Goal: Task Accomplishment & Management: Manage account settings

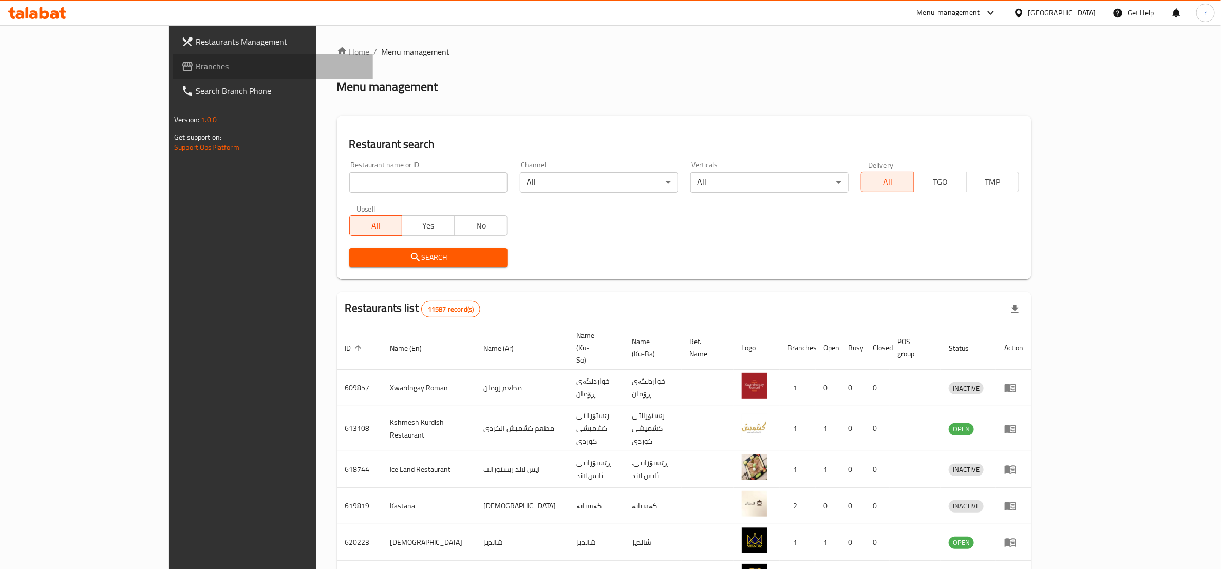
click at [173, 58] on link "Branches" at bounding box center [273, 66] width 200 height 25
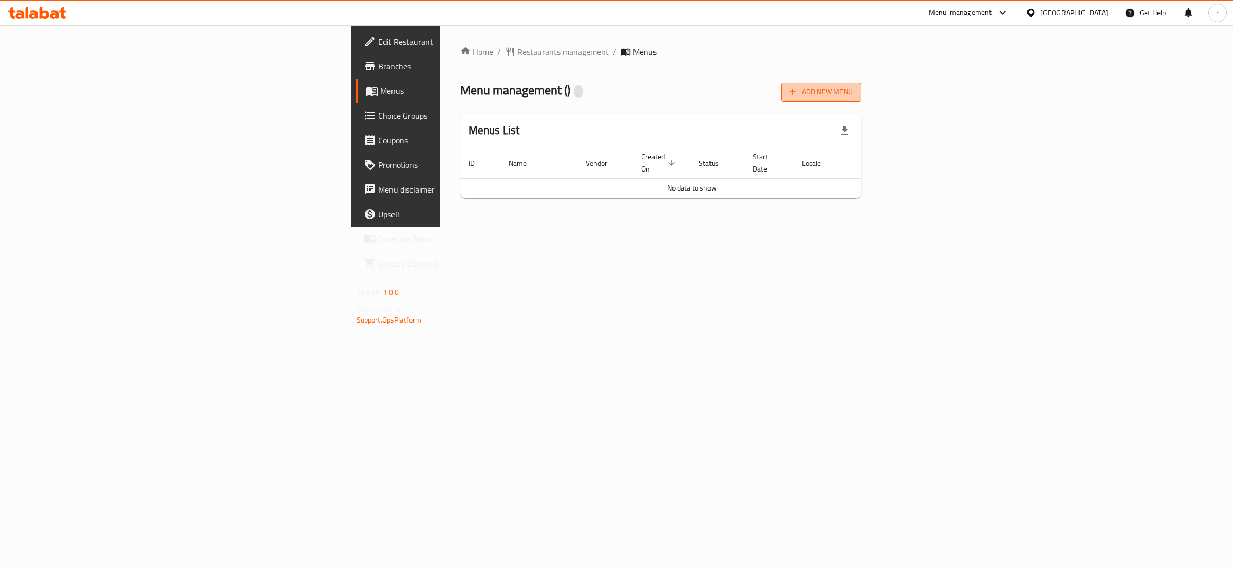
click at [853, 88] on span "Add New Menu" at bounding box center [821, 92] width 63 height 13
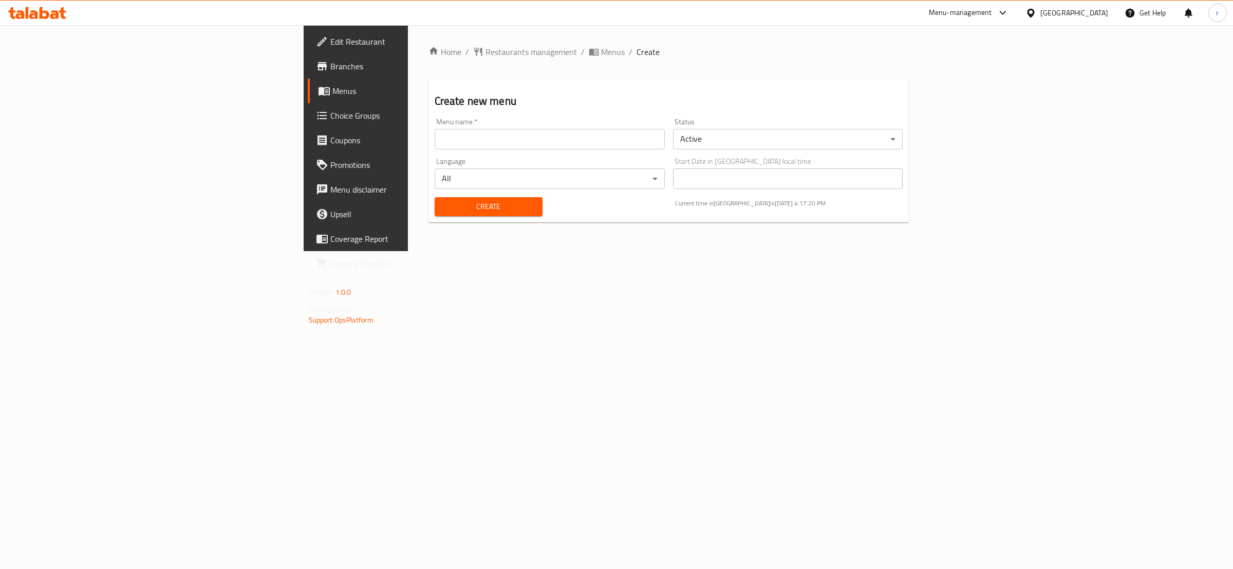
click at [435, 119] on div "Menu name   * Menu name *" at bounding box center [550, 133] width 230 height 31
click at [435, 136] on input "text" at bounding box center [550, 139] width 230 height 21
type input "rahma"
click at [435, 198] on button "Create" at bounding box center [489, 206] width 108 height 19
click at [318, 96] on icon at bounding box center [324, 91] width 12 height 12
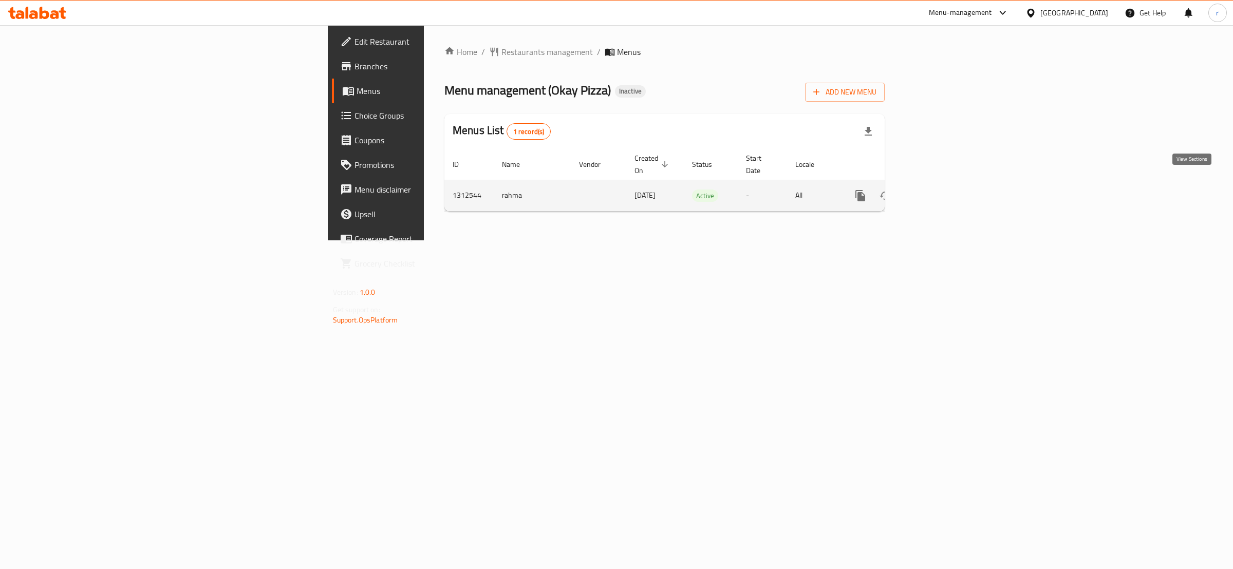
click at [947, 183] on link "enhanced table" at bounding box center [934, 195] width 25 height 25
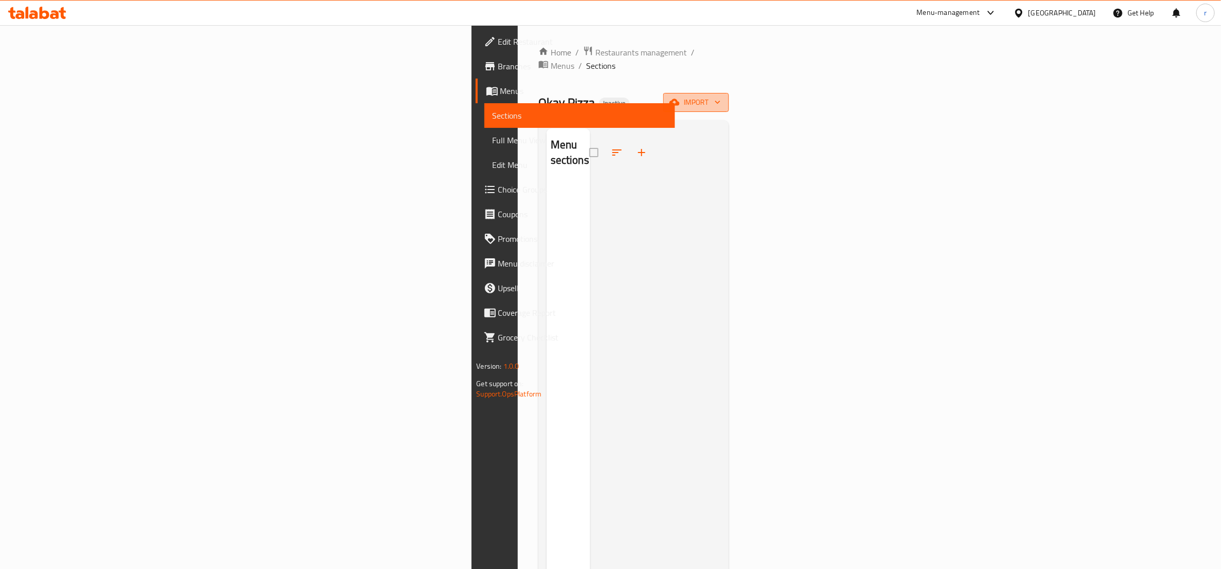
click at [721, 96] on span "import" at bounding box center [696, 102] width 49 height 13
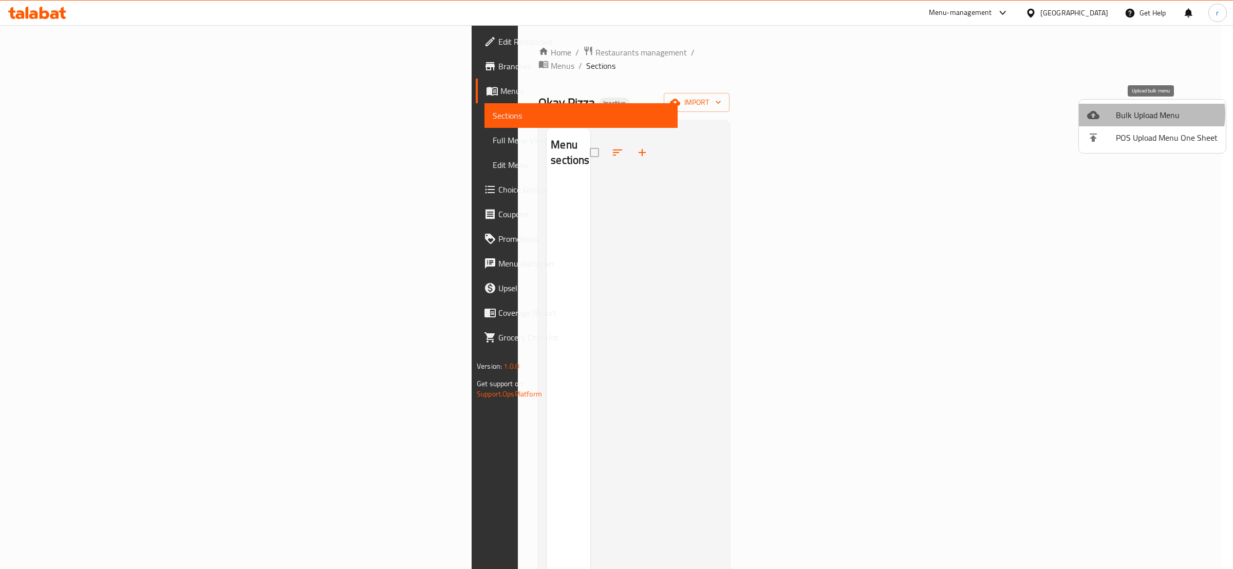
click at [1147, 114] on span "Bulk Upload Menu" at bounding box center [1167, 115] width 102 height 12
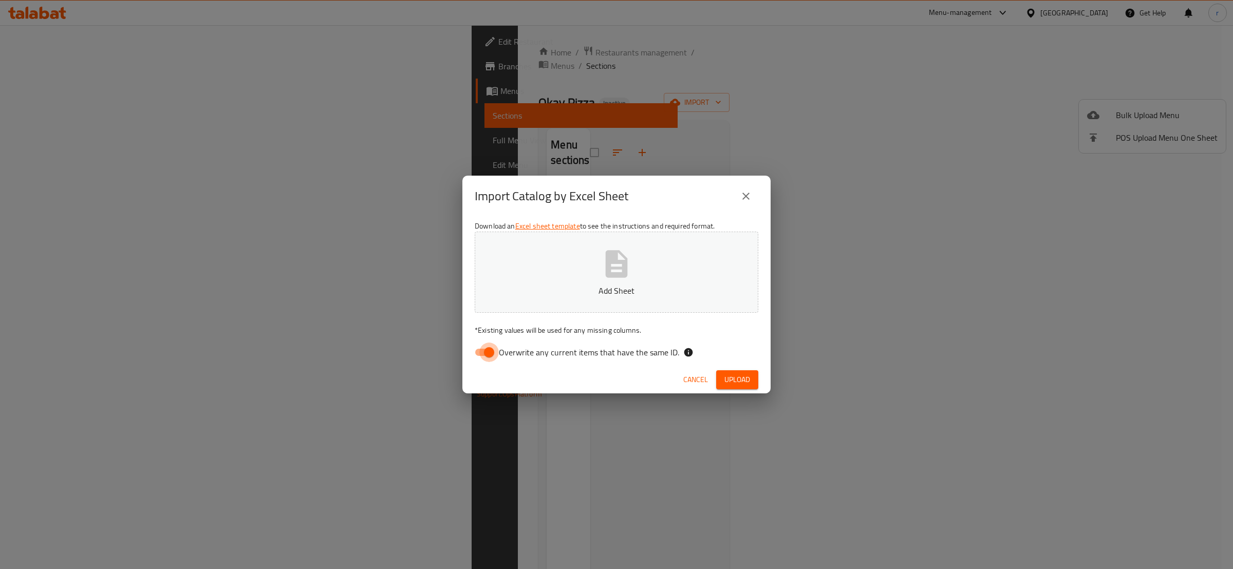
click at [485, 347] on input "Overwrite any current items that have the same ID." at bounding box center [489, 353] width 59 height 20
checkbox input "false"
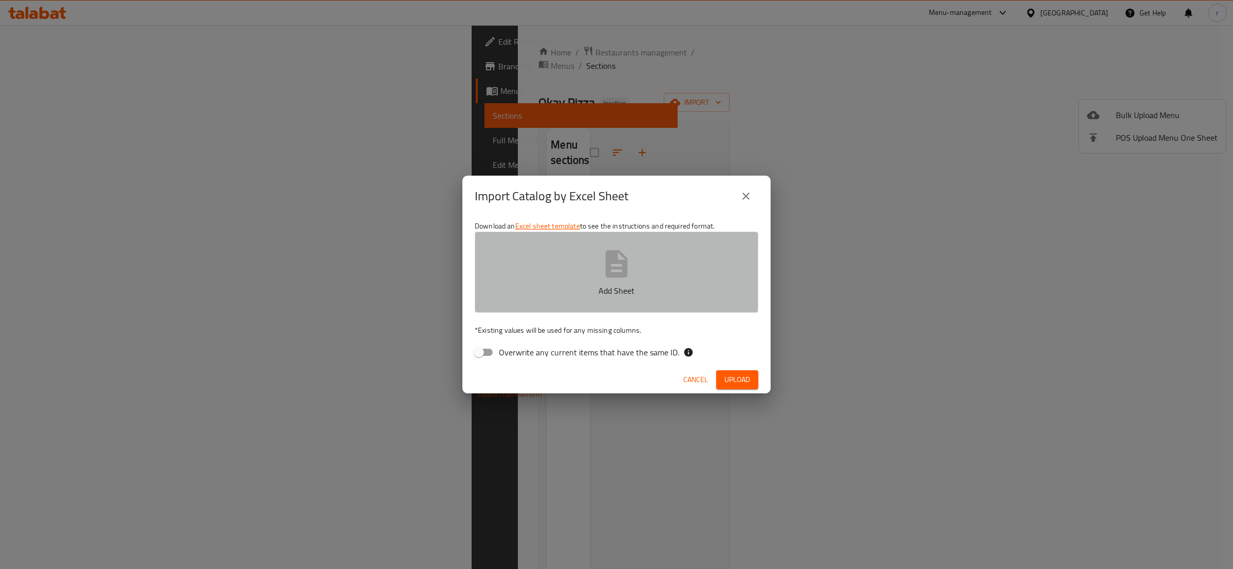
click at [524, 312] on button "Add Sheet" at bounding box center [617, 272] width 284 height 81
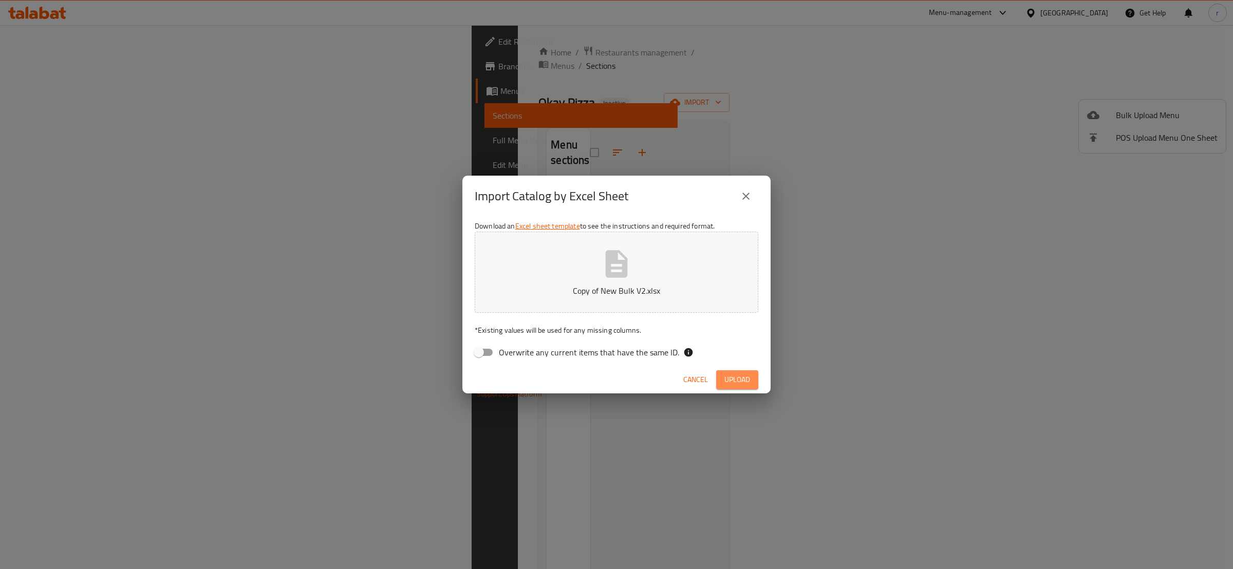
click at [734, 382] on span "Upload" at bounding box center [737, 380] width 26 height 13
click at [846, 336] on div "Import Catalog by Excel Sheet Download an Excel sheet template to see the instr…" at bounding box center [616, 284] width 1233 height 569
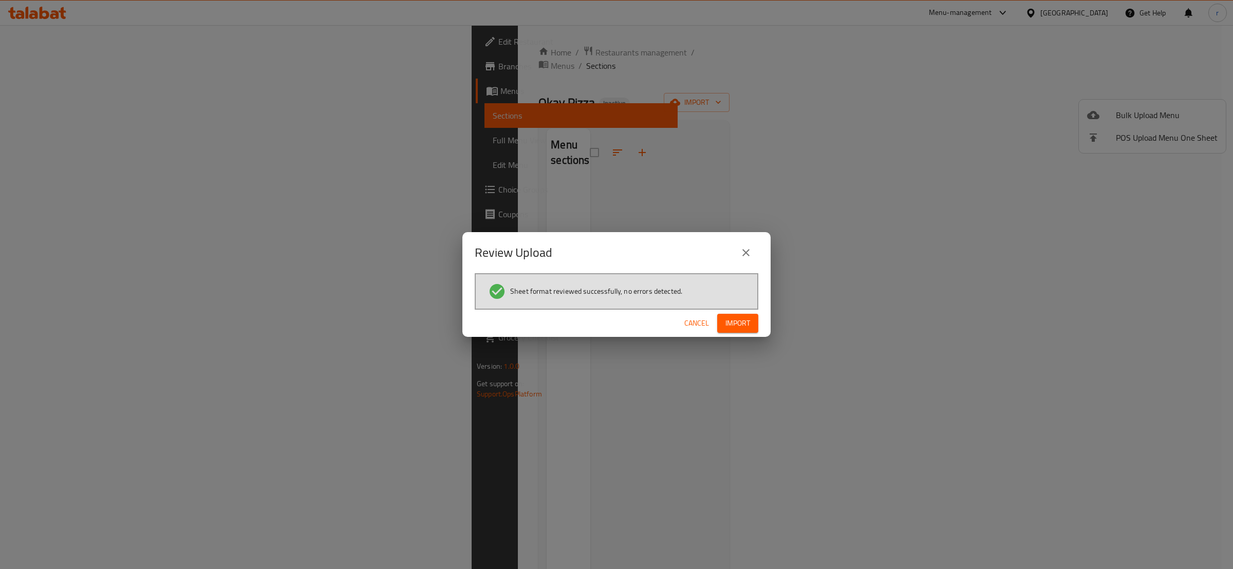
click at [743, 333] on div "Cancel Import" at bounding box center [616, 323] width 308 height 27
click at [743, 322] on span "Import" at bounding box center [737, 323] width 25 height 13
click at [743, 322] on icon "button" at bounding box center [742, 323] width 10 height 10
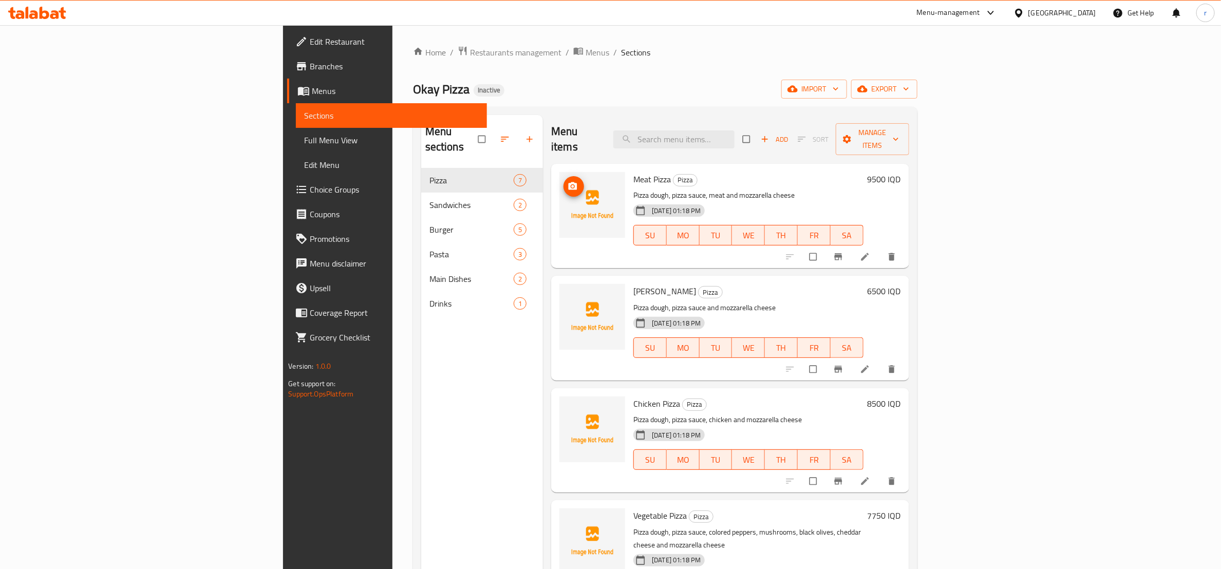
click at [564, 181] on span "upload picture" at bounding box center [574, 186] width 21 height 10
click at [634, 284] on span "[PERSON_NAME]" at bounding box center [665, 291] width 63 height 15
click at [421, 358] on div "Menu sections Pizza 7 Sandwiches 2 Burger 5 Pasta 3 Main Dishes 2 Drinks 1" at bounding box center [482, 399] width 122 height 569
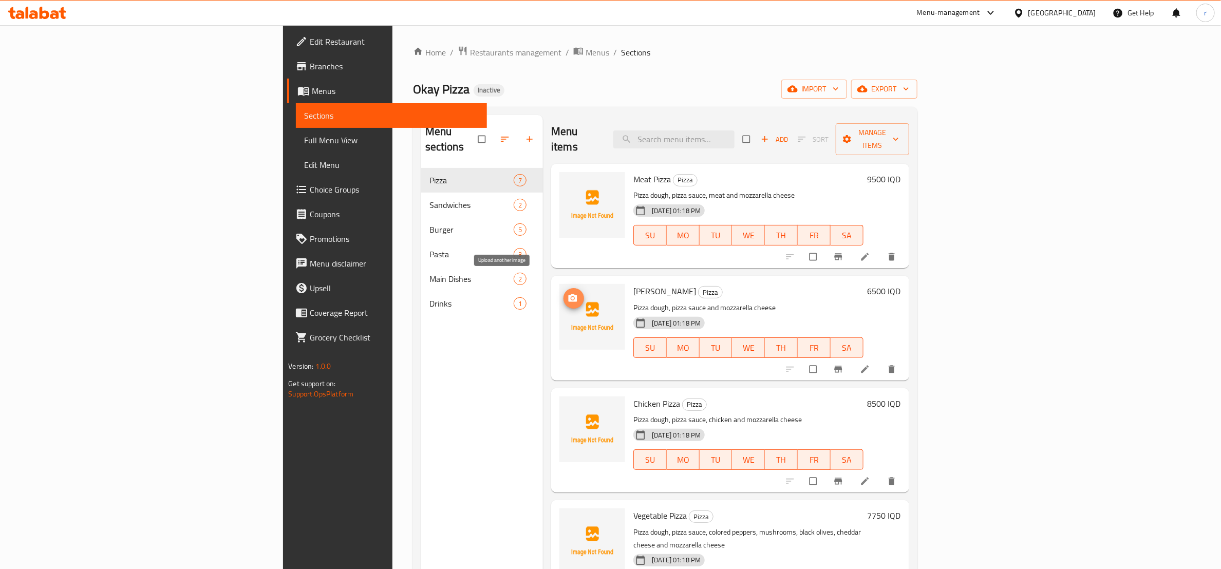
click at [564, 290] on button "upload picture" at bounding box center [574, 298] width 21 height 21
click at [568, 181] on icon "upload picture" at bounding box center [573, 186] width 10 height 10
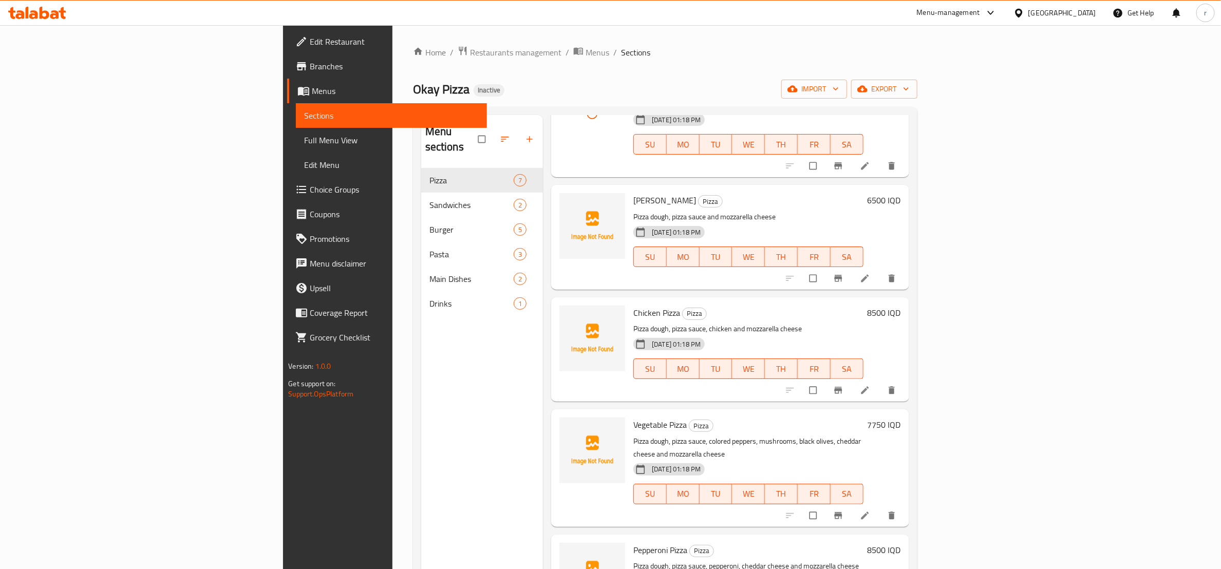
scroll to position [128, 0]
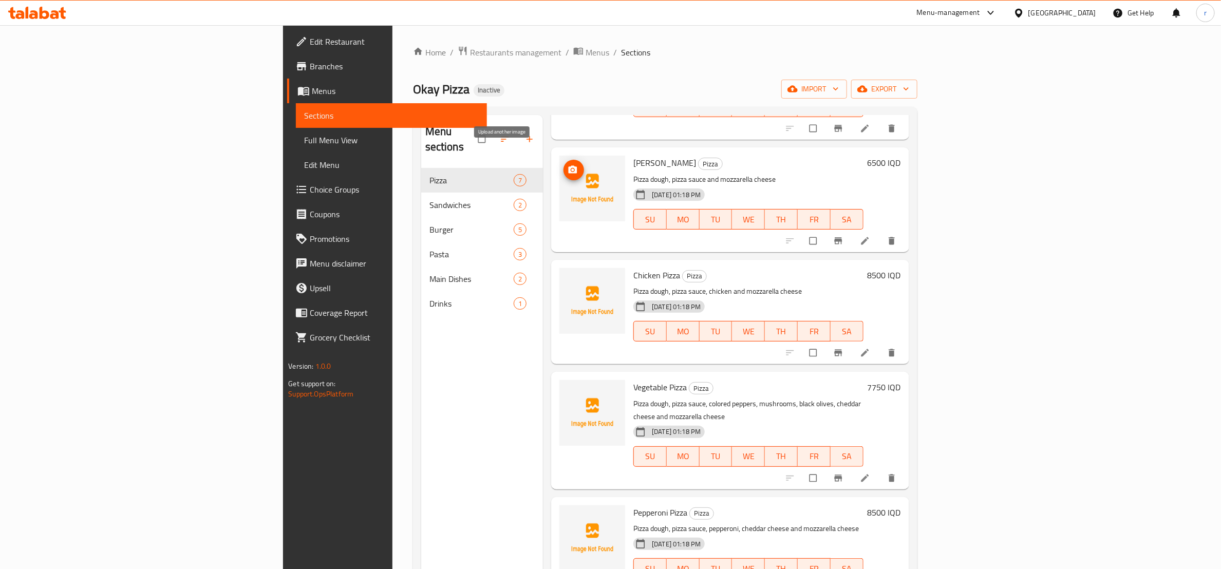
click at [564, 160] on button "upload picture" at bounding box center [574, 170] width 21 height 21
click at [634, 155] on span "[PERSON_NAME]" at bounding box center [665, 162] width 63 height 15
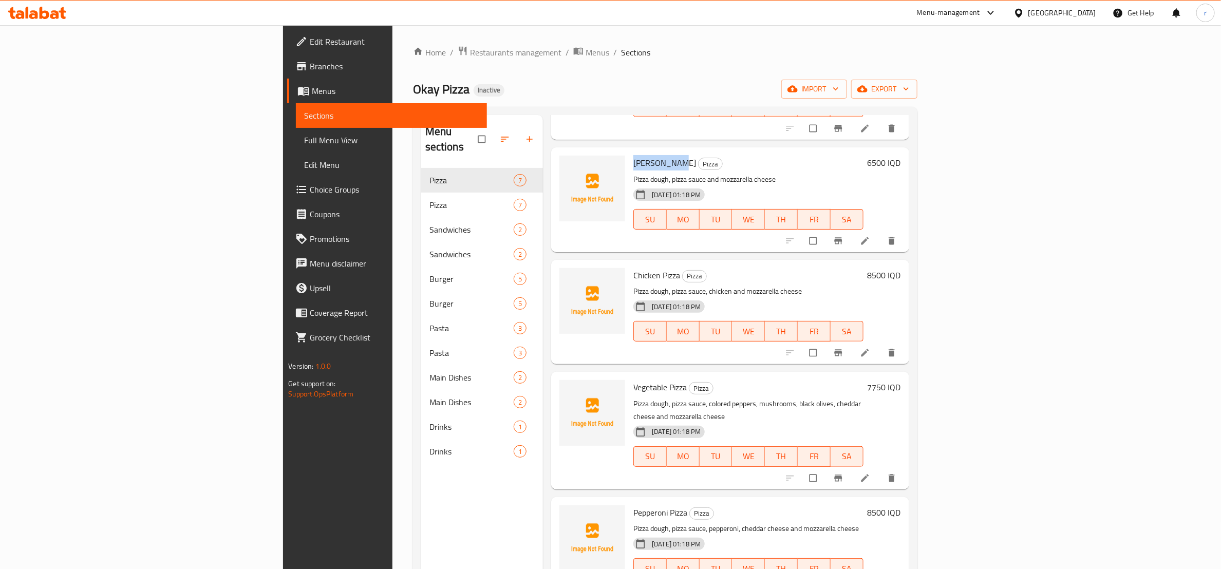
click at [634, 155] on span "[PERSON_NAME]" at bounding box center [665, 162] width 63 height 15
copy h6 "[PERSON_NAME]"
click at [569, 166] on icon "upload picture" at bounding box center [573, 170] width 9 height 8
click at [634, 268] on span "Chicken Pizza" at bounding box center [657, 275] width 47 height 15
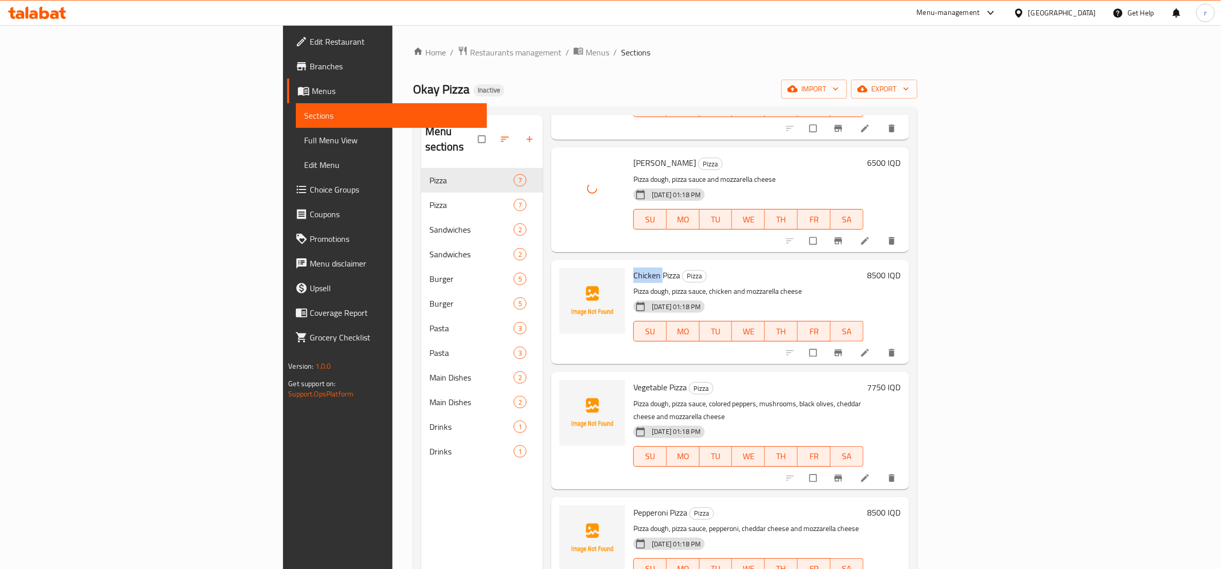
click at [634, 268] on span "Chicken Pizza" at bounding box center [657, 275] width 47 height 15
copy h6 "Chicken Pizza"
click at [564, 272] on button "upload picture" at bounding box center [574, 282] width 21 height 21
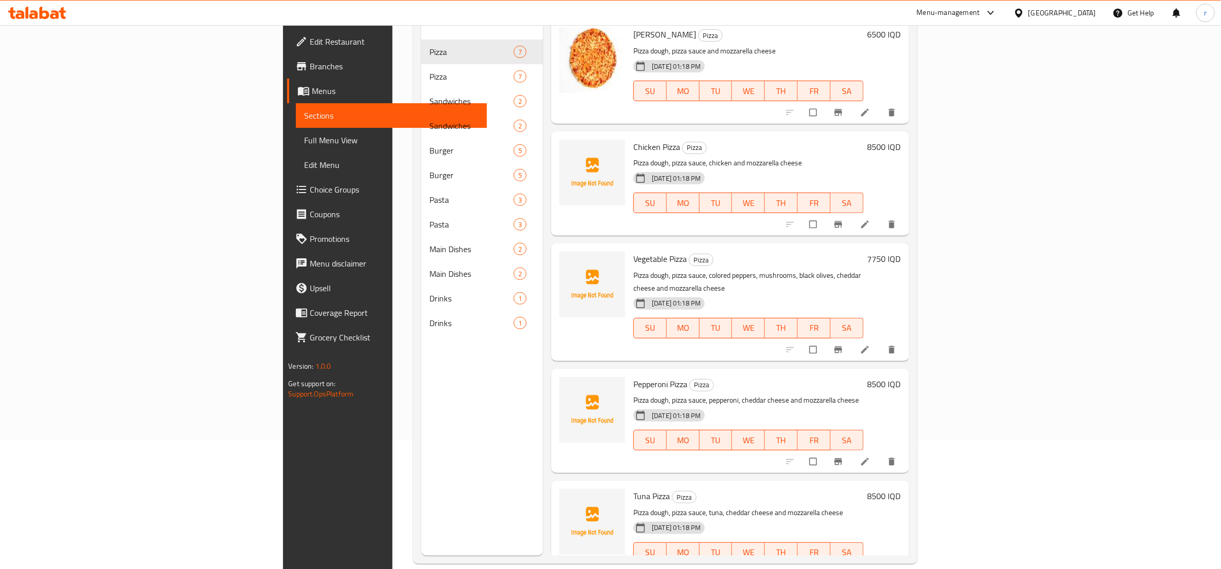
click at [634, 251] on span "Vegetable Pizza" at bounding box center [660, 258] width 53 height 15
copy h6 "Vegetable Pizza"
click at [569, 262] on icon "upload picture" at bounding box center [573, 266] width 9 height 8
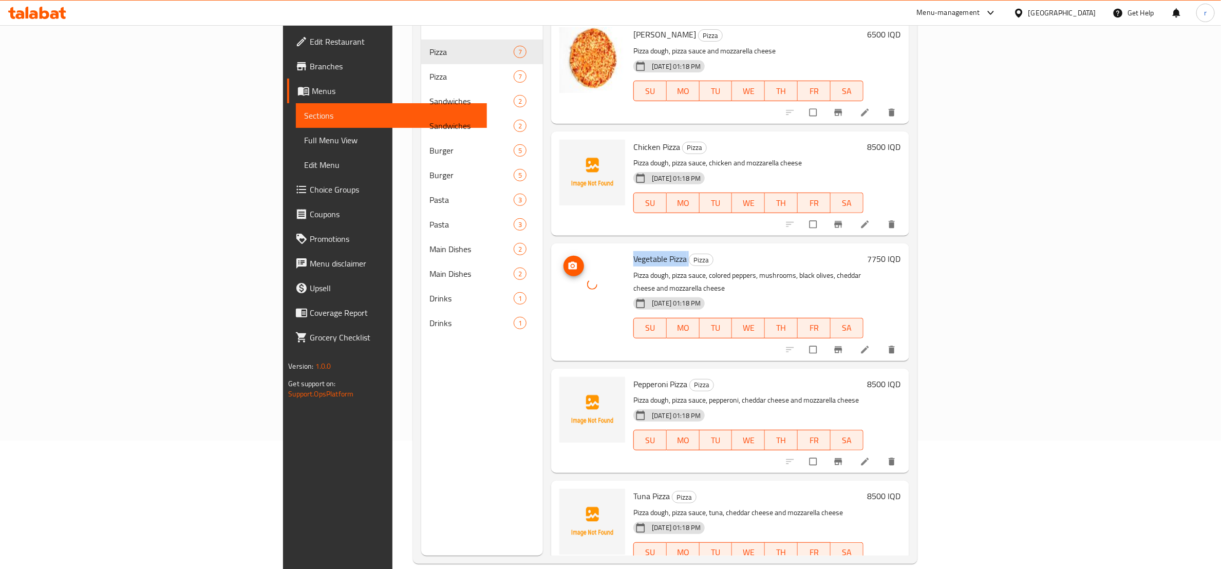
scroll to position [241, 0]
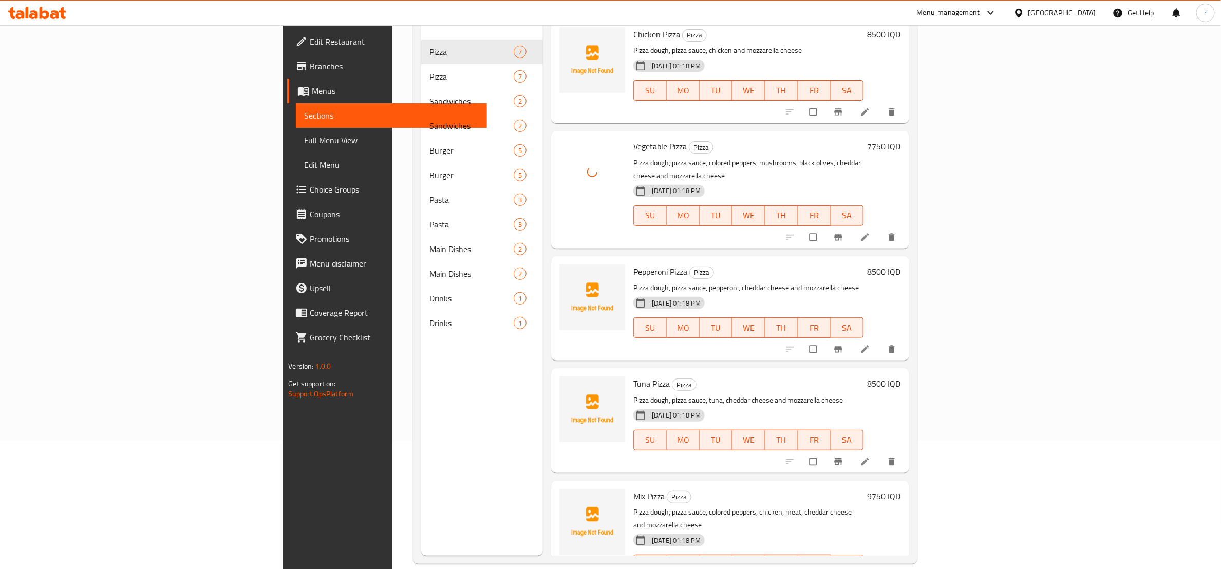
click at [634, 264] on span "Pepperoni Pizza" at bounding box center [661, 271] width 54 height 15
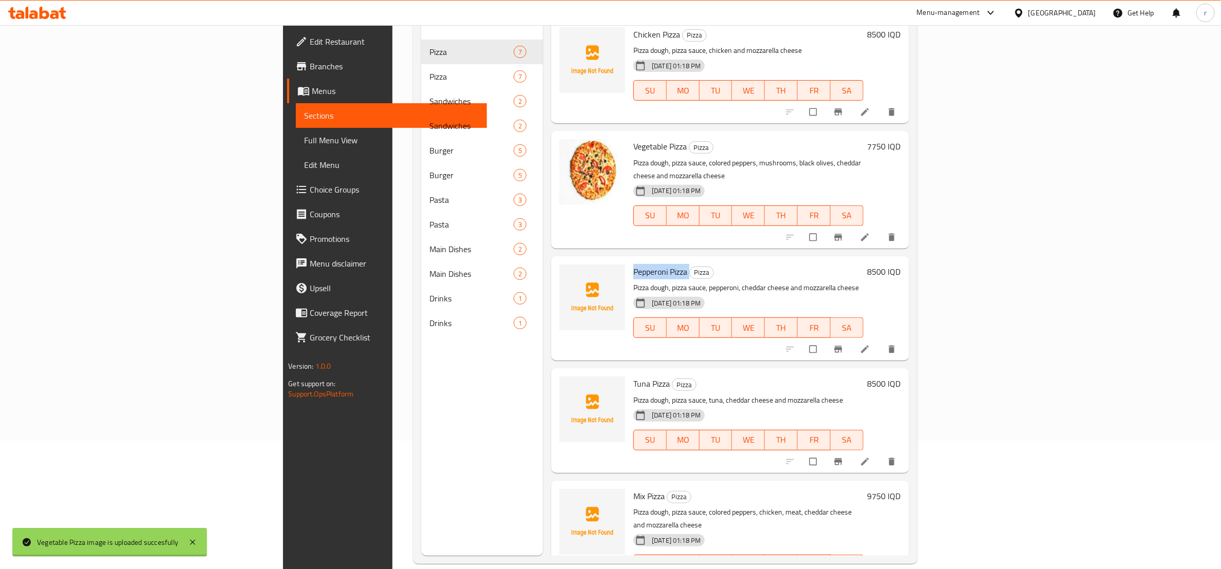
copy h6 "Pepperoni Pizza"
click at [568, 274] on icon "upload picture" at bounding box center [573, 279] width 10 height 10
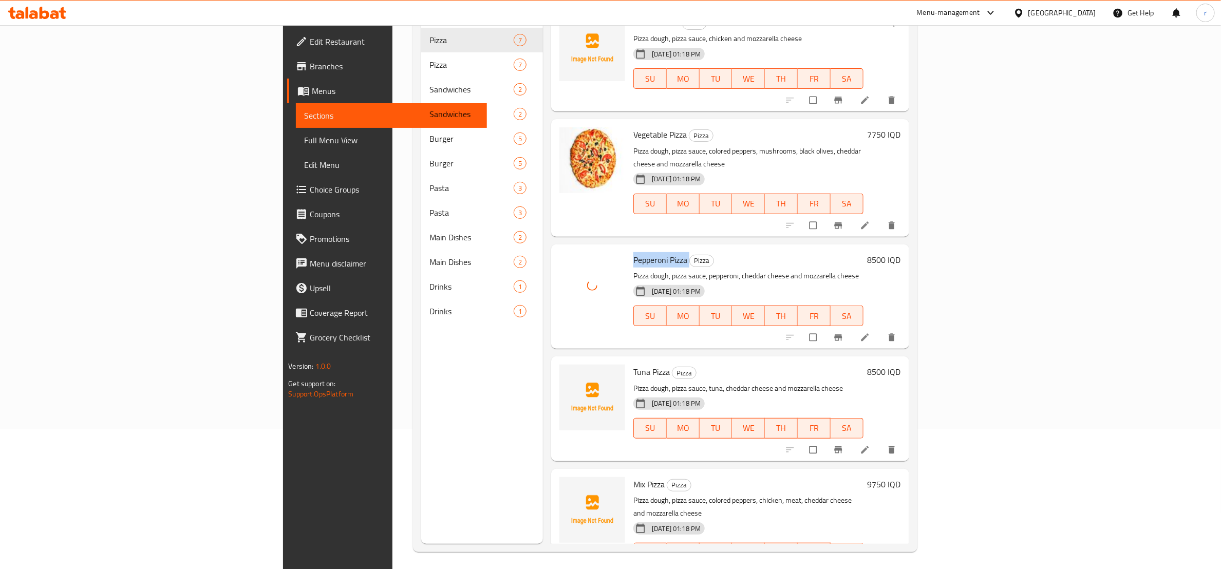
scroll to position [144, 0]
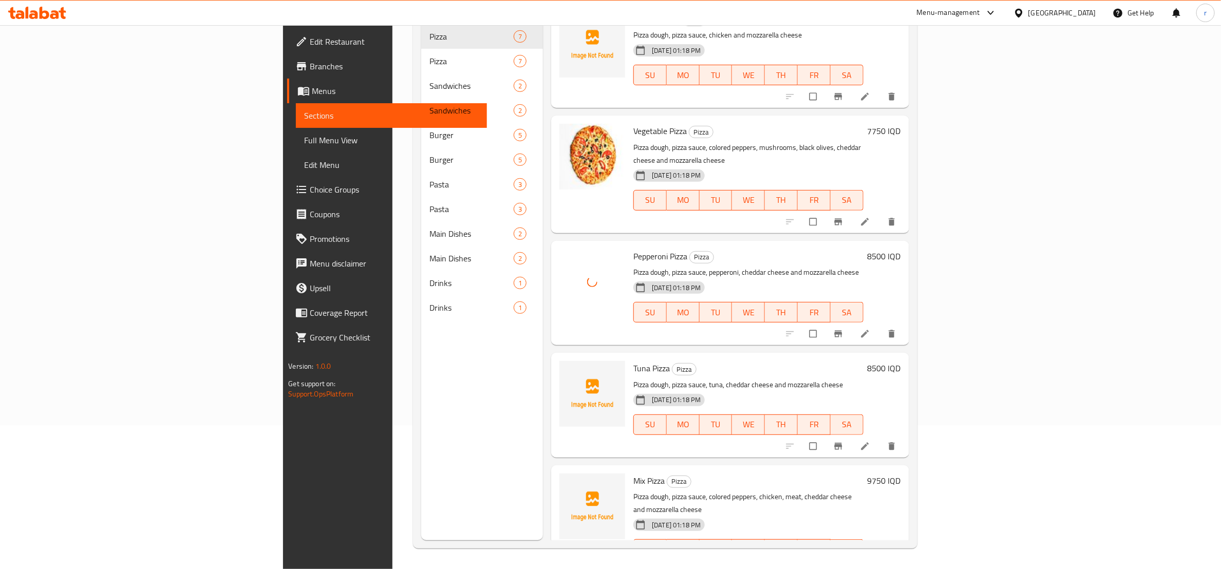
click at [634, 361] on span "Tuna Pizza" at bounding box center [652, 368] width 36 height 15
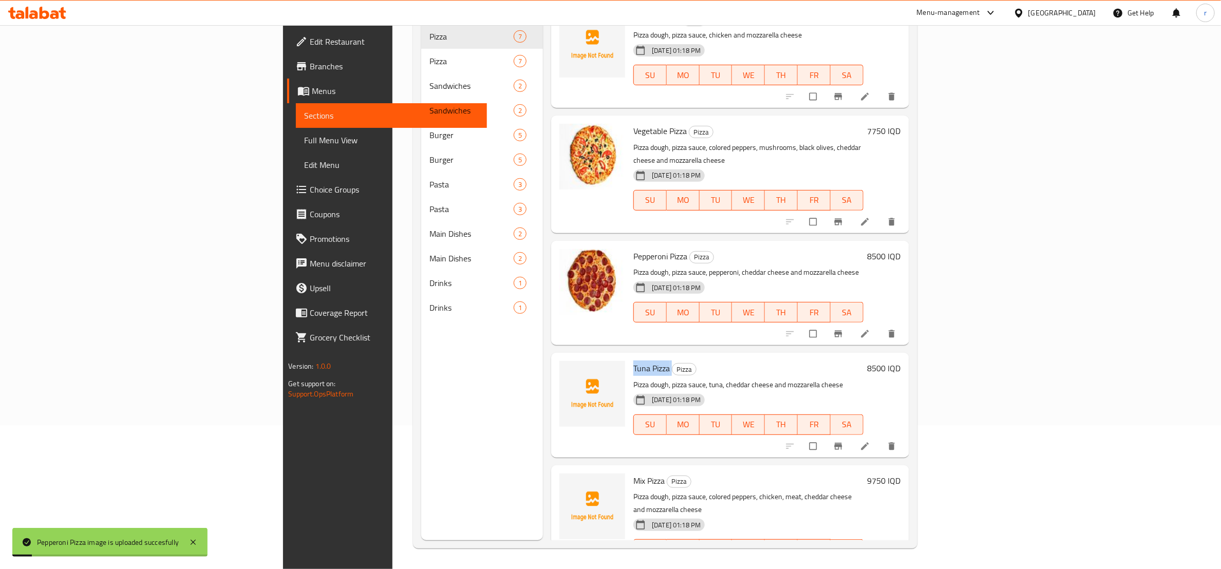
copy h6 "Tuna Pizza"
click at [569, 371] on icon "upload picture" at bounding box center [573, 375] width 9 height 8
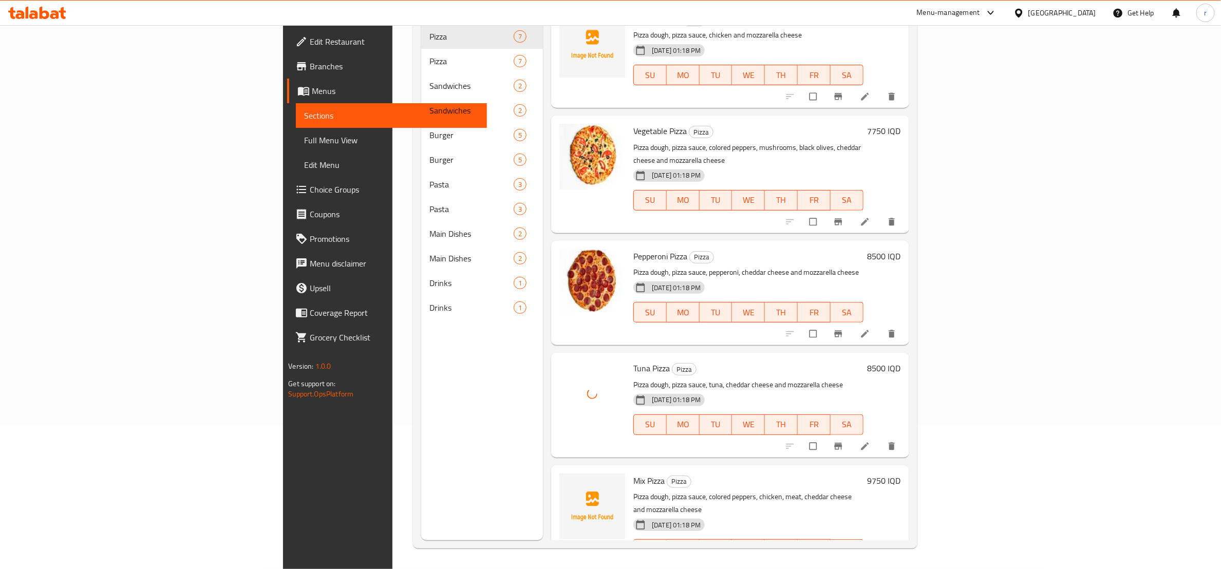
click at [634, 473] on span "Mix Pizza" at bounding box center [649, 480] width 31 height 15
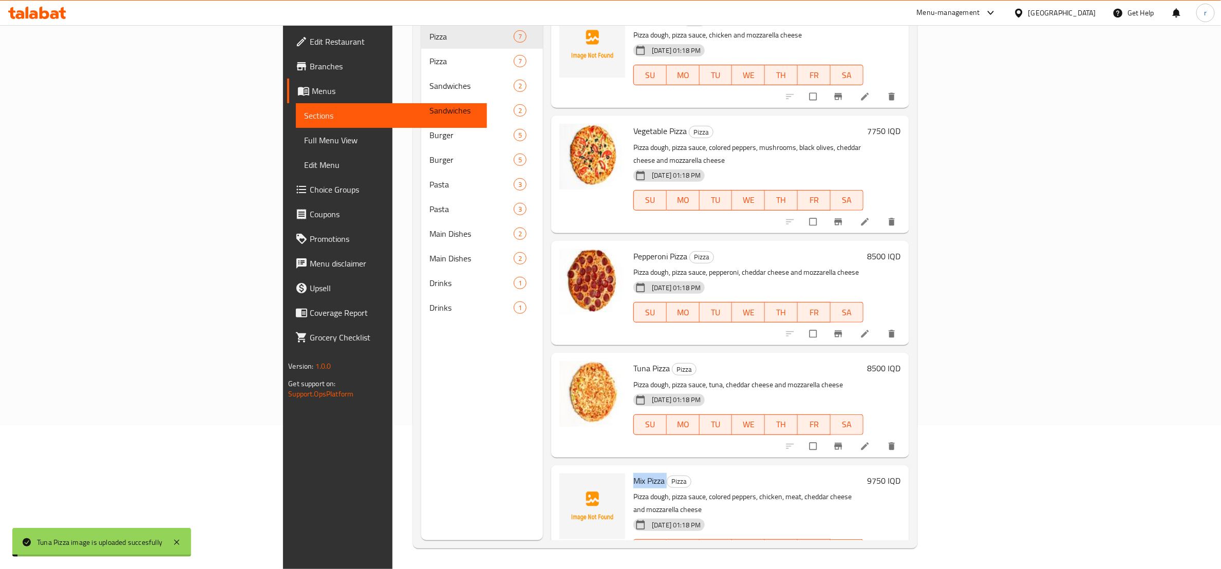
copy h6 "Mix Pizza"
click at [568, 483] on icon "upload picture" at bounding box center [573, 488] width 10 height 10
click at [869, 568] on icon at bounding box center [865, 572] width 8 height 8
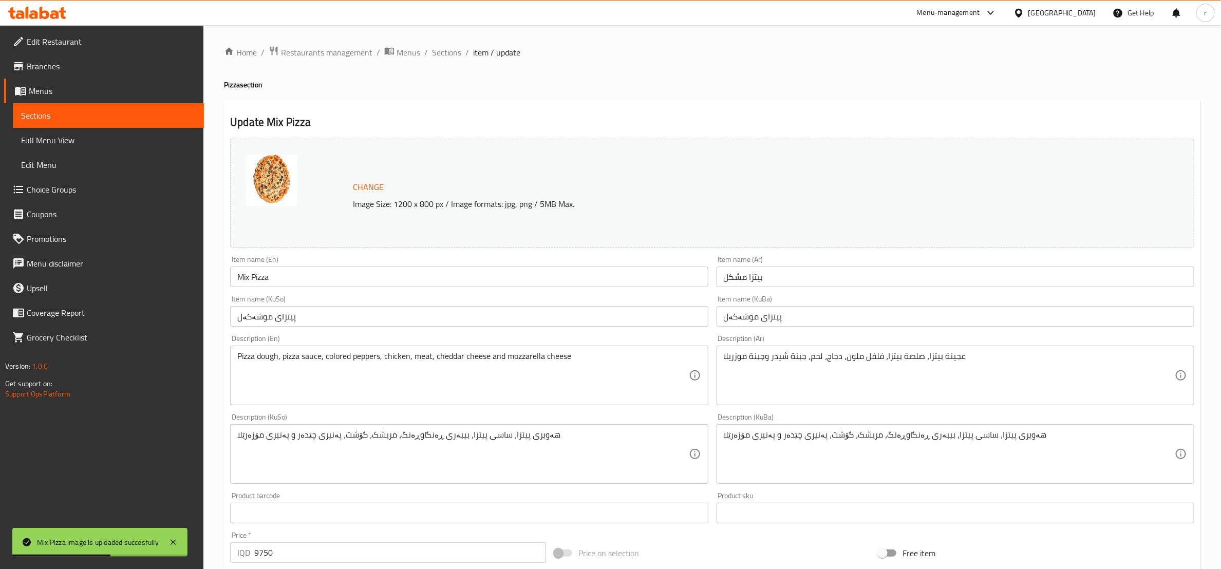
click at [247, 277] on input "Mix Pizza" at bounding box center [469, 277] width 478 height 21
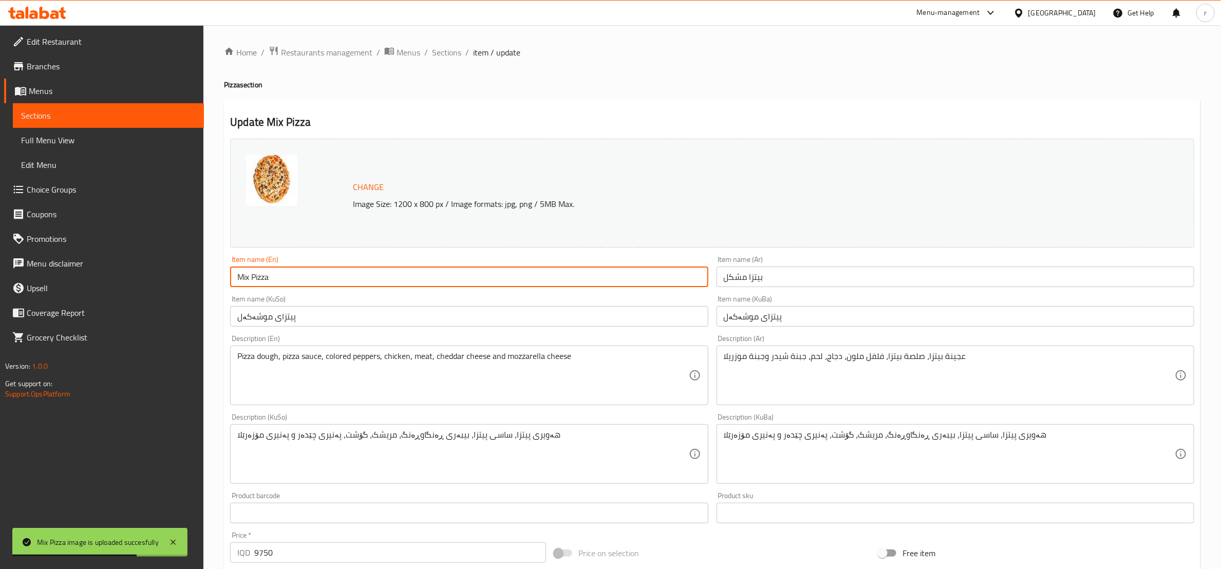
click at [252, 278] on input "Mix Pizza" at bounding box center [469, 277] width 478 height 21
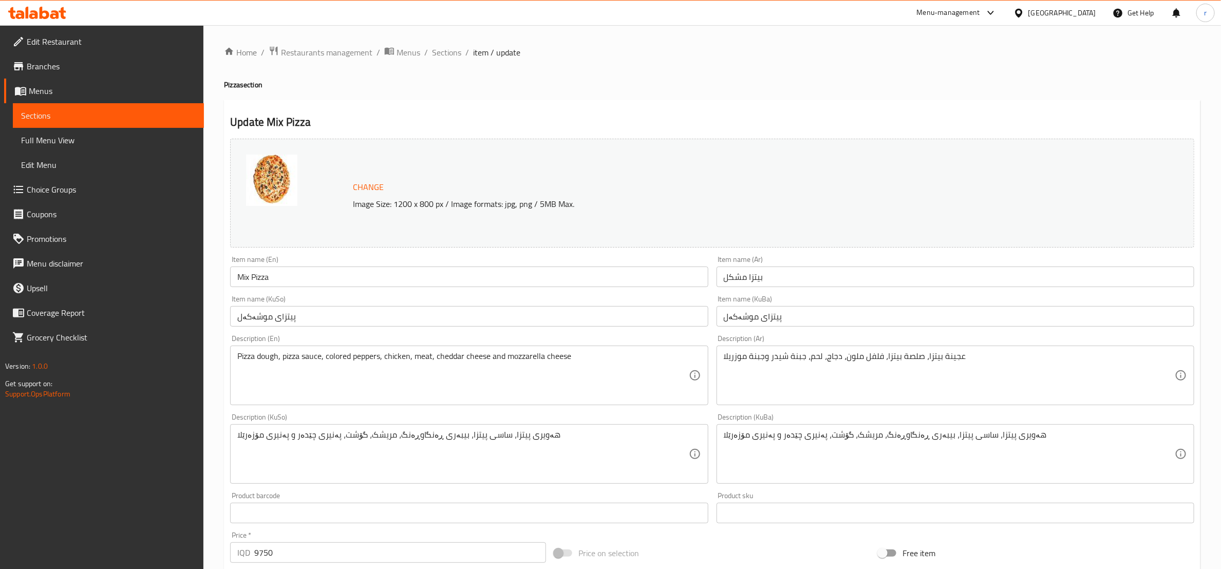
click at [643, 88] on h4 "Pizza section" at bounding box center [712, 85] width 977 height 10
click at [251, 276] on input "Mix Pizza" at bounding box center [469, 277] width 478 height 21
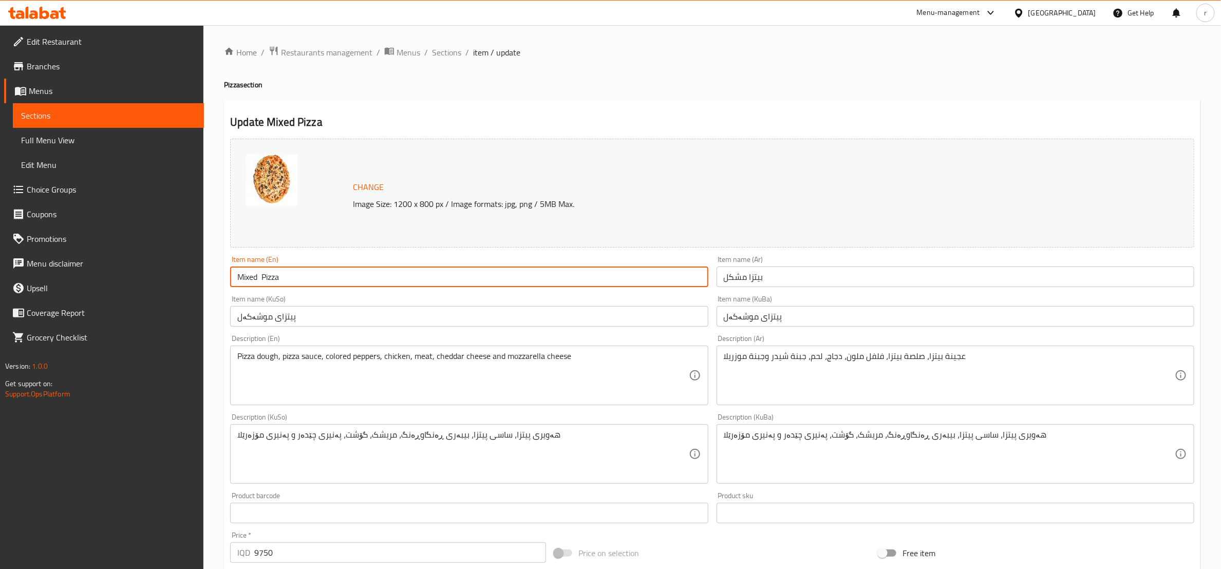
type input "Mixed Pizza"
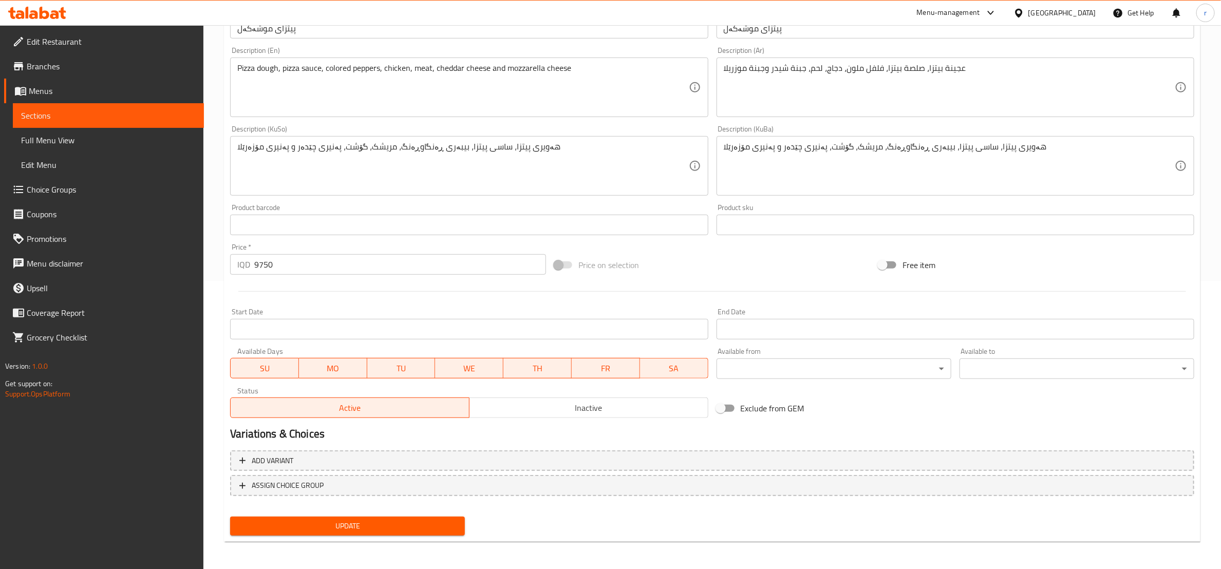
scroll to position [289, 0]
click at [346, 534] on button "Update" at bounding box center [347, 525] width 235 height 19
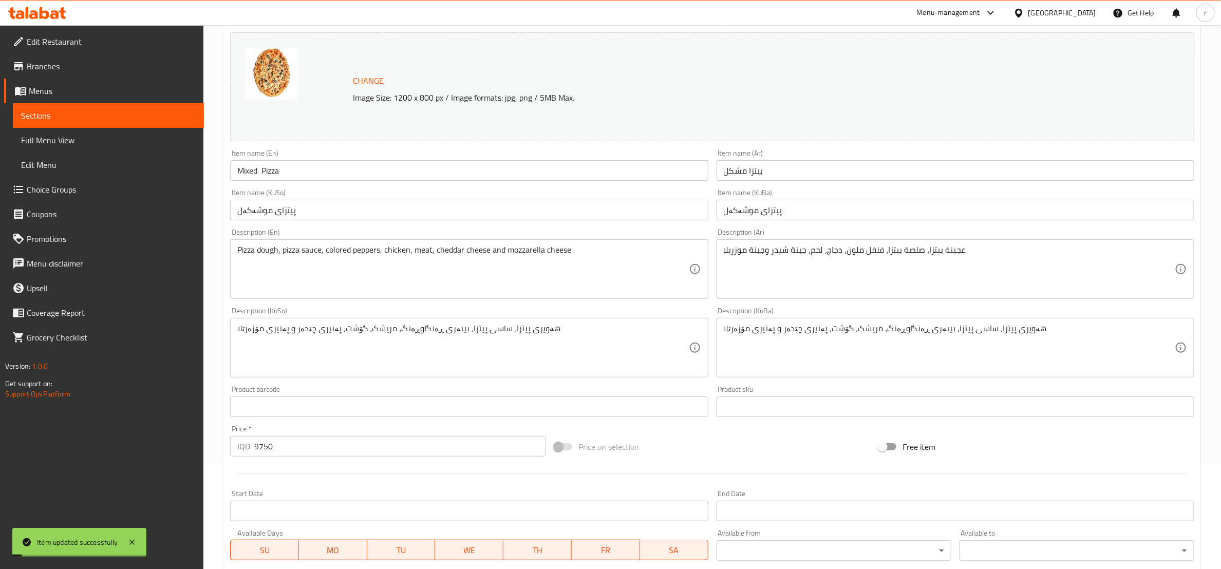
scroll to position [0, 0]
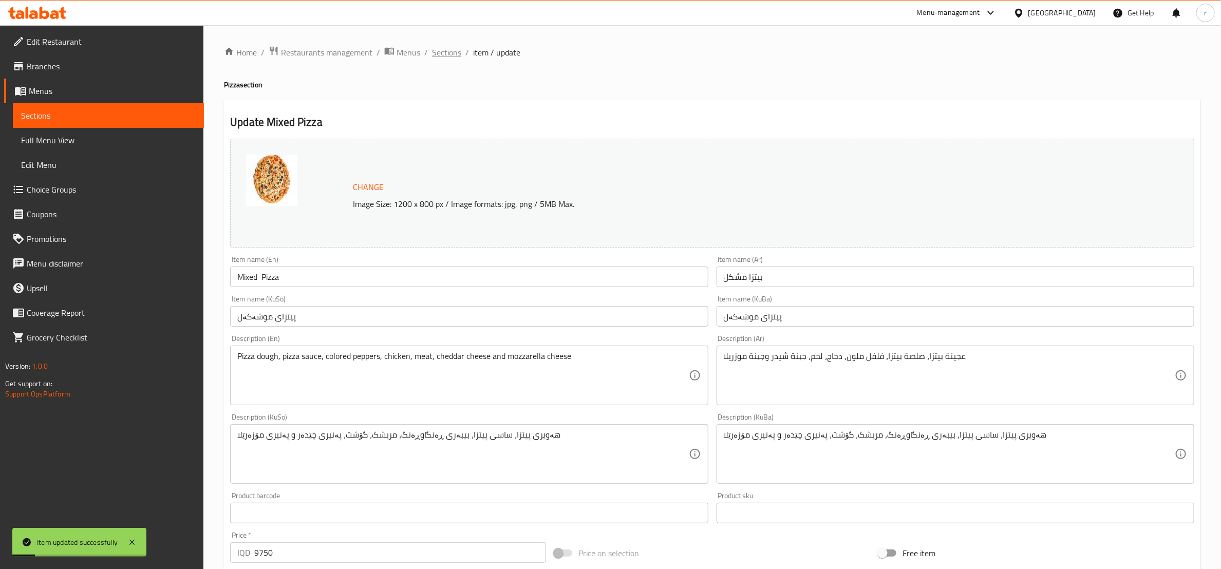
click at [444, 54] on span "Sections" at bounding box center [446, 52] width 29 height 12
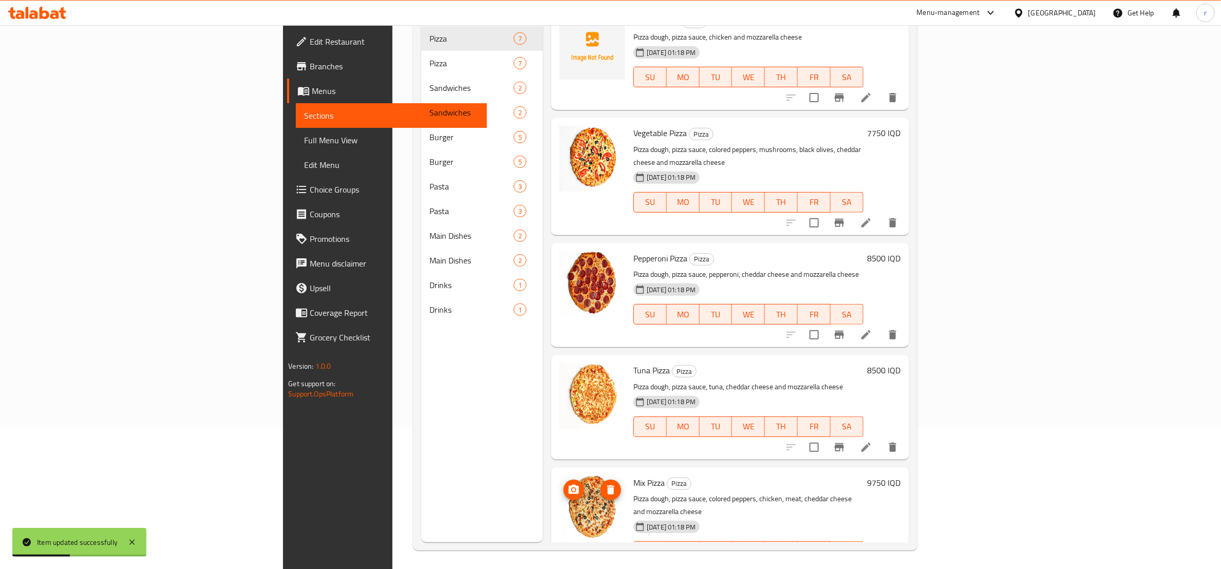
scroll to position [144, 0]
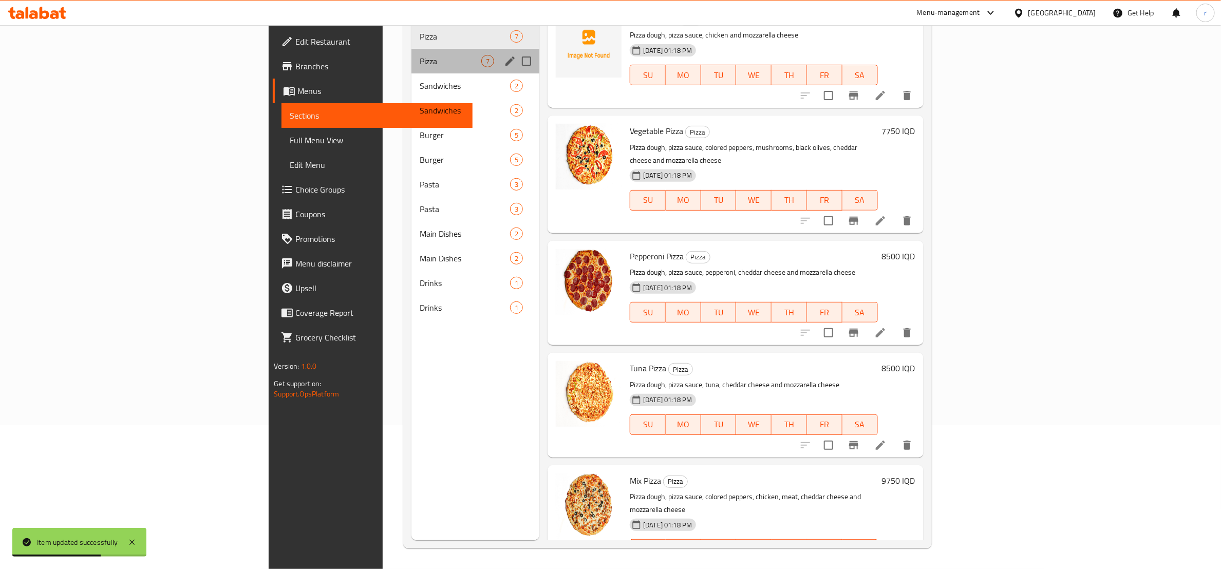
click at [412, 49] on div "Pizza 7" at bounding box center [476, 61] width 128 height 25
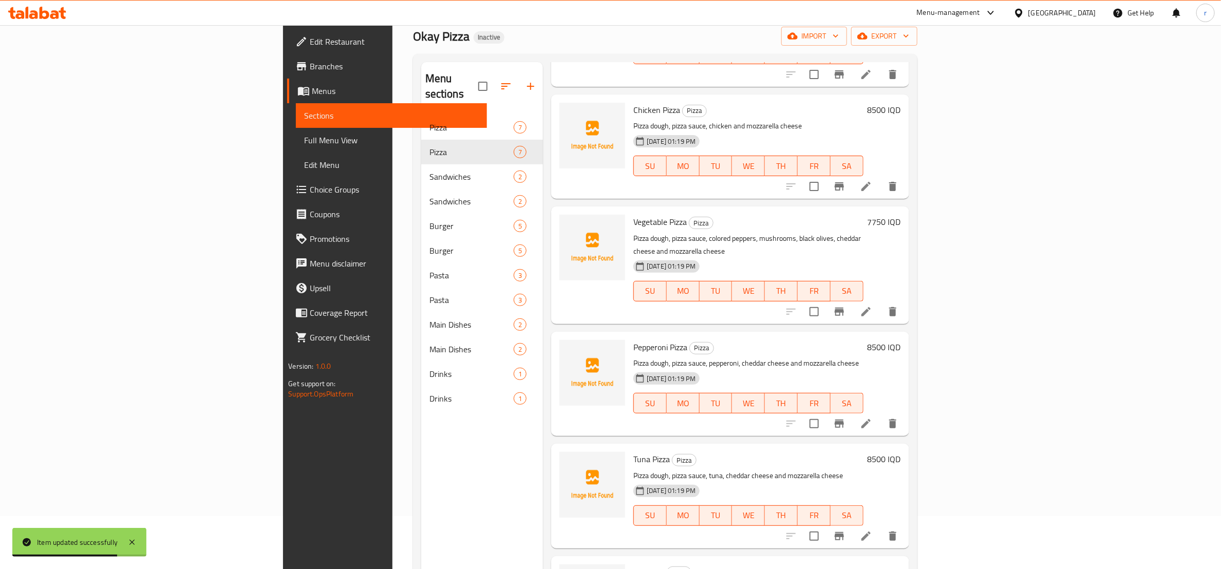
scroll to position [15, 0]
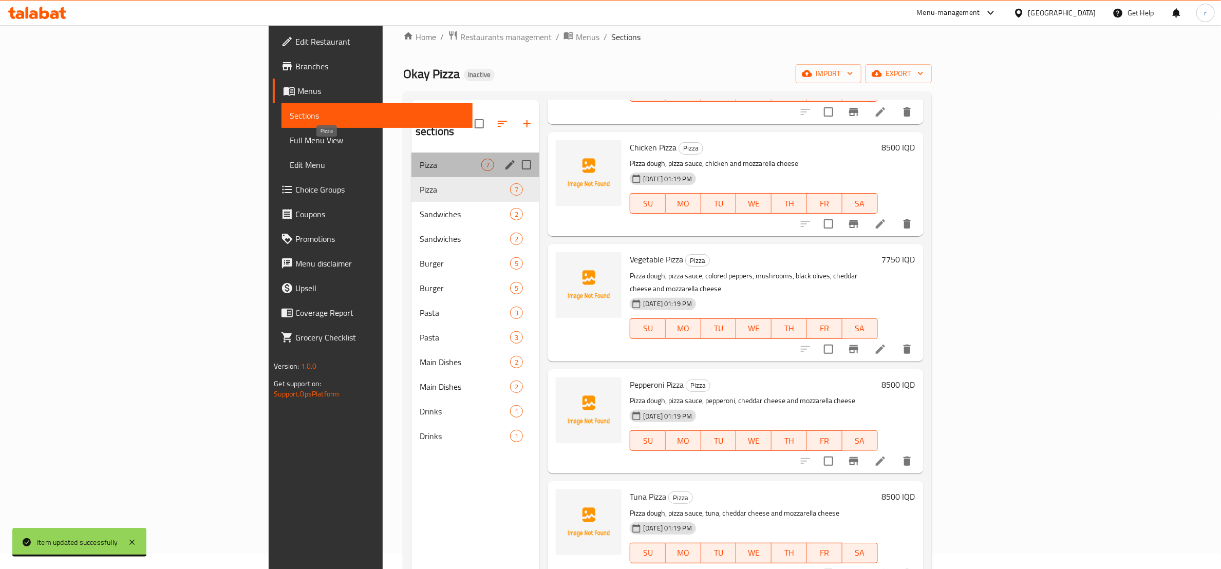
click at [420, 159] on span "Pizza" at bounding box center [451, 165] width 62 height 12
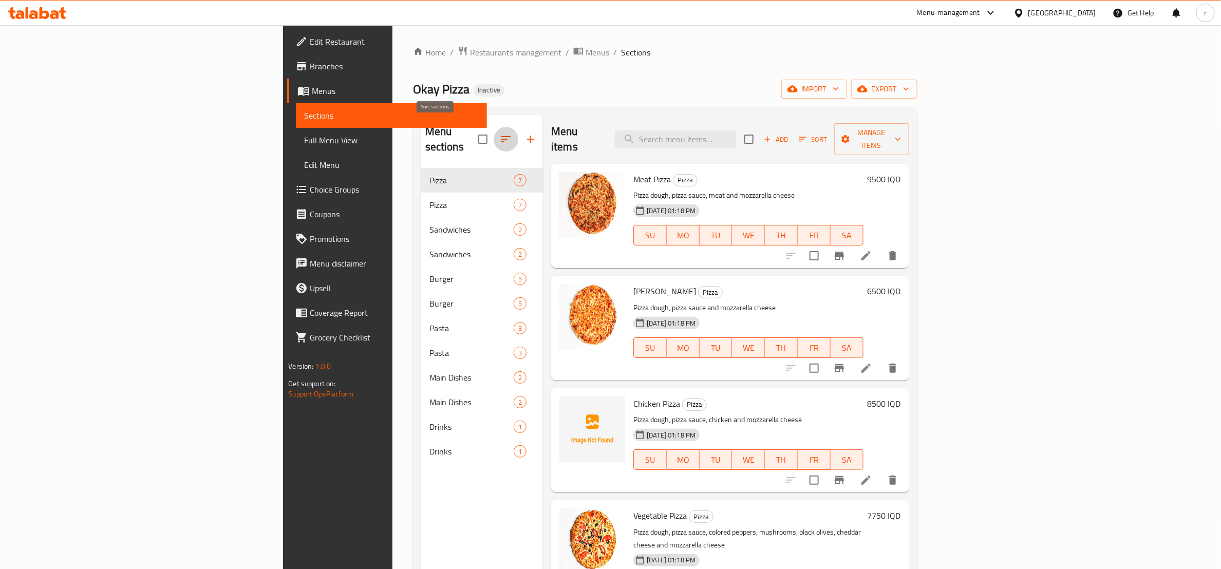
click at [500, 133] on icon "button" at bounding box center [506, 139] width 12 height 12
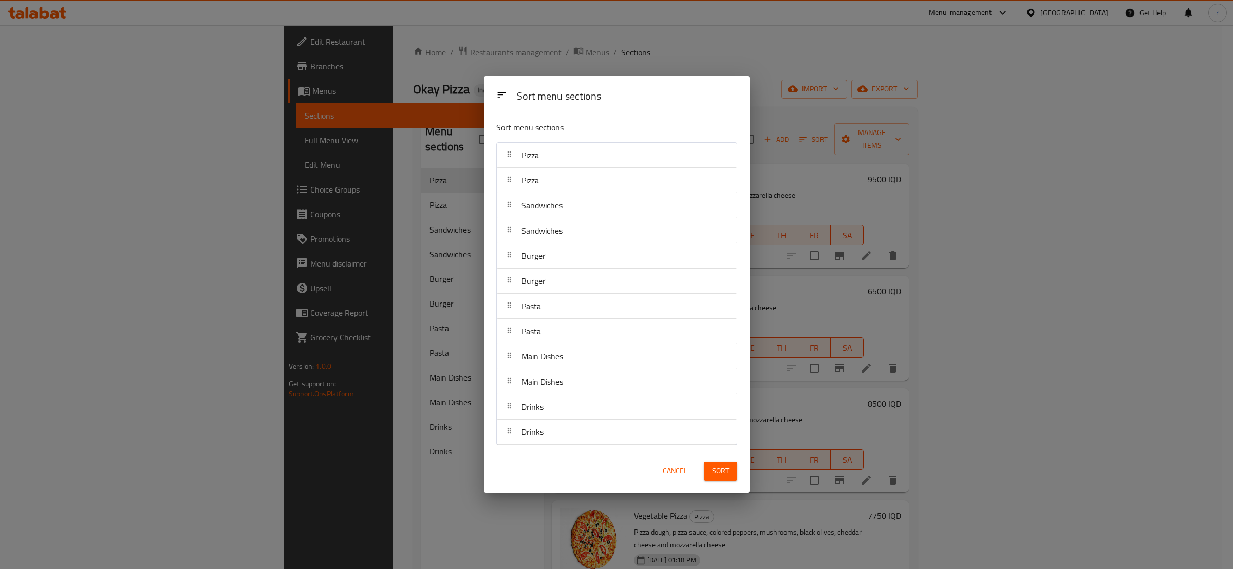
click at [458, 85] on div "Sort menu sections Sort menu sections Pizza Pizza Sandwiches Sandwiches Burger …" at bounding box center [616, 284] width 1233 height 569
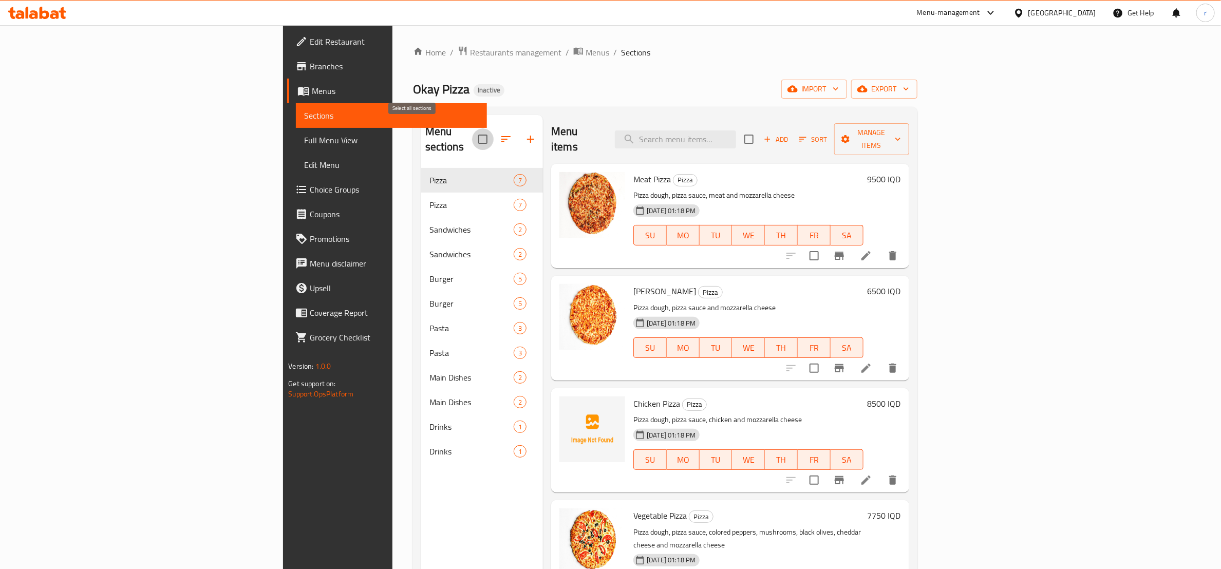
click at [472, 136] on input "checkbox" at bounding box center [483, 139] width 22 height 22
checkbox input "true"
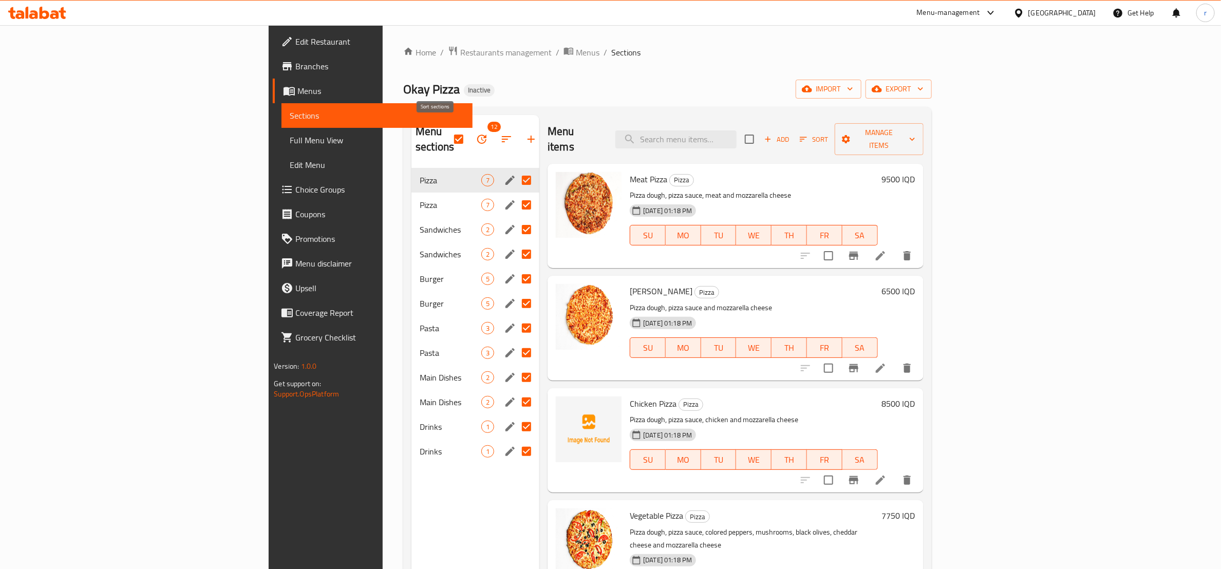
click at [500, 133] on icon "button" at bounding box center [506, 139] width 12 height 12
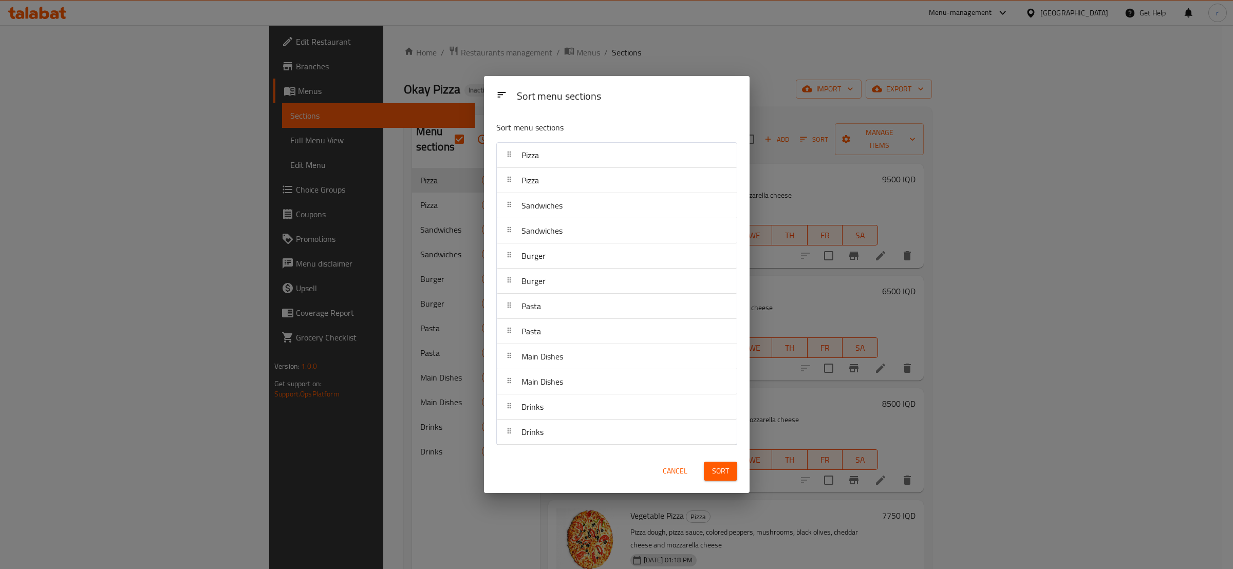
click at [672, 458] on div "Cancel" at bounding box center [675, 471] width 45 height 31
click at [674, 470] on span "Cancel" at bounding box center [675, 471] width 25 height 13
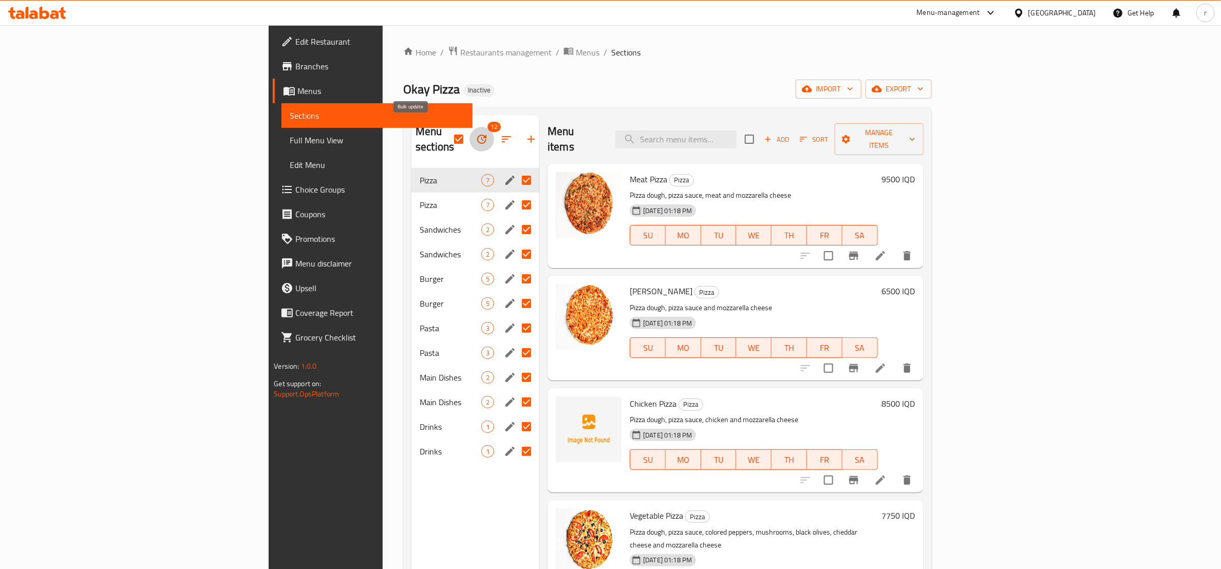
click at [477, 135] on icon "button" at bounding box center [481, 139] width 9 height 9
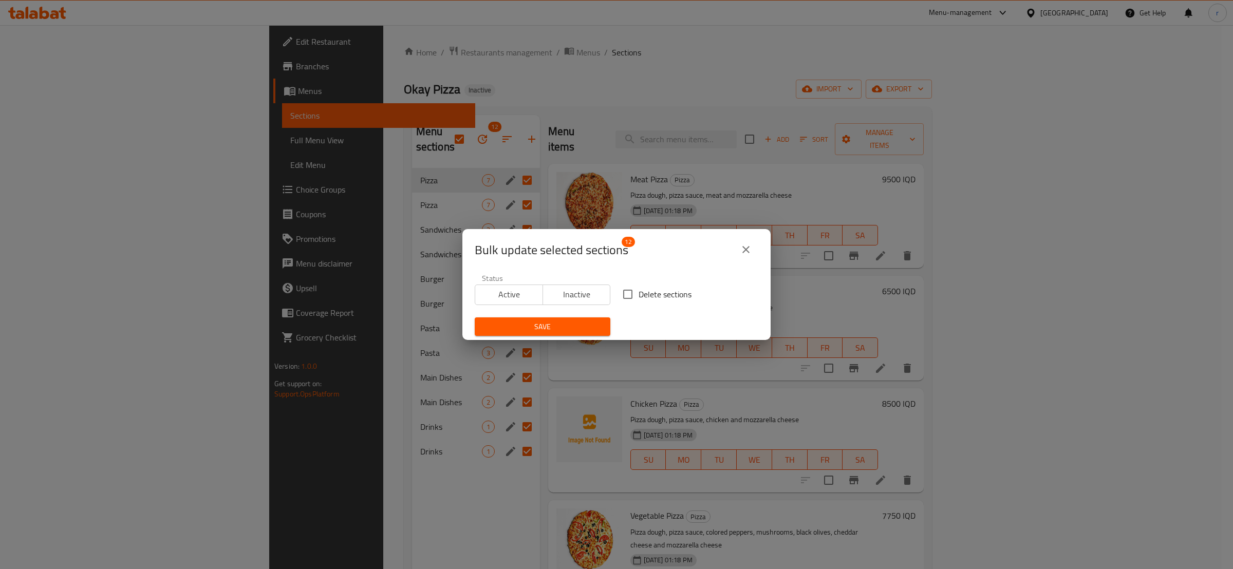
click at [626, 284] on input "Delete sections" at bounding box center [628, 295] width 22 height 22
checkbox input "true"
click at [552, 321] on span "Save" at bounding box center [542, 327] width 119 height 13
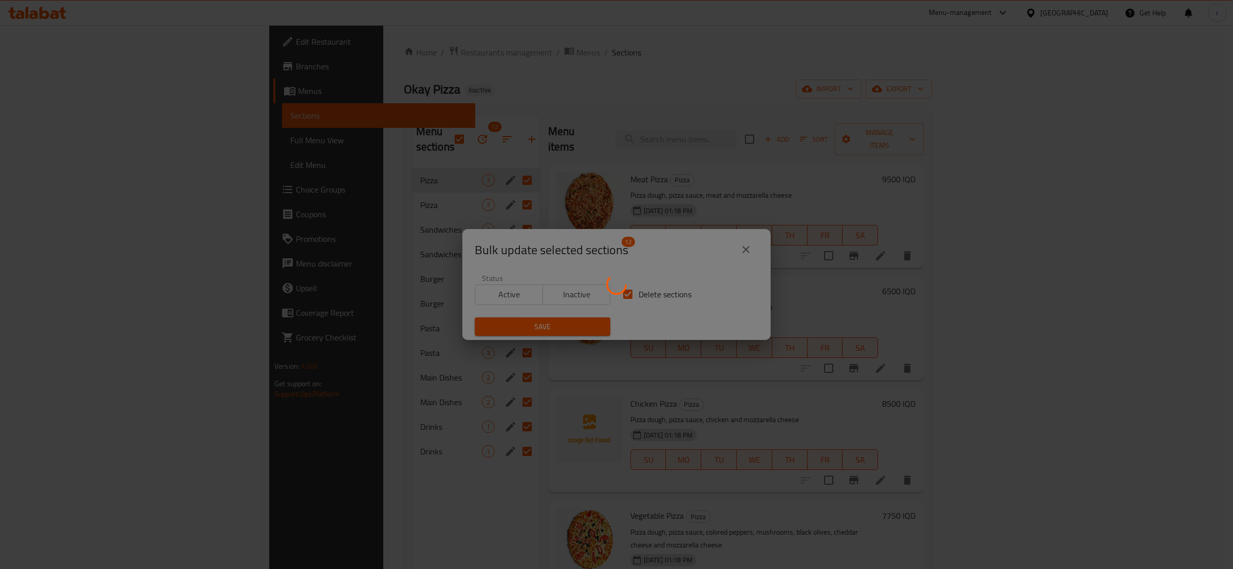
checkbox input "false"
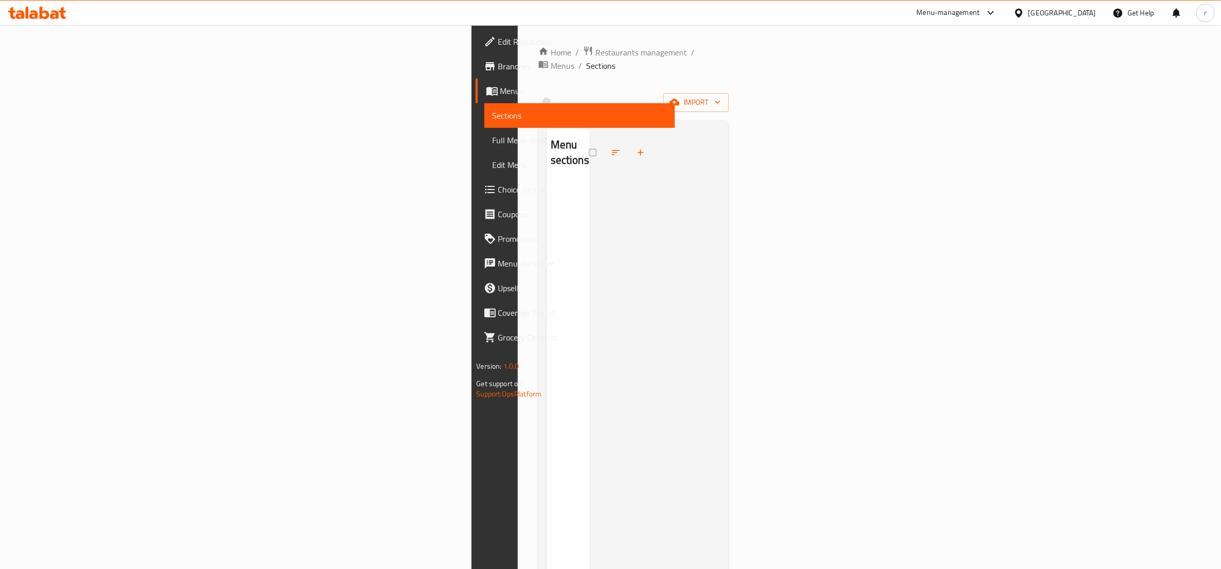
click at [590, 216] on div at bounding box center [655, 412] width 131 height 569
click at [721, 96] on span "import" at bounding box center [696, 102] width 49 height 13
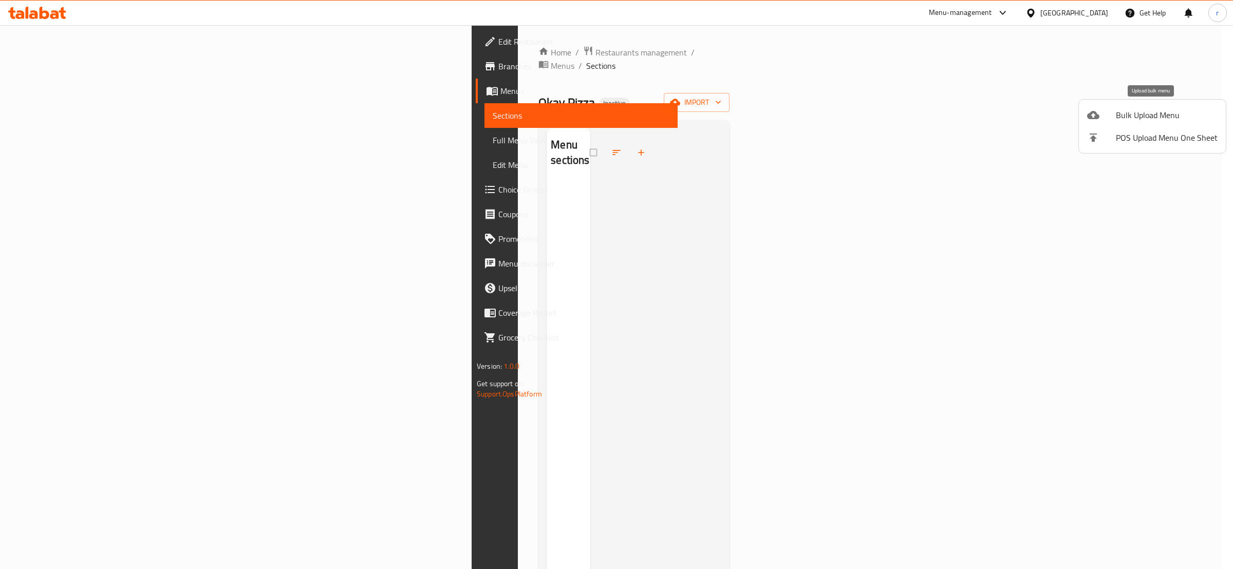
click at [1125, 117] on span "Bulk Upload Menu" at bounding box center [1167, 115] width 102 height 12
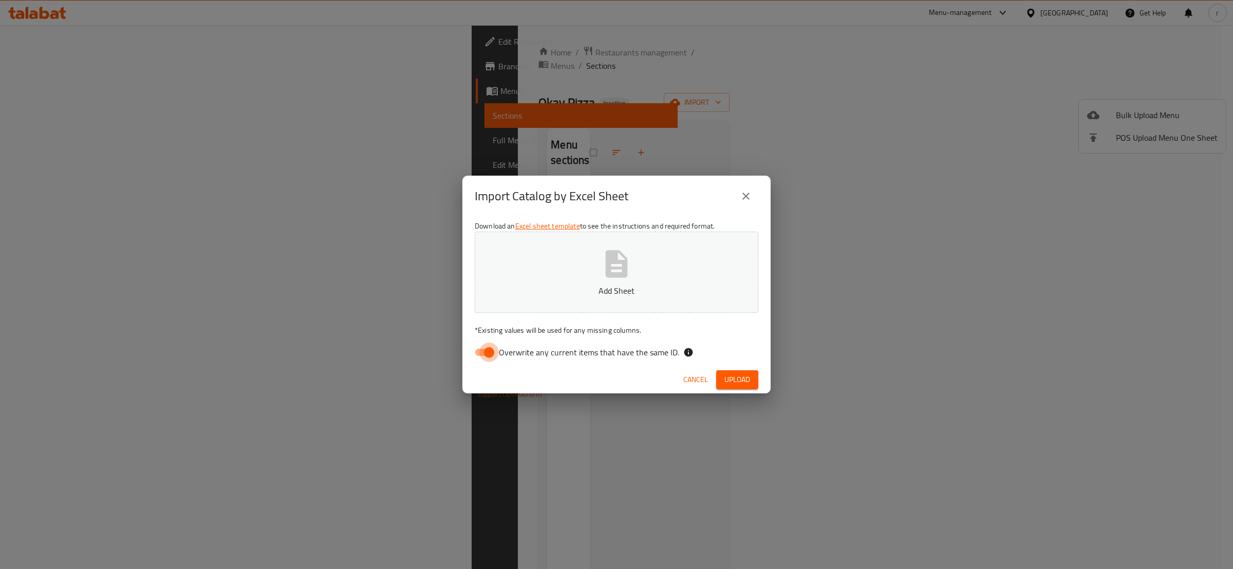
click at [475, 352] on input "Overwrite any current items that have the same ID." at bounding box center [489, 353] width 59 height 20
checkbox input "false"
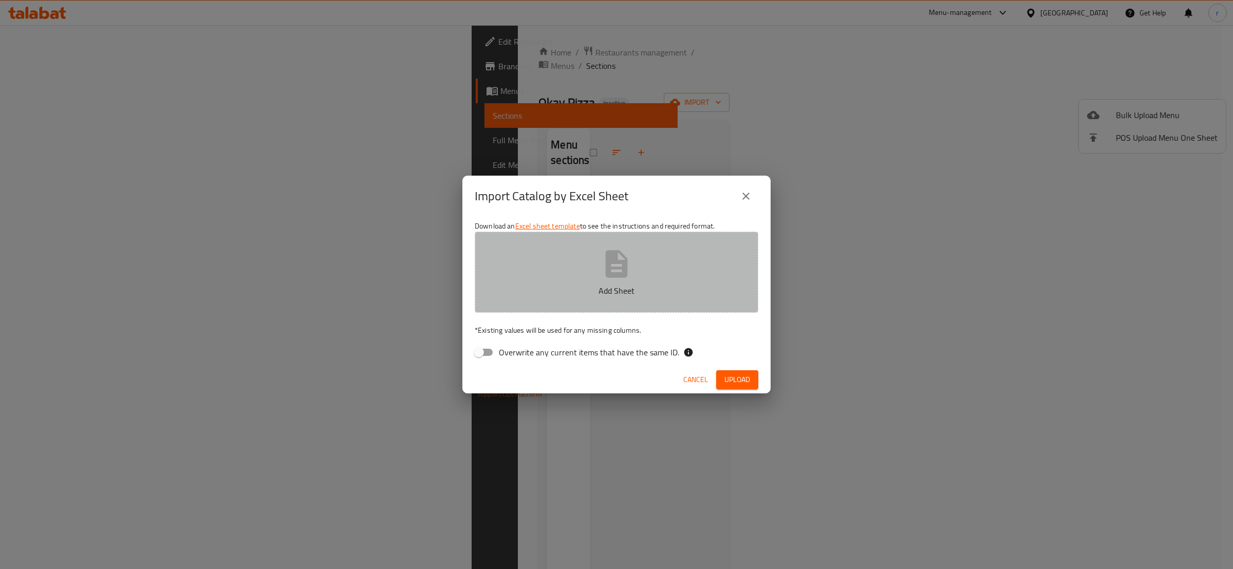
click at [545, 292] on p "Add Sheet" at bounding box center [617, 291] width 252 height 12
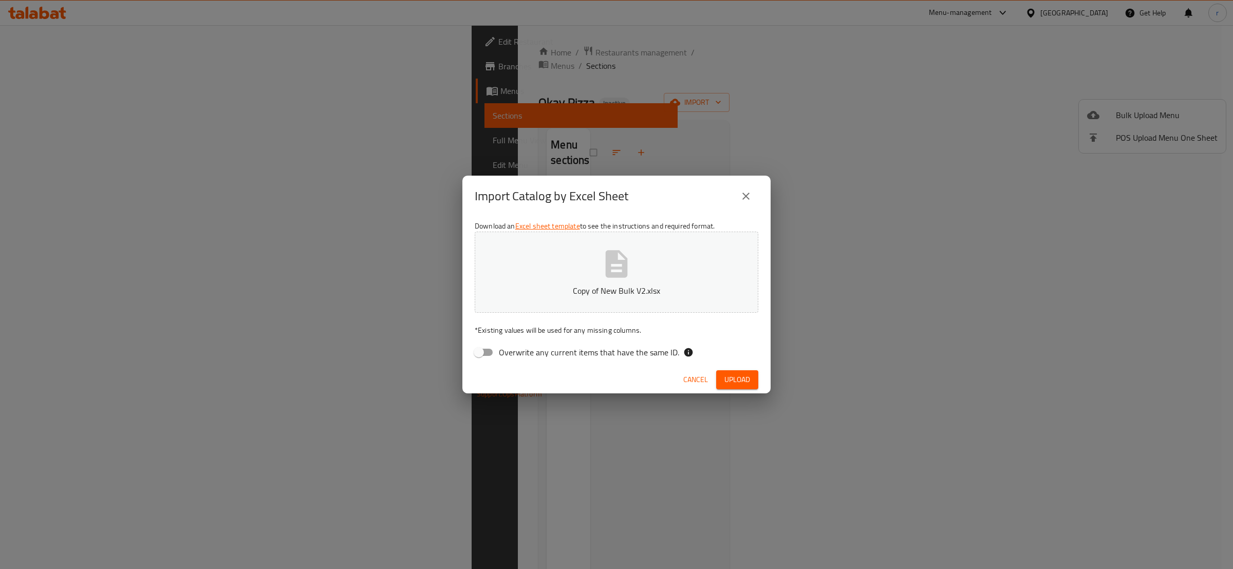
click at [751, 384] on button "Upload" at bounding box center [737, 379] width 42 height 19
click at [751, 384] on button "button" at bounding box center [741, 379] width 33 height 16
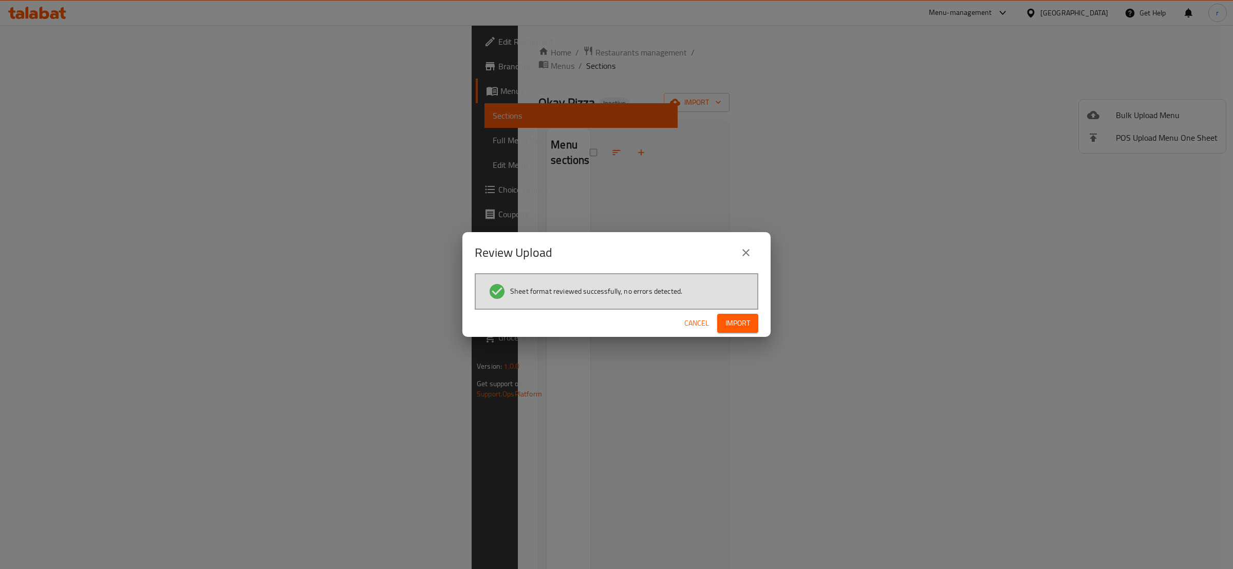
click at [719, 313] on div "Cancel Import" at bounding box center [616, 323] width 308 height 27
click at [750, 324] on span "Import" at bounding box center [737, 323] width 25 height 13
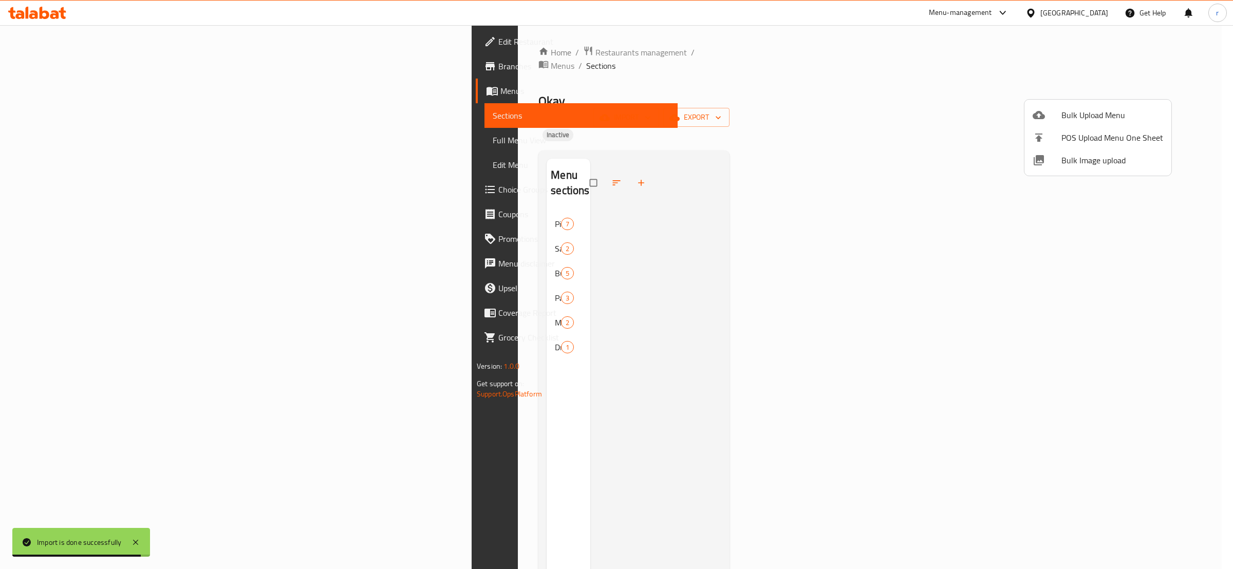
click at [285, 179] on div at bounding box center [616, 284] width 1233 height 569
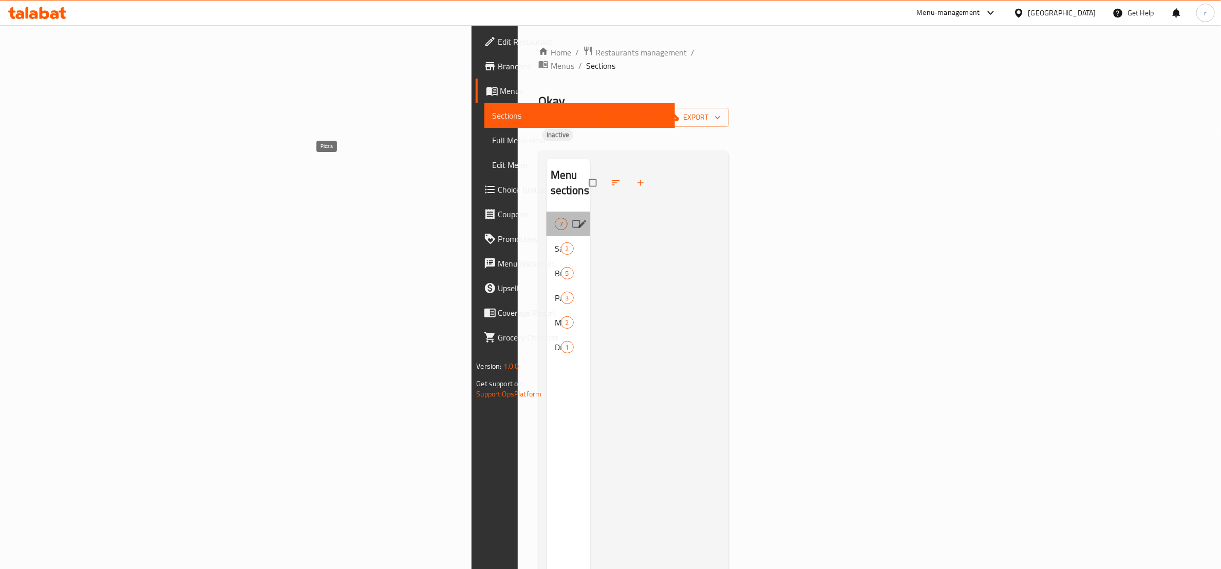
click at [555, 218] on span "Pizza" at bounding box center [555, 224] width 0 height 12
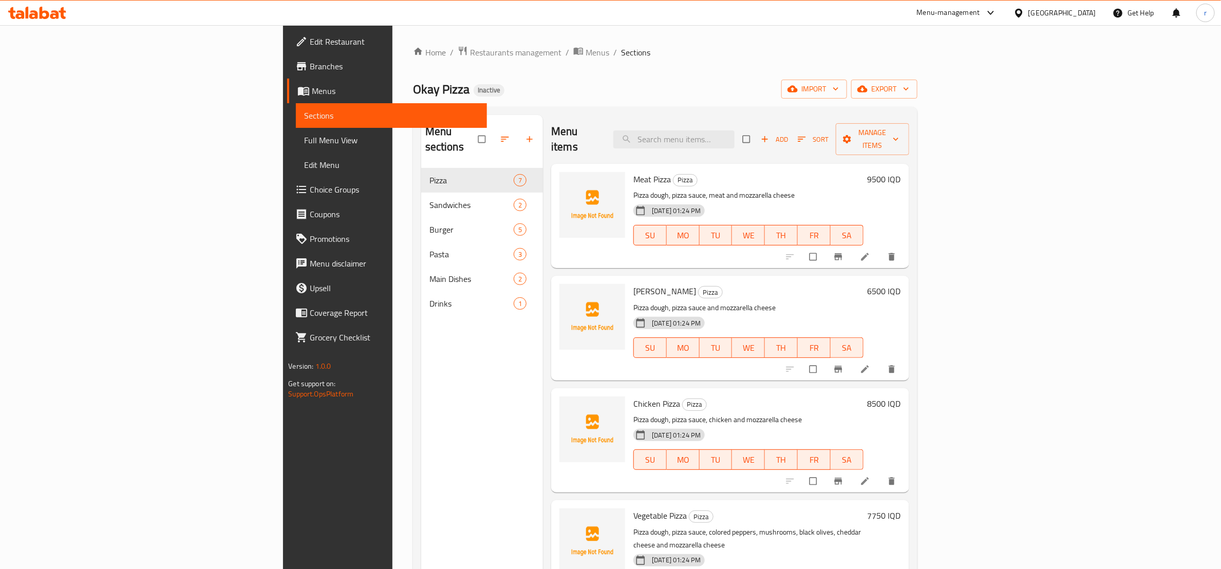
click at [634, 172] on span "Meat Pizza" at bounding box center [653, 179] width 38 height 15
copy h6 "Meat Pizza"
click at [564, 181] on span "upload picture" at bounding box center [574, 186] width 21 height 10
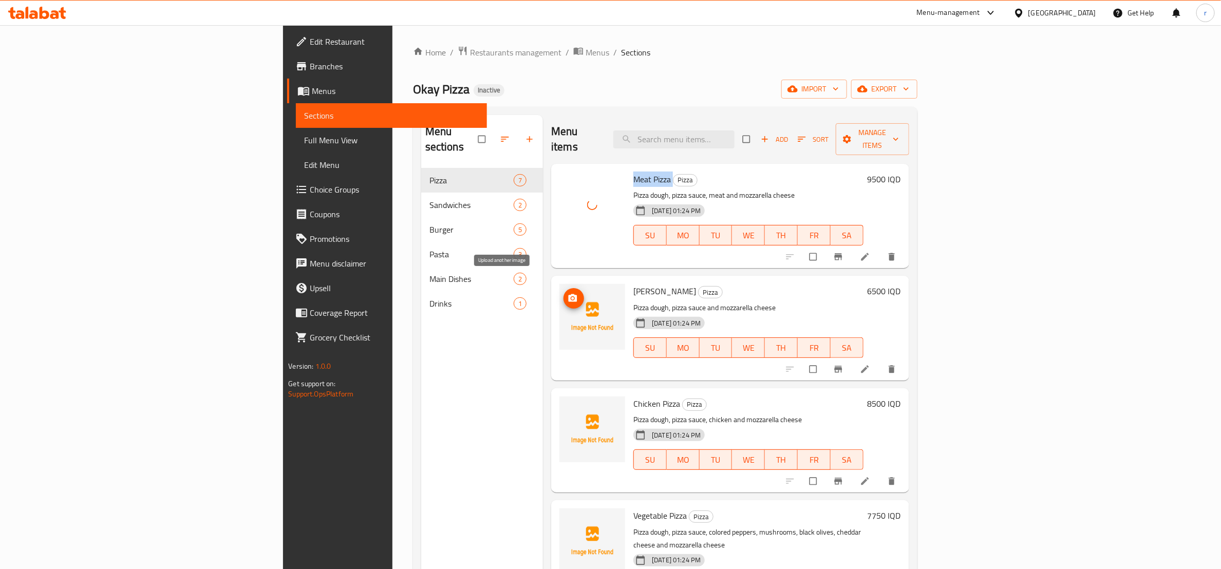
click at [568, 293] on icon "upload picture" at bounding box center [573, 298] width 10 height 10
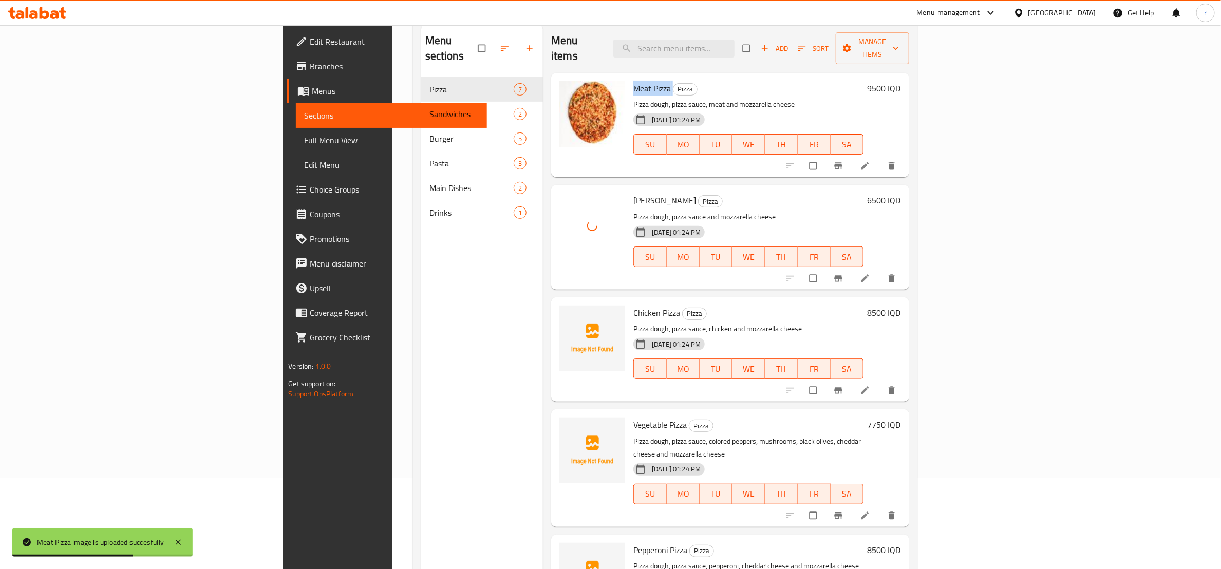
scroll to position [144, 0]
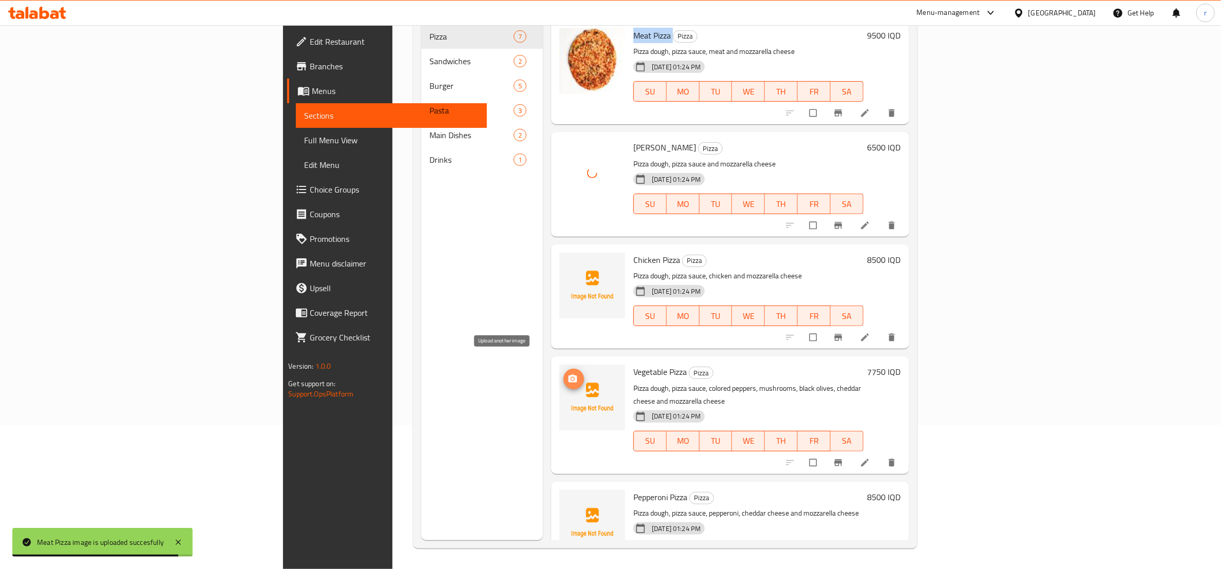
click at [569, 375] on icon "upload picture" at bounding box center [573, 379] width 9 height 8
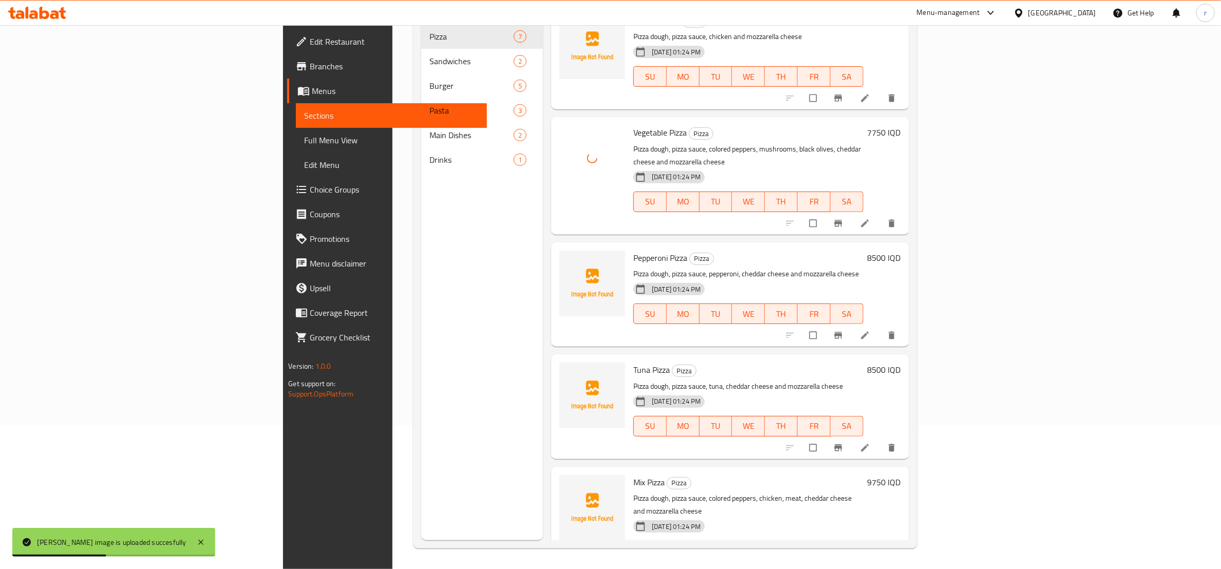
scroll to position [241, 0]
click at [569, 259] on icon "upload picture" at bounding box center [573, 263] width 9 height 8
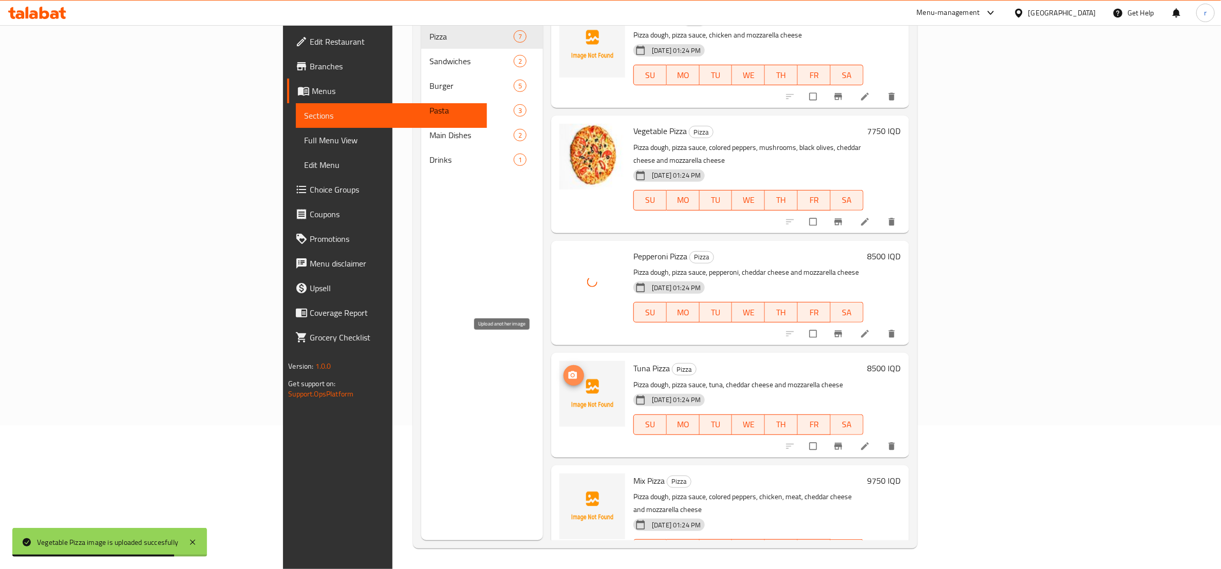
click at [569, 371] on icon "upload picture" at bounding box center [573, 375] width 9 height 8
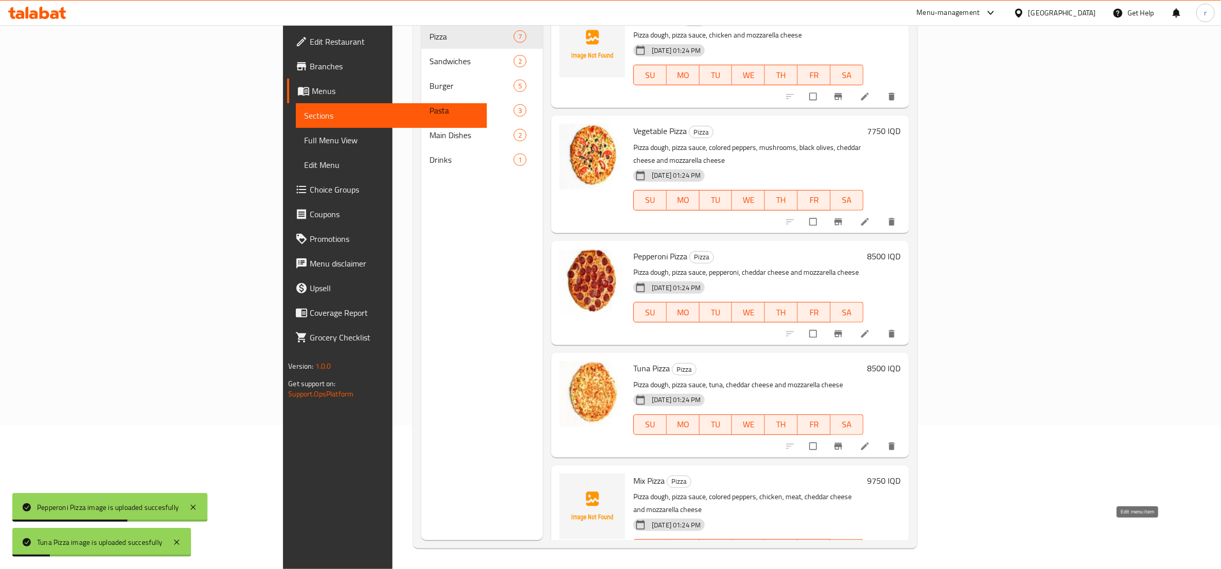
click at [870, 566] on icon at bounding box center [865, 571] width 10 height 10
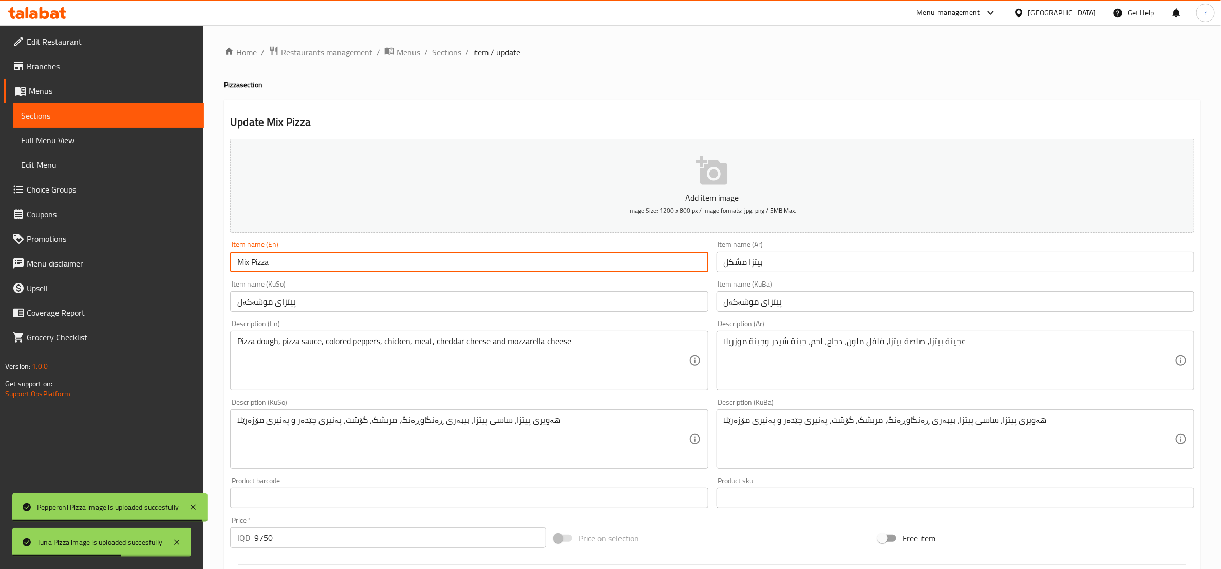
click at [247, 259] on input "Mix Pizza" at bounding box center [469, 262] width 478 height 21
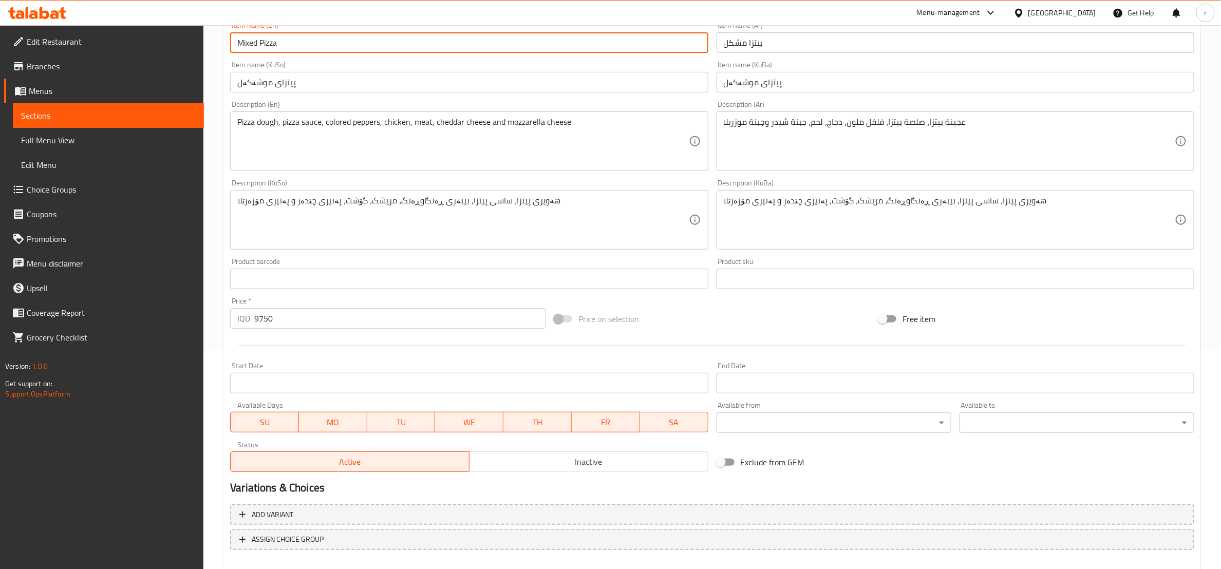
scroll to position [273, 0]
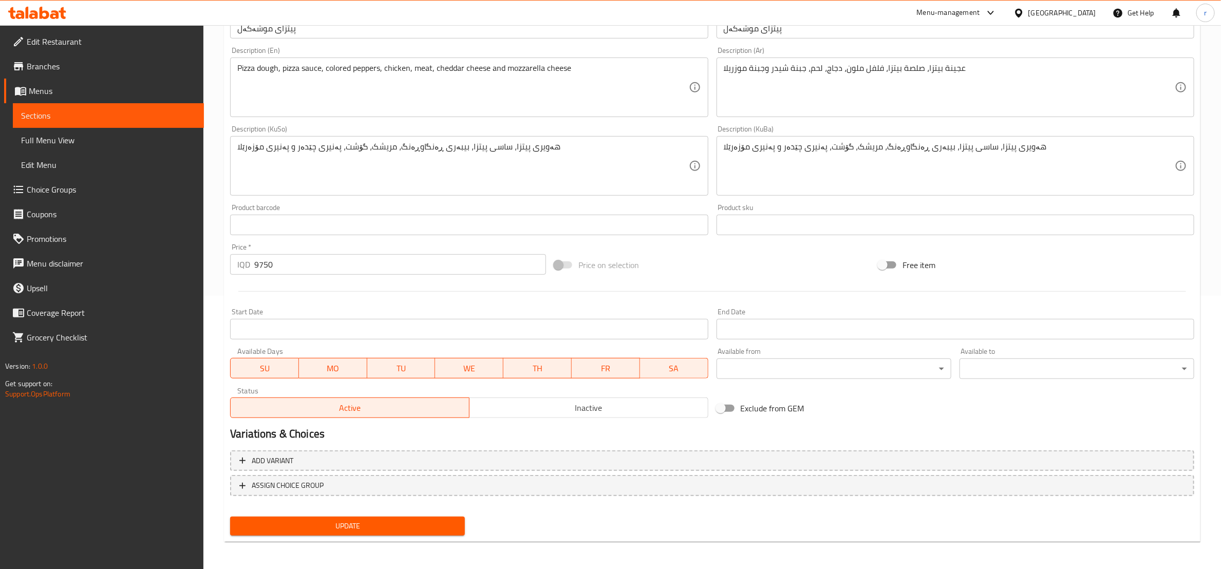
type input "Mixed Pizza"
click at [418, 520] on span "Update" at bounding box center [347, 526] width 218 height 13
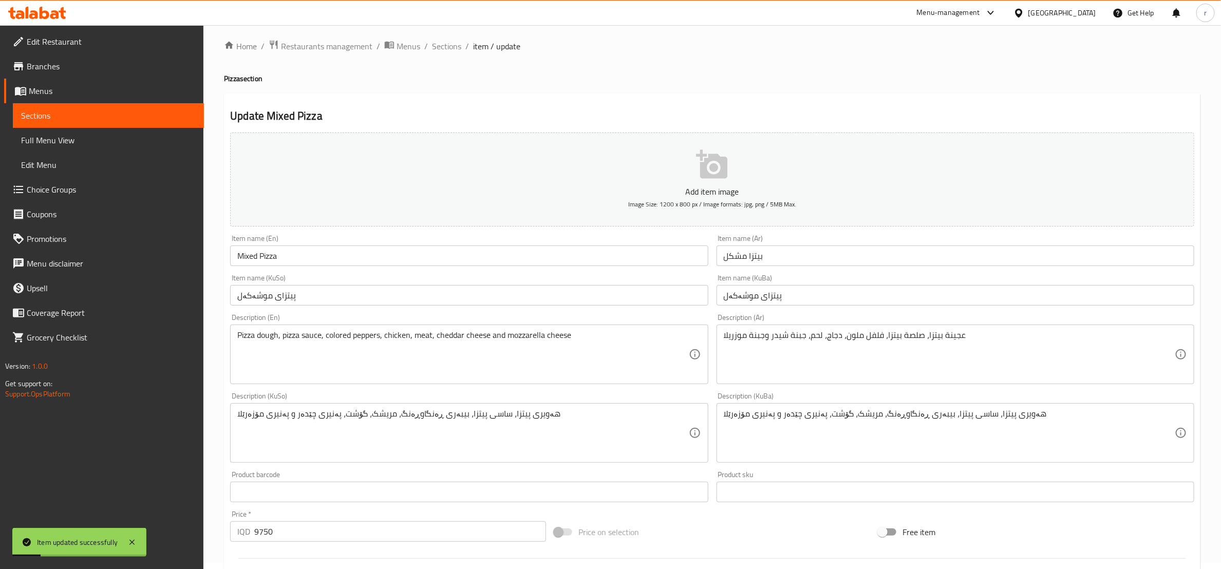
scroll to position [0, 0]
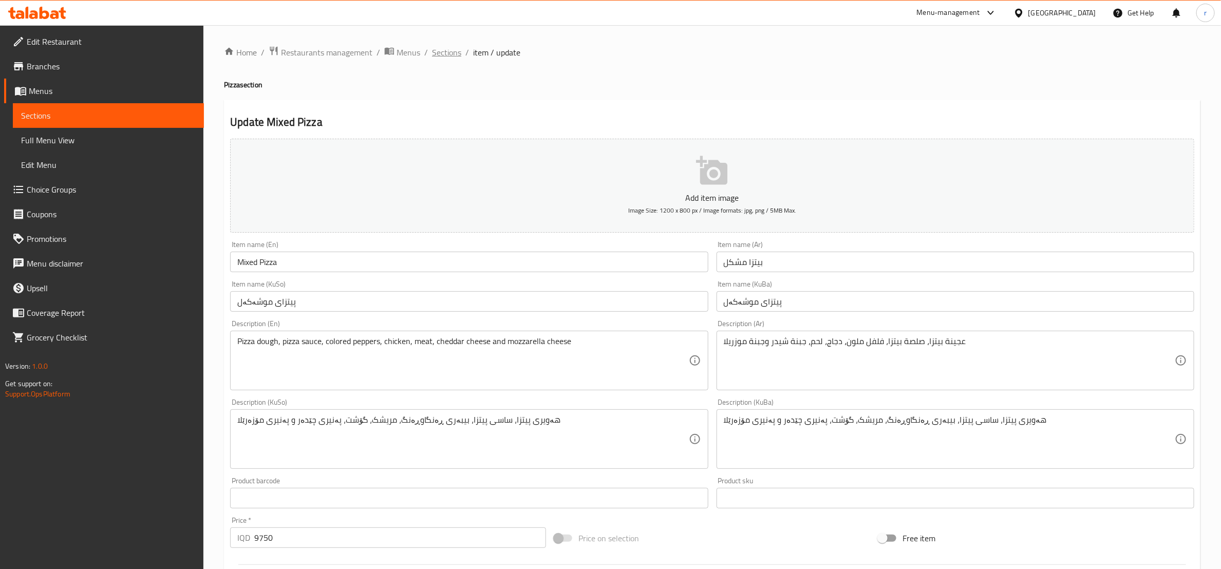
click at [437, 52] on span "Sections" at bounding box center [446, 52] width 29 height 12
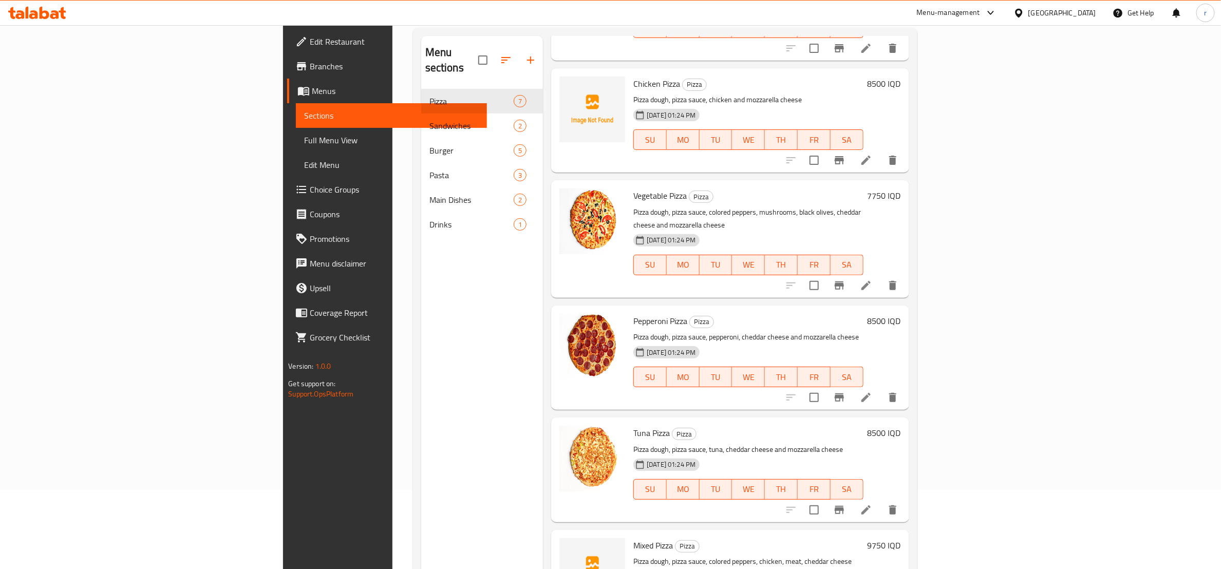
scroll to position [144, 0]
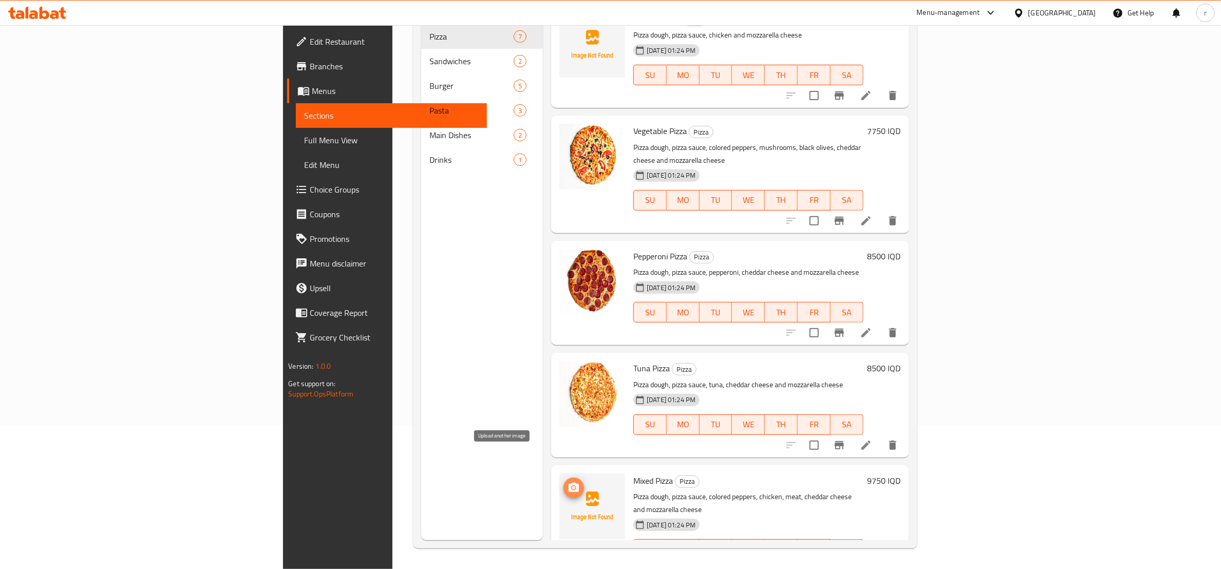
click at [569, 483] on icon "upload picture" at bounding box center [574, 487] width 10 height 9
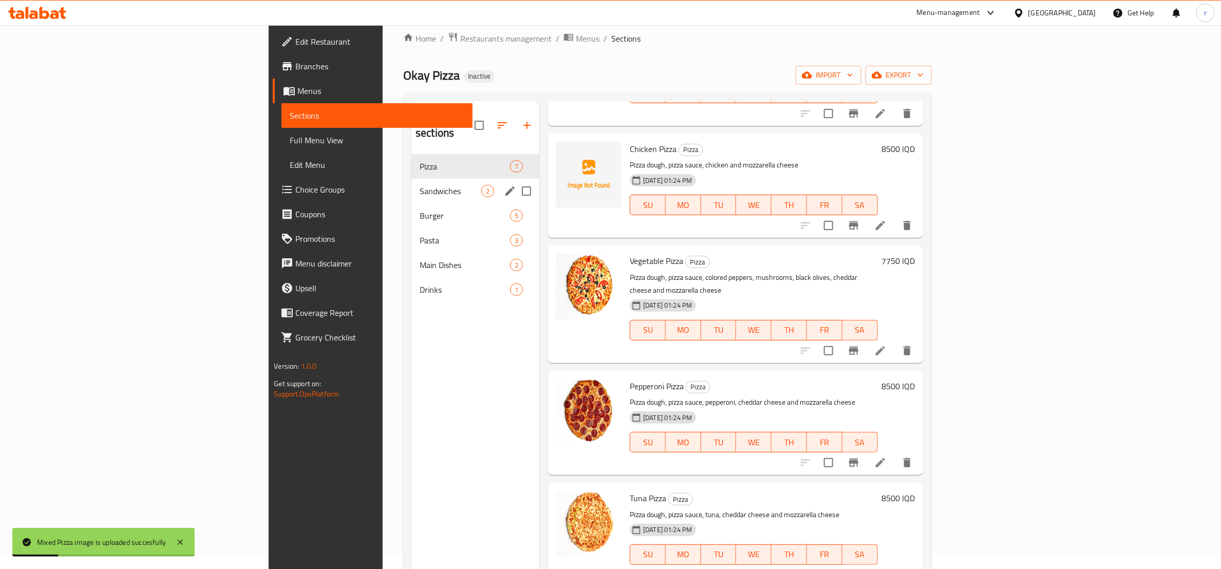
scroll to position [0, 0]
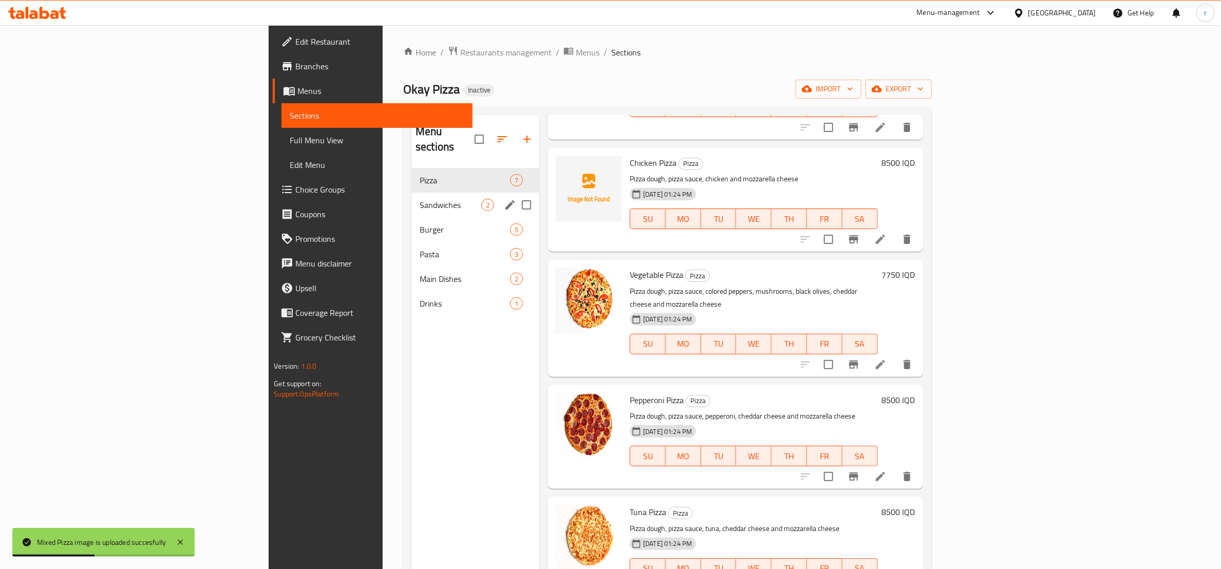
click at [412, 200] on div "Sandwiches 2" at bounding box center [476, 205] width 128 height 25
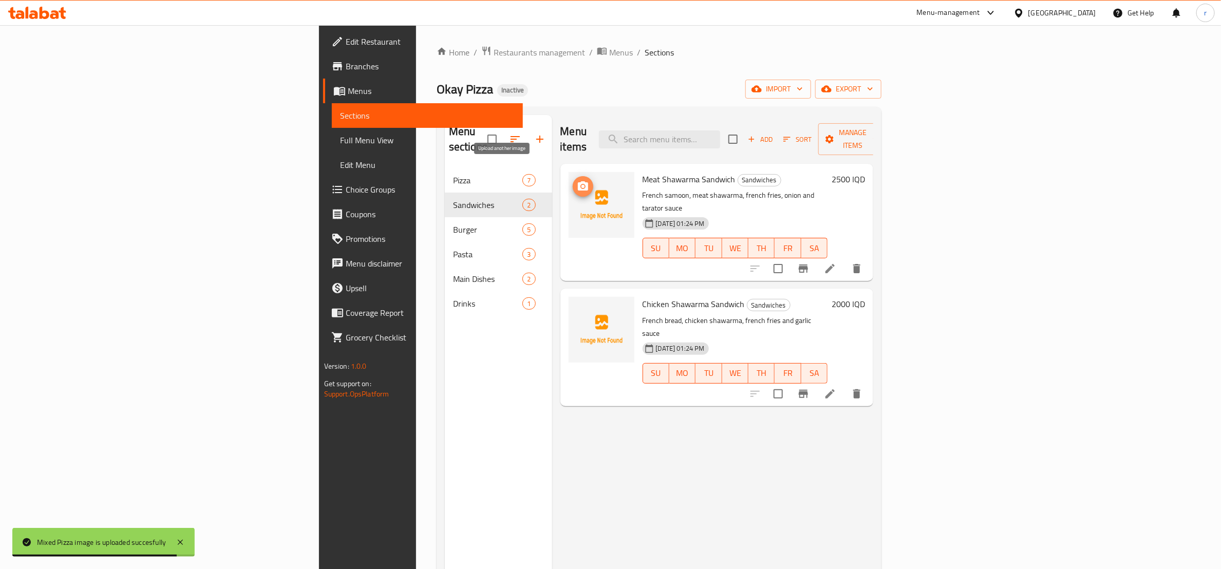
click at [577, 180] on icon "upload picture" at bounding box center [583, 186] width 12 height 12
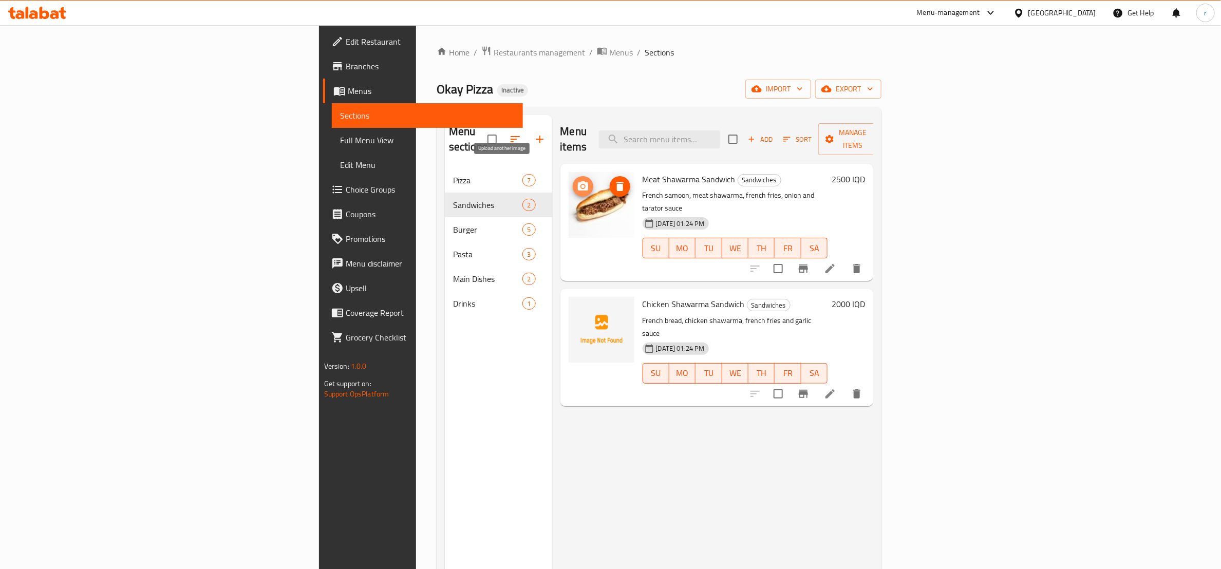
click at [577, 180] on icon "upload picture" at bounding box center [583, 186] width 12 height 12
click at [643, 172] on span "Meat Shawarma Sandwich" at bounding box center [689, 179] width 93 height 15
copy h6 "Meat Shawarma Sandwich"
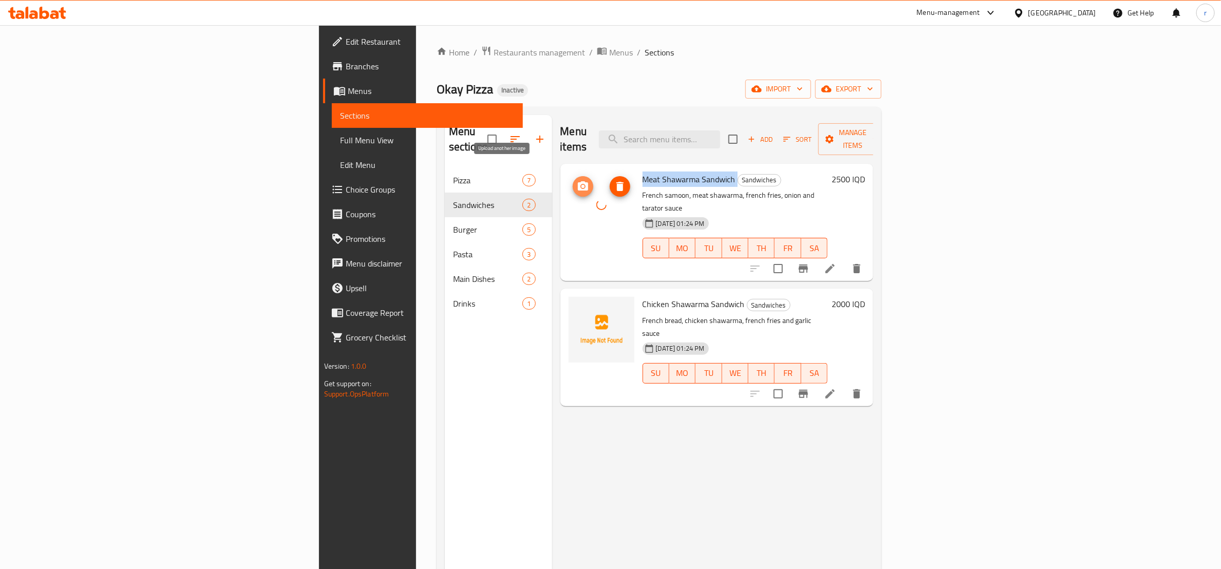
click at [578, 181] on icon "upload picture" at bounding box center [583, 185] width 10 height 9
click at [573, 305] on span "upload picture" at bounding box center [583, 311] width 21 height 12
click at [599, 423] on div "Menu items Add Sort Manage items Meat Shawarma Sandwich Sandwiches French samoo…" at bounding box center [713, 399] width 322 height 569
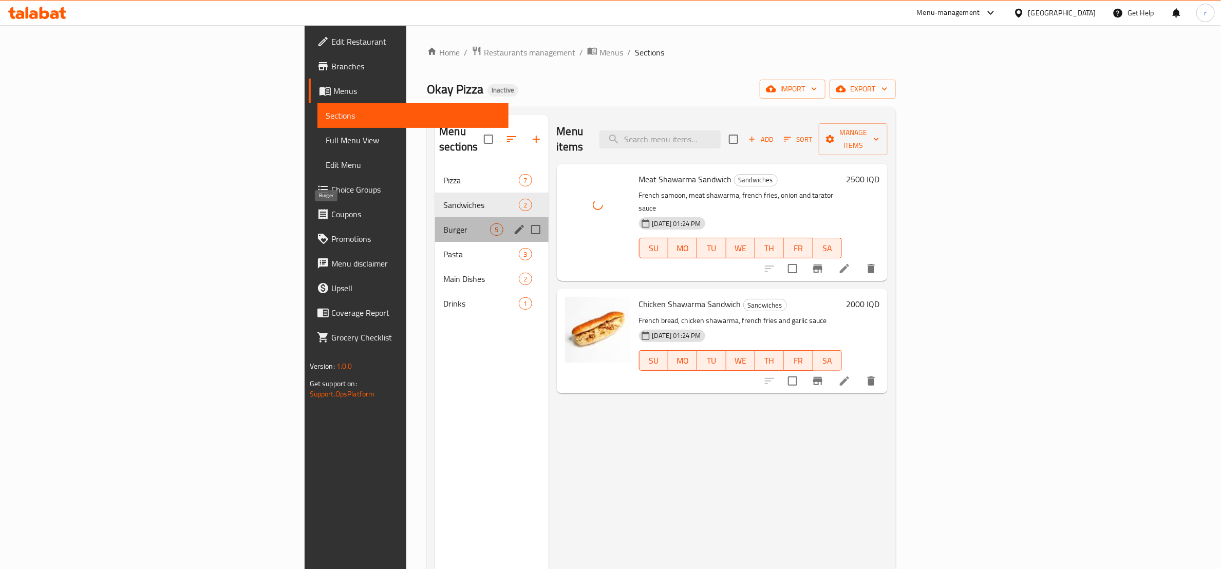
click at [443, 224] on span "Burger" at bounding box center [466, 230] width 47 height 12
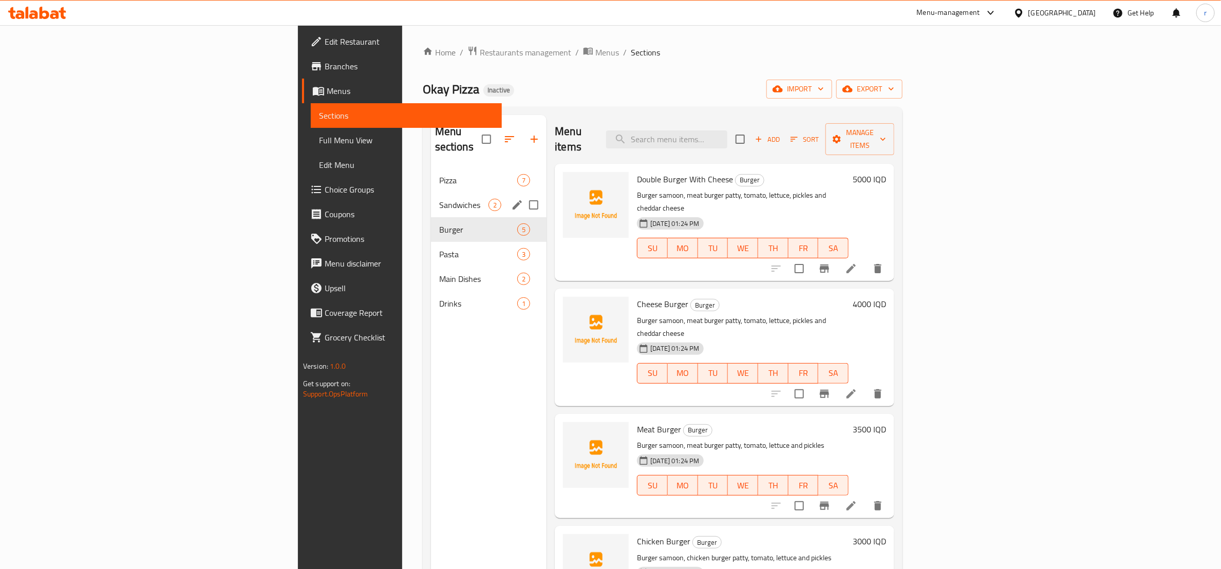
click at [431, 198] on div "Sandwiches 2" at bounding box center [489, 205] width 116 height 25
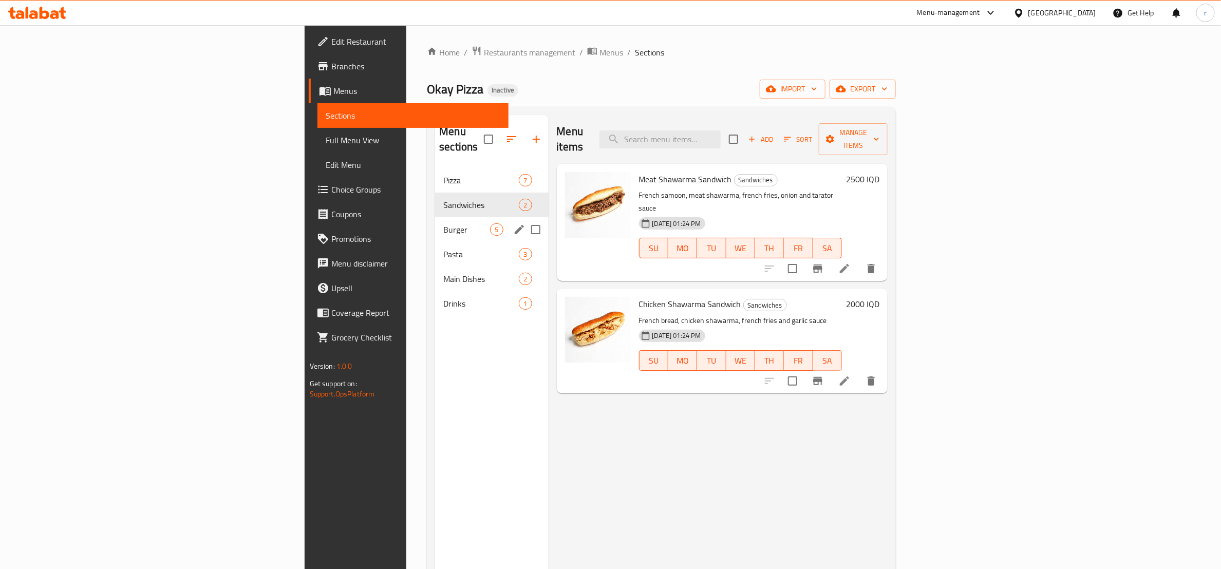
click at [443, 224] on span "Burger" at bounding box center [466, 230] width 47 height 12
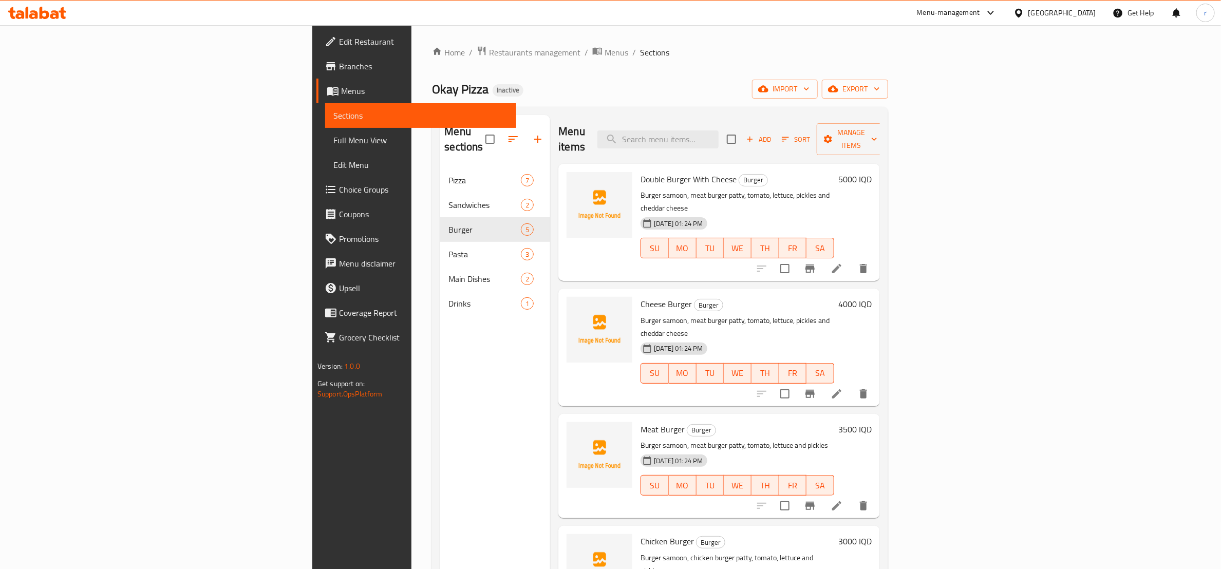
click at [641, 172] on span "Double Burger With Cheese" at bounding box center [689, 179] width 96 height 15
copy h6 "Double Burger With Cheese"
click at [580, 185] on circle "upload picture" at bounding box center [581, 186] width 3 height 3
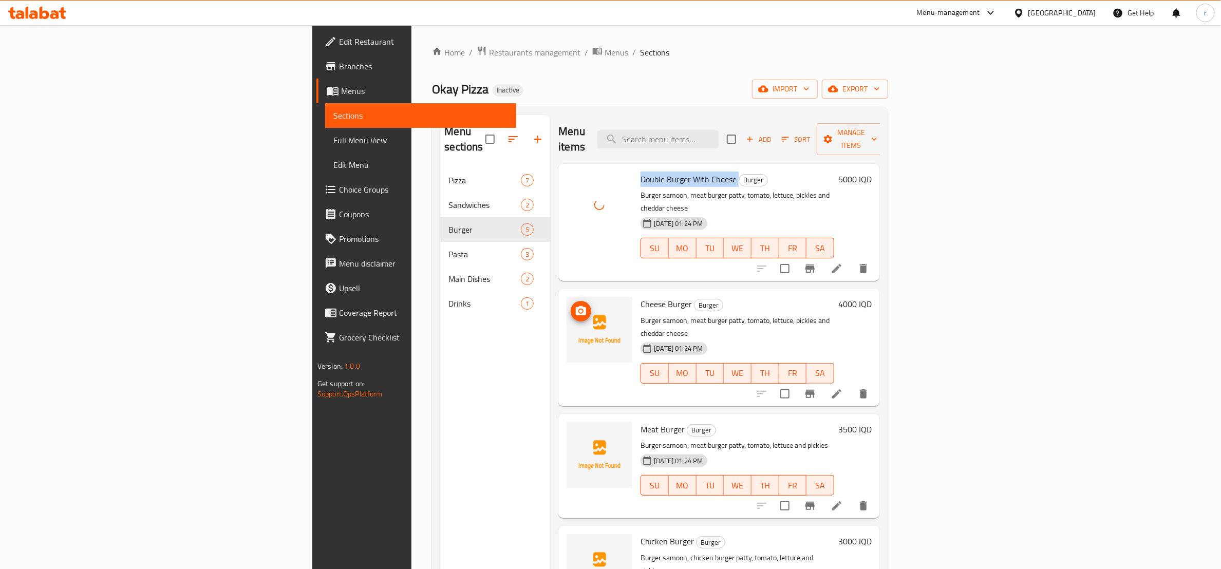
click at [576, 306] on icon "upload picture" at bounding box center [581, 310] width 10 height 9
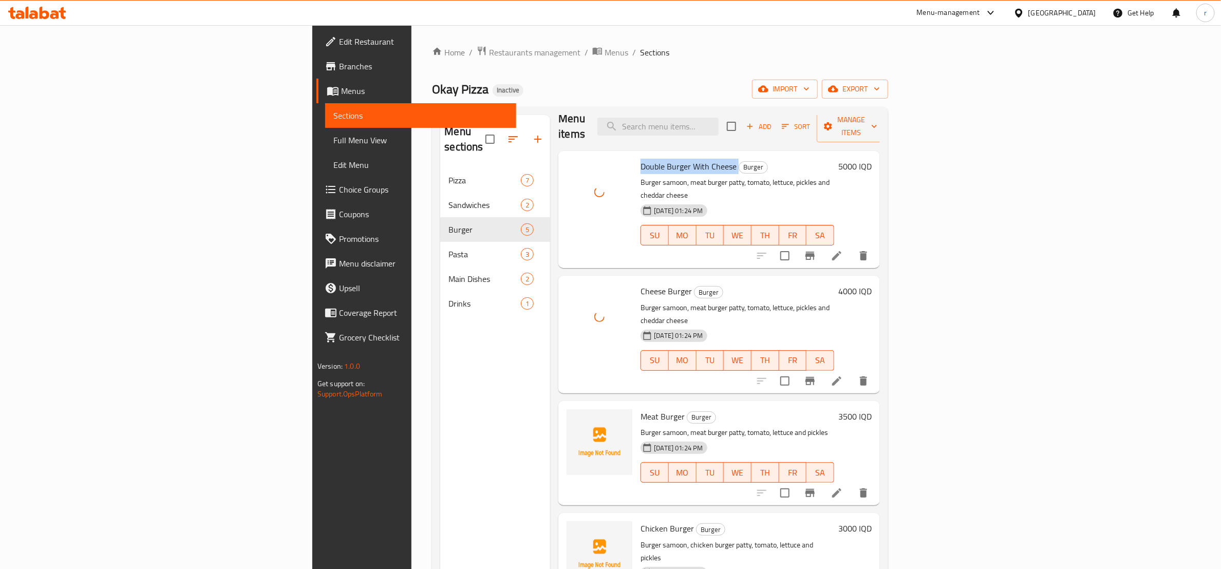
scroll to position [17, 0]
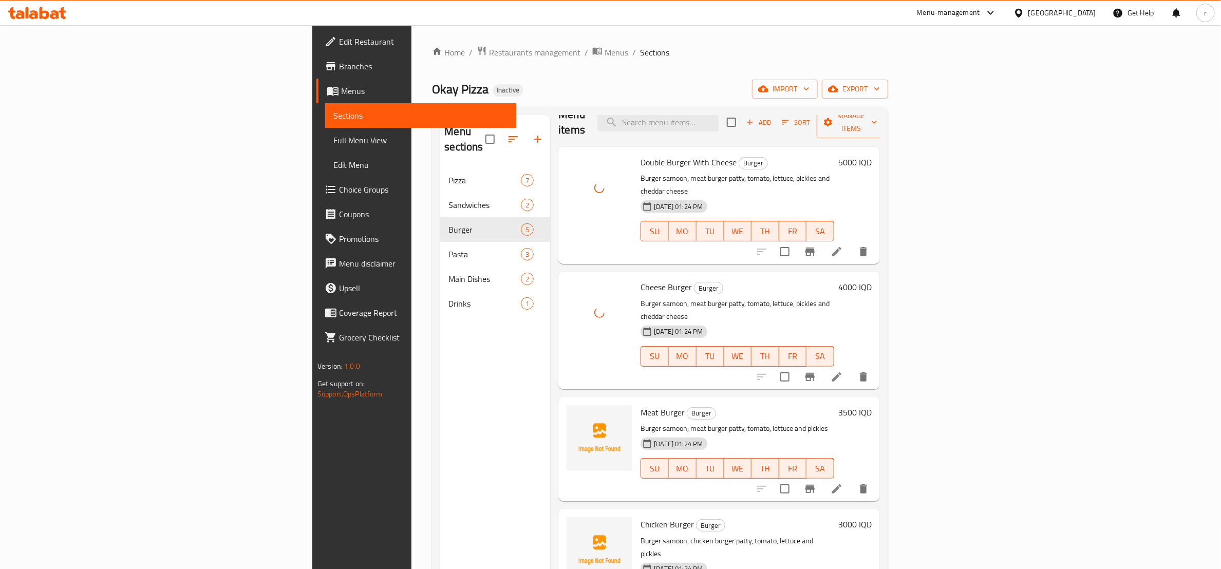
click at [641, 405] on span "Meat Burger" at bounding box center [663, 412] width 44 height 15
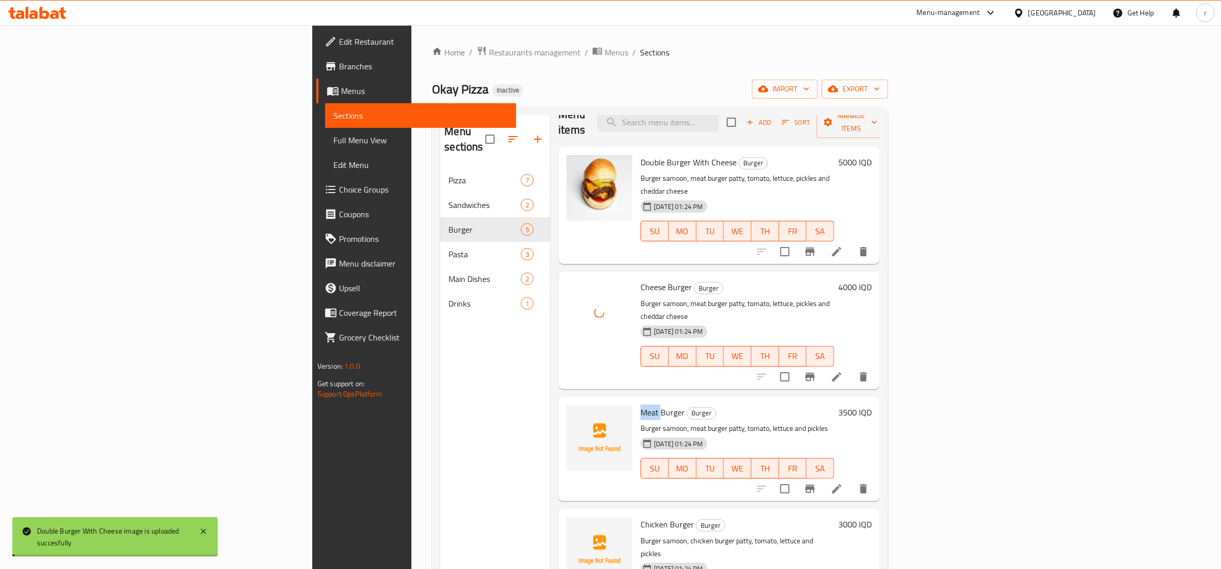
click at [641, 405] on span "Meat Burger" at bounding box center [663, 412] width 44 height 15
copy h6 "Meat Burger"
click at [580, 418] on circle "upload picture" at bounding box center [581, 419] width 3 height 3
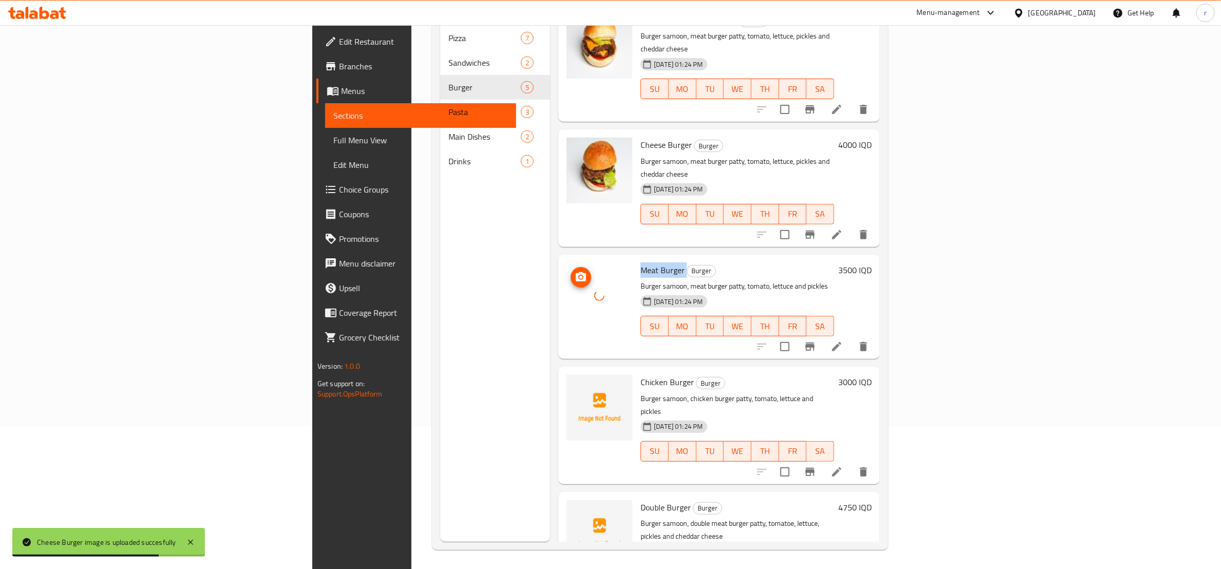
scroll to position [144, 0]
click at [641, 373] on span "Chicken Burger" at bounding box center [667, 380] width 53 height 15
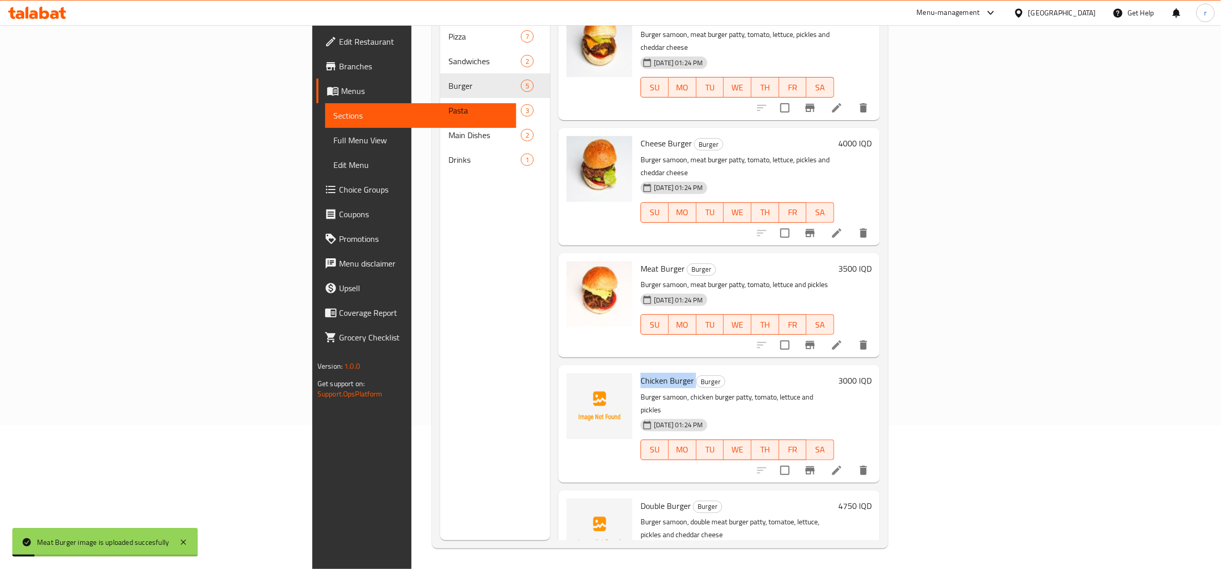
copy h6 "Chicken Burger"
click at [571, 378] on button "upload picture" at bounding box center [581, 388] width 21 height 21
click at [641, 498] on span "Double Burger" at bounding box center [666, 505] width 50 height 15
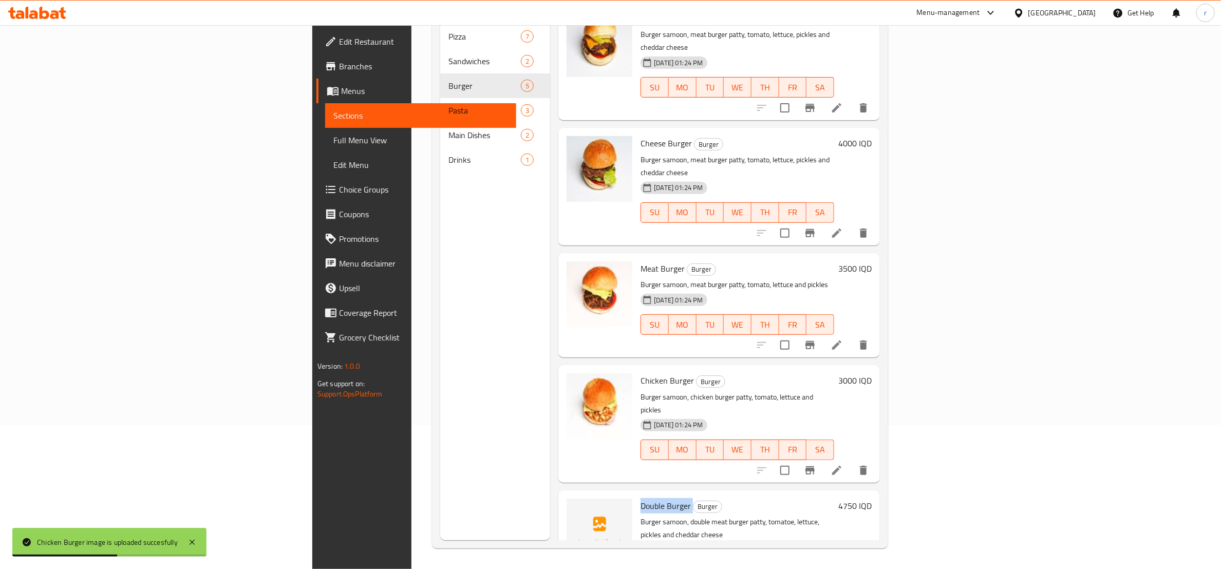
copy h6 "Double Burger"
click at [580, 511] on circle "upload picture" at bounding box center [581, 512] width 3 height 3
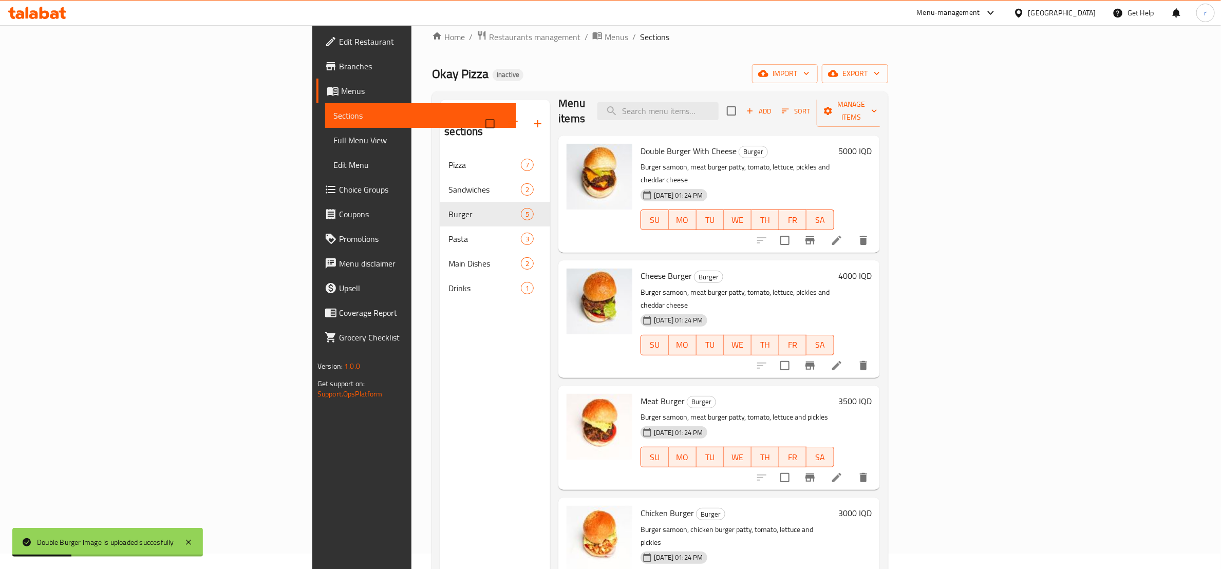
scroll to position [17, 0]
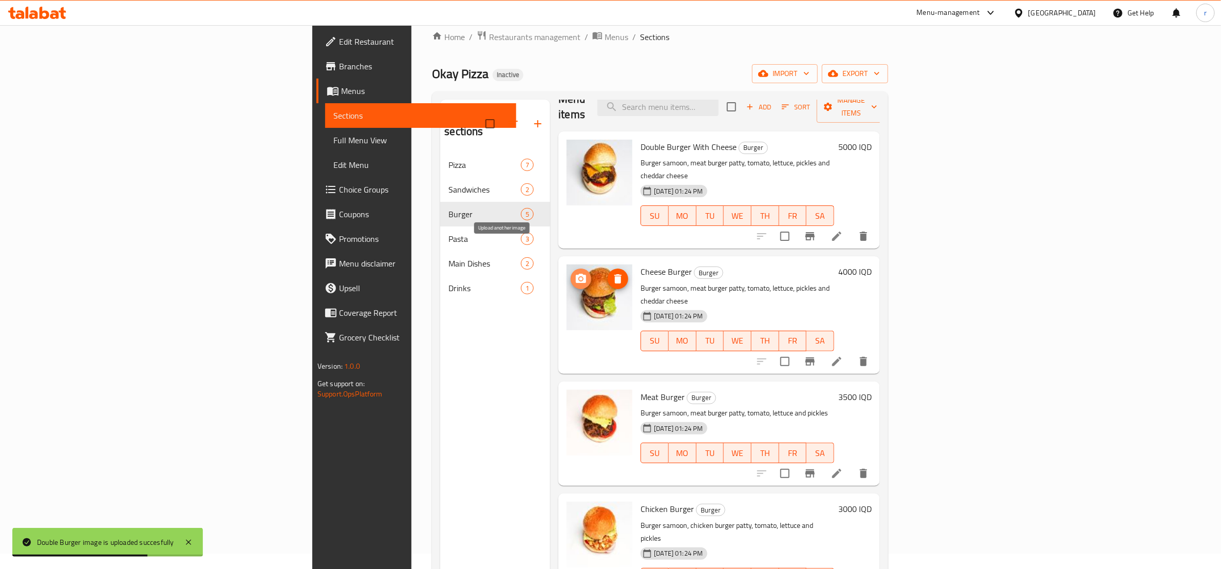
click at [576, 274] on icon "upload picture" at bounding box center [581, 278] width 10 height 9
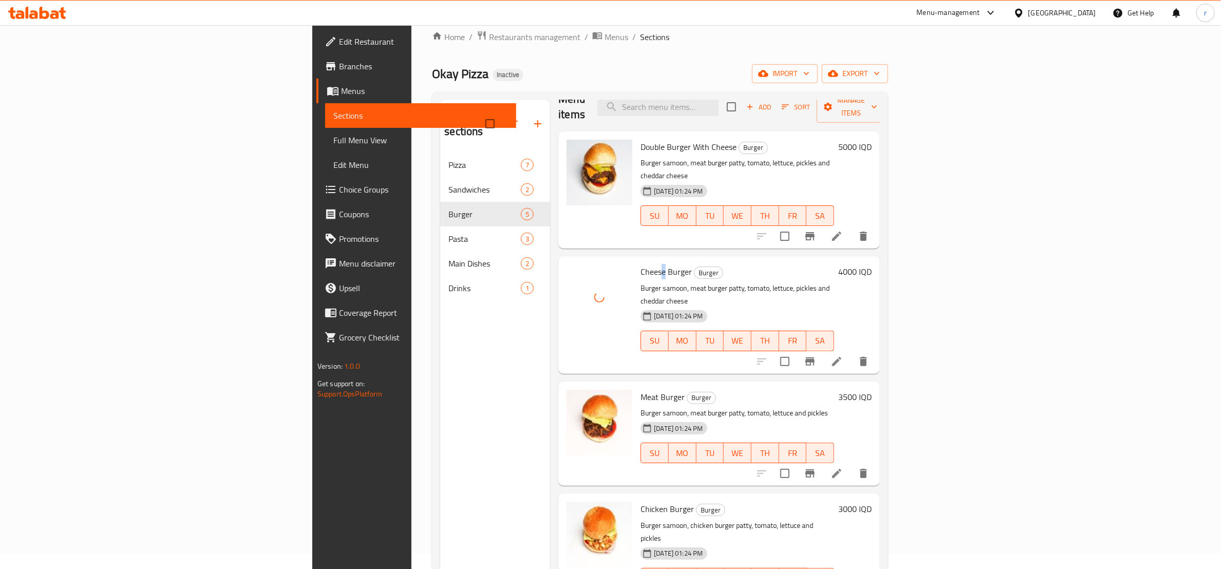
click at [641, 264] on span "Cheese Burger" at bounding box center [666, 271] width 51 height 15
copy h6 "Cheese Burger"
click at [580, 277] on circle "upload picture" at bounding box center [581, 278] width 3 height 3
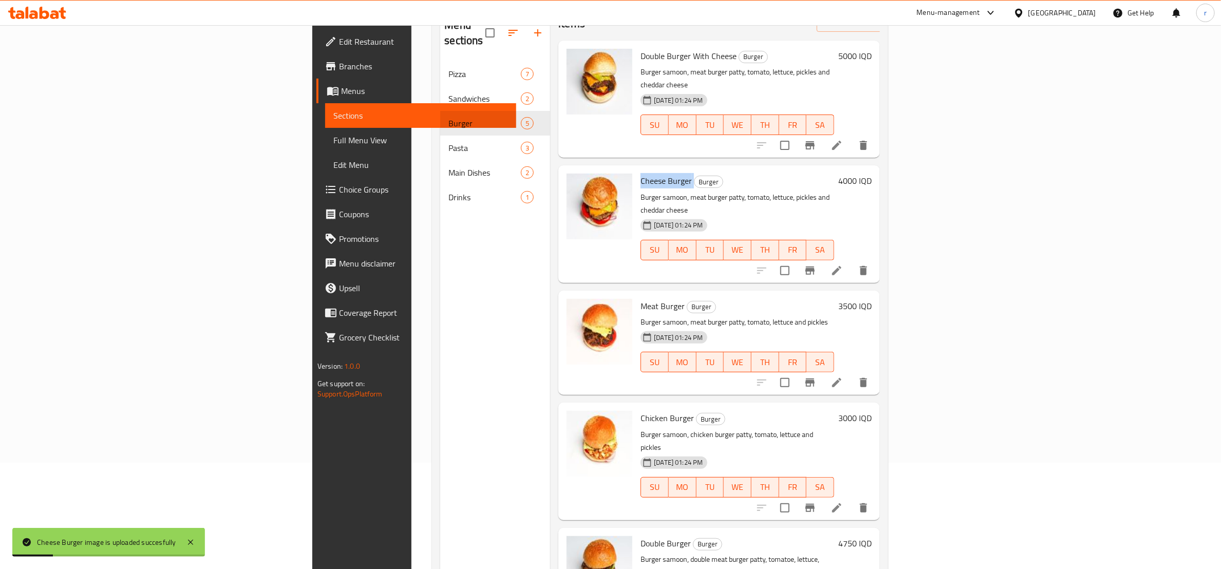
scroll to position [144, 0]
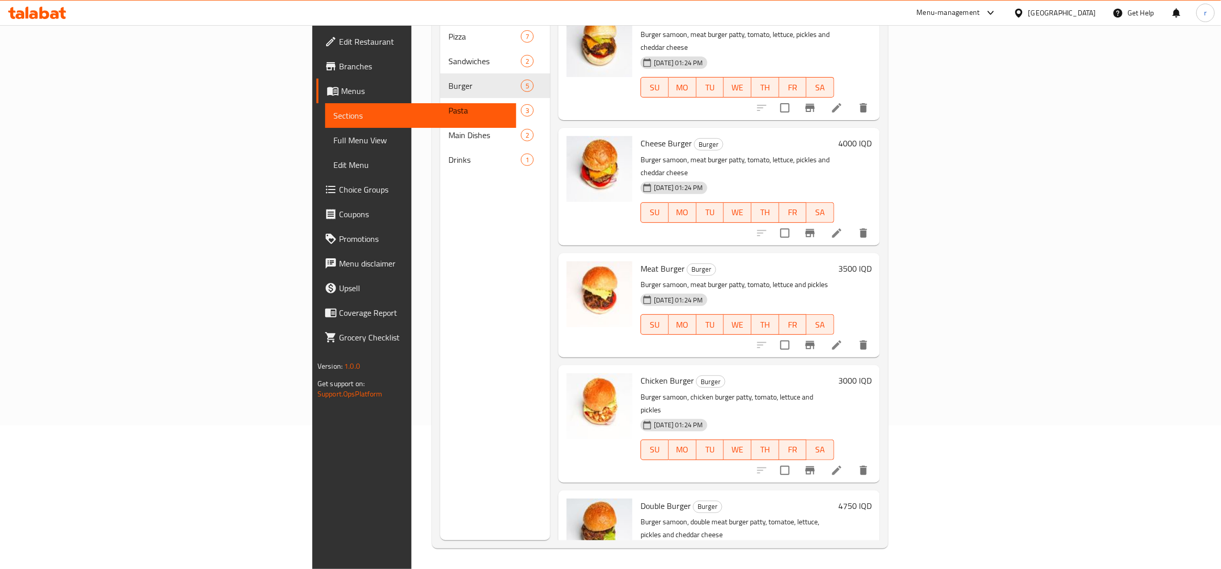
click at [641, 498] on span "Double Burger" at bounding box center [666, 505] width 50 height 15
copy h6 "Double Burger"
click at [576, 508] on icon "upload picture" at bounding box center [581, 512] width 10 height 9
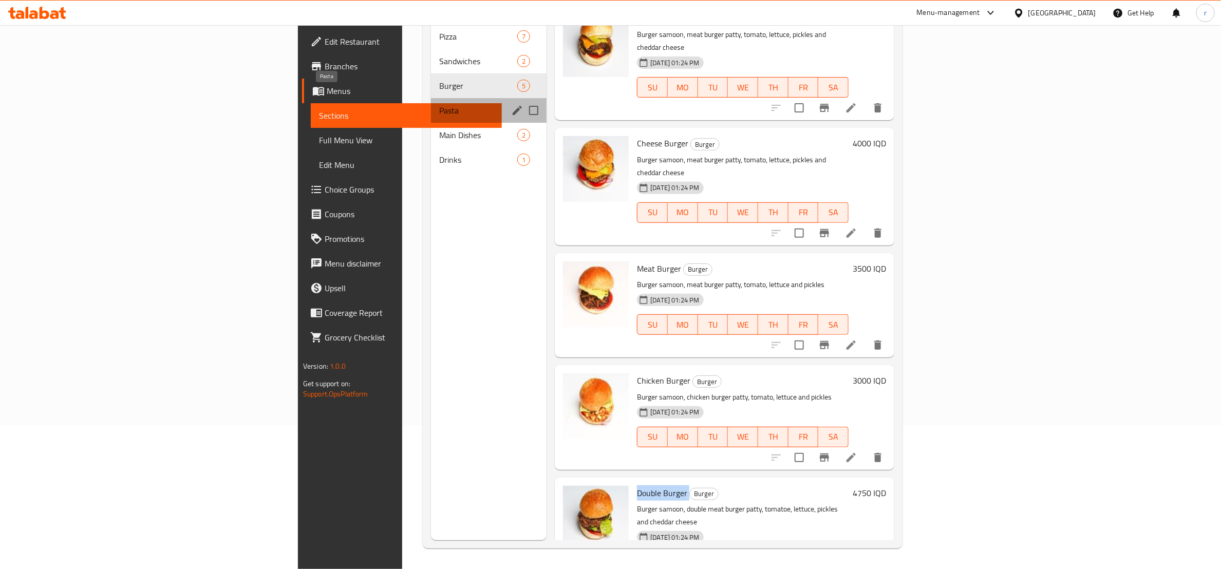
click at [439, 104] on span "Pasta" at bounding box center [463, 110] width 49 height 12
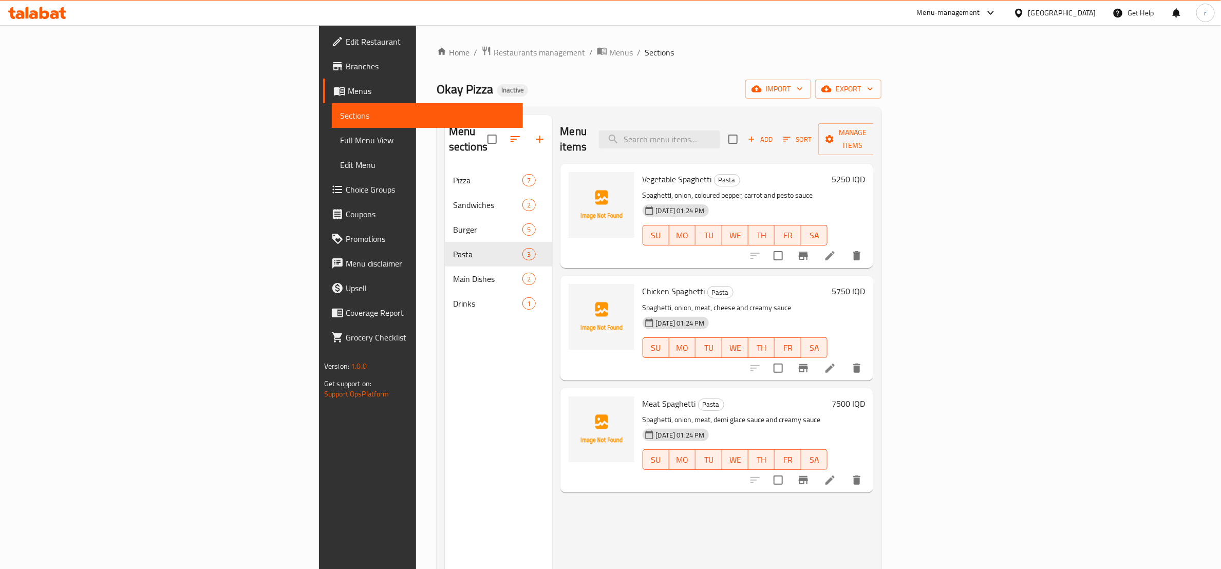
click at [643, 172] on span "Vegetable Spaghetti" at bounding box center [677, 179] width 69 height 15
copy h6 "Vegetable Spaghetti"
click at [573, 180] on span "upload picture" at bounding box center [583, 186] width 21 height 12
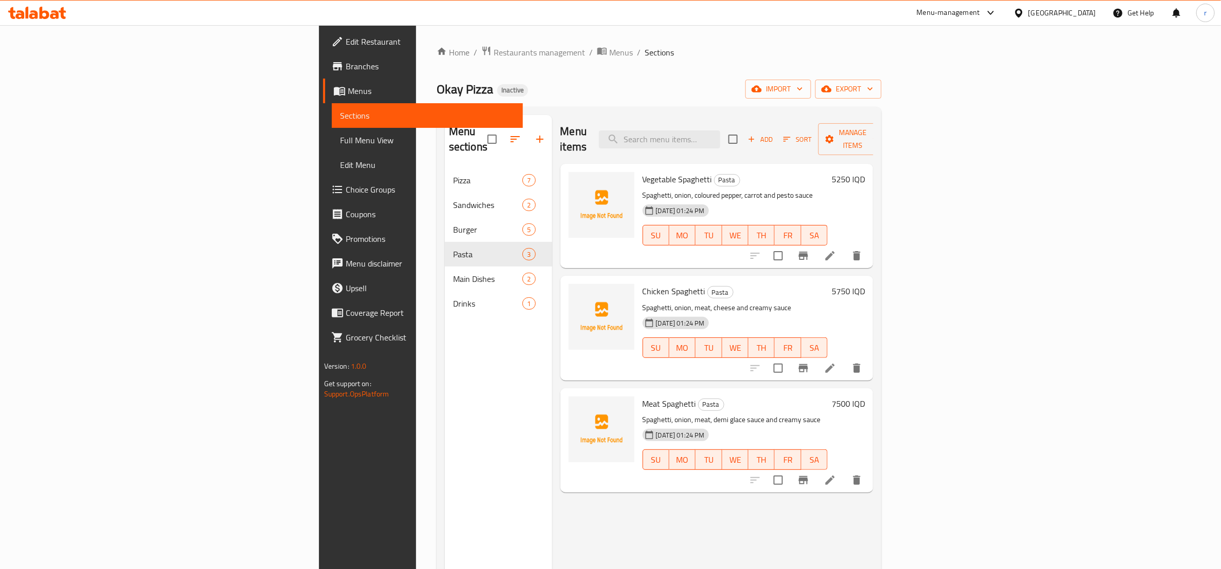
click at [643, 284] on span "Chicken Spaghetti" at bounding box center [674, 291] width 63 height 15
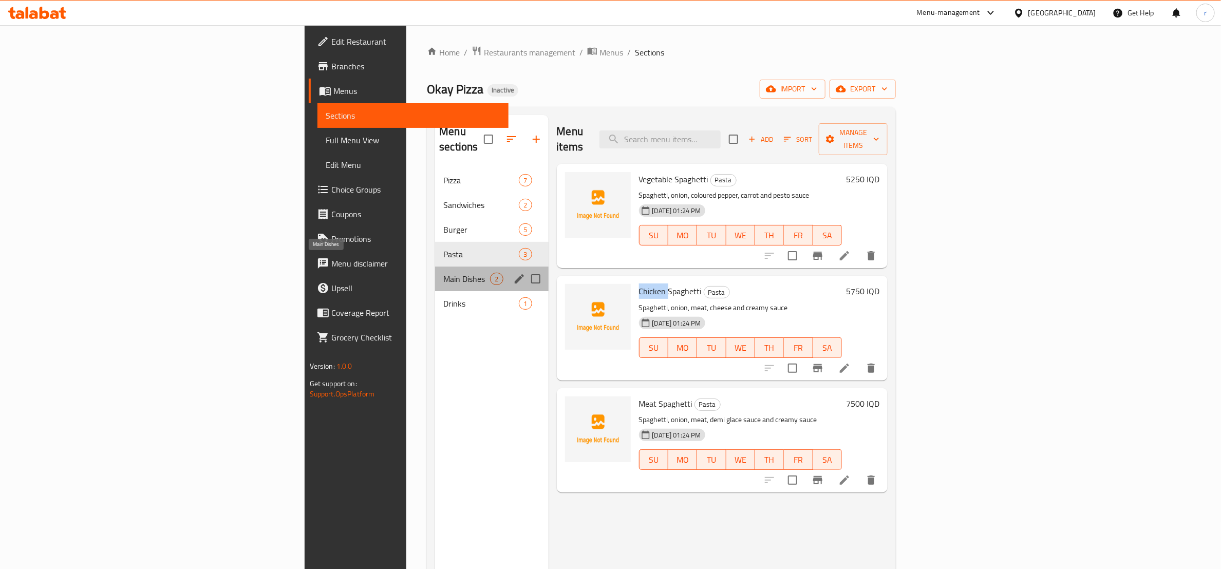
click at [443, 273] on span "Main Dishes" at bounding box center [466, 279] width 47 height 12
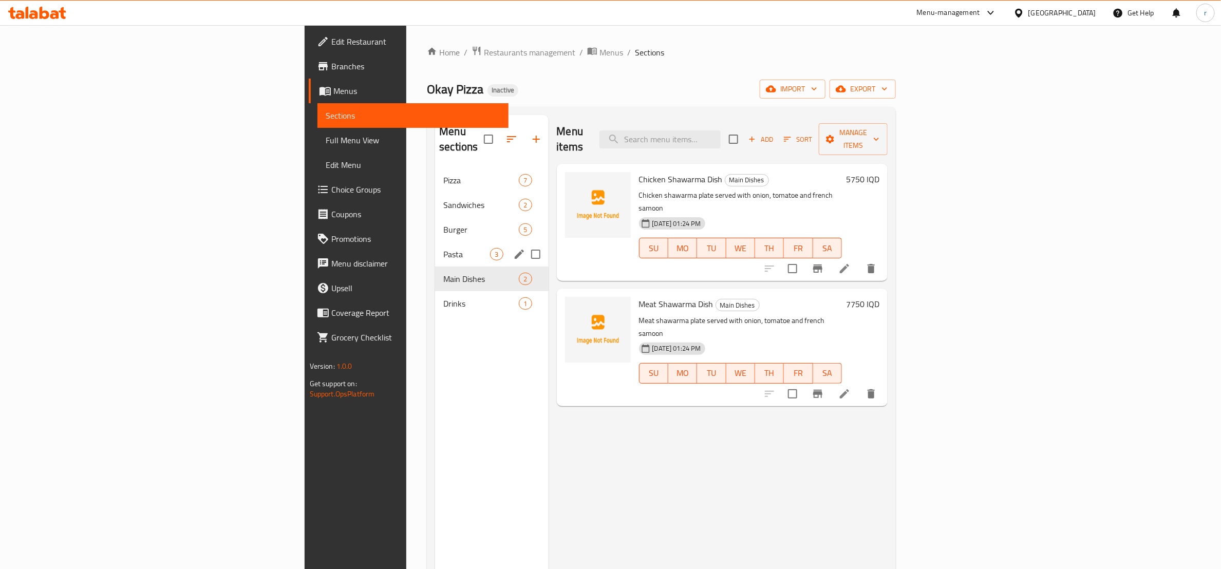
click at [435, 247] on div "Pasta 3" at bounding box center [491, 254] width 113 height 25
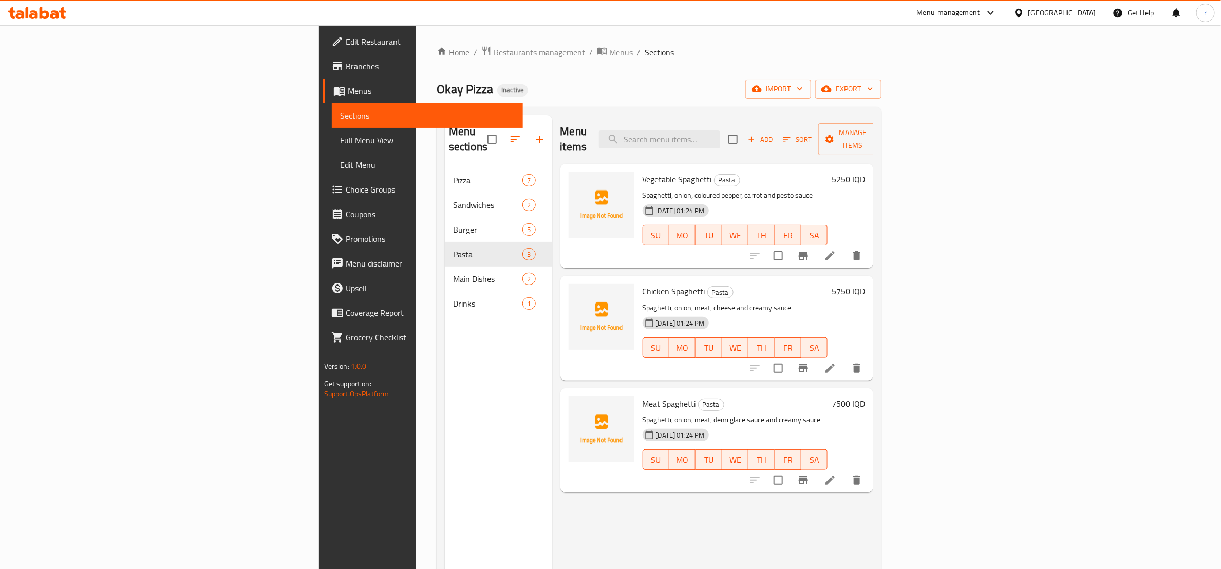
click at [643, 284] on span "Chicken Spaghetti" at bounding box center [674, 291] width 63 height 15
copy h6 "Spaghetti"
click at [561, 507] on div "Menu items Add Sort Manage items Vegetable Spaghetti Pasta Spaghetti, onion, co…" at bounding box center [713, 399] width 322 height 569
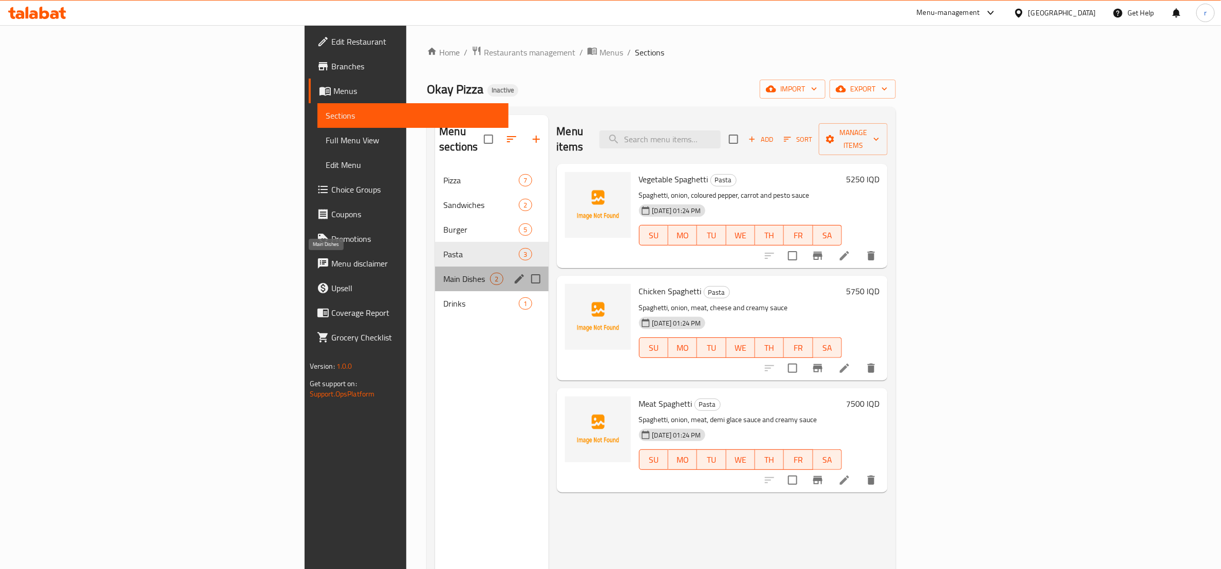
click at [443, 273] on span "Main Dishes" at bounding box center [466, 279] width 47 height 12
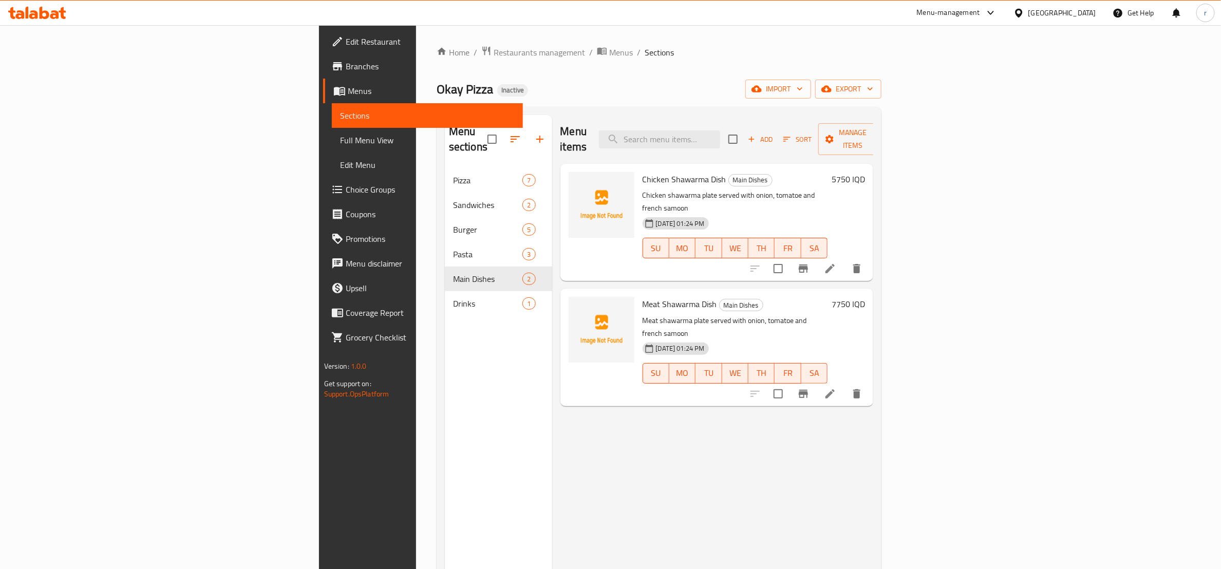
click at [643, 172] on span "Chicken Shawarma Dish" at bounding box center [685, 179] width 84 height 15
click at [573, 181] on button "upload picture" at bounding box center [583, 186] width 21 height 21
click at [643, 296] on span "Meat Shawarma Dish" at bounding box center [680, 303] width 75 height 15
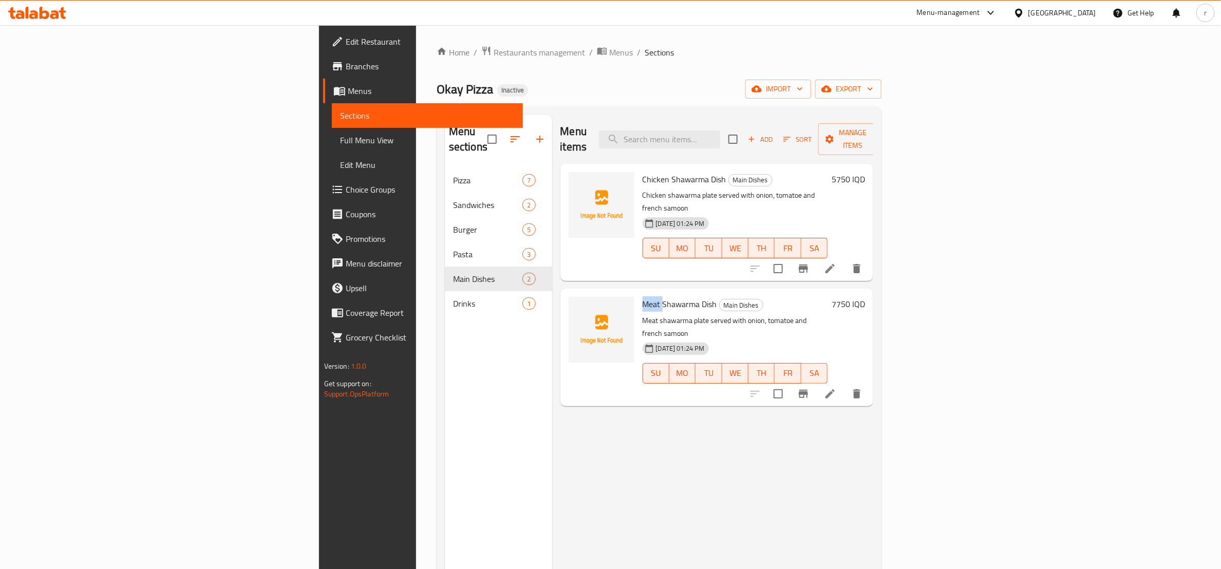
click at [643, 296] on span "Meat Shawarma Dish" at bounding box center [680, 303] width 75 height 15
click at [573, 305] on span "upload picture" at bounding box center [583, 311] width 21 height 12
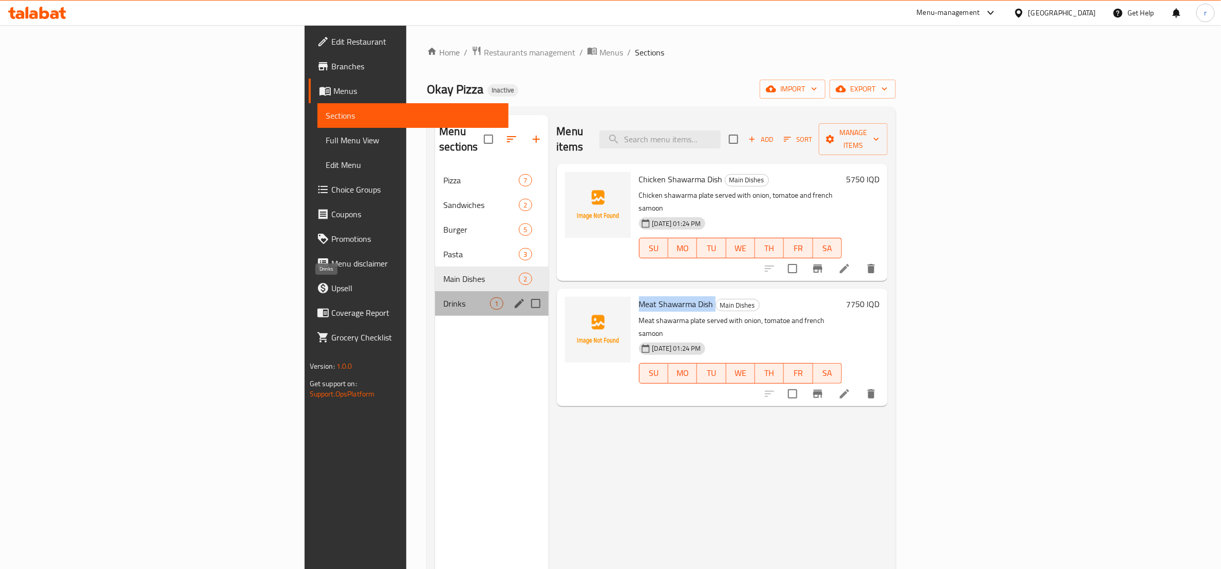
click at [443, 297] on span "Drinks" at bounding box center [466, 303] width 47 height 12
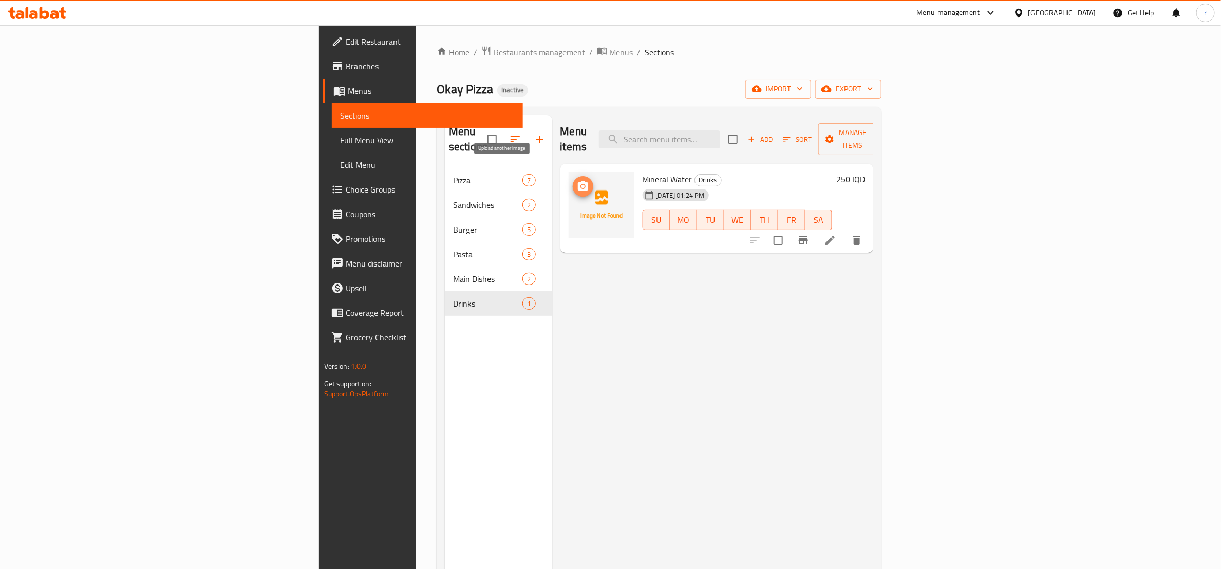
click at [577, 180] on icon "upload picture" at bounding box center [583, 186] width 12 height 12
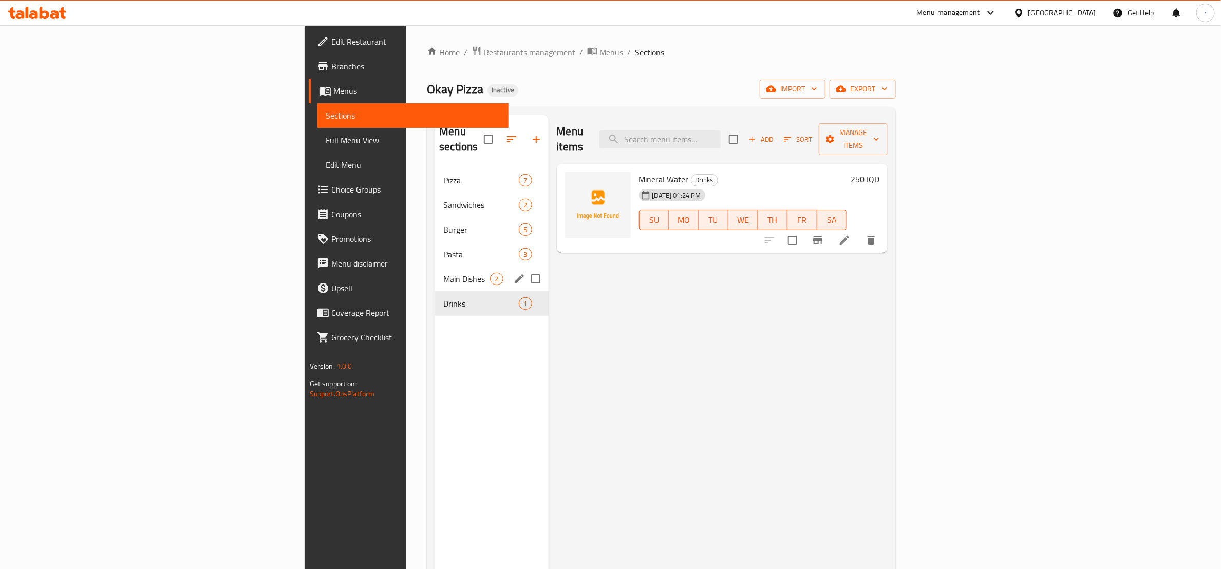
click at [435, 272] on div "Main Dishes 2" at bounding box center [491, 279] width 113 height 25
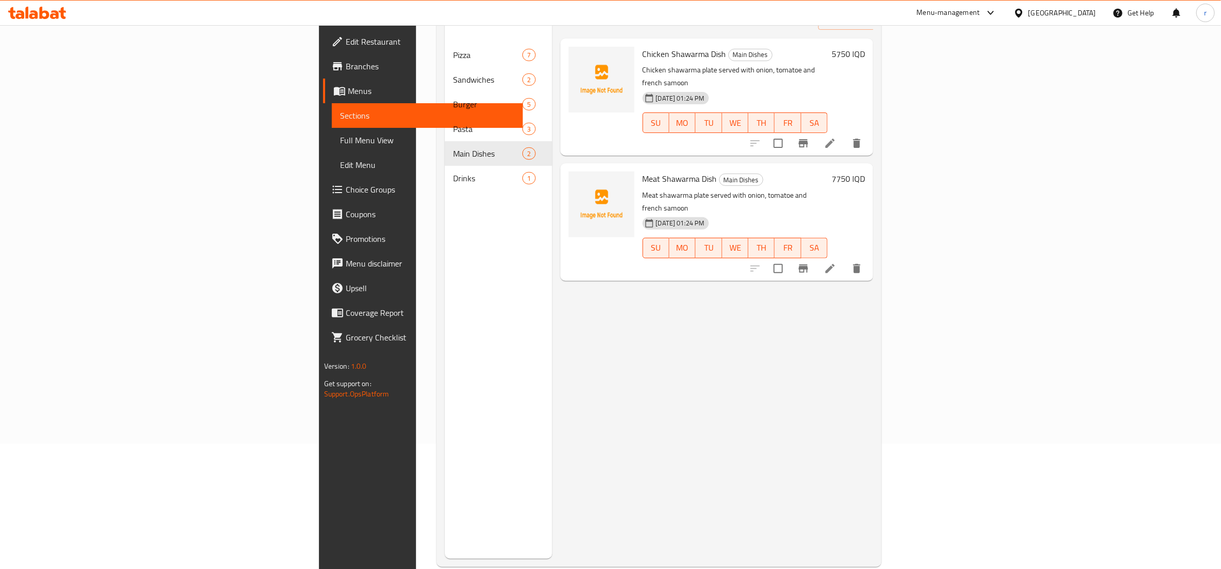
scroll to position [128, 0]
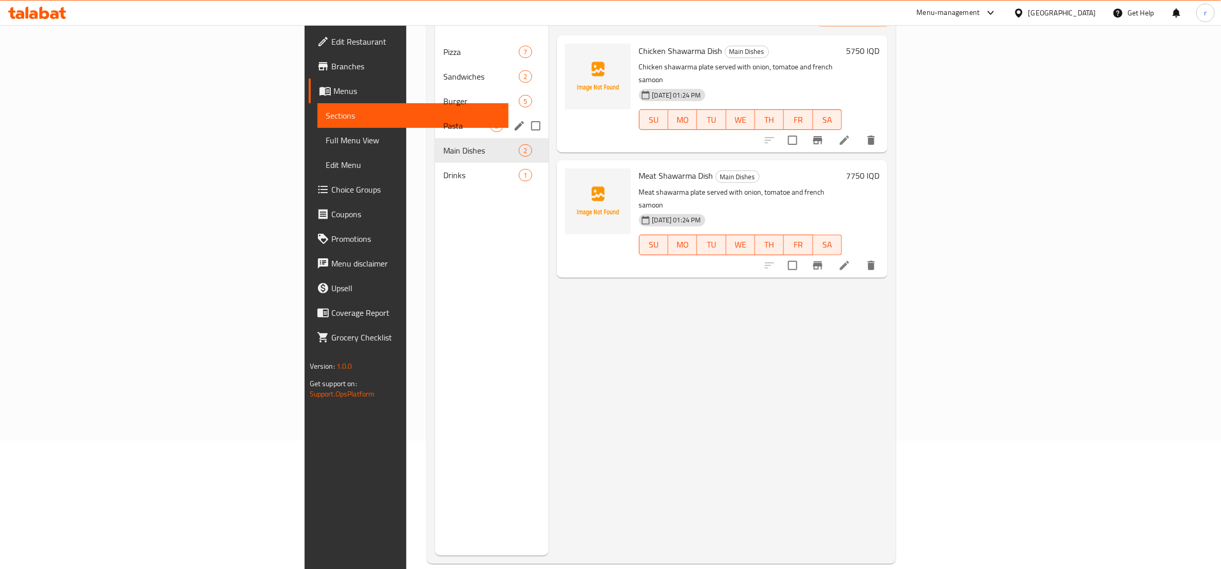
click at [443, 120] on span "Pasta" at bounding box center [466, 126] width 47 height 12
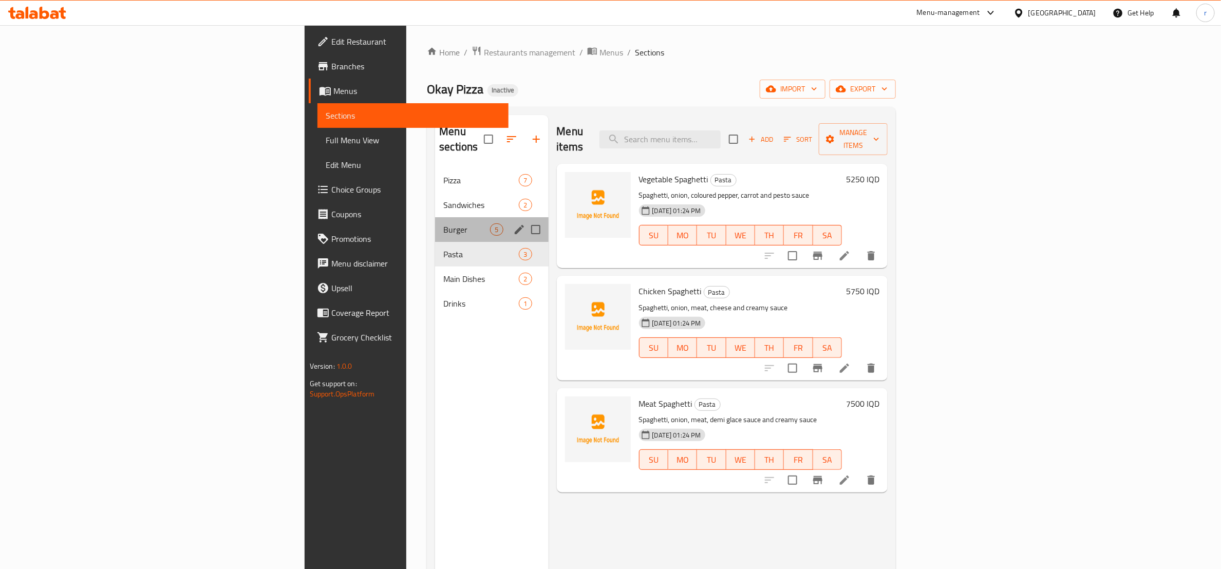
click at [435, 222] on div "Burger 5" at bounding box center [491, 229] width 113 height 25
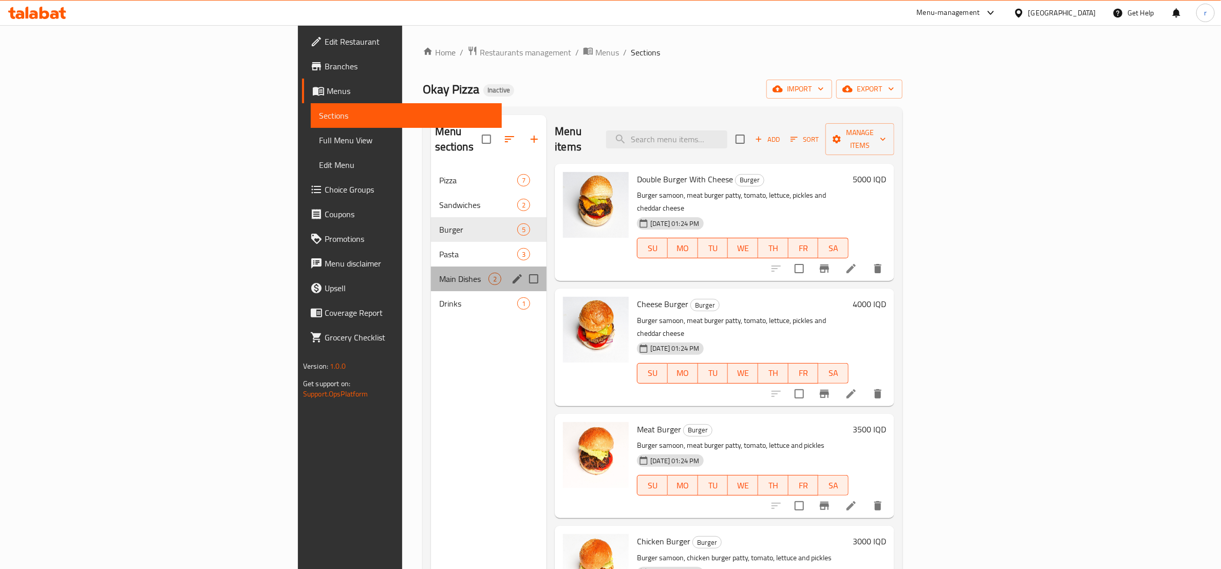
click at [431, 267] on div "Main Dishes 2" at bounding box center [489, 279] width 116 height 25
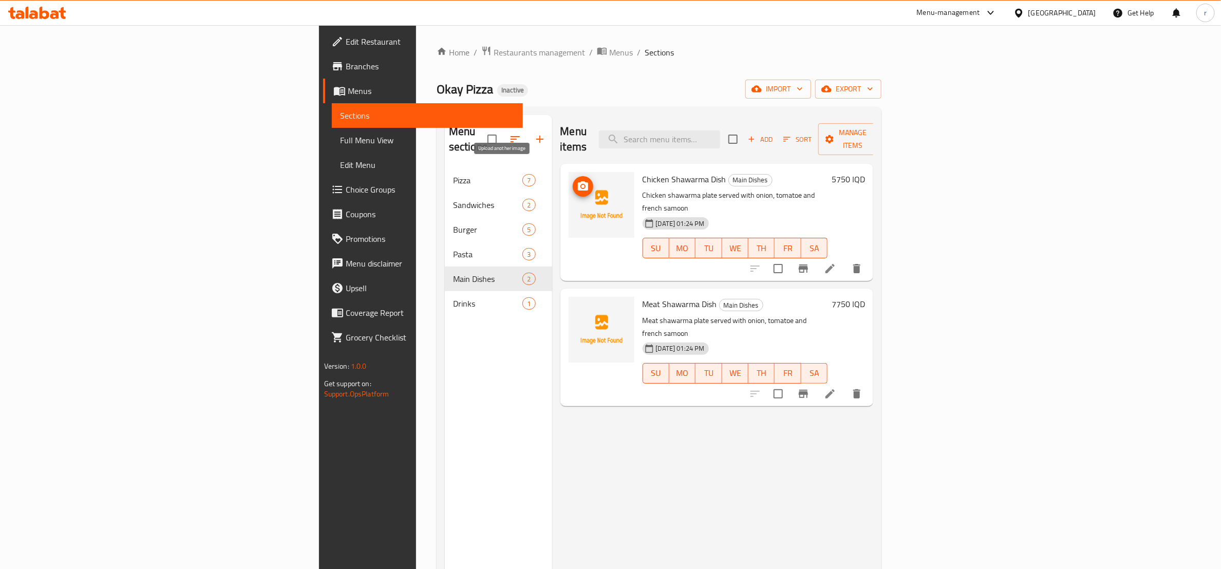
click at [578, 181] on icon "upload picture" at bounding box center [583, 185] width 10 height 9
click at [577, 305] on icon "upload picture" at bounding box center [583, 311] width 12 height 12
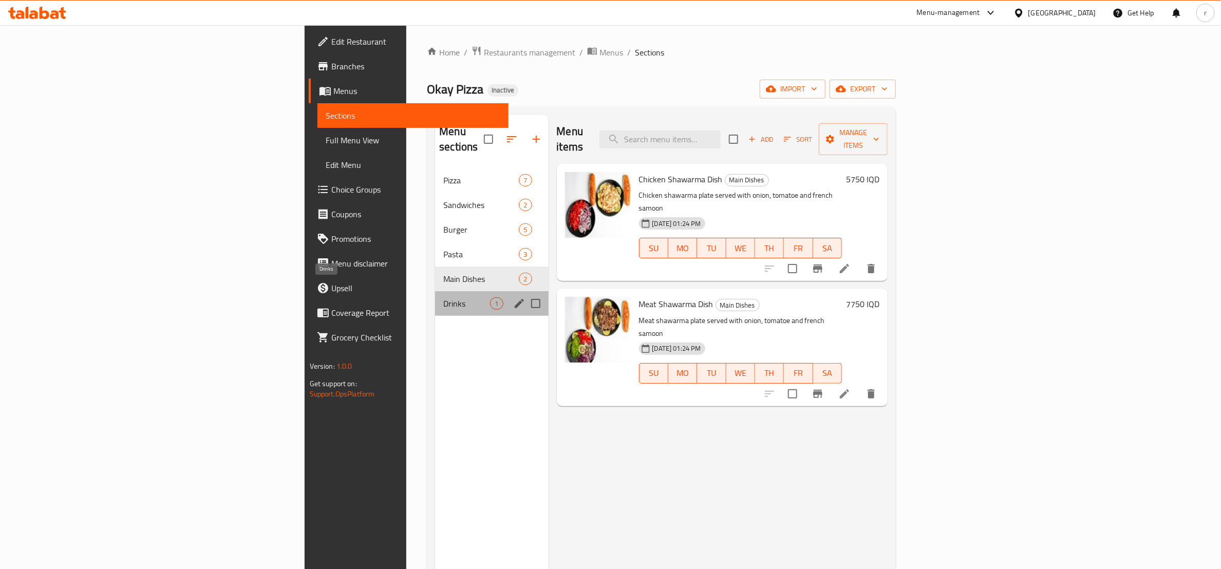
click at [443, 297] on span "Drinks" at bounding box center [466, 303] width 47 height 12
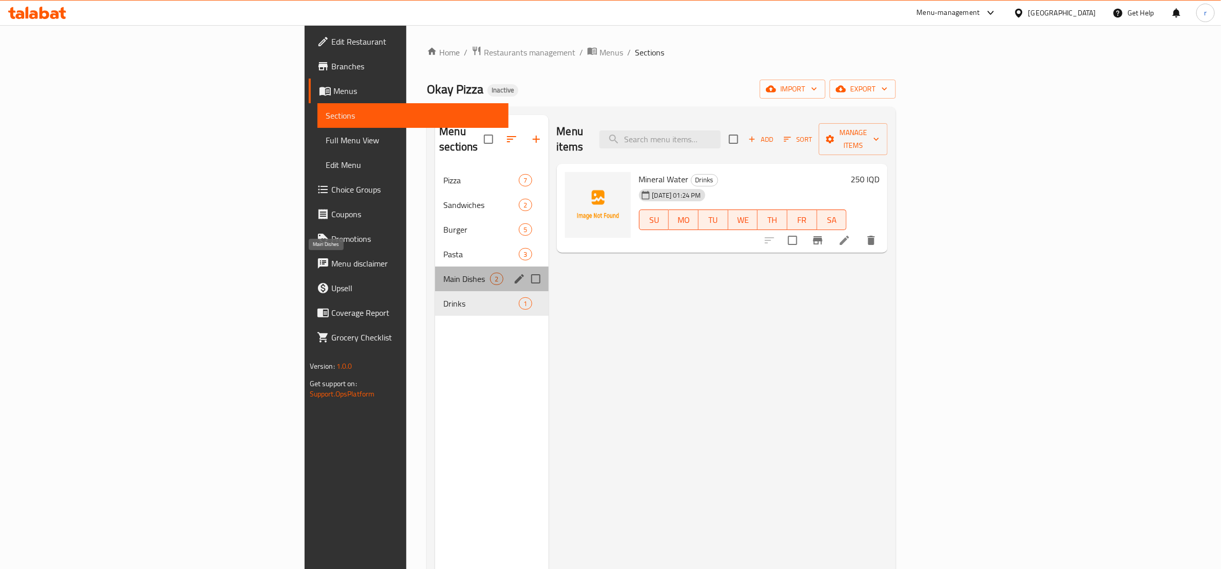
click at [443, 273] on span "Main Dishes" at bounding box center [466, 279] width 47 height 12
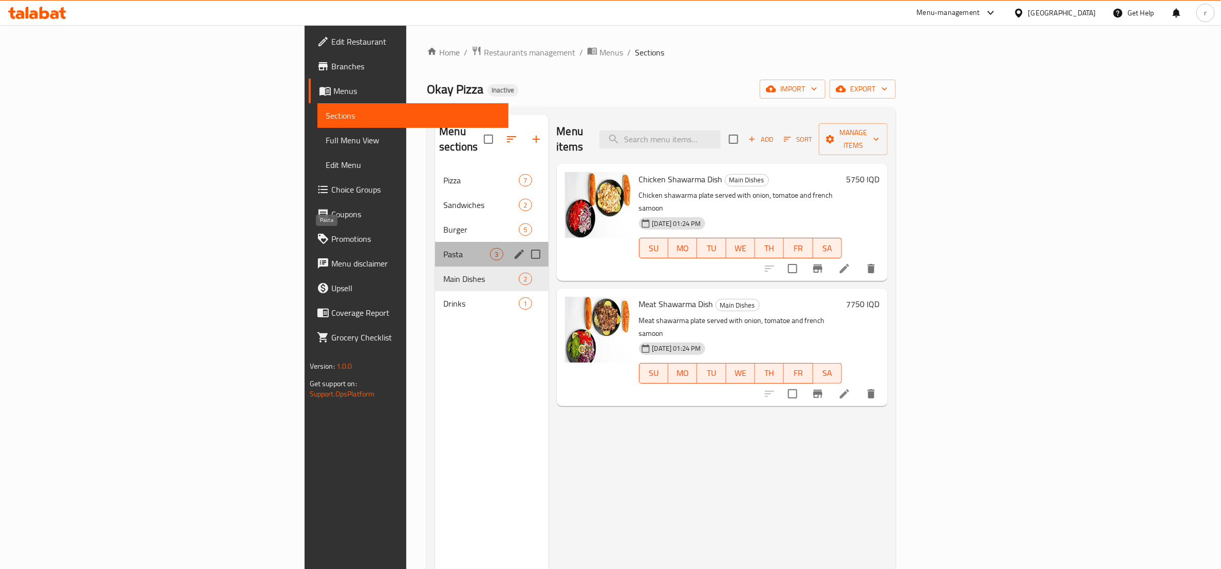
click at [443, 248] on span "Pasta" at bounding box center [466, 254] width 47 height 12
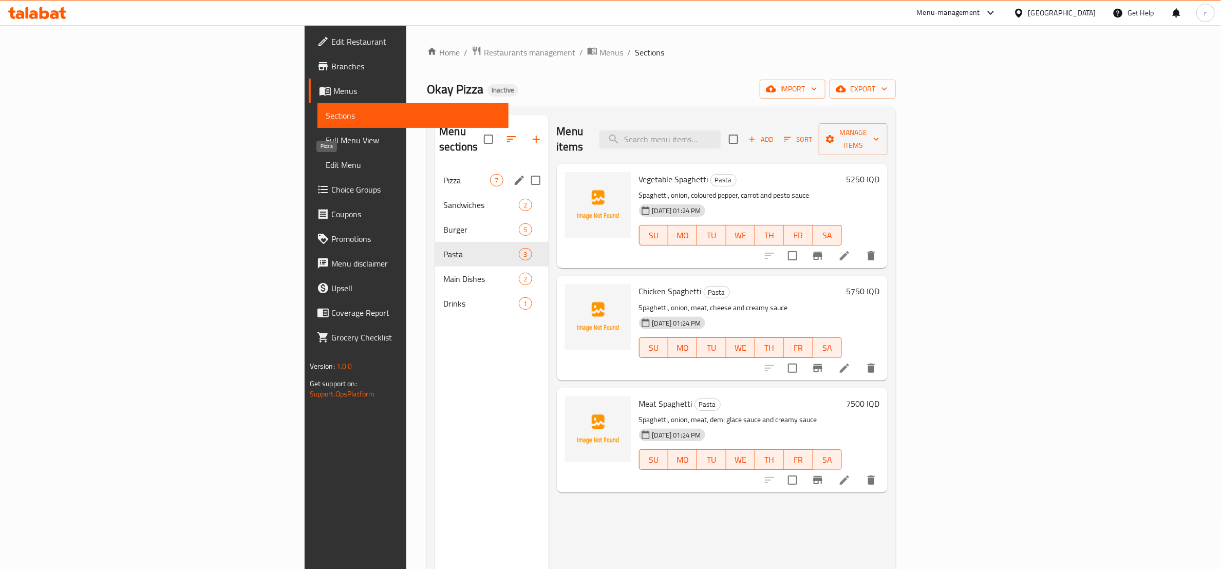
click at [443, 174] on span "Pizza" at bounding box center [466, 180] width 47 height 12
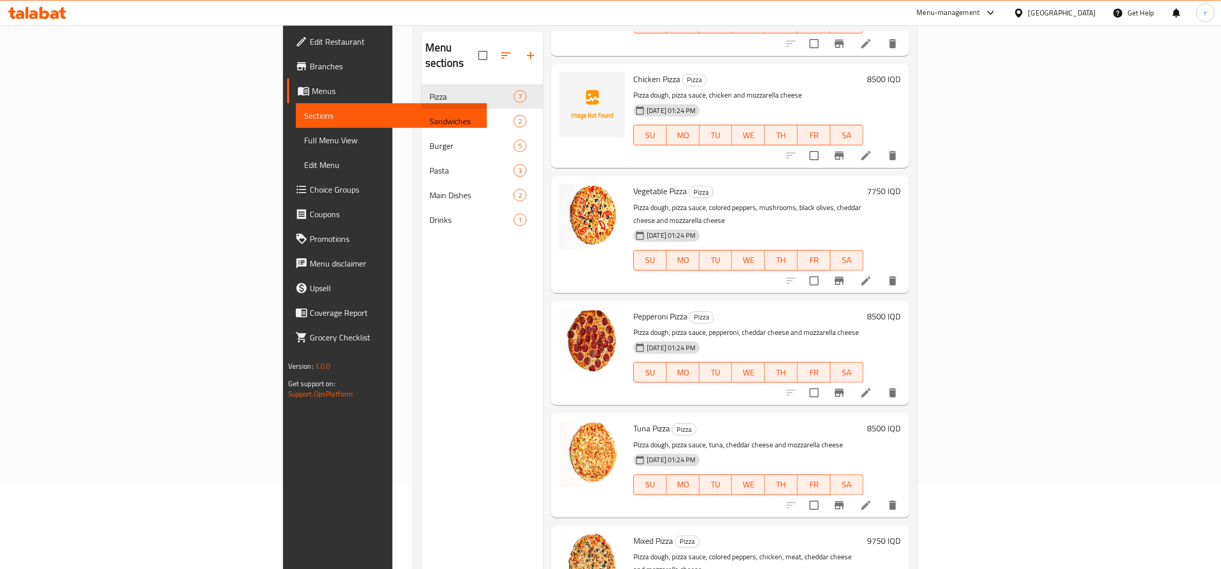
scroll to position [144, 0]
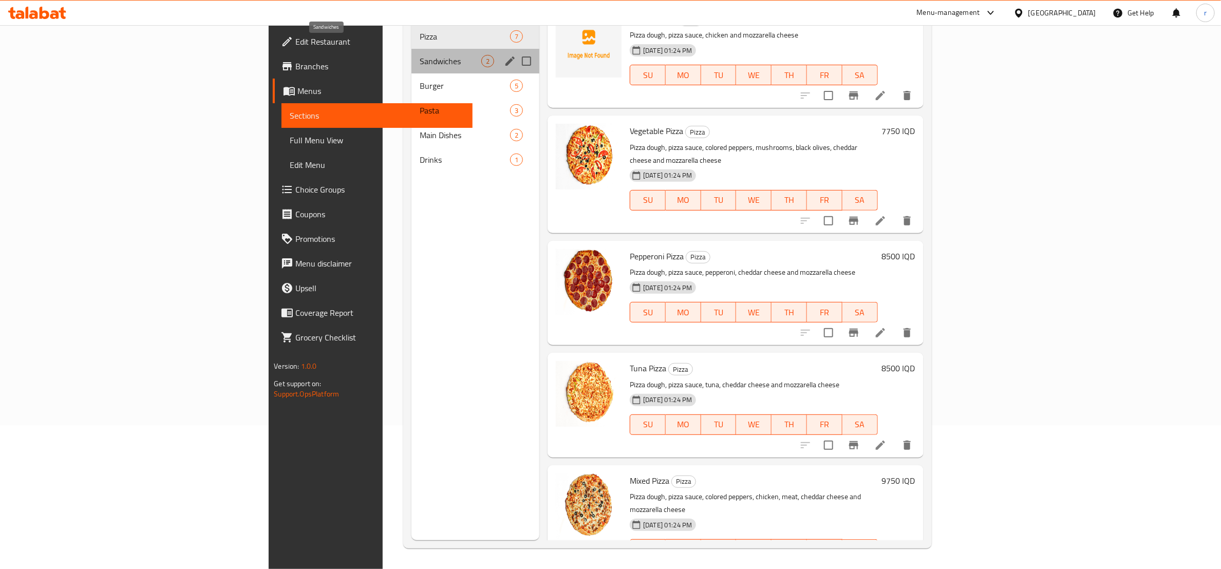
click at [420, 55] on span "Sandwiches" at bounding box center [451, 61] width 62 height 12
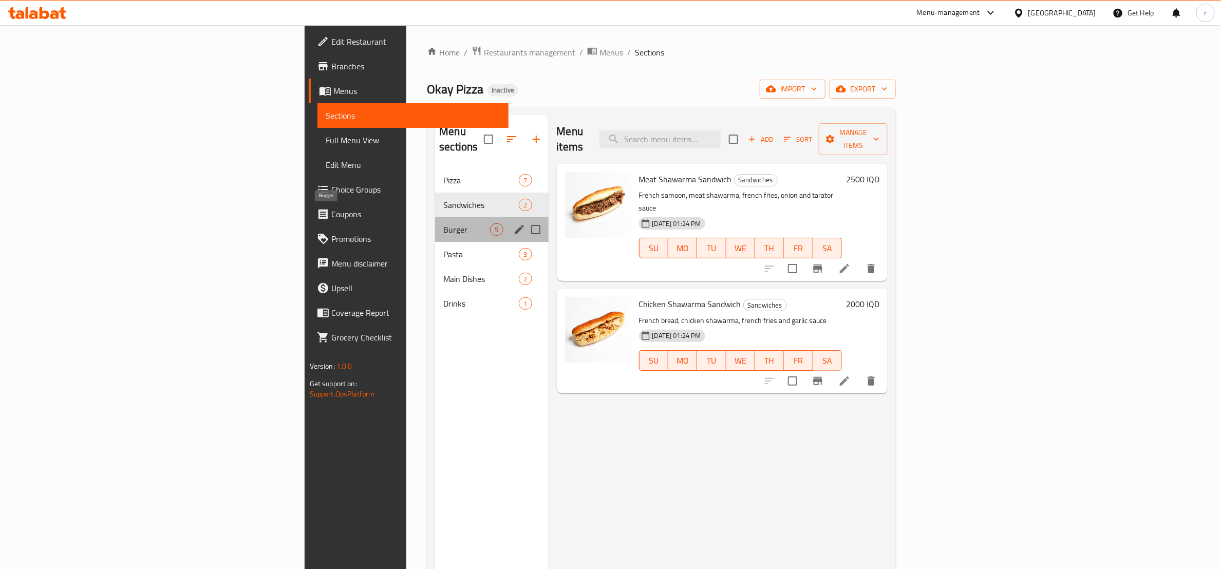
click at [443, 224] on span "Burger" at bounding box center [466, 230] width 47 height 12
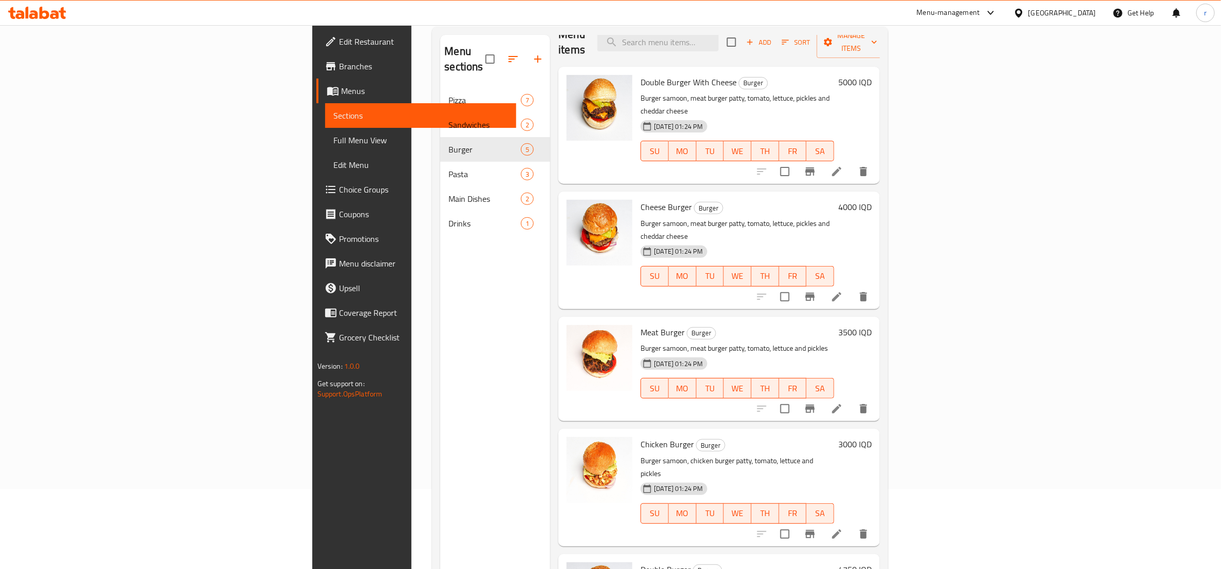
scroll to position [144, 0]
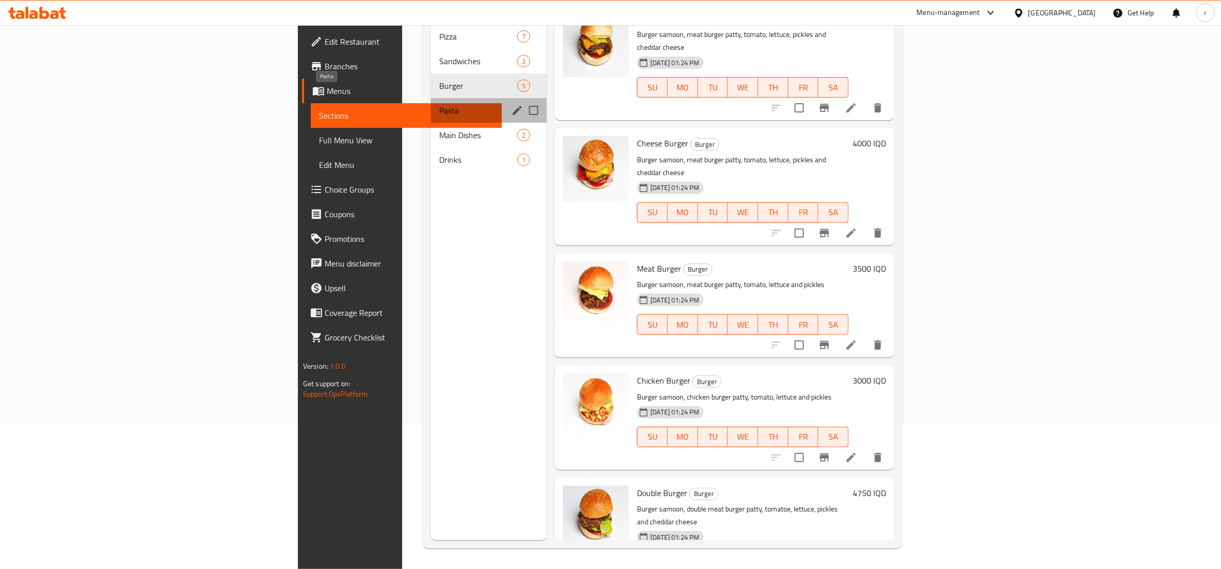
click at [439, 104] on span "Pasta" at bounding box center [463, 110] width 49 height 12
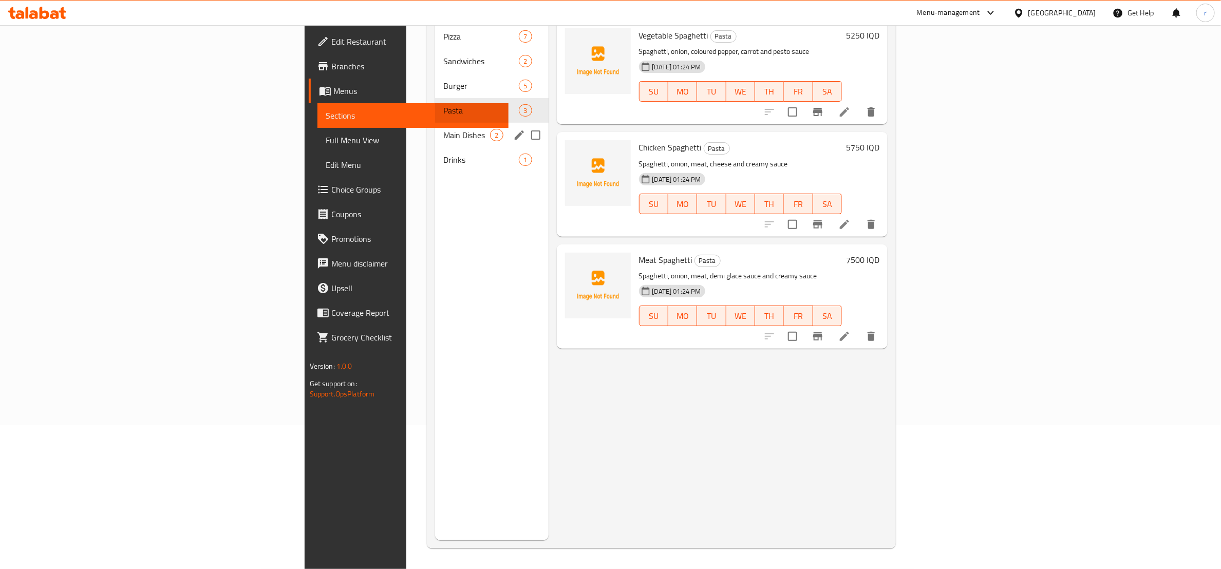
click at [435, 130] on div "Main Dishes 2" at bounding box center [491, 135] width 113 height 25
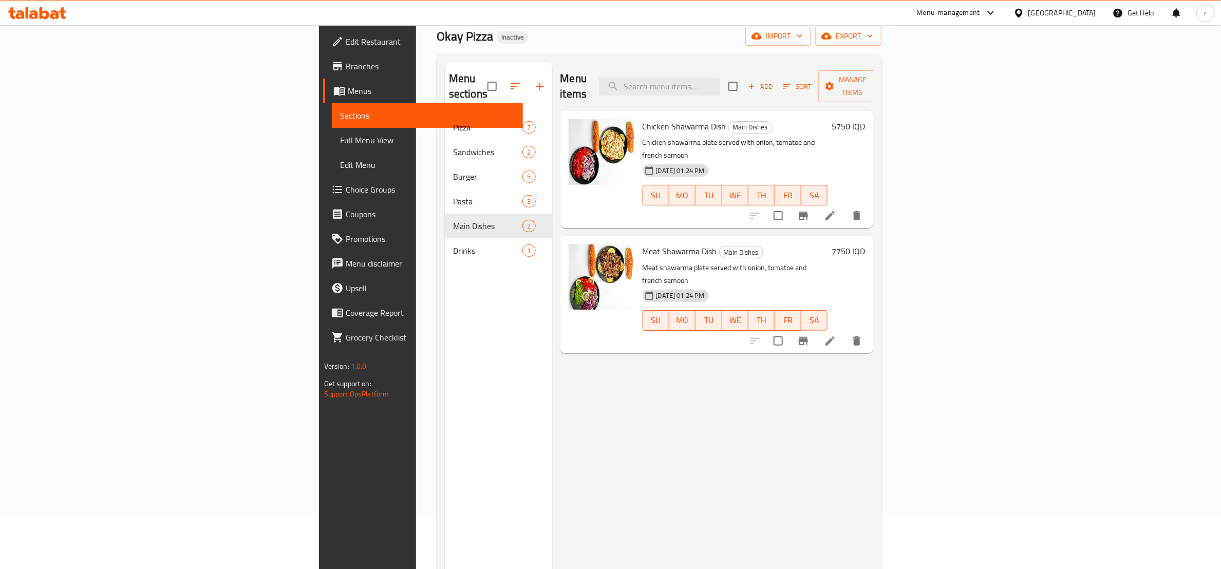
scroll to position [15, 0]
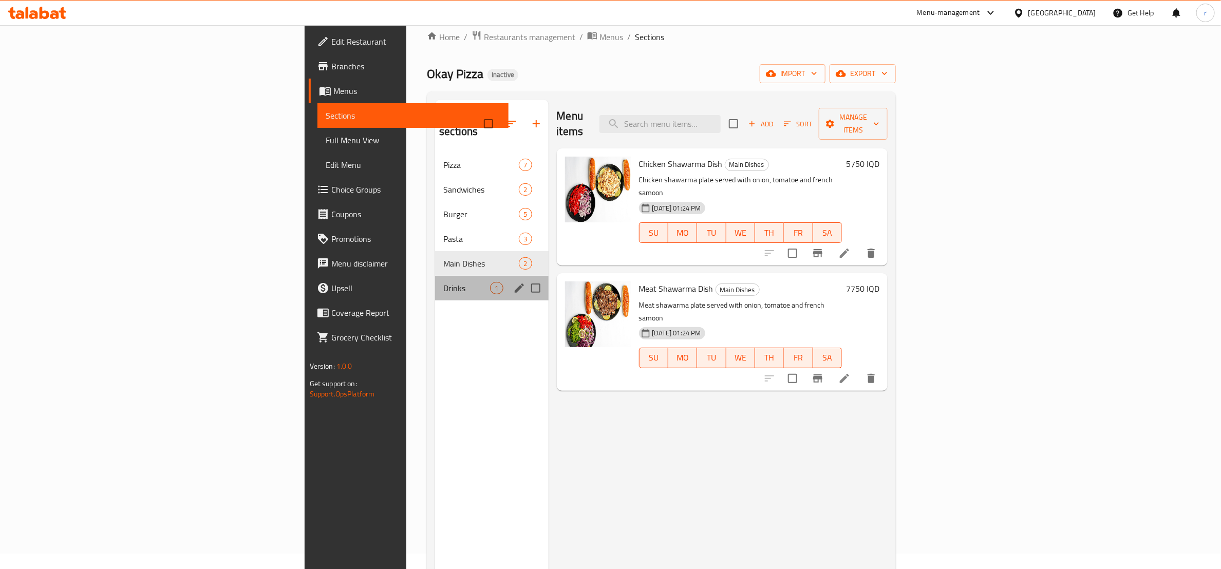
click at [435, 276] on div "Drinks 1" at bounding box center [491, 288] width 113 height 25
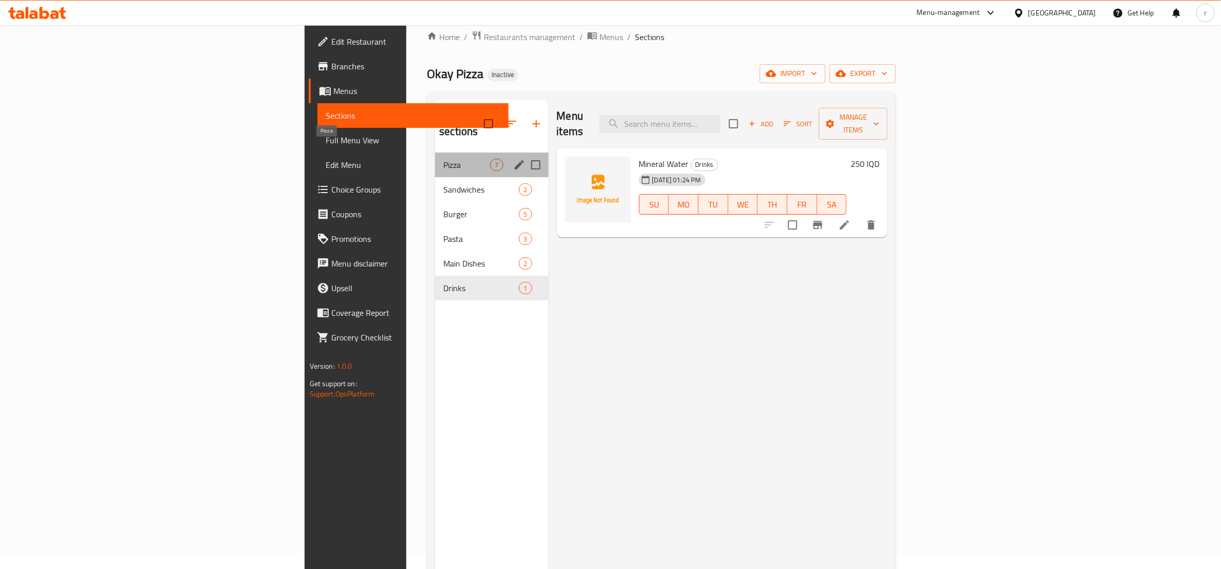
click at [443, 159] on span "Pizza" at bounding box center [466, 165] width 47 height 12
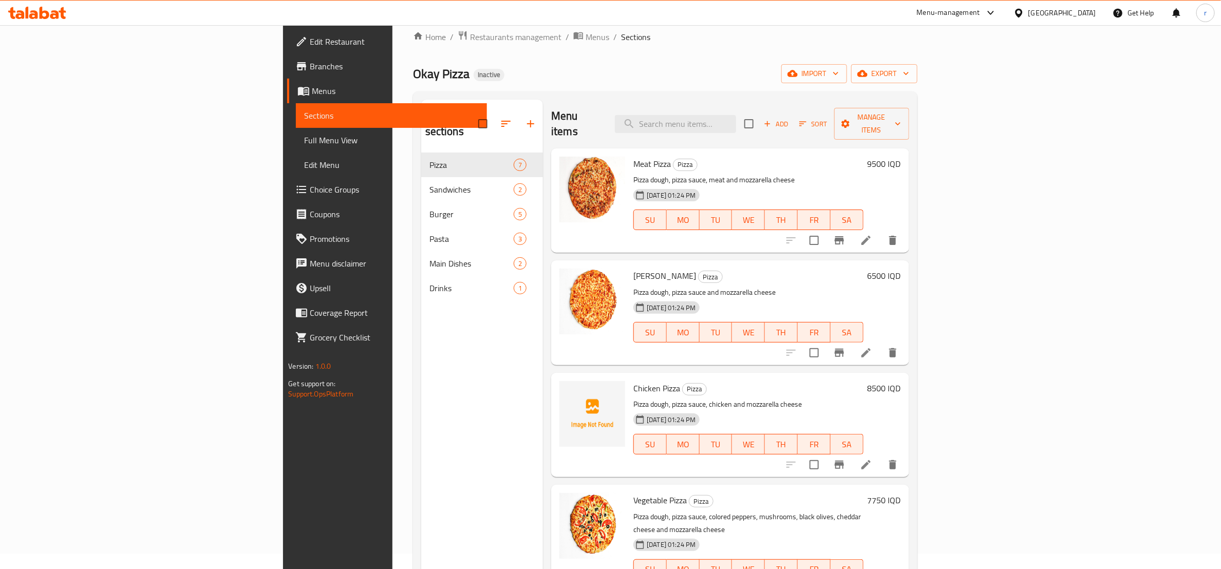
click at [421, 377] on div "Menu sections Pizza 7 Sandwiches 2 Burger 5 Pasta 3 Main Dishes 2 Drinks 1" at bounding box center [482, 384] width 122 height 569
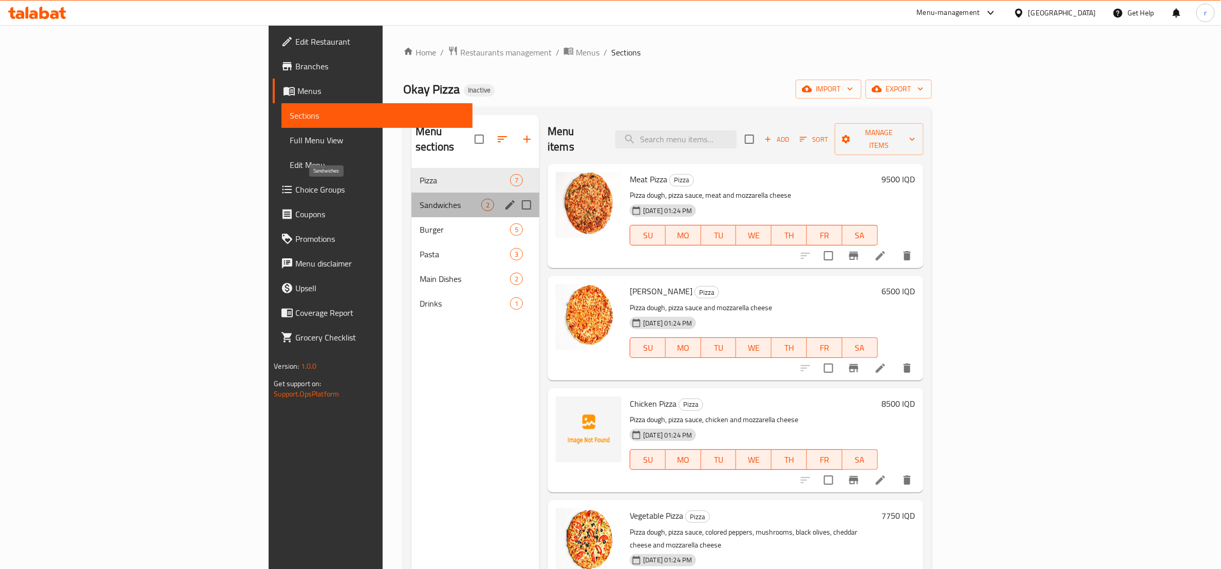
click at [420, 199] on span "Sandwiches" at bounding box center [451, 205] width 62 height 12
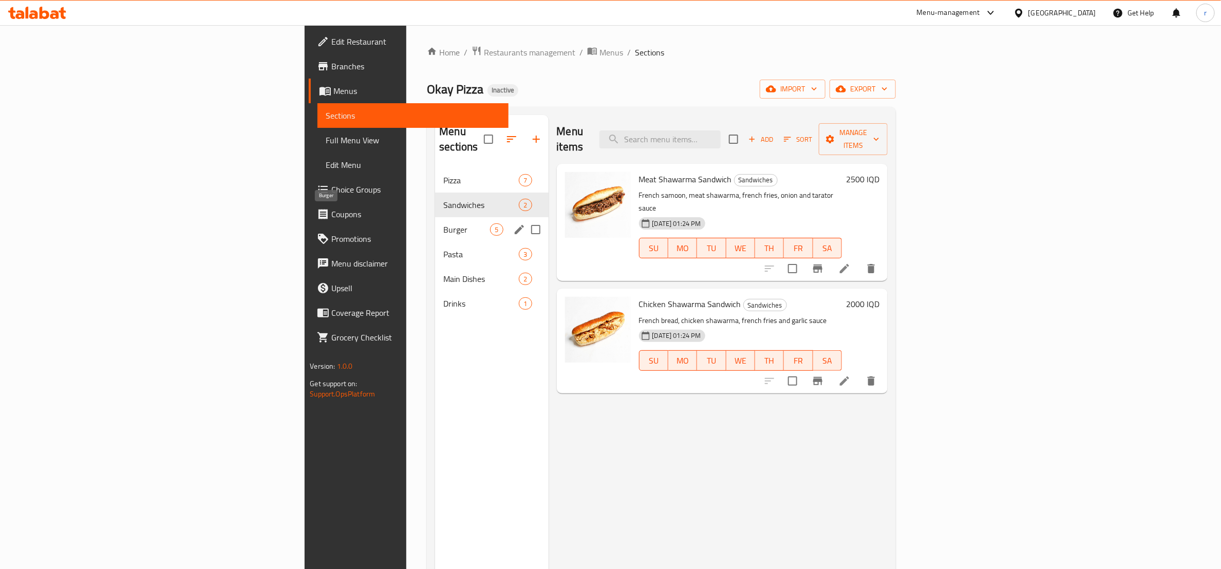
click at [443, 224] on span "Burger" at bounding box center [466, 230] width 47 height 12
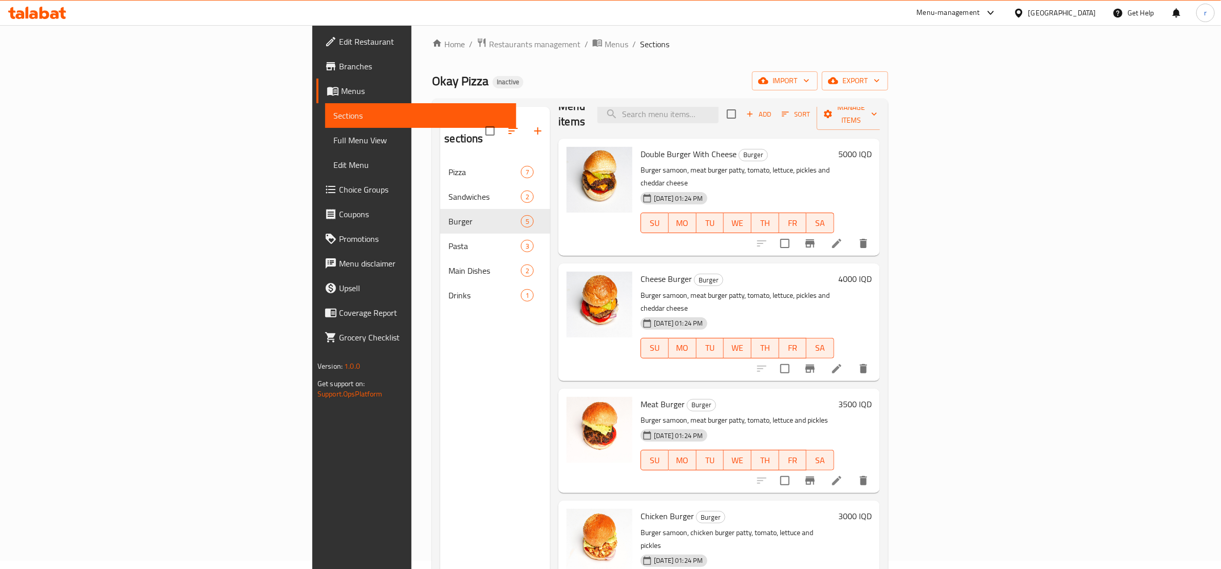
scroll to position [128, 0]
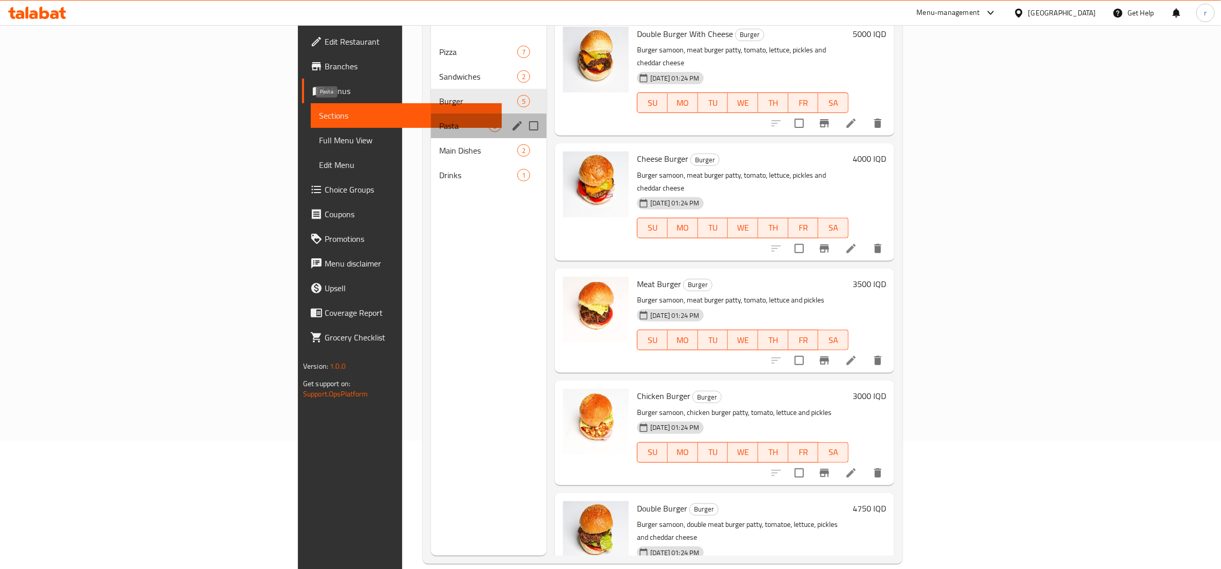
click at [439, 120] on span "Pasta" at bounding box center [463, 126] width 49 height 12
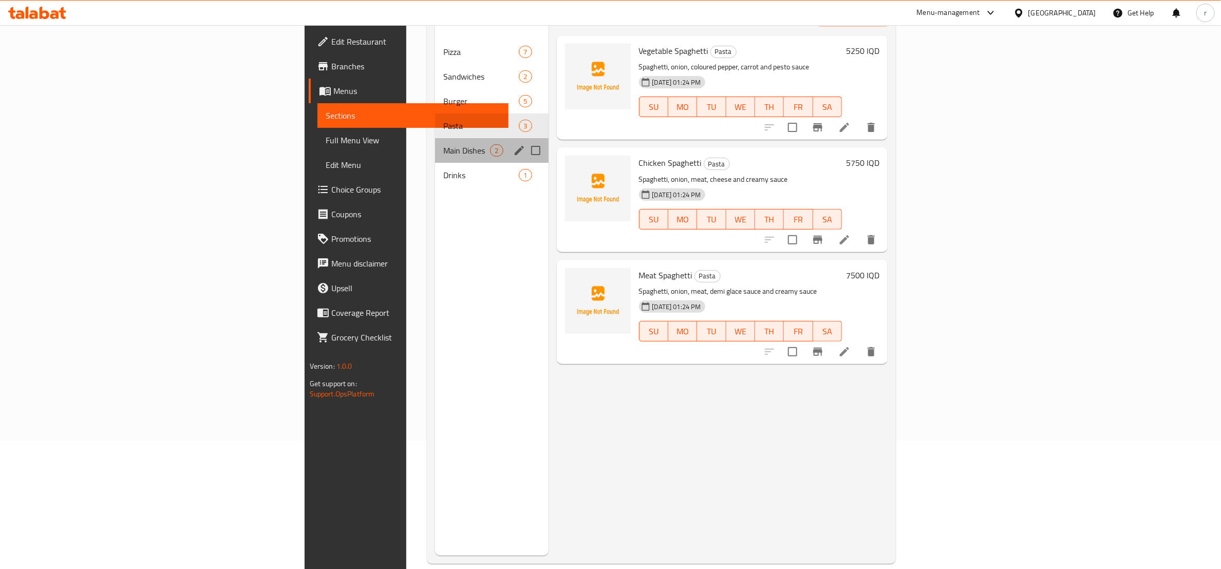
click at [435, 138] on div "Main Dishes 2" at bounding box center [491, 150] width 113 height 25
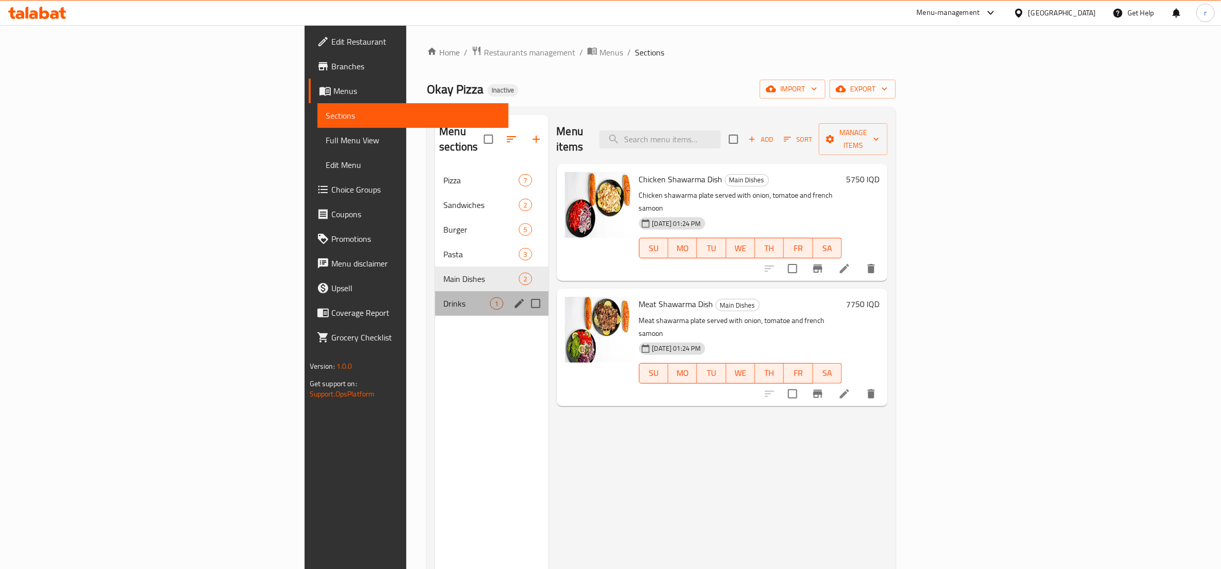
click at [435, 301] on div "Drinks 1" at bounding box center [491, 303] width 113 height 25
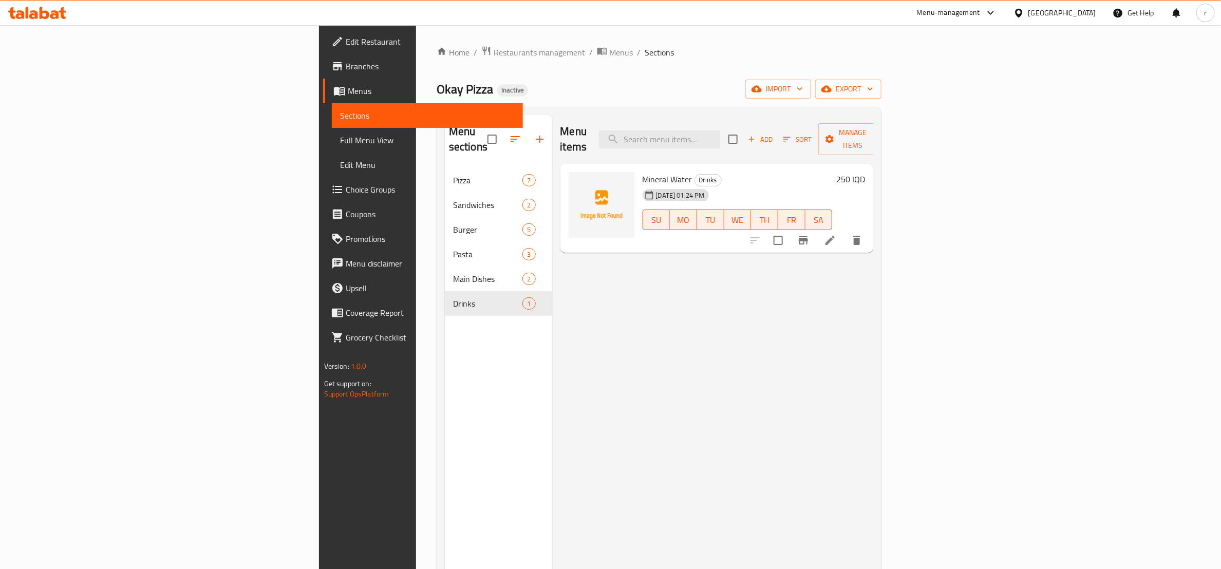
click at [643, 172] on span "Mineral Water" at bounding box center [668, 179] width 50 height 15
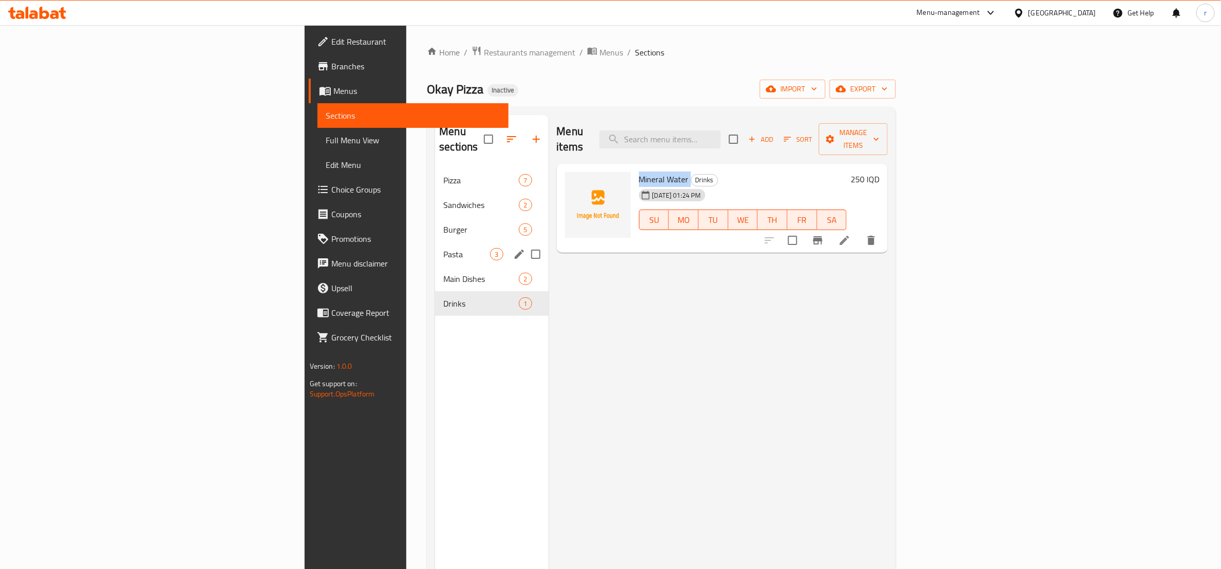
click at [435, 250] on div "Pasta 3" at bounding box center [491, 254] width 113 height 25
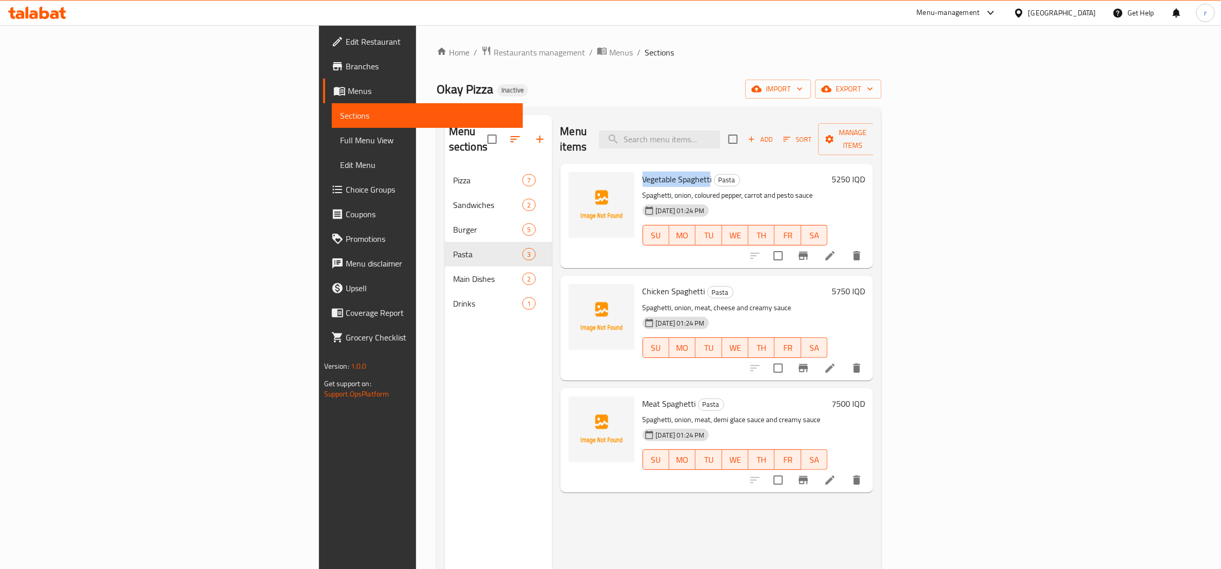
drag, startPoint x: 563, startPoint y: 163, endPoint x: 631, endPoint y: 159, distance: 67.9
click at [643, 172] on span "Vegetable Spaghetti" at bounding box center [677, 179] width 69 height 15
click at [677, 82] on div "Okay Pizza Inactive import export" at bounding box center [659, 89] width 445 height 19
click at [639, 280] on div "Chicken Spaghetti Pasta Spaghetti, onion, meat, cheese and creamy sauce 17-09-2…" at bounding box center [736, 328] width 194 height 96
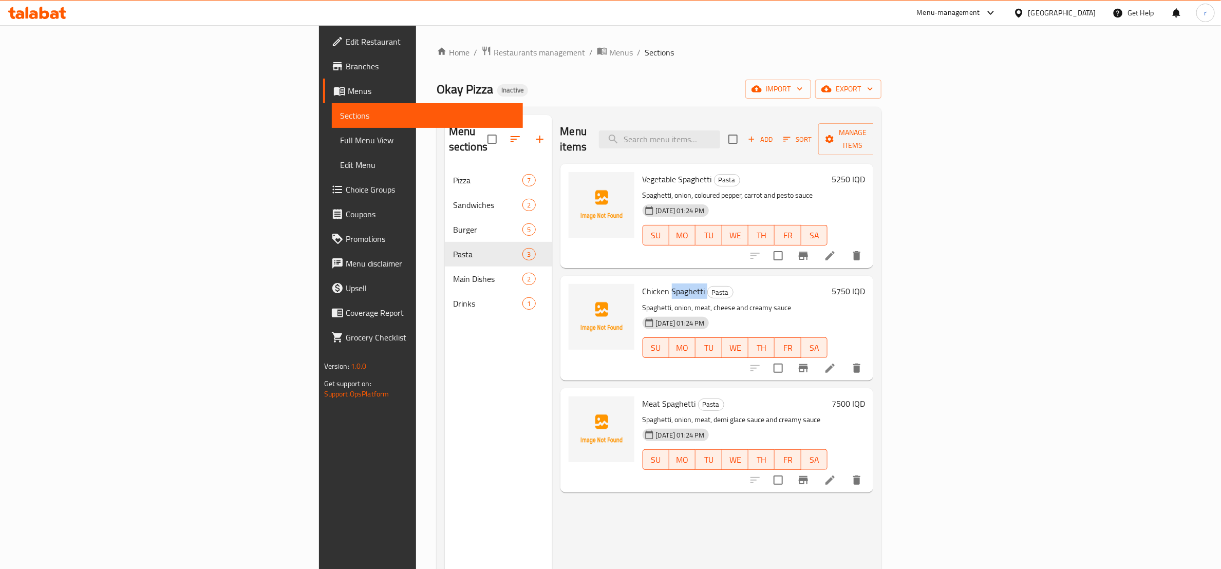
click at [643, 284] on span "Chicken Spaghetti" at bounding box center [674, 291] width 63 height 15
click at [667, 71] on div "Home / Restaurants management / Menus / Sections Okay Pizza Inactive import exp…" at bounding box center [659, 369] width 445 height 647
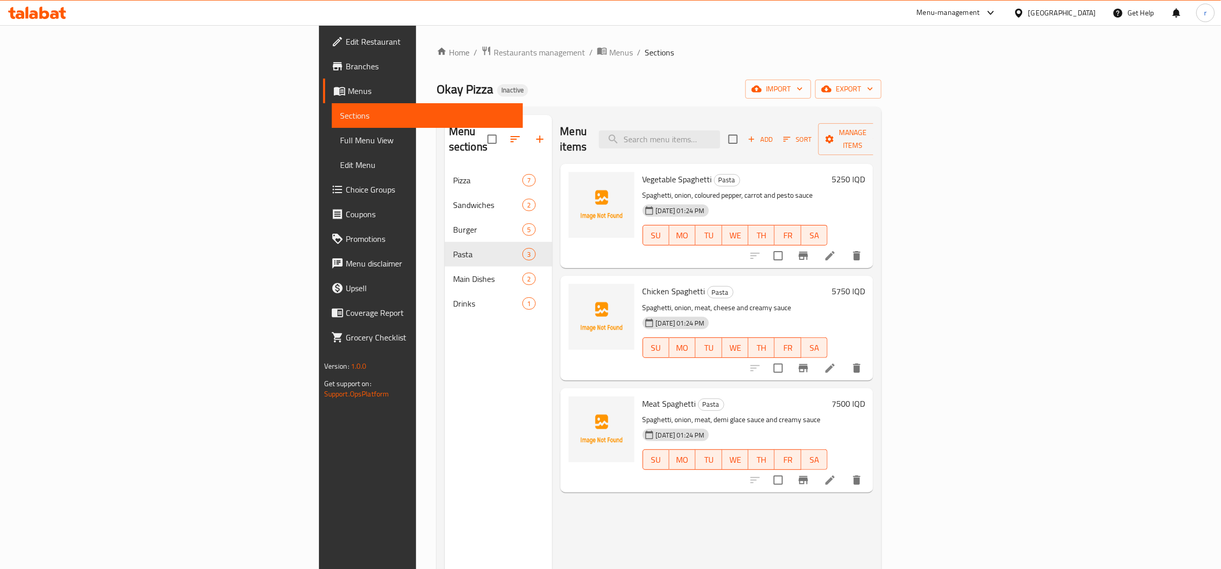
click at [643, 396] on span "Meat Spaghetti" at bounding box center [669, 403] width 53 height 15
click at [607, 102] on div "Home / Restaurants management / Menus / Sections Okay Pizza Inactive import exp…" at bounding box center [659, 369] width 445 height 647
click at [643, 46] on ol "Home / Restaurants management / Menus / Sections" at bounding box center [659, 52] width 445 height 13
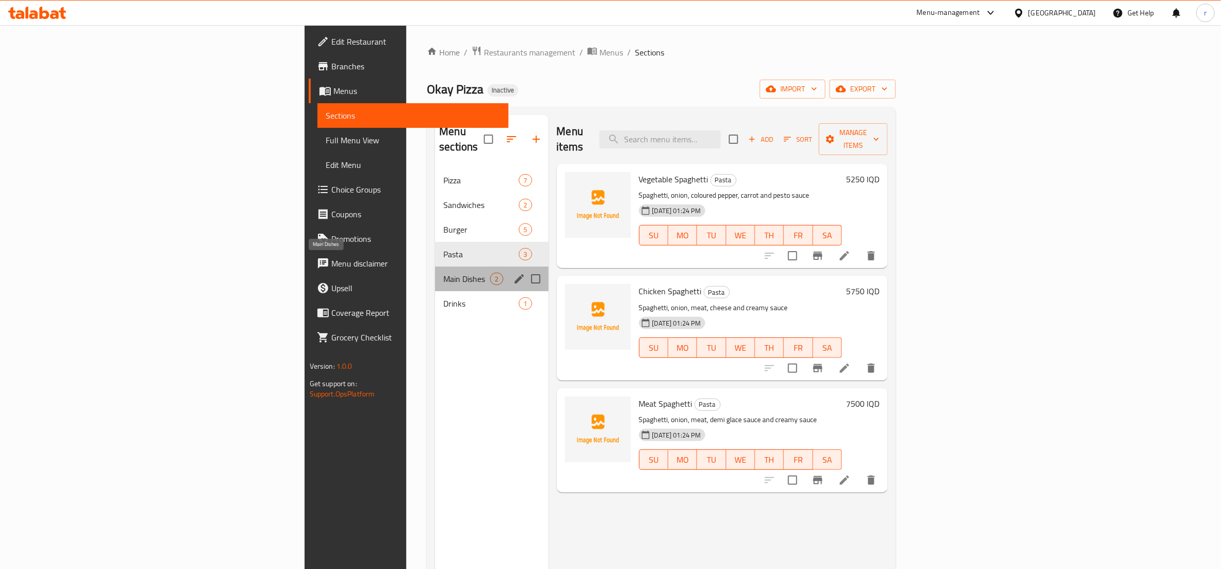
click at [443, 273] on span "Main Dishes" at bounding box center [466, 279] width 47 height 12
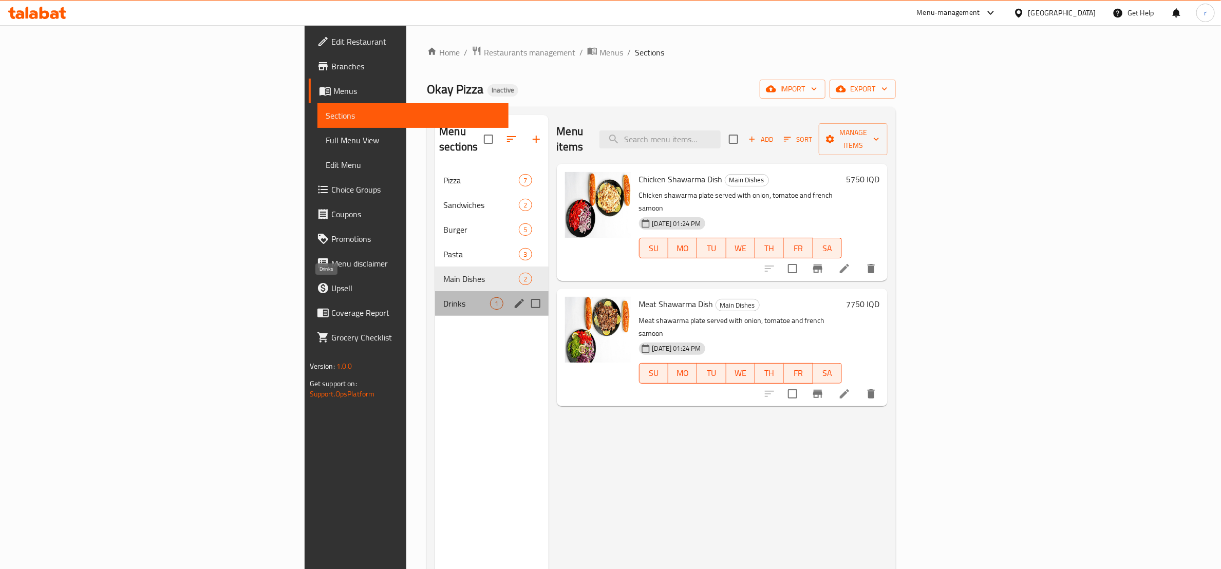
click at [443, 297] on span "Drinks" at bounding box center [466, 303] width 47 height 12
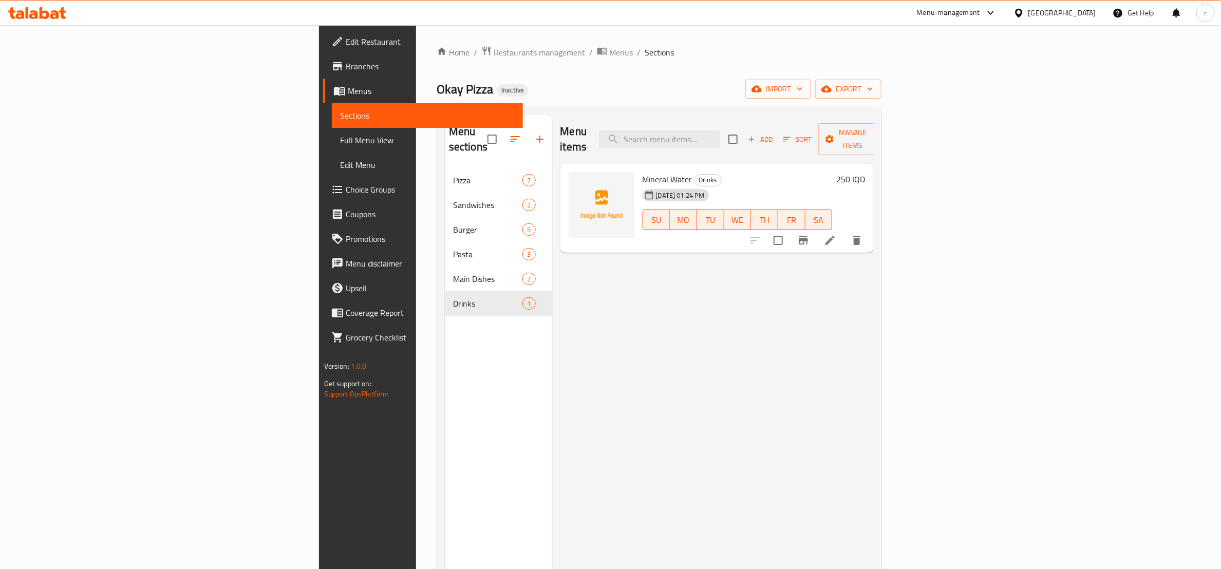
click at [643, 172] on span "Mineral Water" at bounding box center [668, 179] width 50 height 15
click at [629, 280] on div "Menu items Add Sort Manage items Mineral Water Drinks 17-09-2025 01:24 PM SU MO…" at bounding box center [713, 399] width 322 height 569
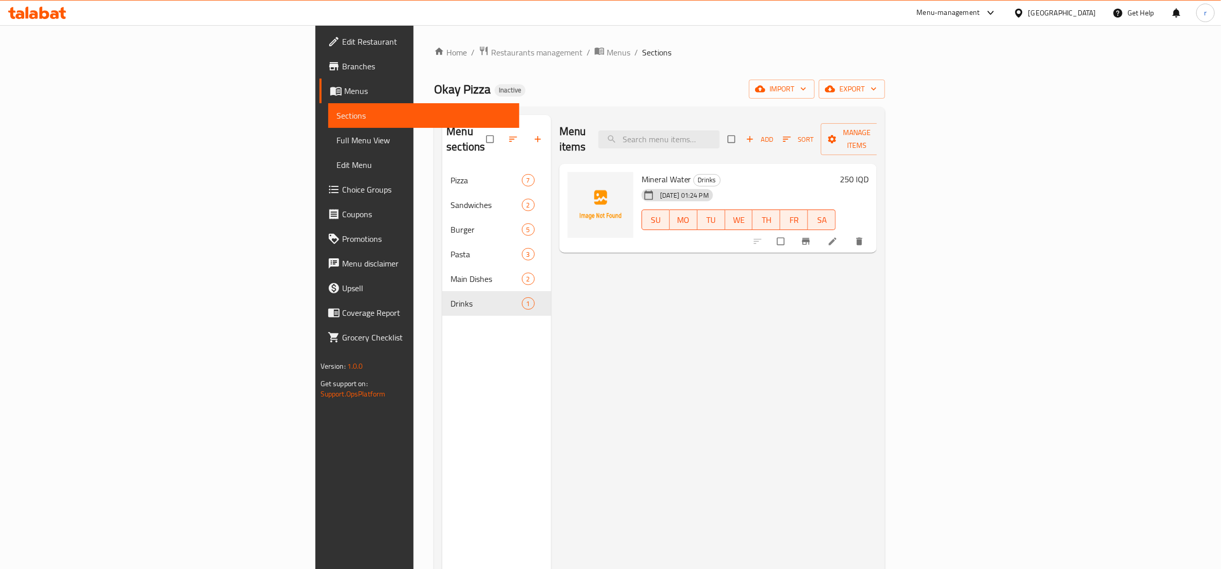
click at [337, 142] on span "Full Menu View" at bounding box center [424, 140] width 175 height 12
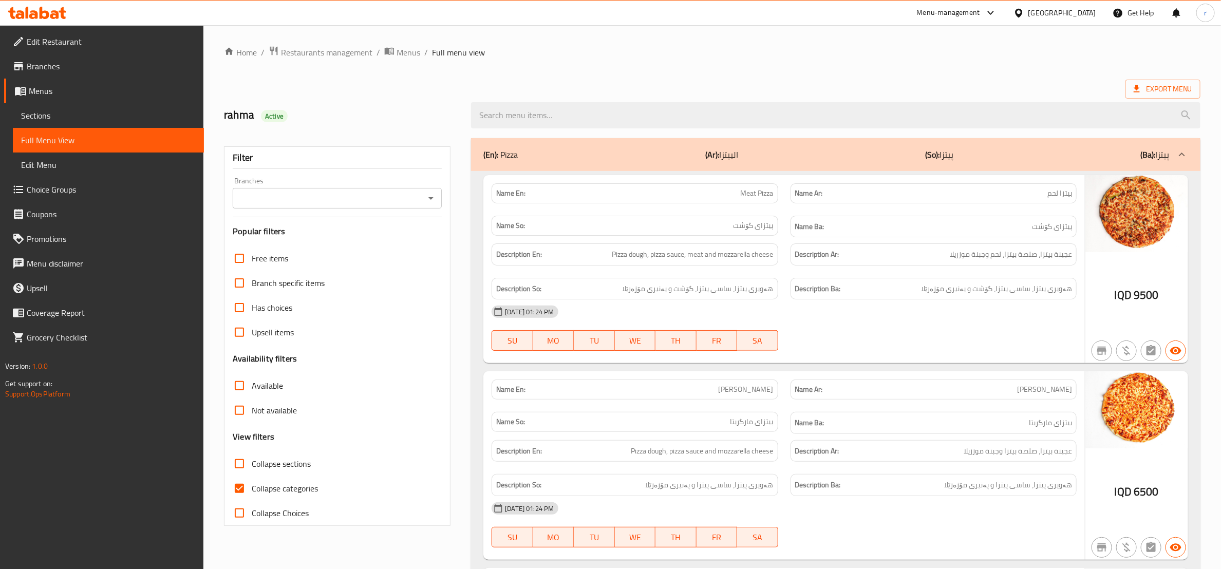
click at [239, 489] on input "Collapse categories" at bounding box center [239, 488] width 25 height 25
checkbox input "false"
click at [240, 466] on input "Collapse sections" at bounding box center [239, 464] width 25 height 25
checkbox input "true"
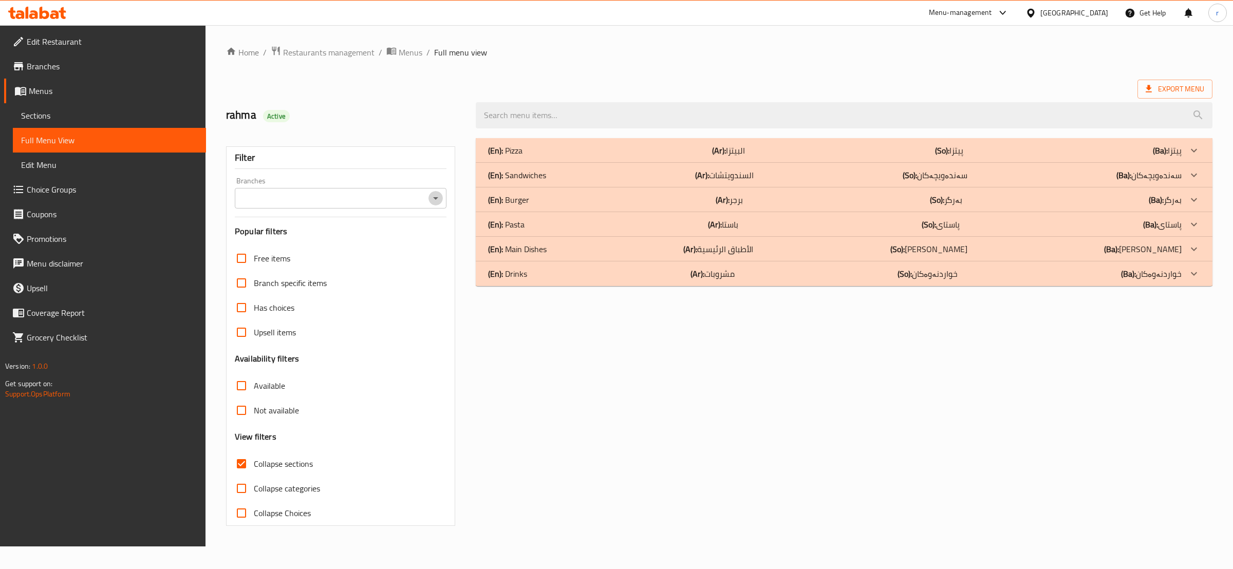
click at [437, 199] on icon "Open" at bounding box center [436, 198] width 12 height 12
click at [415, 238] on li "Okay Pizza," at bounding box center [339, 243] width 211 height 18
type input "Okay Pizza,"
click at [637, 282] on div "(En): Drinks (Ar): مشروبات (So): خواردنەوەکان (Ba): خواردنەوەکان" at bounding box center [844, 274] width 737 height 25
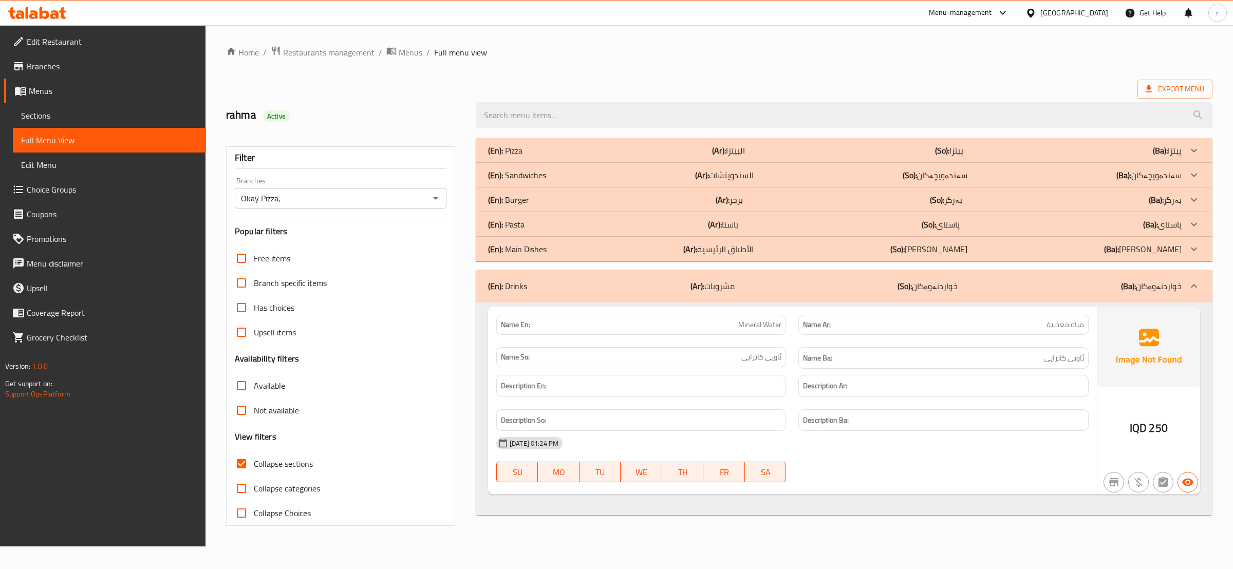
click at [639, 262] on div "(En): Pizza (Ar): البيتزا (So): پیتزا (Ba): پیتزا Name En: Meat Pizza Name Ar: …" at bounding box center [844, 327] width 737 height 378
click at [635, 251] on div "(En): Main Dishes (Ar): الأطباق الرئيسية (So): ژەمە سەرەکییەکان (Ba): ژەمە سەرە…" at bounding box center [835, 249] width 694 height 12
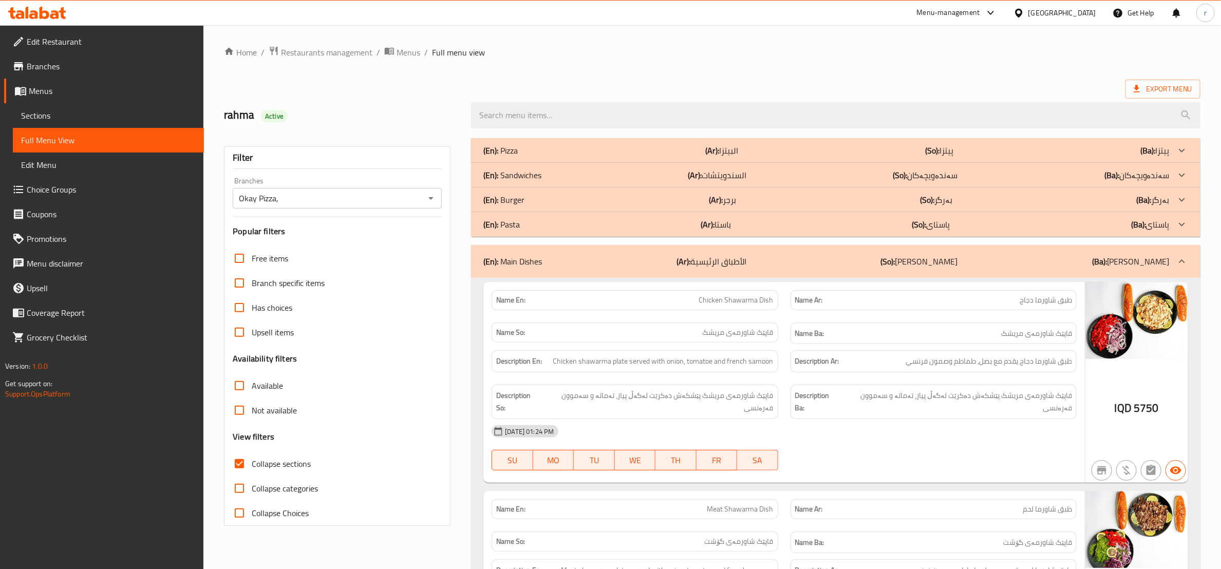
click at [644, 216] on div "(En): Pasta (Ar): باستا (So): پاستای (Ba): پاستای" at bounding box center [836, 224] width 730 height 25
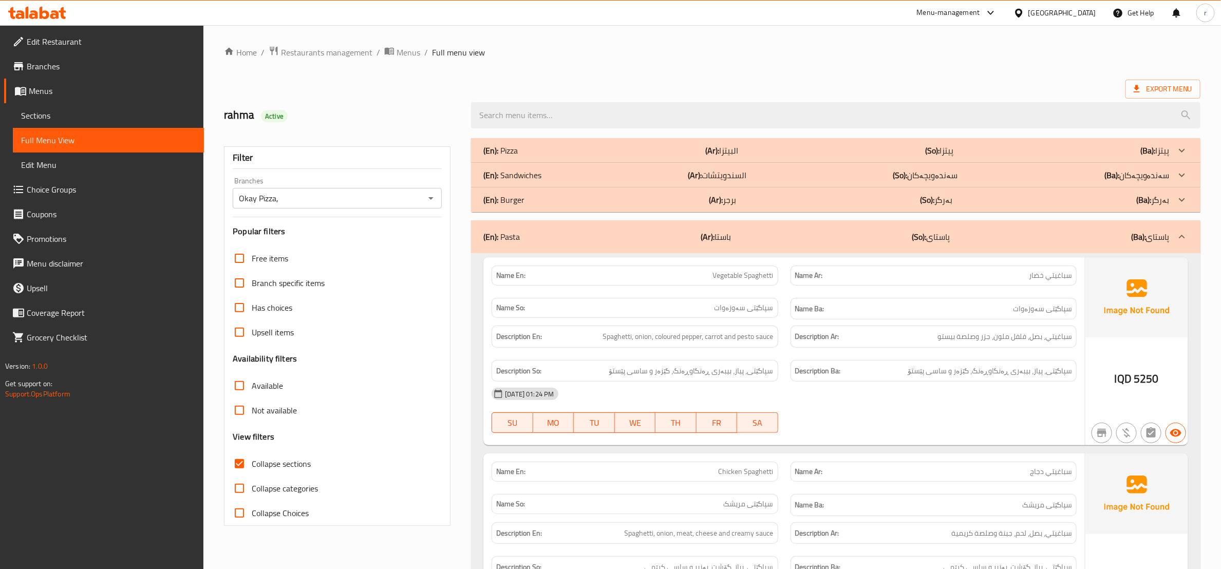
click at [646, 197] on div "(En): Burger (Ar): برجر (So): بەرگر (Ba): بەرگر" at bounding box center [826, 200] width 686 height 12
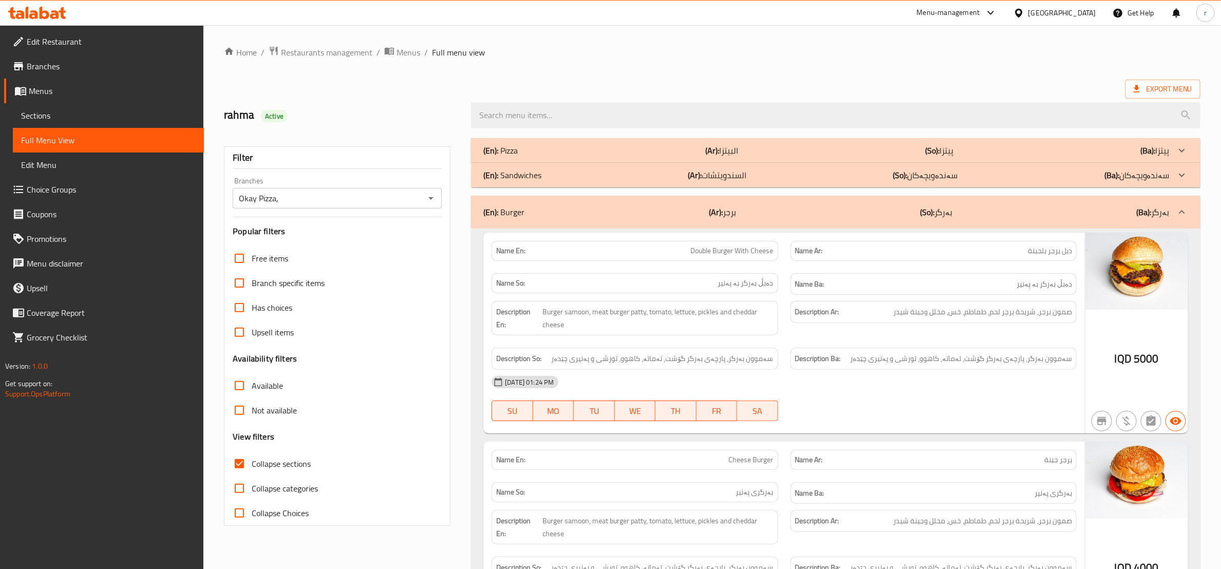
click at [646, 167] on div "(En): Sandwiches (Ar): السندويتشات (So): سەندەویچەکان (Ba): سەندەویچەکان" at bounding box center [836, 175] width 730 height 25
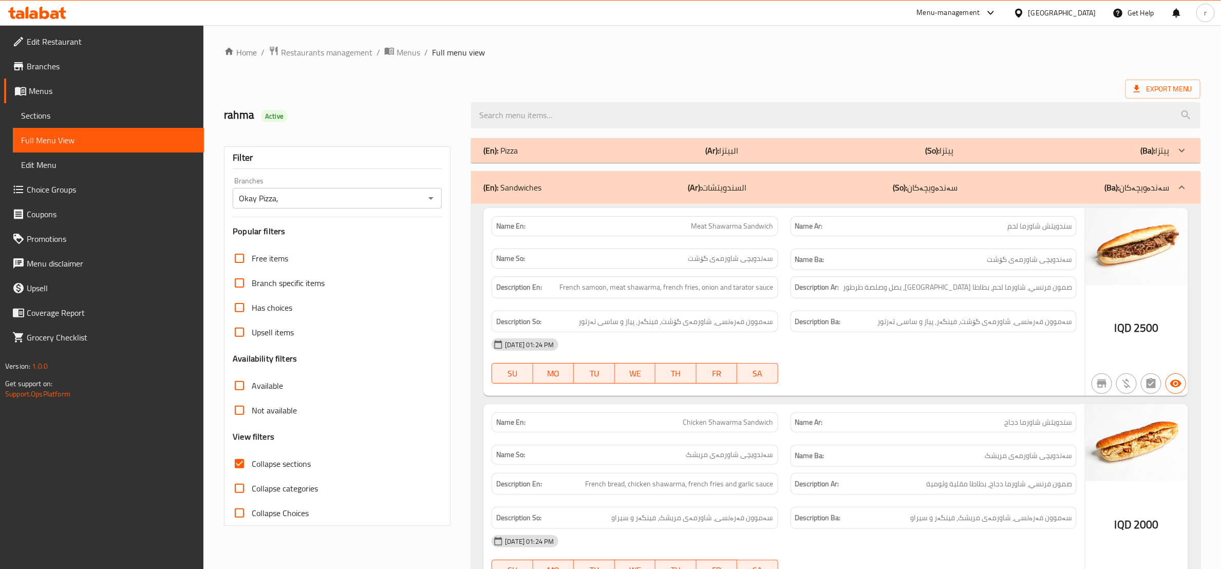
click at [646, 153] on div "(En): Pizza (Ar): البيتزا (So): پیتزا (Ba): پیتزا" at bounding box center [826, 150] width 686 height 12
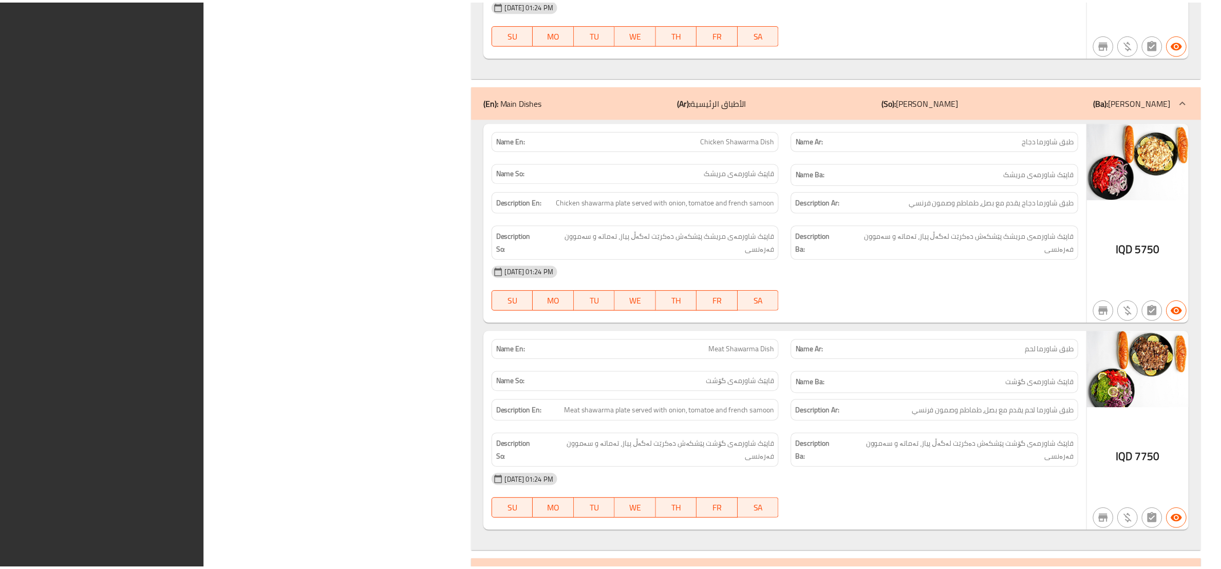
scroll to position [3983, 0]
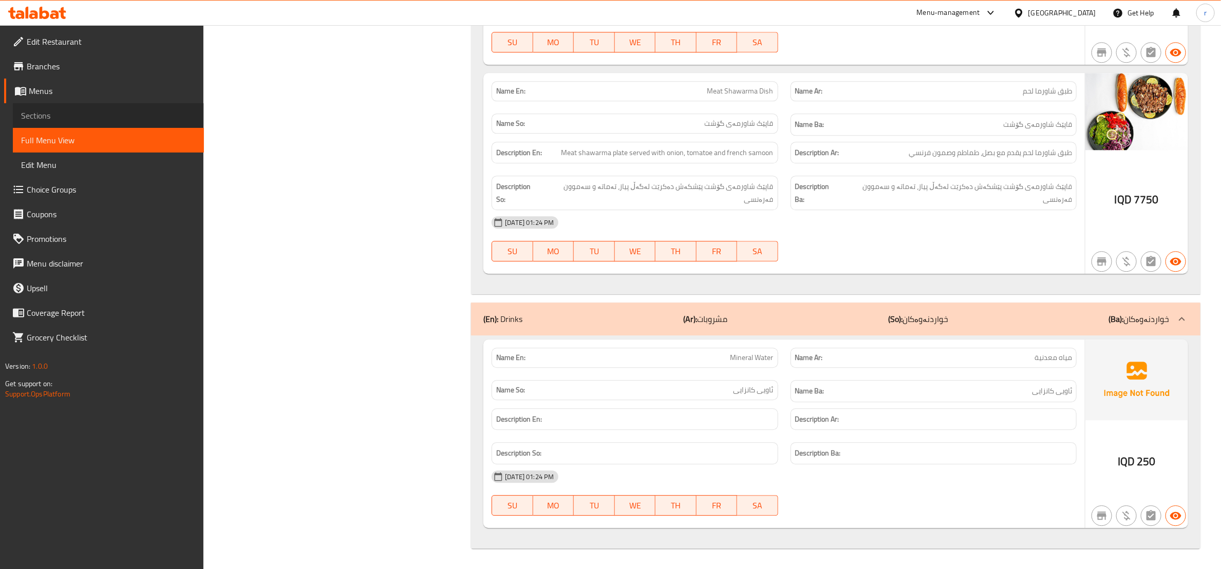
click at [98, 109] on span "Sections" at bounding box center [108, 115] width 175 height 12
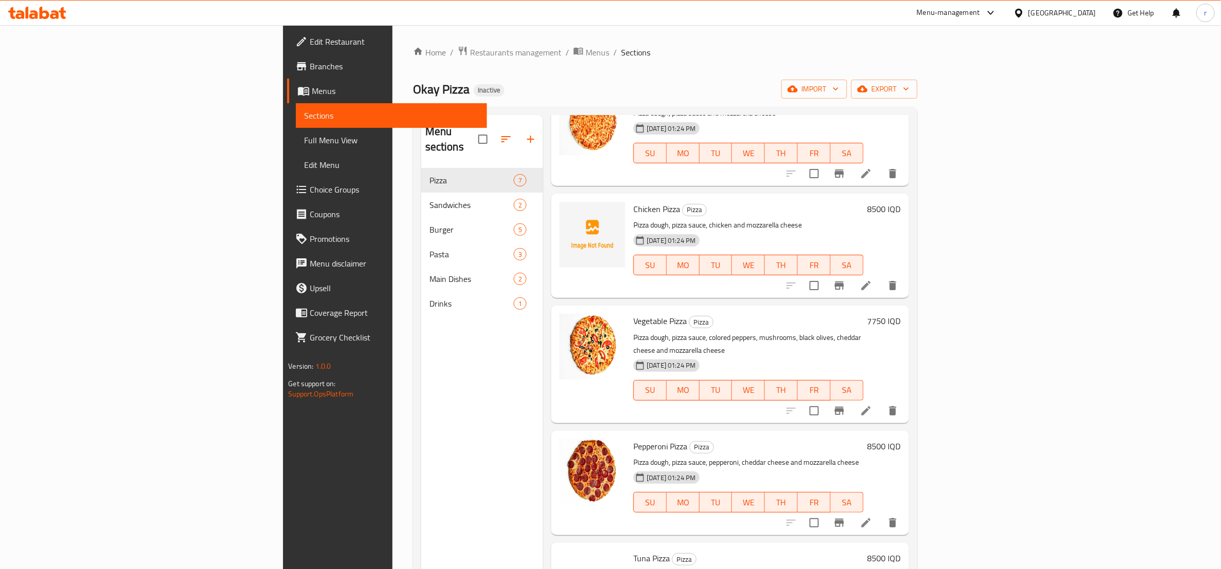
scroll to position [241, 0]
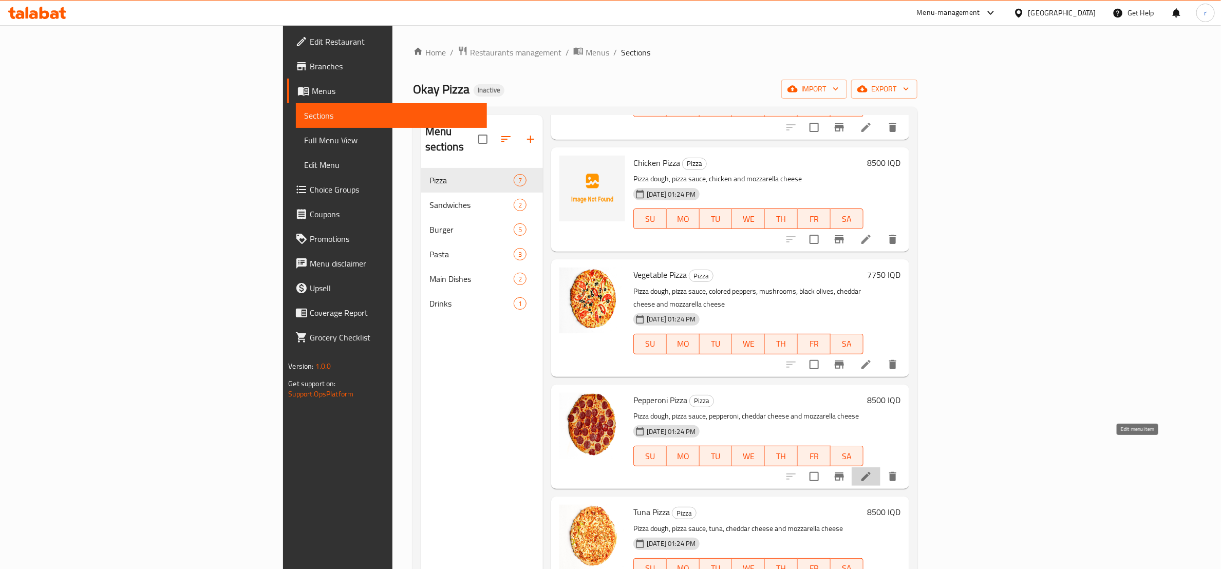
click at [872, 471] on icon at bounding box center [866, 477] width 12 height 12
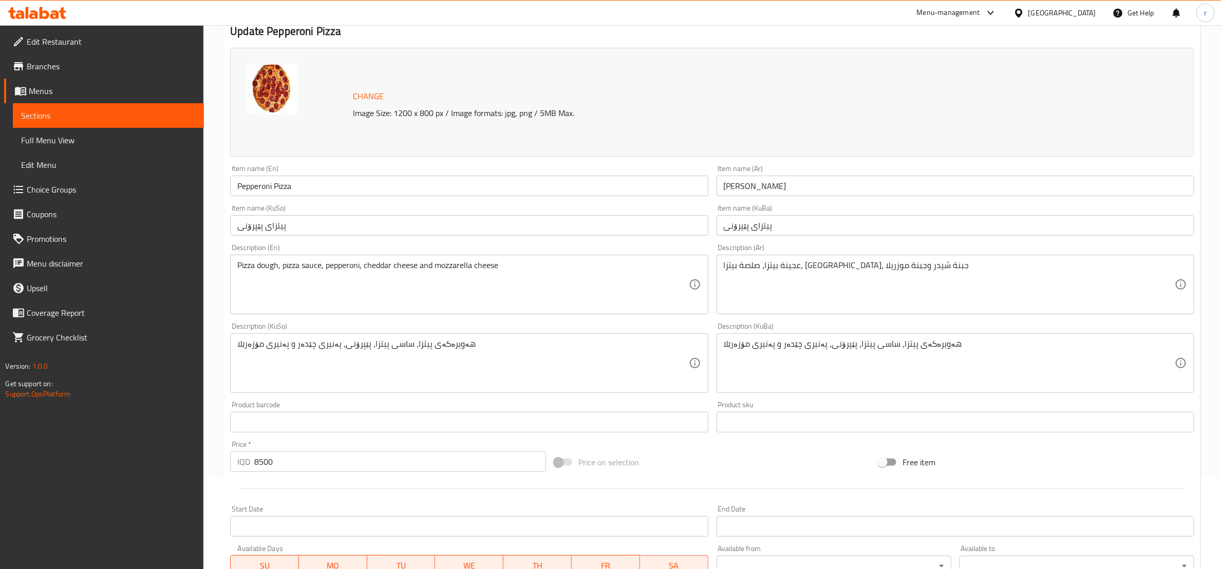
scroll to position [128, 0]
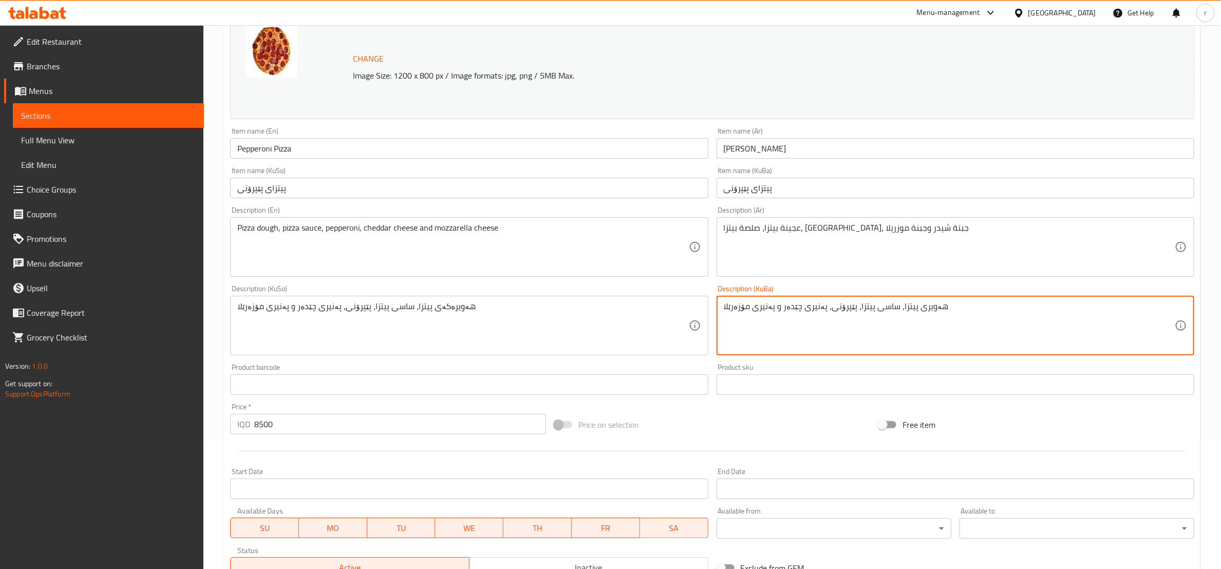
click at [796, 302] on textarea "هەویری پیتزا، ساسی پیتزا، پێپرۆنی، پەنیری چێدەر و پەنیری مۆزەرێلا" at bounding box center [949, 326] width 451 height 49
type textarea "هەویری پیتزا، ساسی پیتزا، پێپرۆنی، پەنیری چێدەر و پەنیری مۆزەرێلا"
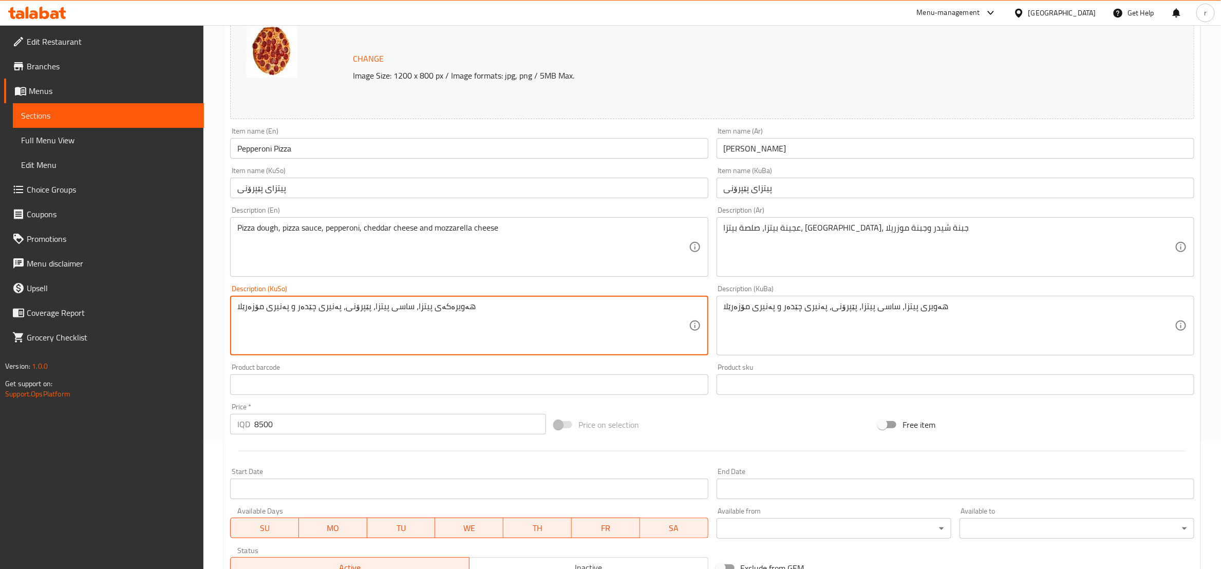
click at [367, 308] on textarea "هەویرەکەی پیتزا، ساسی پیتزا، پێپرۆنی، پەنیری چێدەر و پەنیری مۆزەرێلا" at bounding box center [462, 326] width 451 height 49
paste textarea
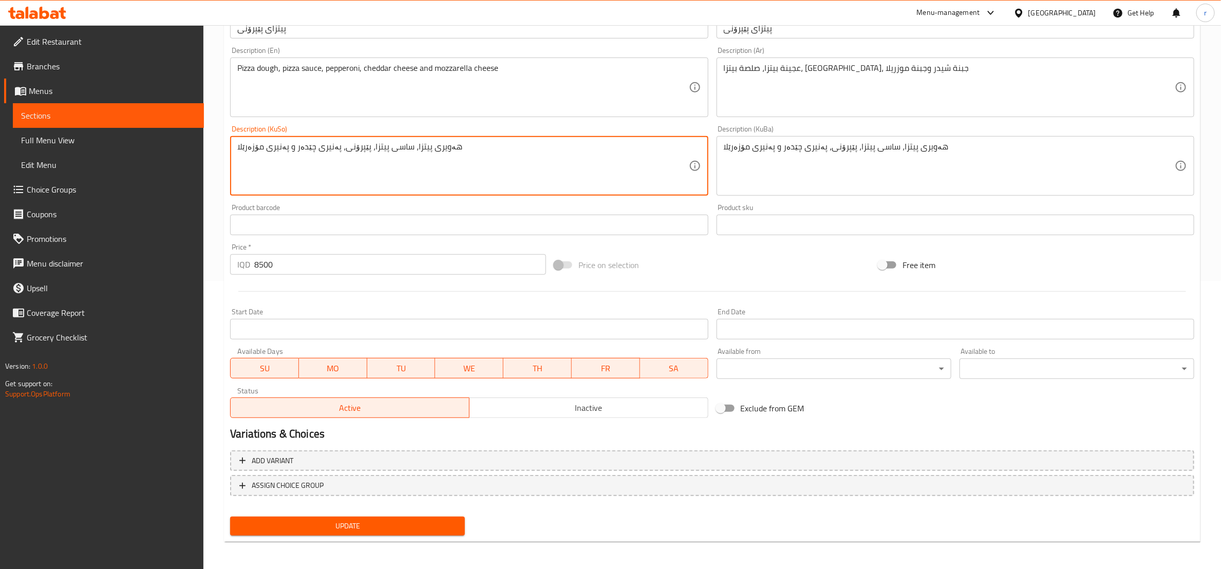
scroll to position [289, 0]
type textarea "هەویری پیتزا، ساسی پیتزا، پێپرۆنی، پەنیری چێدەر و پەنیری مۆزەرێلا"
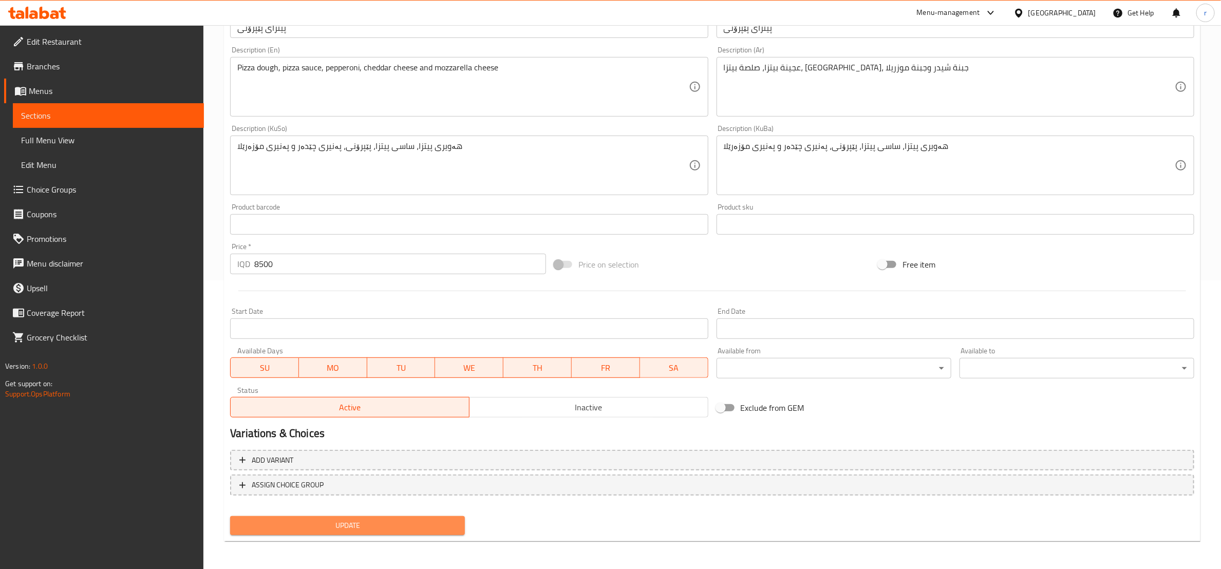
click at [389, 529] on span "Update" at bounding box center [347, 525] width 218 height 13
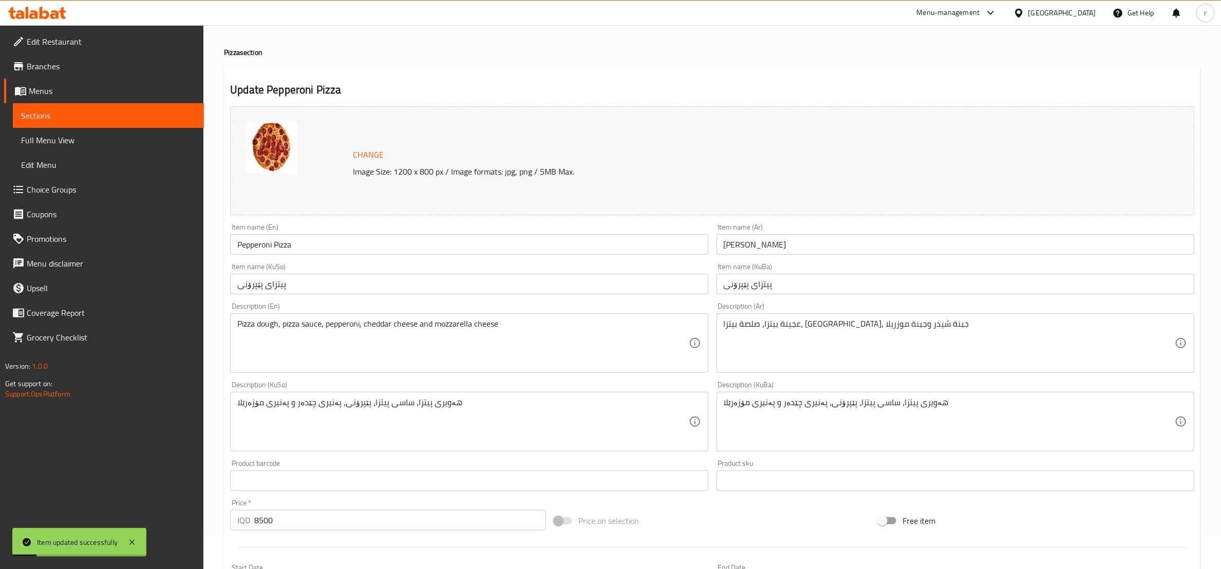
scroll to position [0, 0]
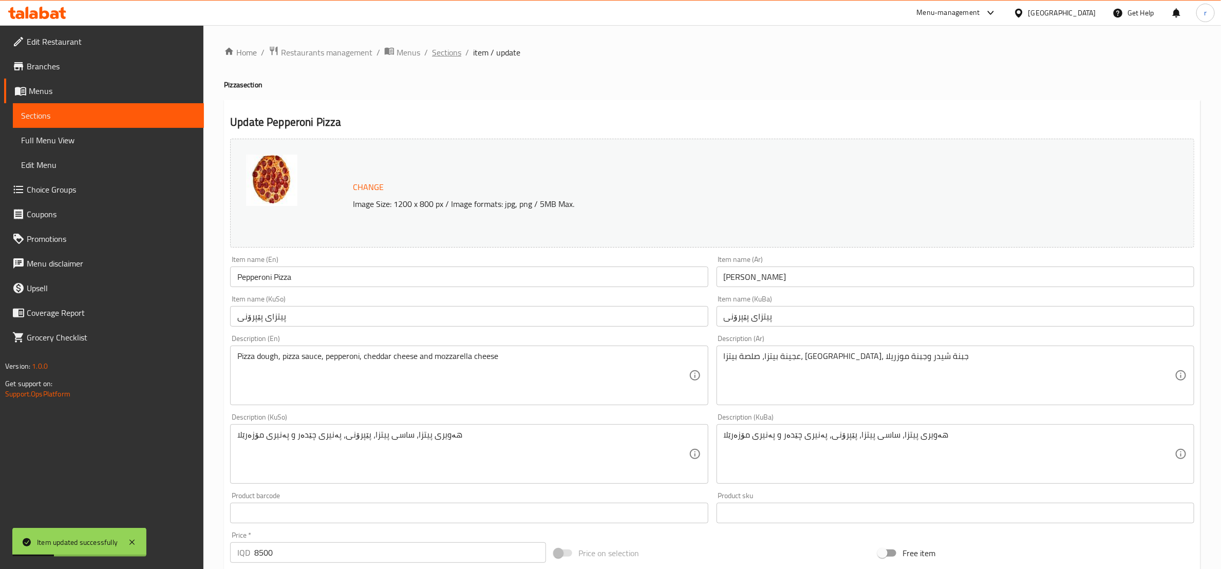
click at [445, 54] on span "Sections" at bounding box center [446, 52] width 29 height 12
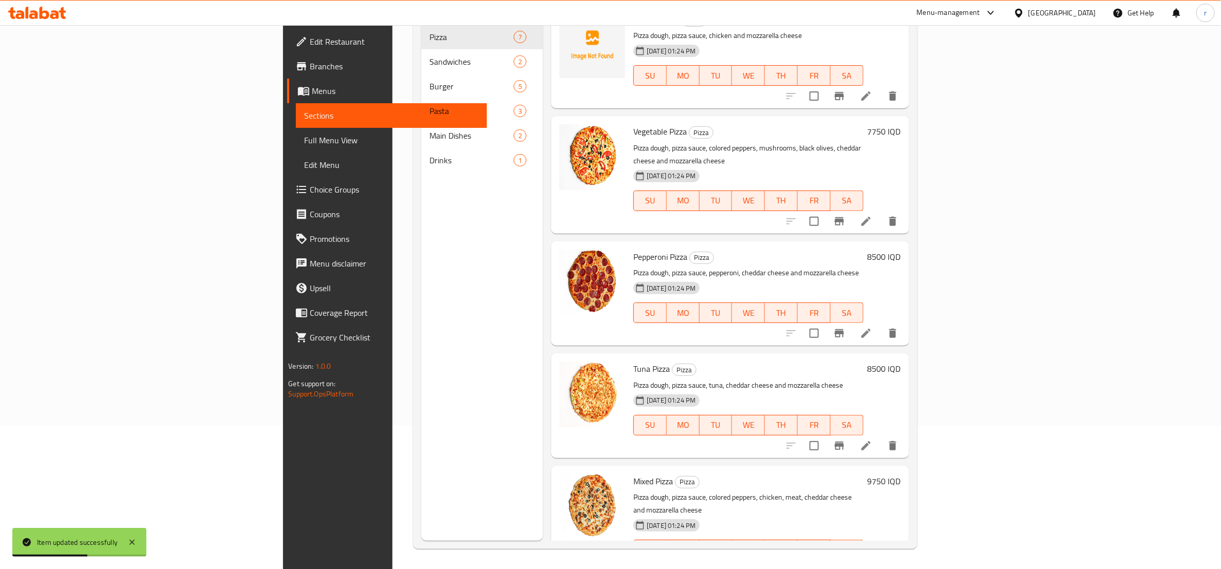
scroll to position [144, 0]
click at [871, 441] on icon at bounding box center [866, 445] width 9 height 9
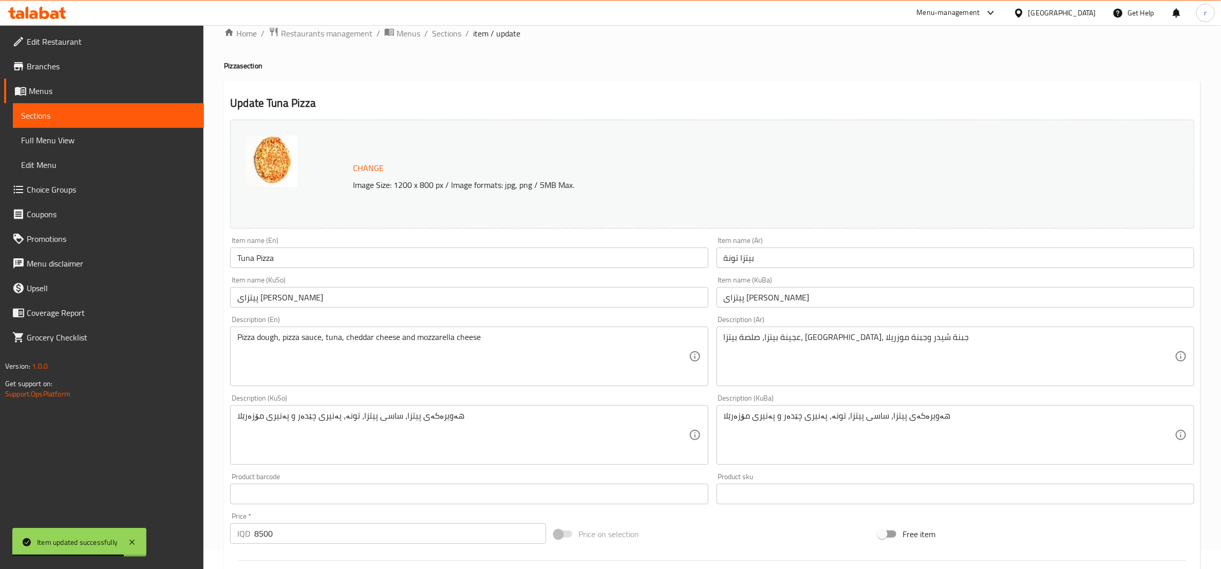
scroll to position [128, 0]
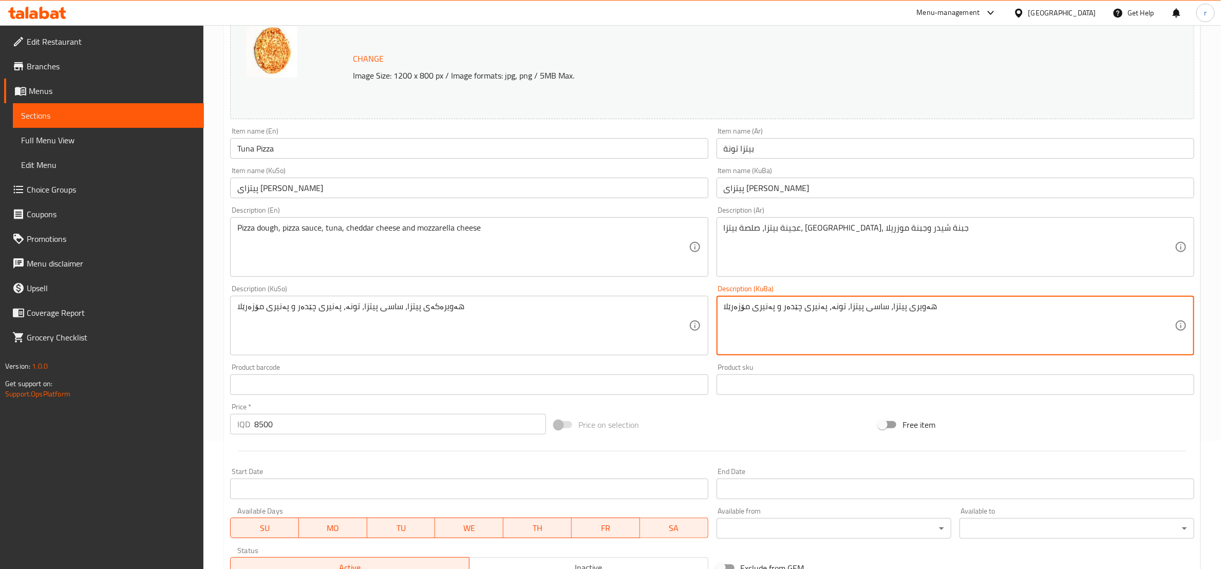
click at [862, 324] on textarea "هەویری پیتزا، ساسی پیتزا، تونە، پەنیری چێدەر و پەنیری مۆزەرێلا" at bounding box center [949, 326] width 451 height 49
type textarea "هەویری پیتزا، ساسی پیتزا، تونە، پەنیری چێدەر و پەنیری مۆزەرێلا"
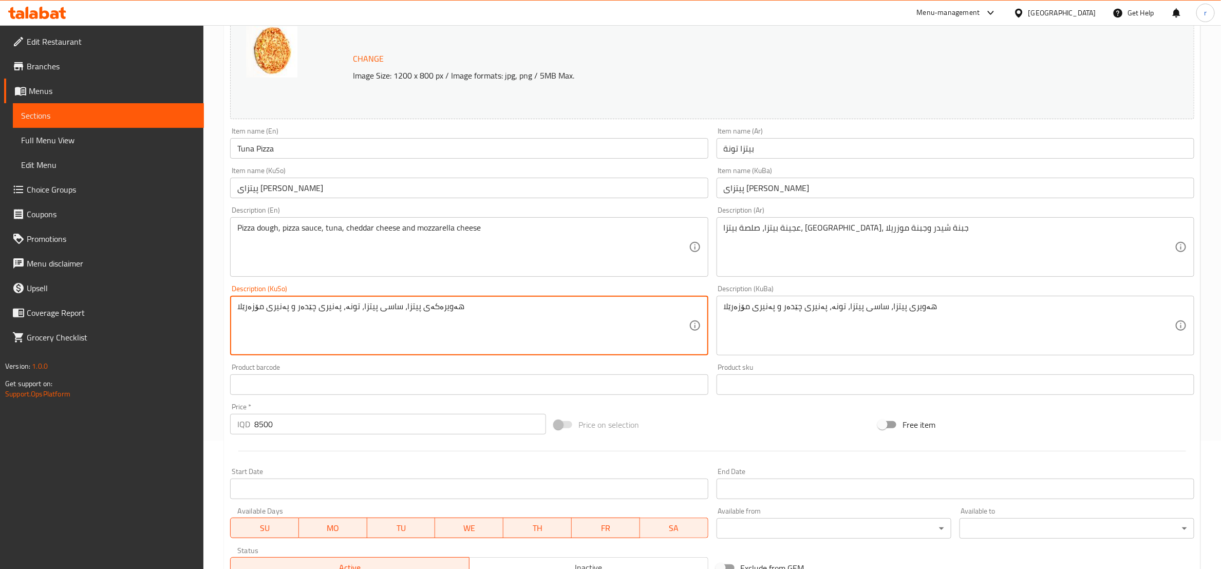
click at [378, 302] on textarea "هەویرەکەی پیتزا، ساسی پیتزا، تونە، پەنیری چێدەر و پەنیری مۆزەرێلا" at bounding box center [462, 326] width 451 height 49
paste textarea
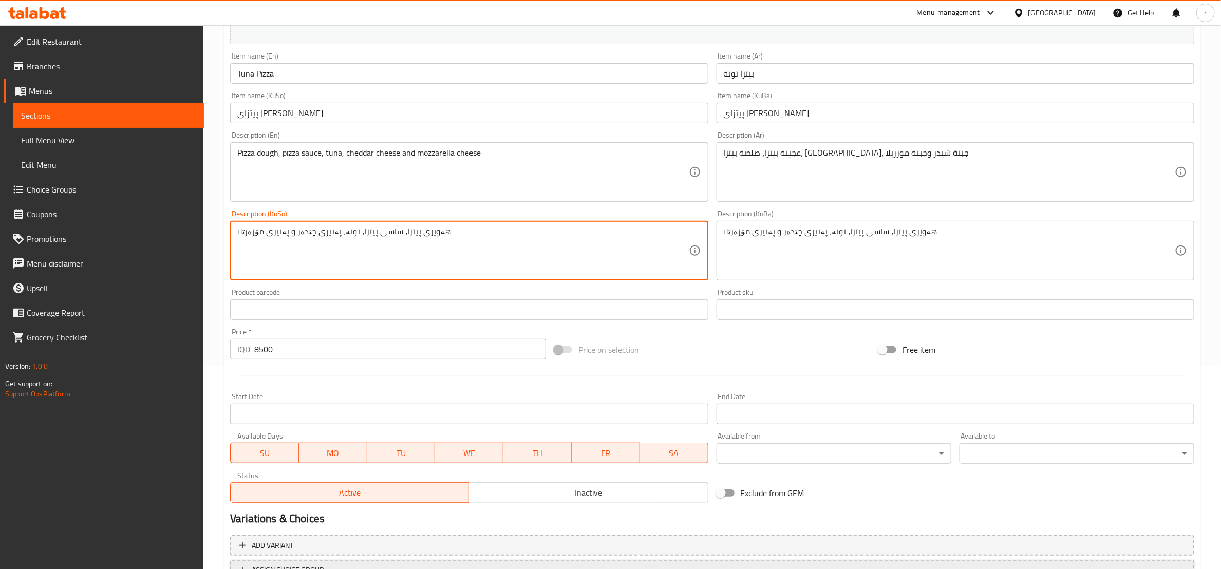
scroll to position [289, 0]
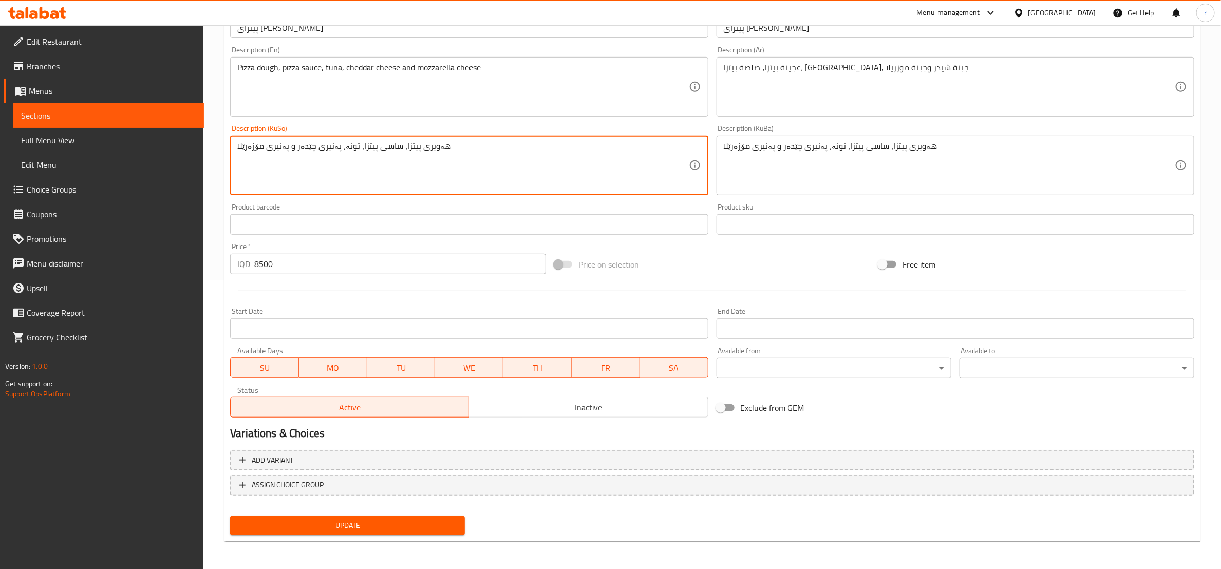
type textarea "هەویری پیتزا، ساسی پیتزا، تونە، پەنیری چێدەر و پەنیری مۆزەرێلا"
click at [429, 517] on button "Update" at bounding box center [347, 525] width 235 height 19
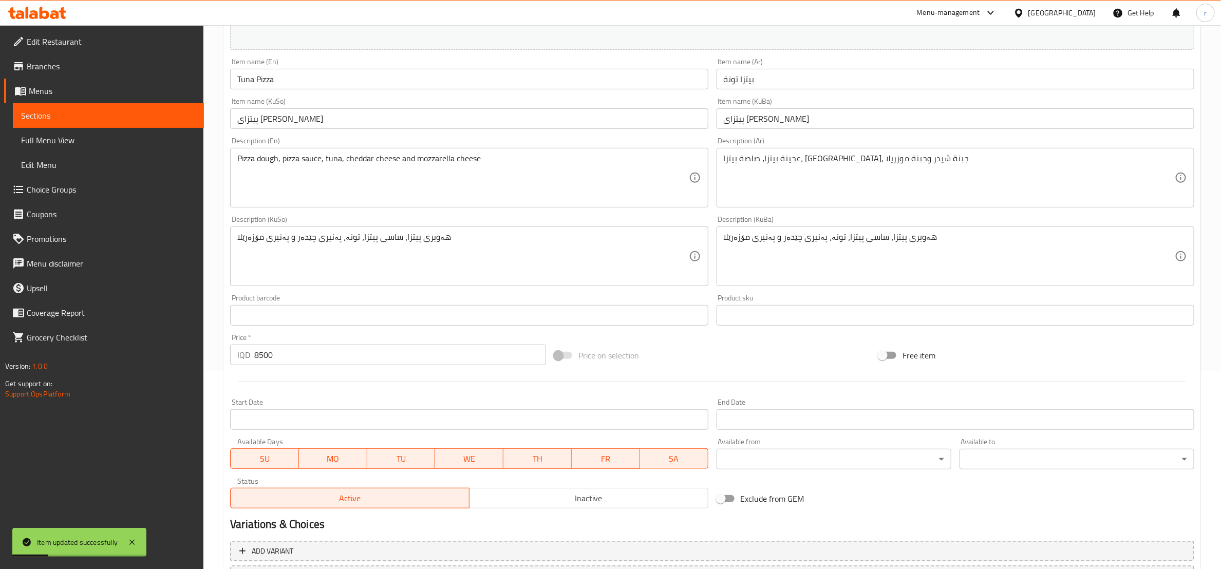
scroll to position [0, 0]
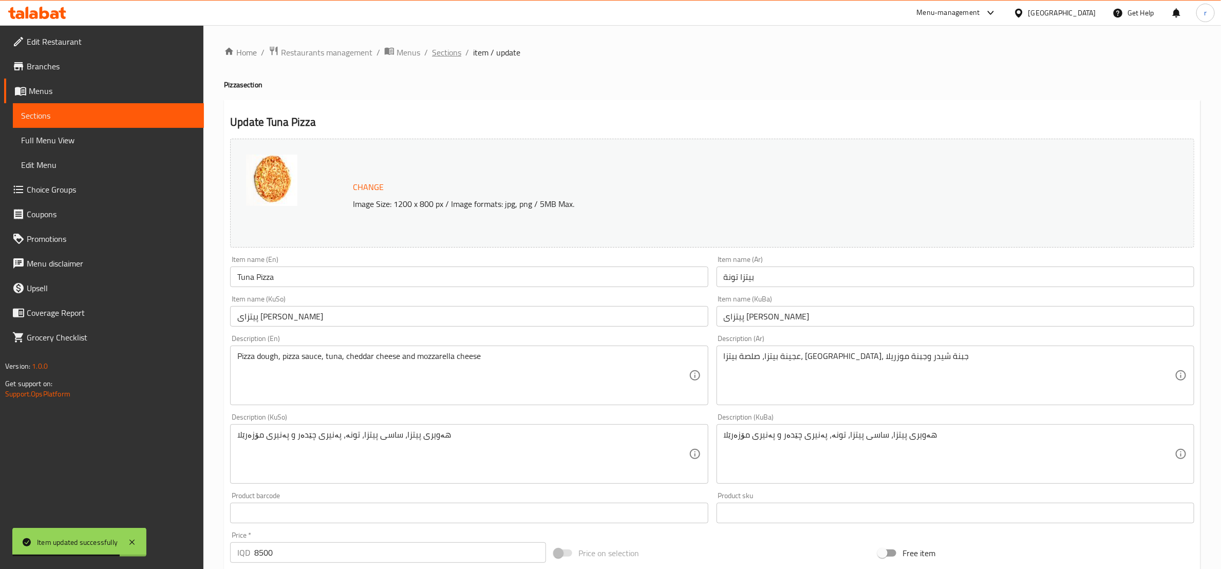
click at [450, 55] on span "Sections" at bounding box center [446, 52] width 29 height 12
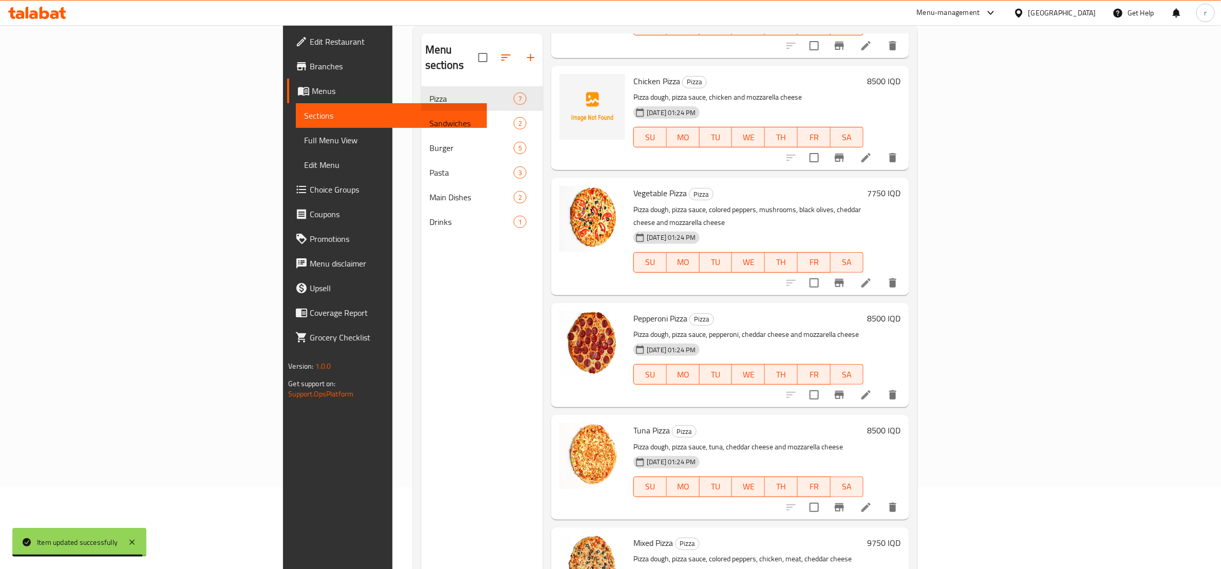
scroll to position [144, 0]
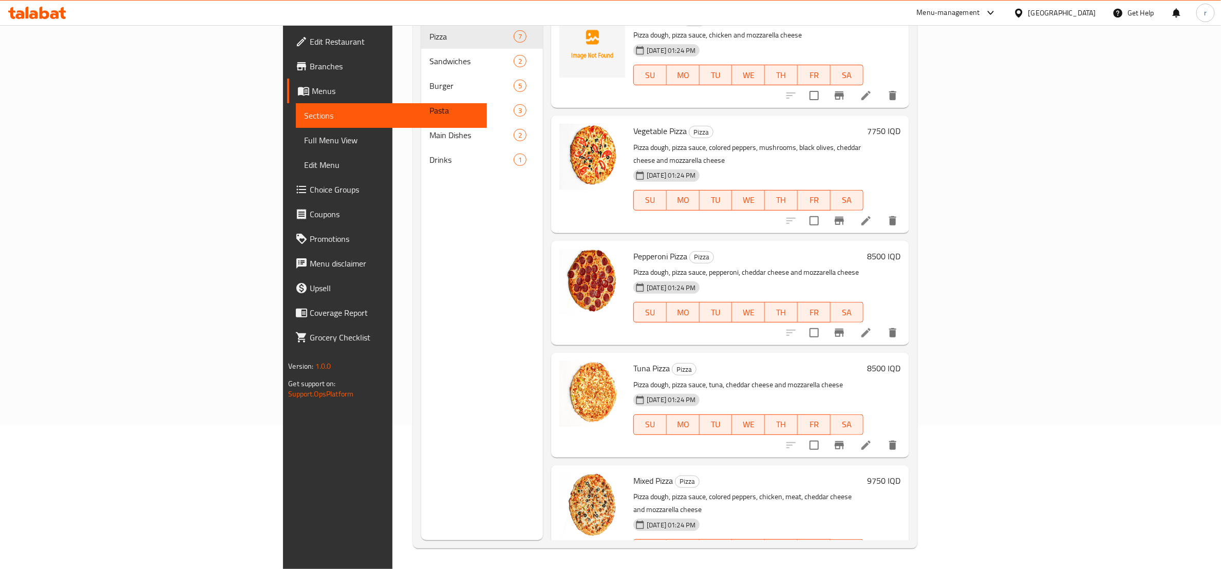
click at [881, 561] on li at bounding box center [866, 570] width 29 height 18
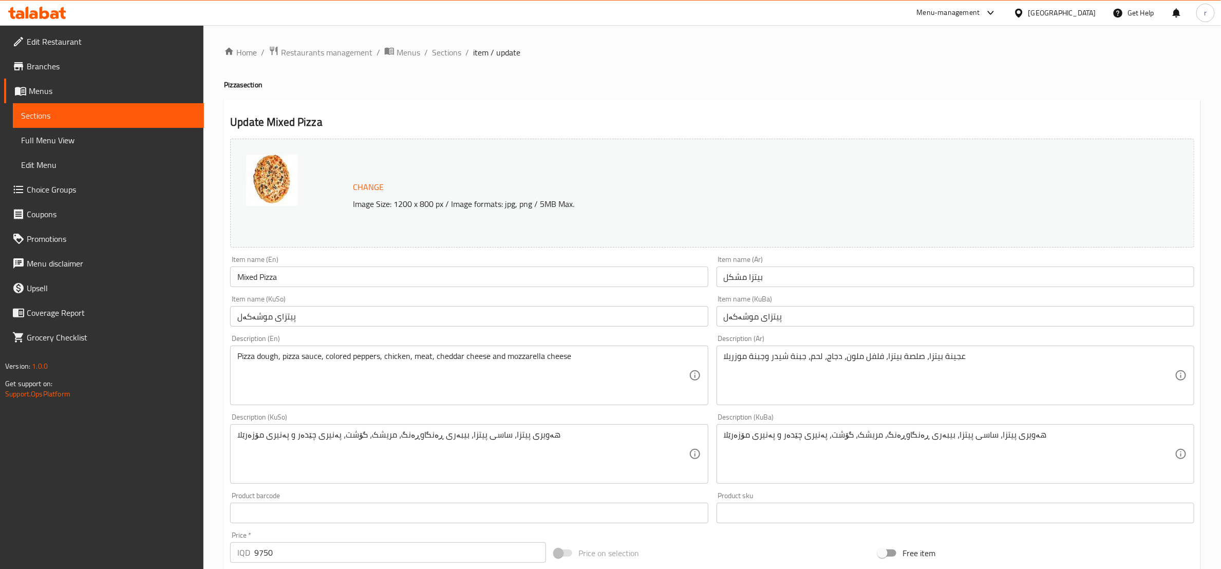
click at [449, 43] on div "Home / Restaurants management / Menus / Sections / item / update Pizza section …" at bounding box center [712, 442] width 1018 height 834
click at [446, 53] on span "Sections" at bounding box center [446, 52] width 29 height 12
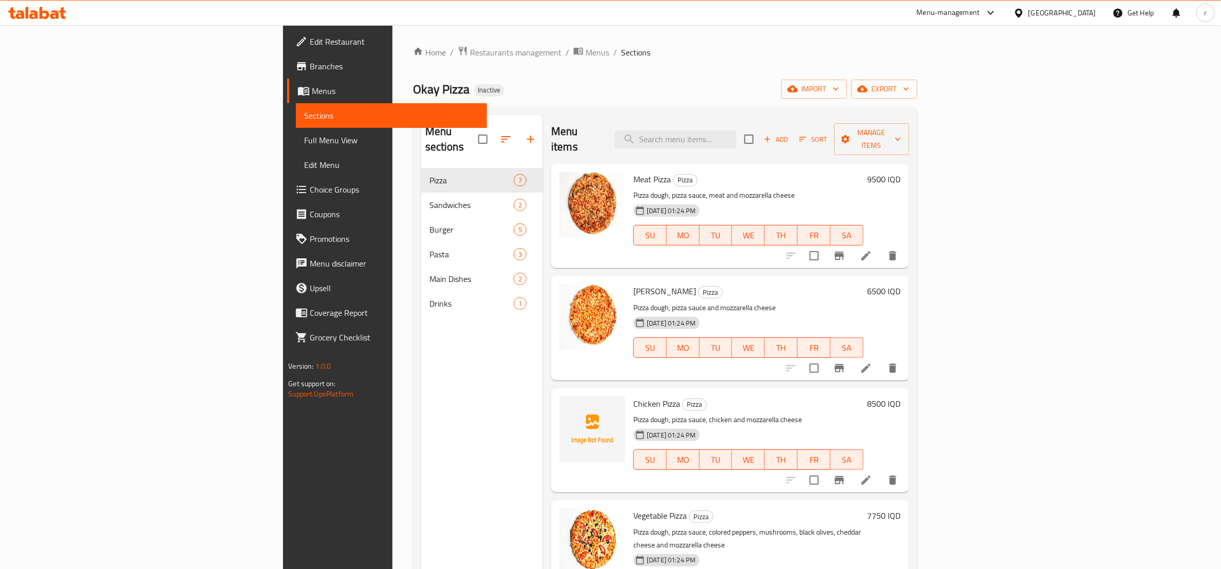
click at [304, 136] on span "Full Menu View" at bounding box center [391, 140] width 175 height 12
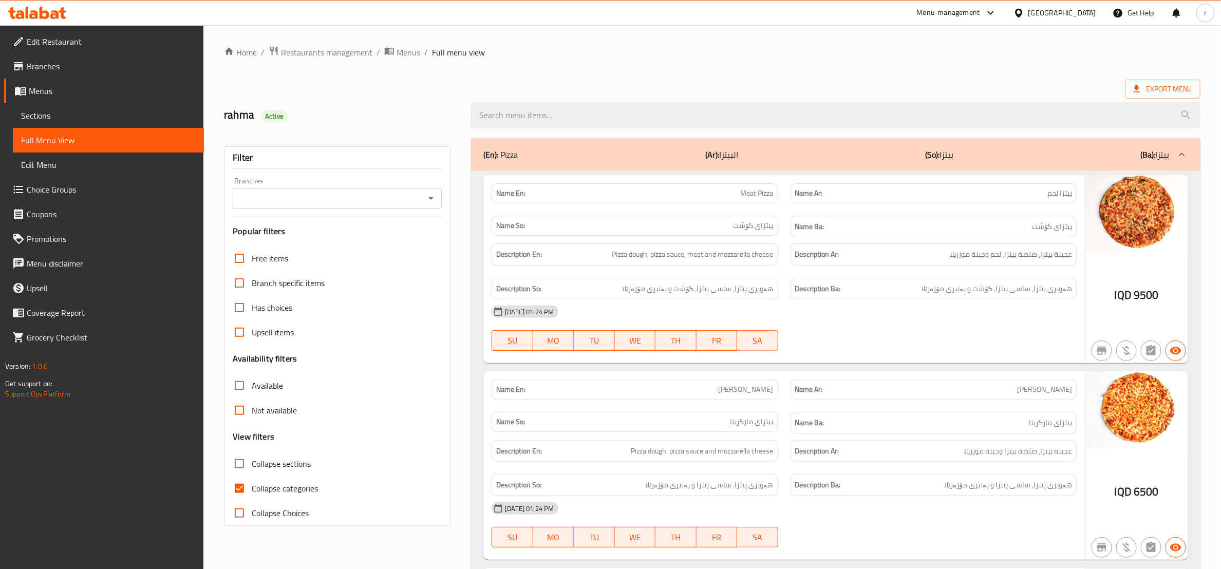
click at [109, 111] on span "Sections" at bounding box center [108, 115] width 175 height 12
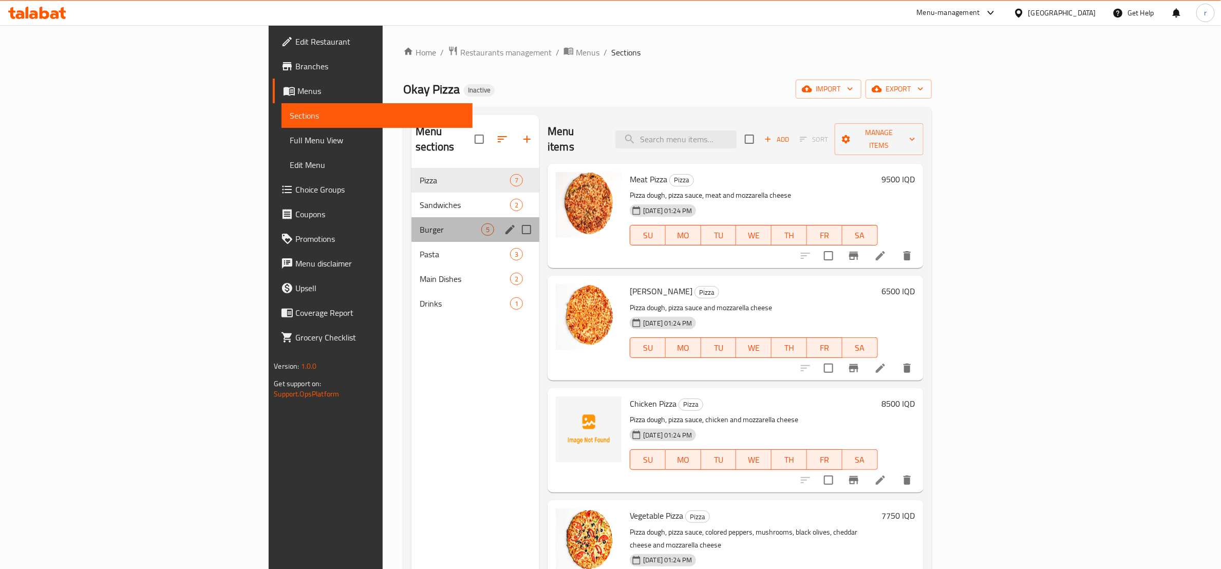
click at [412, 217] on div "Burger 5" at bounding box center [476, 229] width 128 height 25
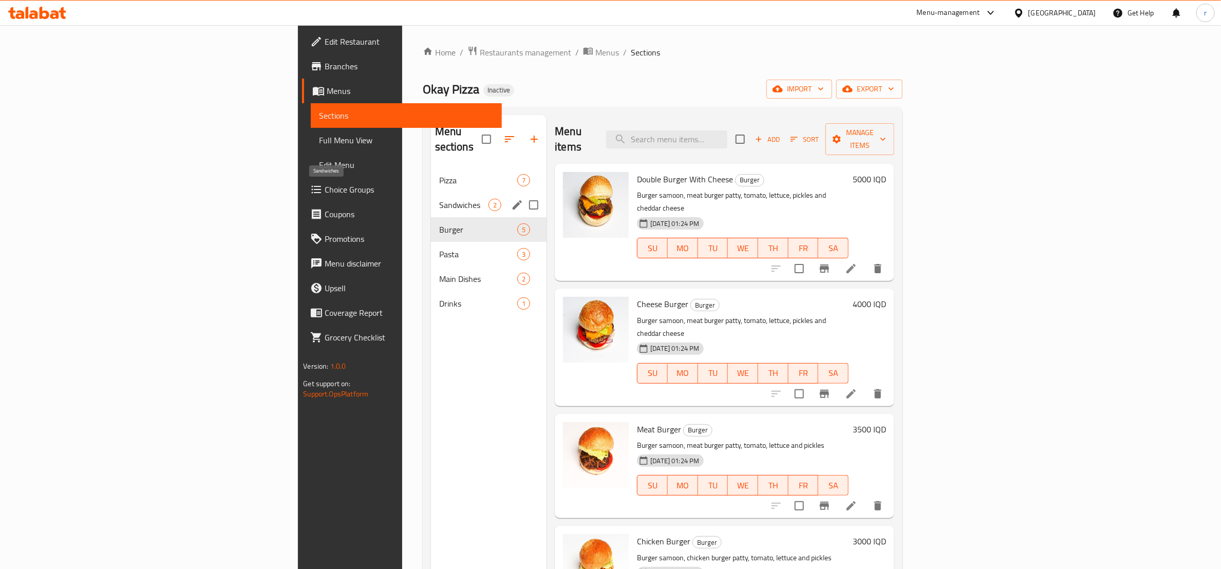
click at [439, 199] on span "Sandwiches" at bounding box center [463, 205] width 49 height 12
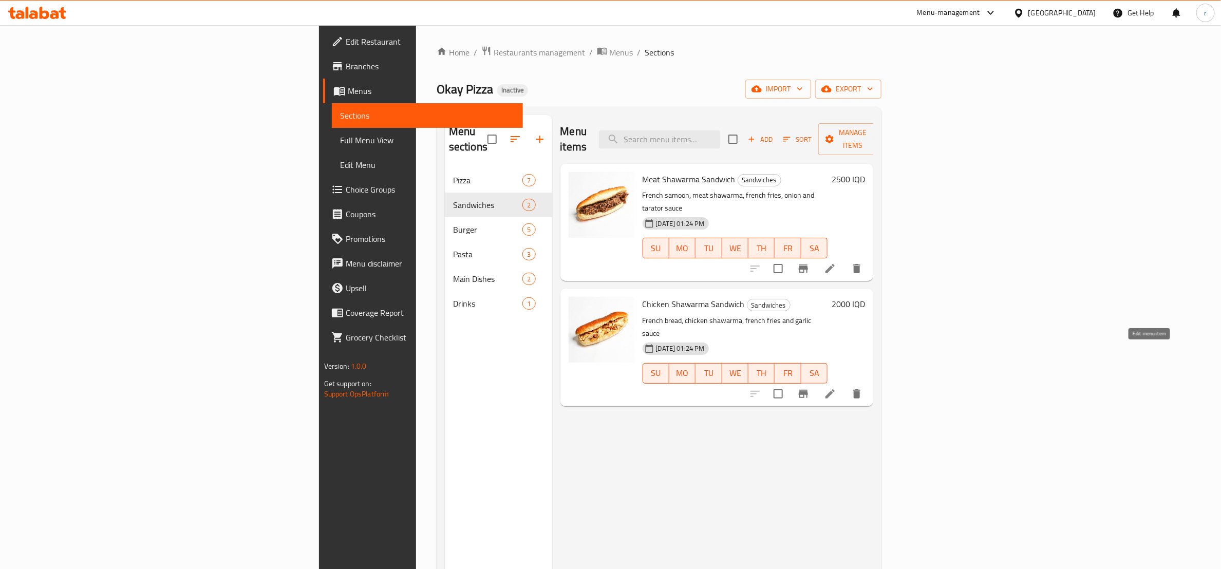
click at [836, 388] on icon at bounding box center [830, 394] width 12 height 12
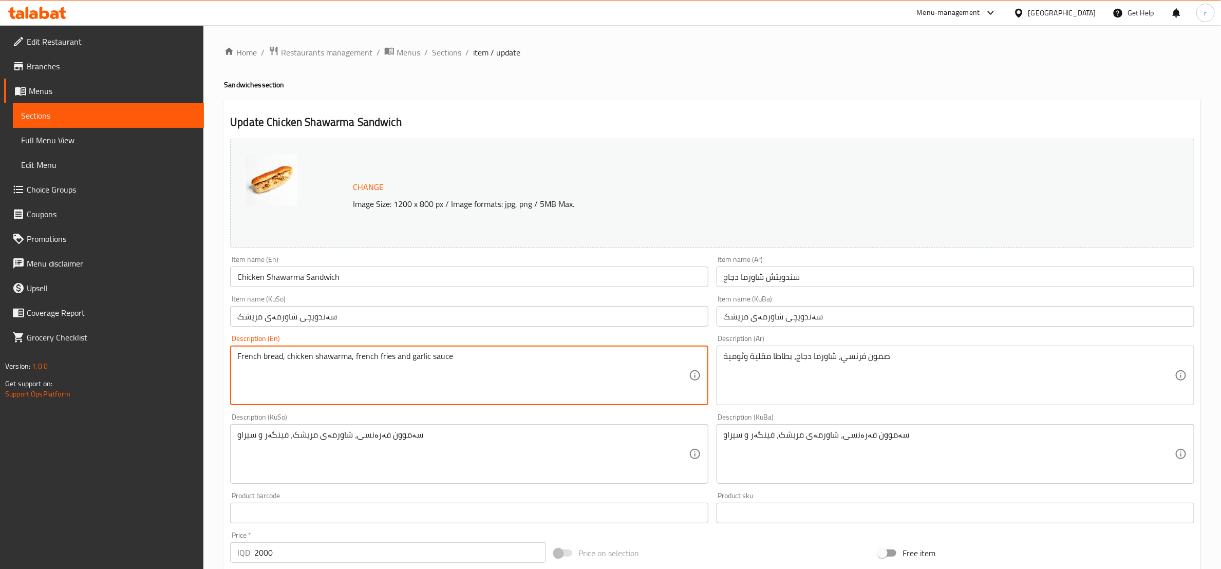
click at [270, 358] on textarea "French bread, chicken shawarma, french fries and garlic sauce" at bounding box center [462, 375] width 451 height 49
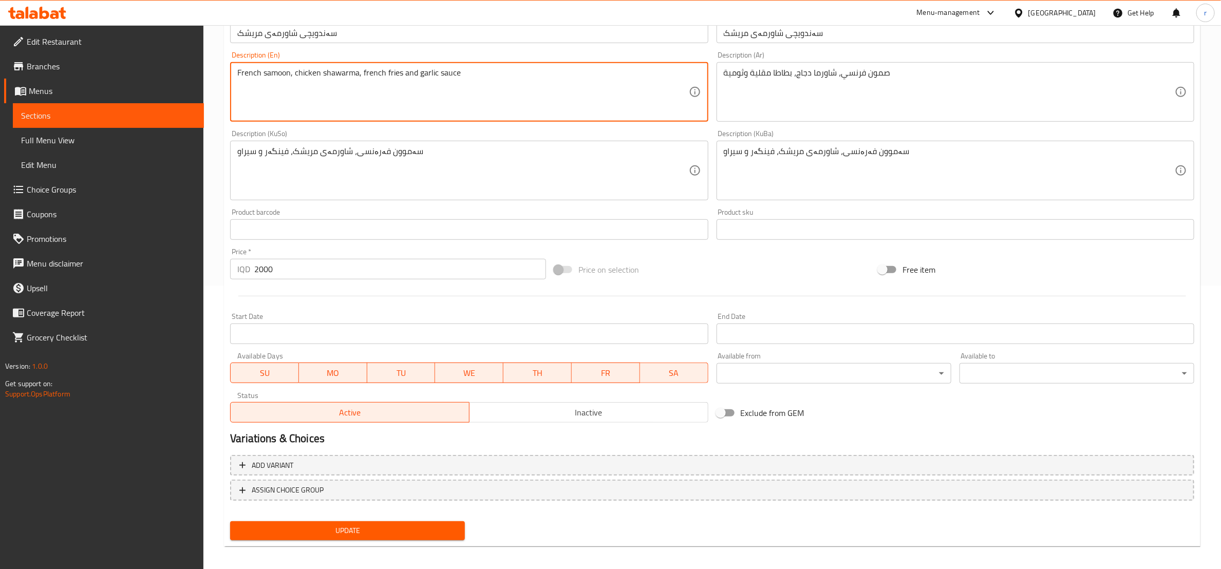
scroll to position [289, 0]
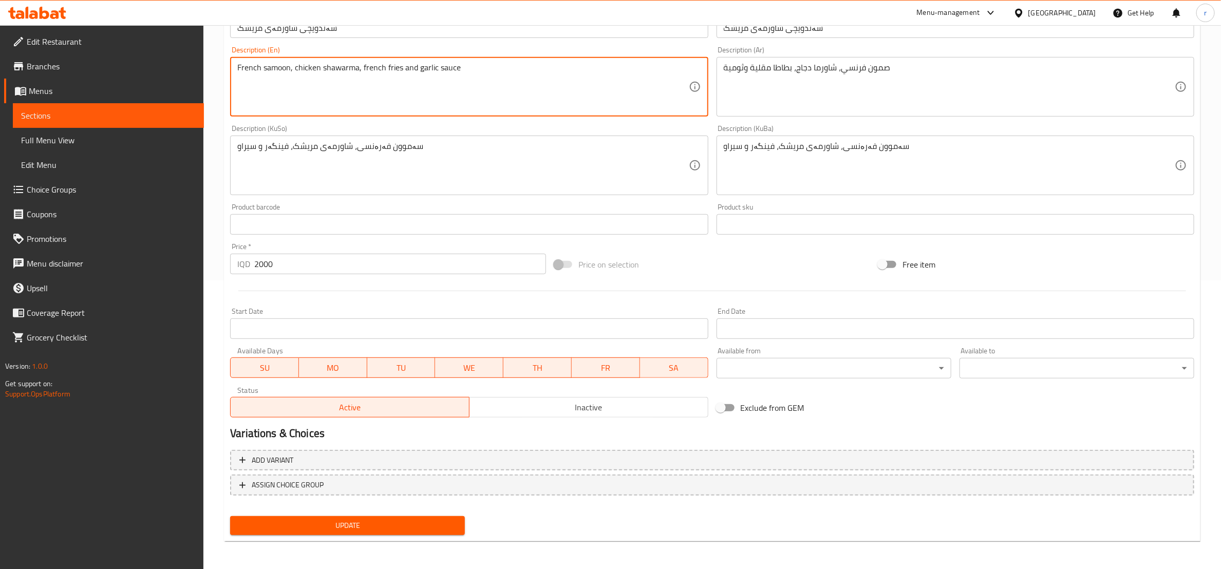
click at [380, 519] on span "Update" at bounding box center [347, 525] width 218 height 13
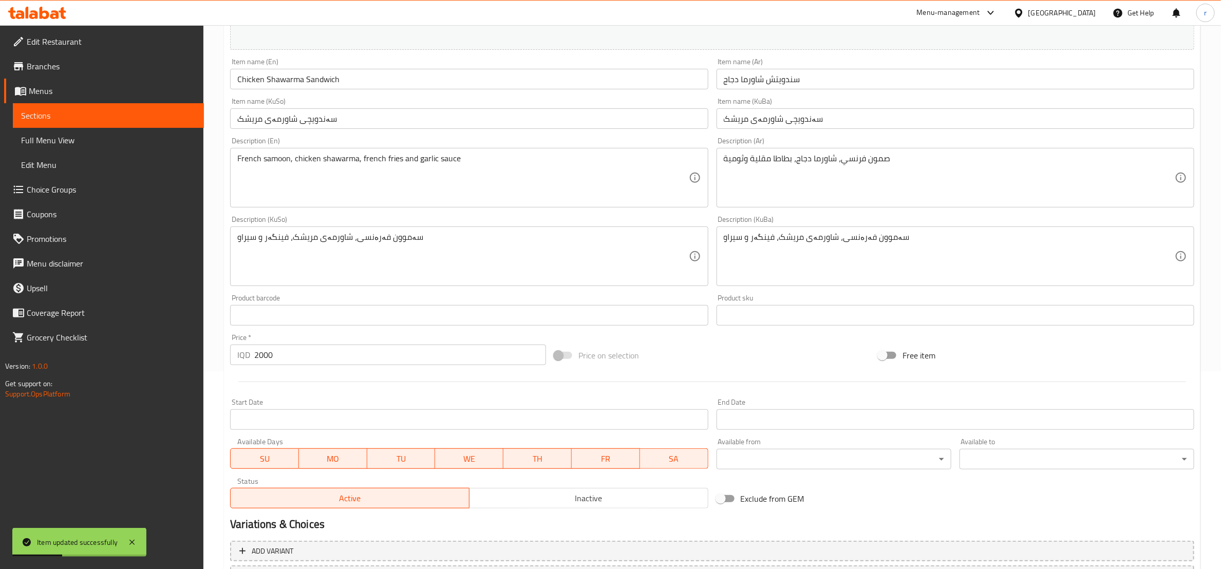
scroll to position [160, 0]
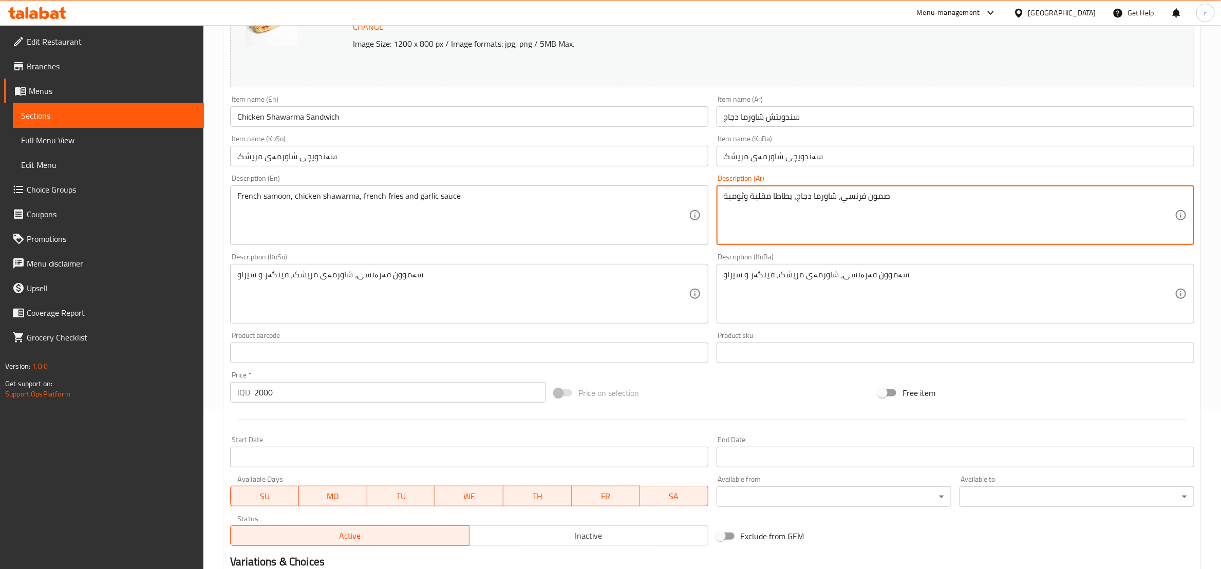
click at [737, 193] on textarea "صمون فرنسي، شاورما دجاج، بطاطا مقلية وثومية" at bounding box center [949, 215] width 451 height 49
click at [740, 202] on textarea "صمون فرنسي، شاورما دجاج، بطاطا مقلية وثومية" at bounding box center [949, 215] width 451 height 49
drag, startPoint x: 743, startPoint y: 199, endPoint x: 723, endPoint y: 193, distance: 20.8
click at [724, 193] on textarea "صمون فرنسي، شاورما دجاج، بطاطا مقلية وثومية" at bounding box center [949, 215] width 451 height 49
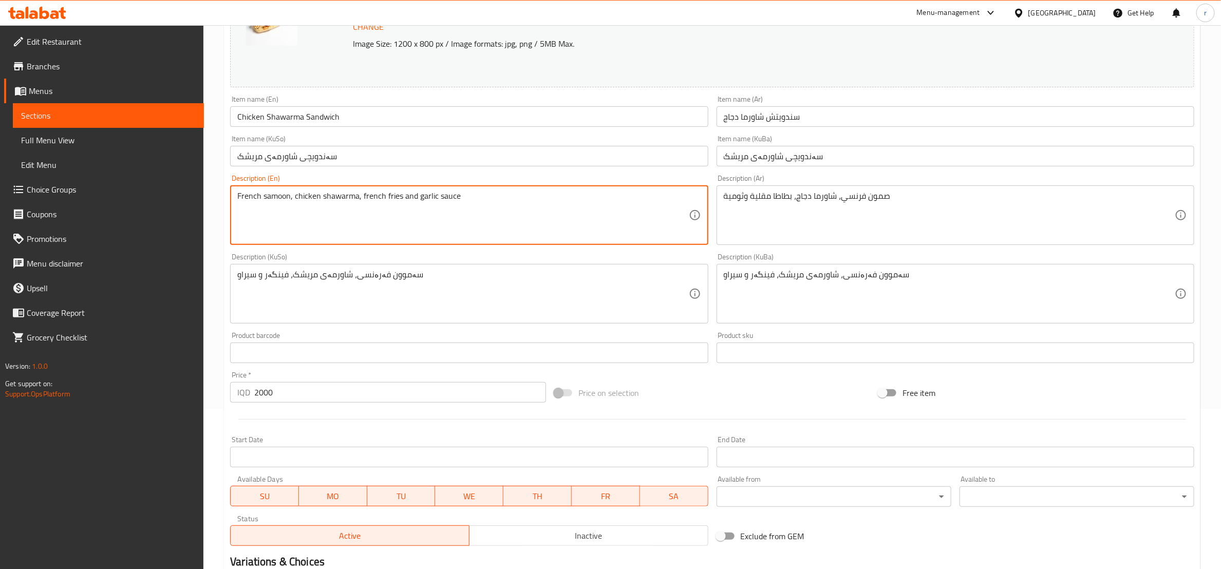
drag, startPoint x: 436, startPoint y: 196, endPoint x: 418, endPoint y: 195, distance: 18.6
click at [418, 195] on textarea "French samoon, chicken shawarma, french fries and garlic sauce" at bounding box center [462, 215] width 451 height 49
paste textarea "Garlic Dip"
click at [441, 196] on textarea "French samoon, chicken shawarma, french fries and Garlic Dip sauce" at bounding box center [462, 215] width 451 height 49
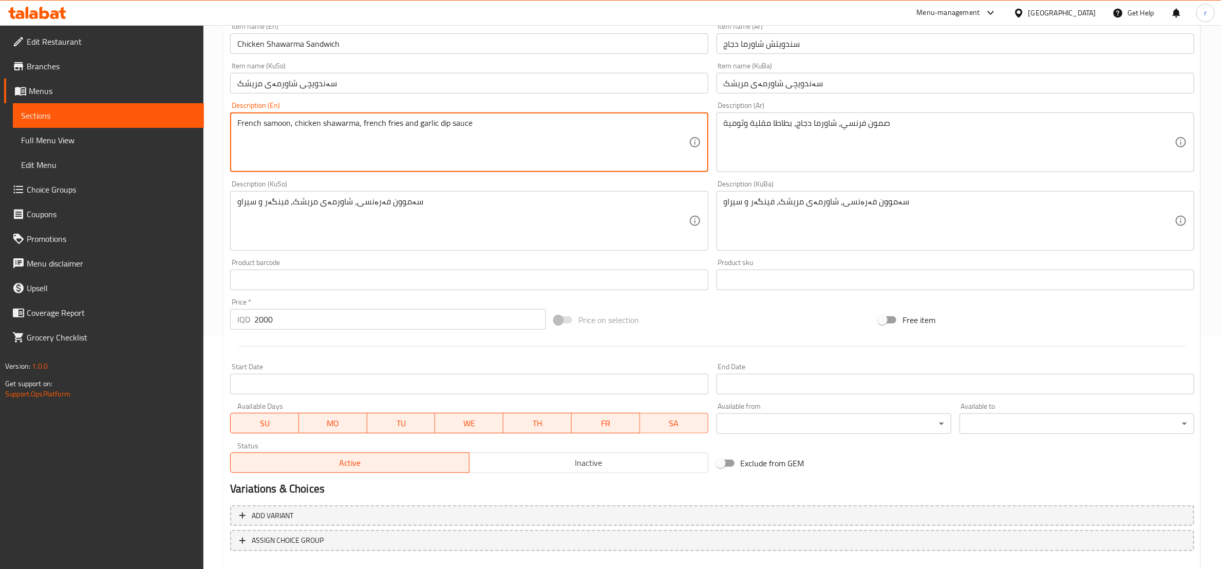
scroll to position [289, 0]
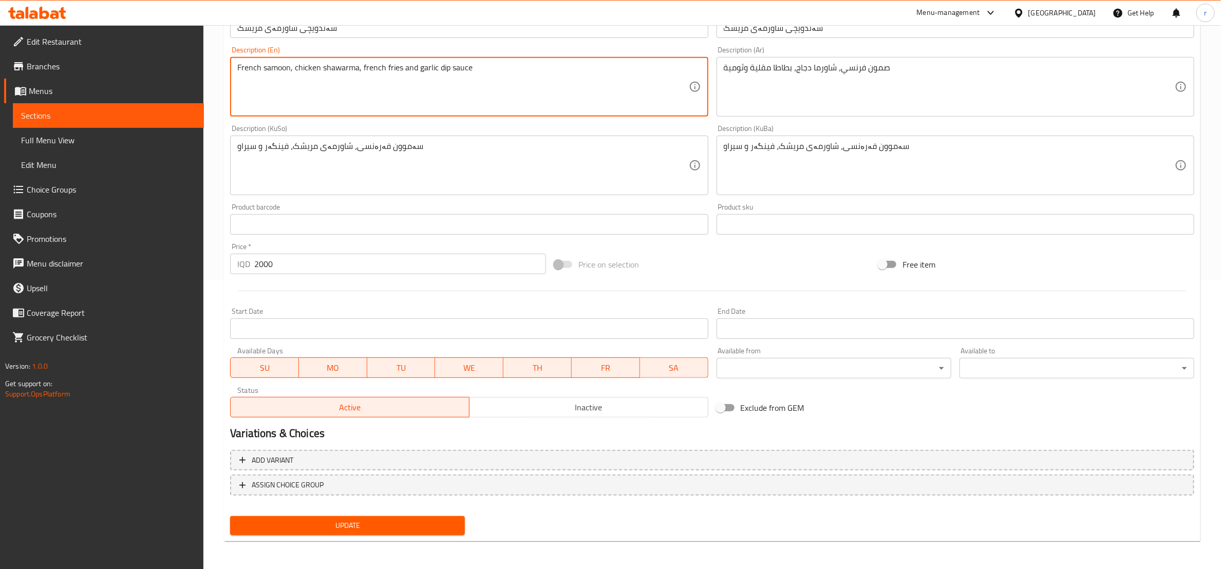
type textarea "French samoon, chicken shawarma, french fries and garlic dip sauce"
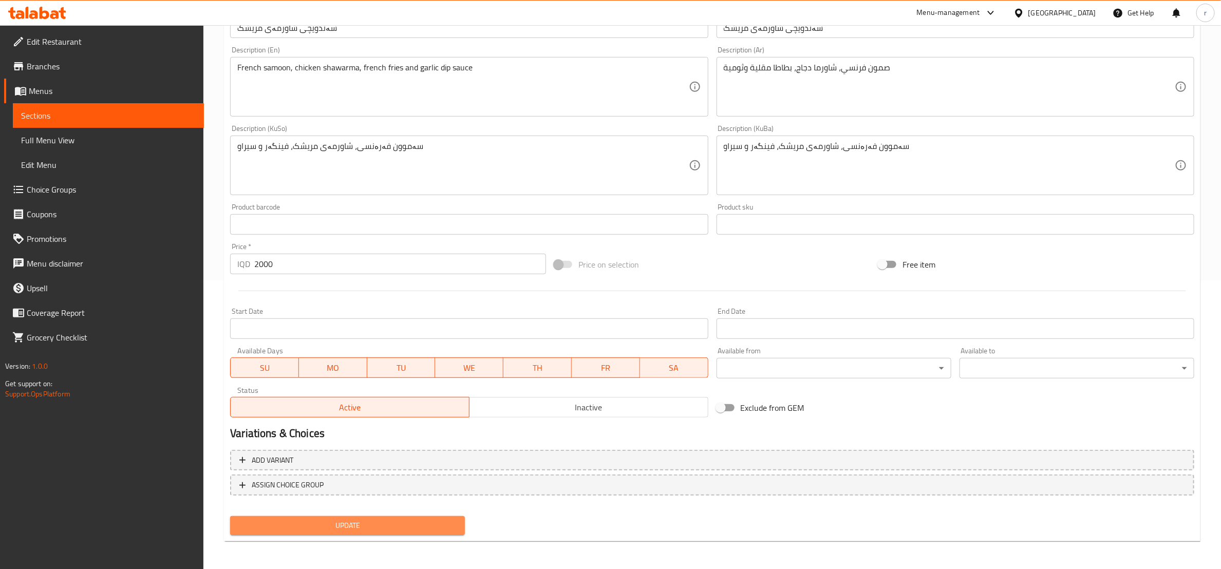
click at [424, 534] on button "Update" at bounding box center [347, 525] width 235 height 19
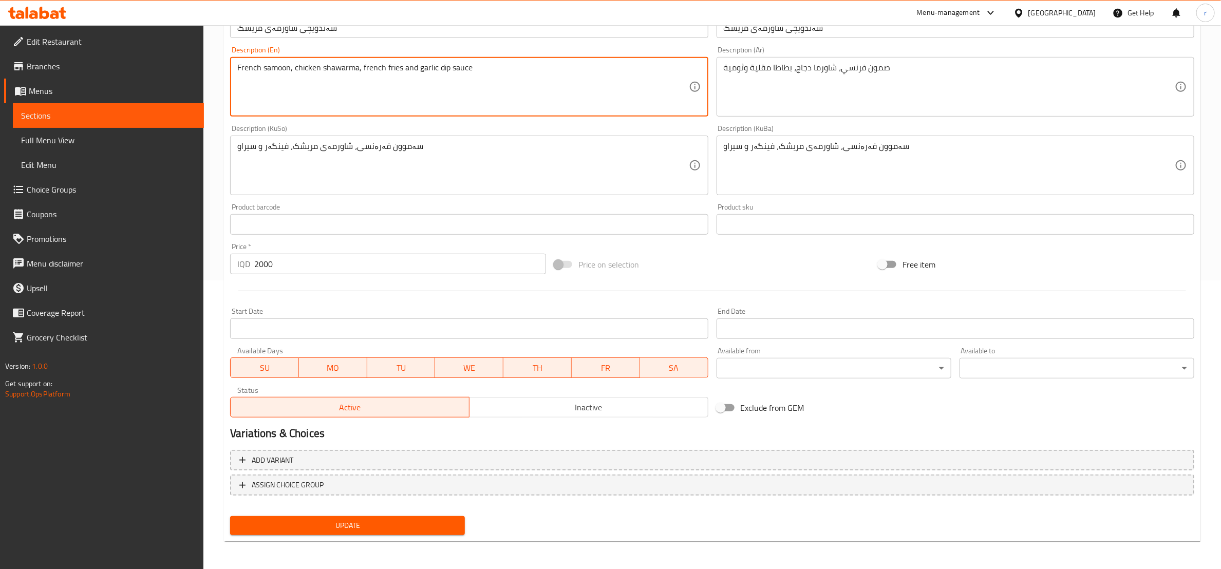
click at [249, 63] on textarea "French samoon, chicken shawarma, french fries and garlic dip sauce" at bounding box center [462, 87] width 451 height 49
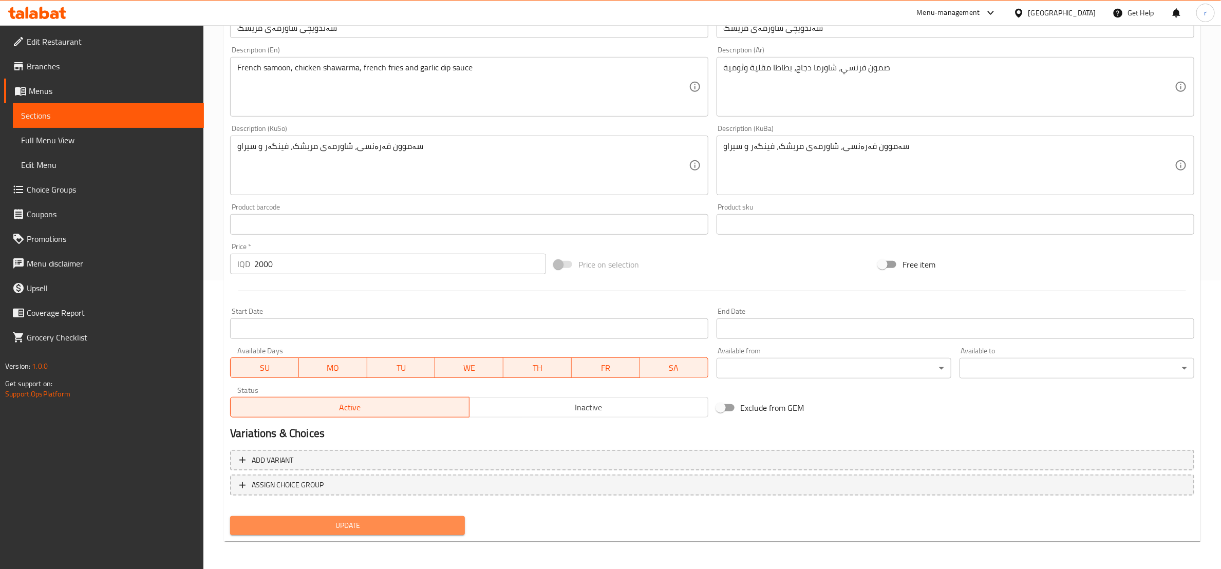
click at [290, 527] on span "Update" at bounding box center [347, 525] width 218 height 13
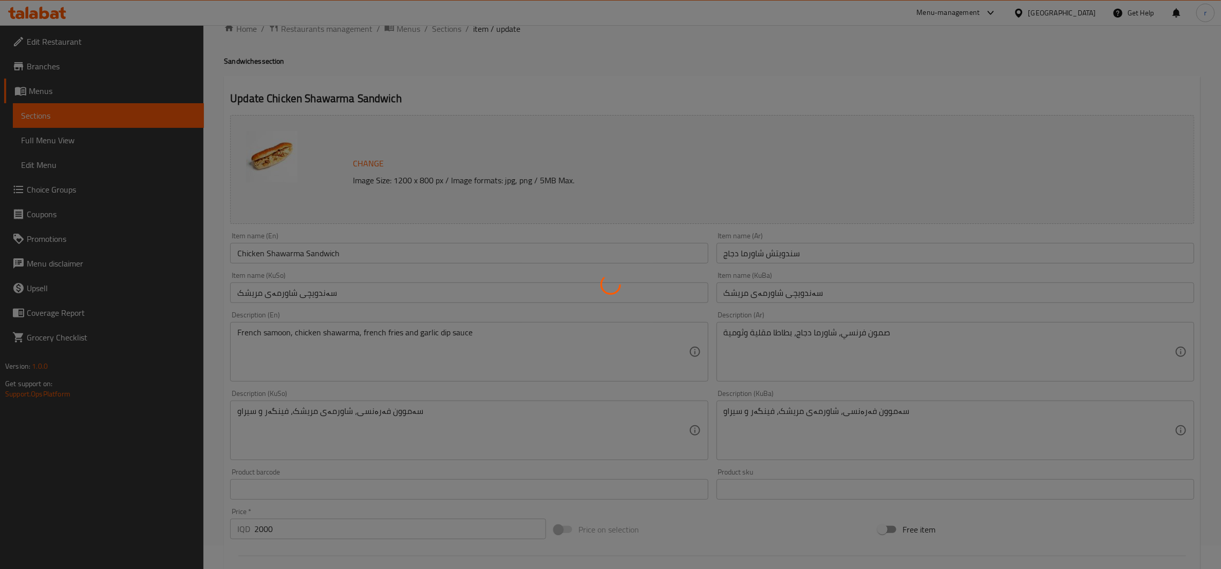
scroll to position [0, 0]
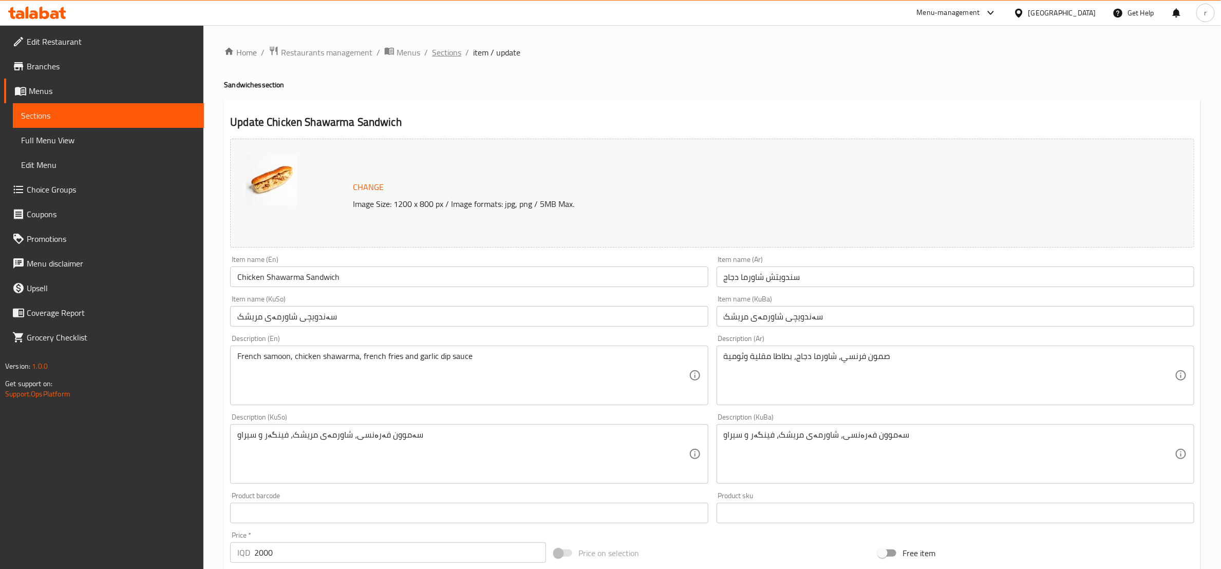
click at [435, 53] on span "Sections" at bounding box center [446, 52] width 29 height 12
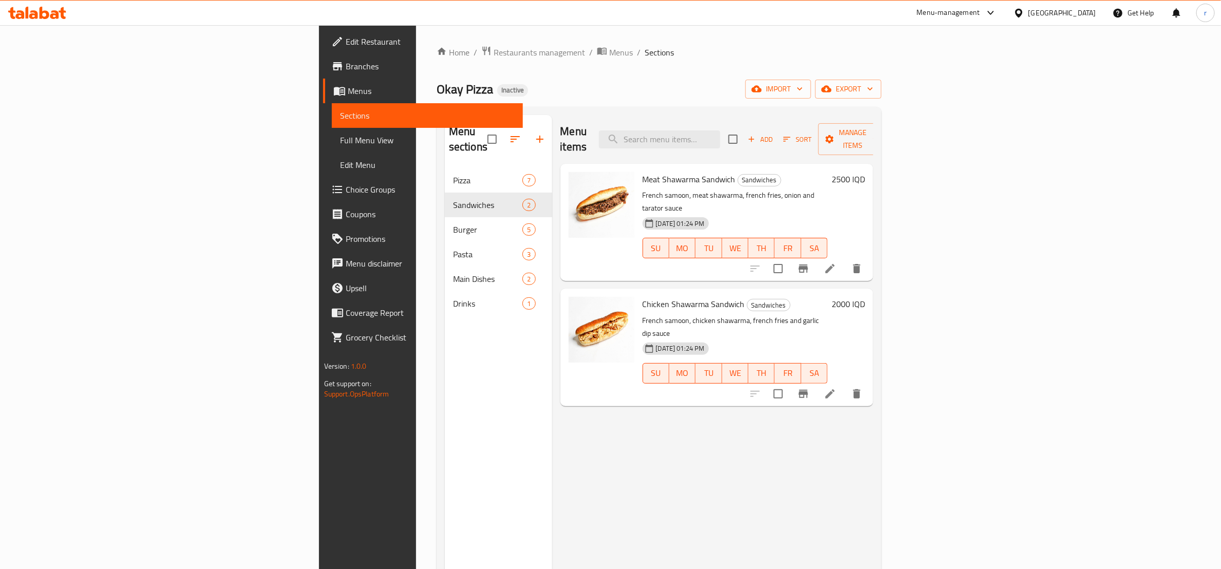
click at [340, 140] on span "Full Menu View" at bounding box center [427, 140] width 175 height 12
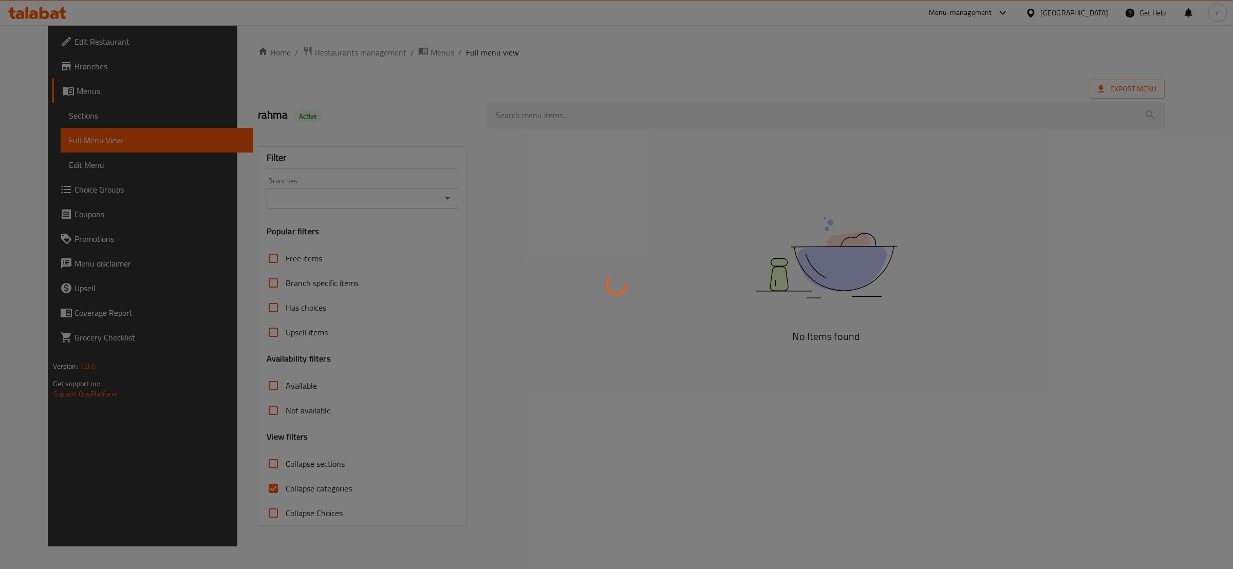
click at [244, 491] on div at bounding box center [616, 284] width 1233 height 569
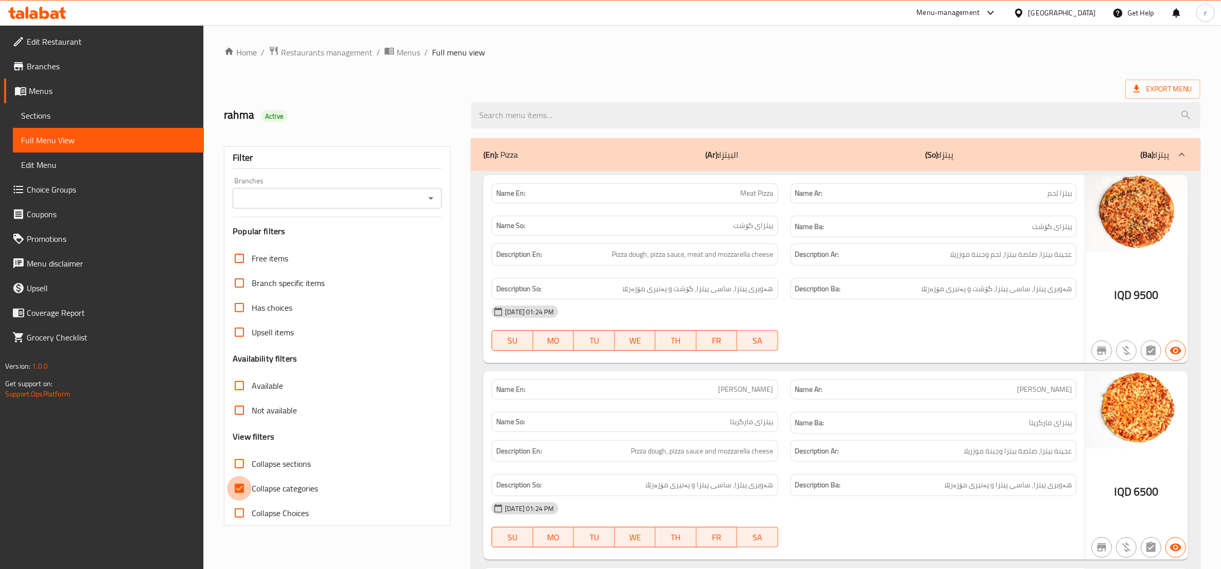
click at [233, 491] on input "Collapse categories" at bounding box center [239, 488] width 25 height 25
checkbox input "false"
click at [240, 460] on input "Collapse sections" at bounding box center [239, 464] width 25 height 25
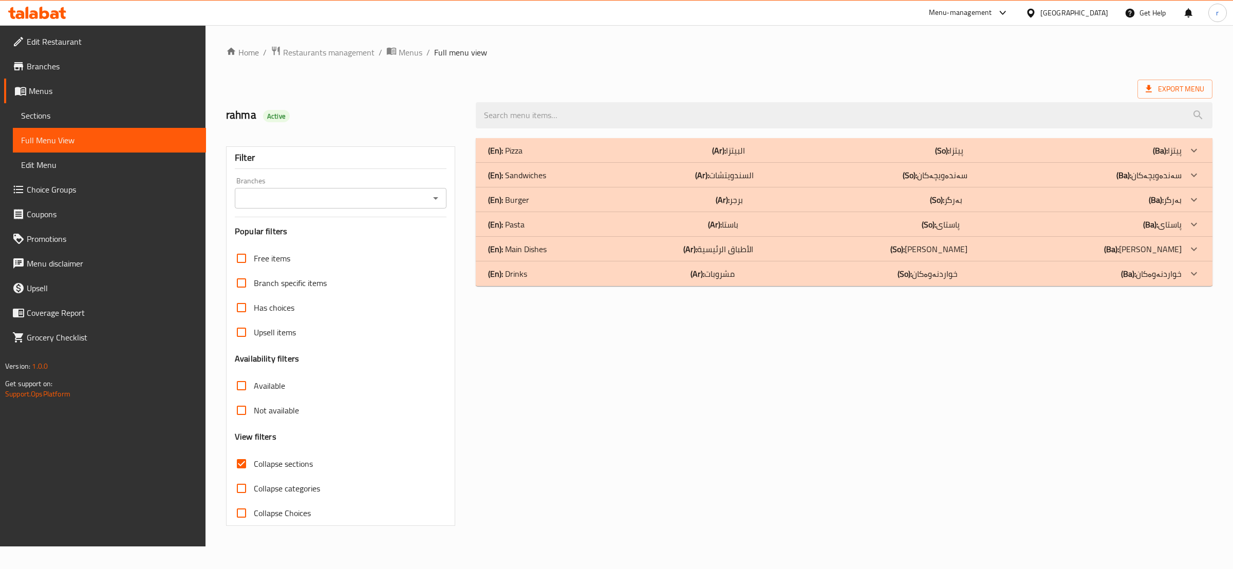
click at [246, 464] on input "Collapse sections" at bounding box center [241, 464] width 25 height 25
checkbox input "false"
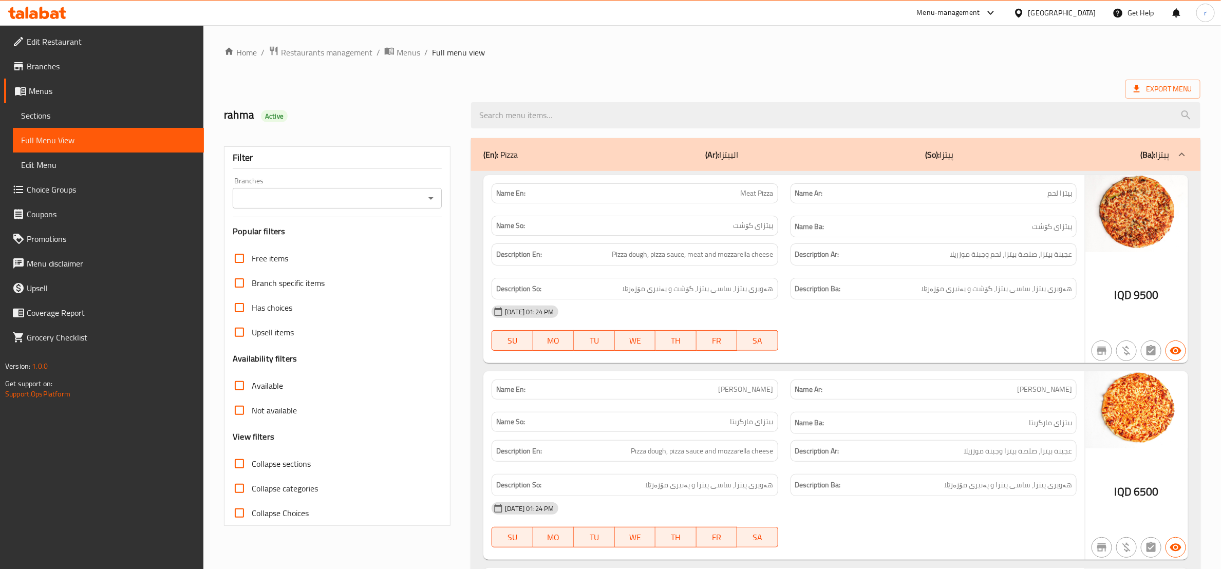
click at [436, 202] on icon "Open" at bounding box center [431, 198] width 12 height 12
click at [434, 201] on icon "Open" at bounding box center [431, 198] width 12 height 12
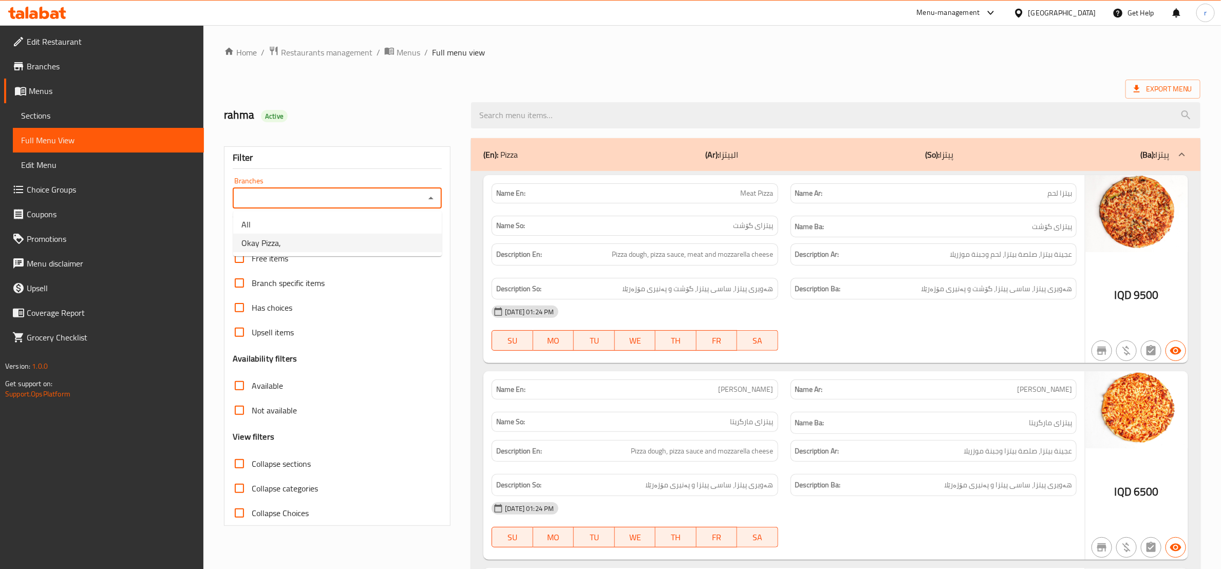
click at [408, 251] on li "Okay Pizza," at bounding box center [337, 243] width 209 height 18
type input "Okay Pizza,"
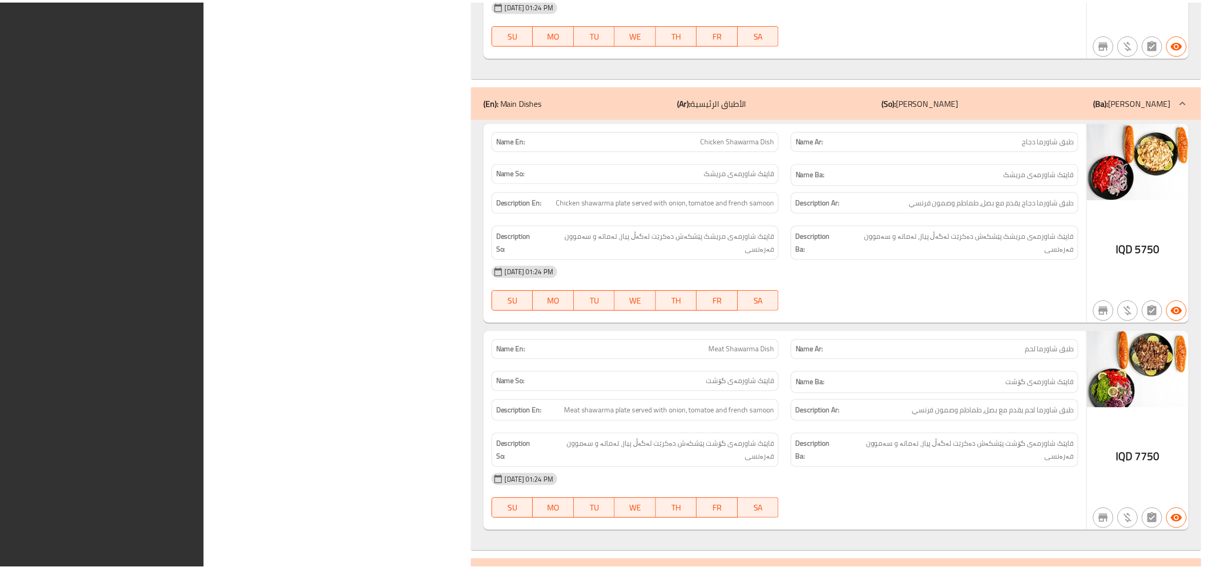
scroll to position [3983, 0]
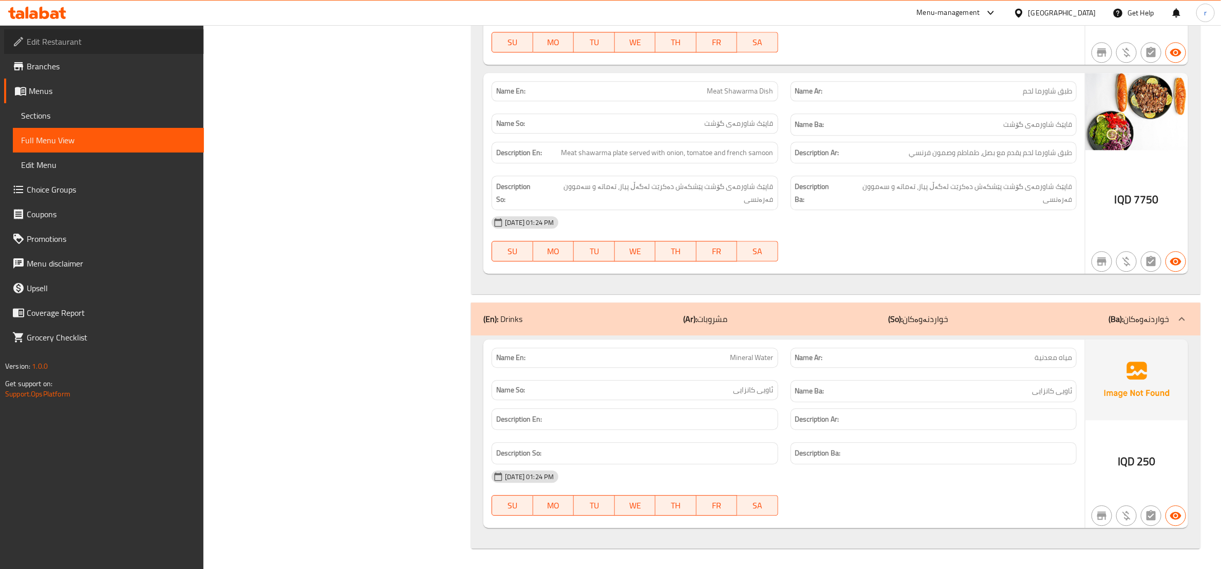
click at [79, 42] on span "Edit Restaurant" at bounding box center [111, 41] width 169 height 12
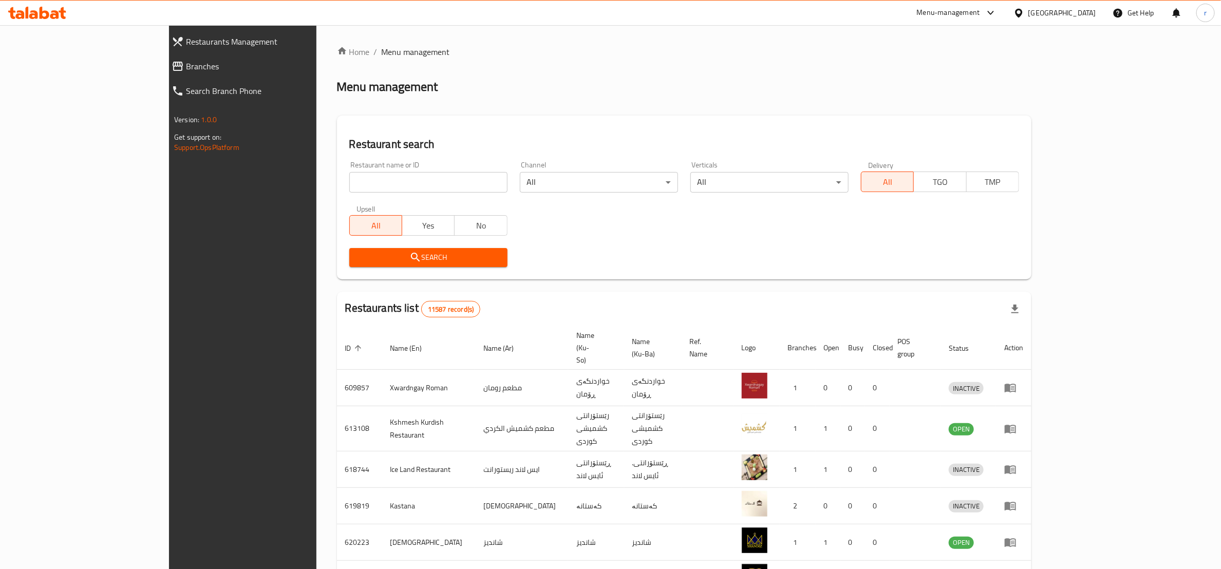
click at [186, 64] on span "Branches" at bounding box center [275, 66] width 179 height 12
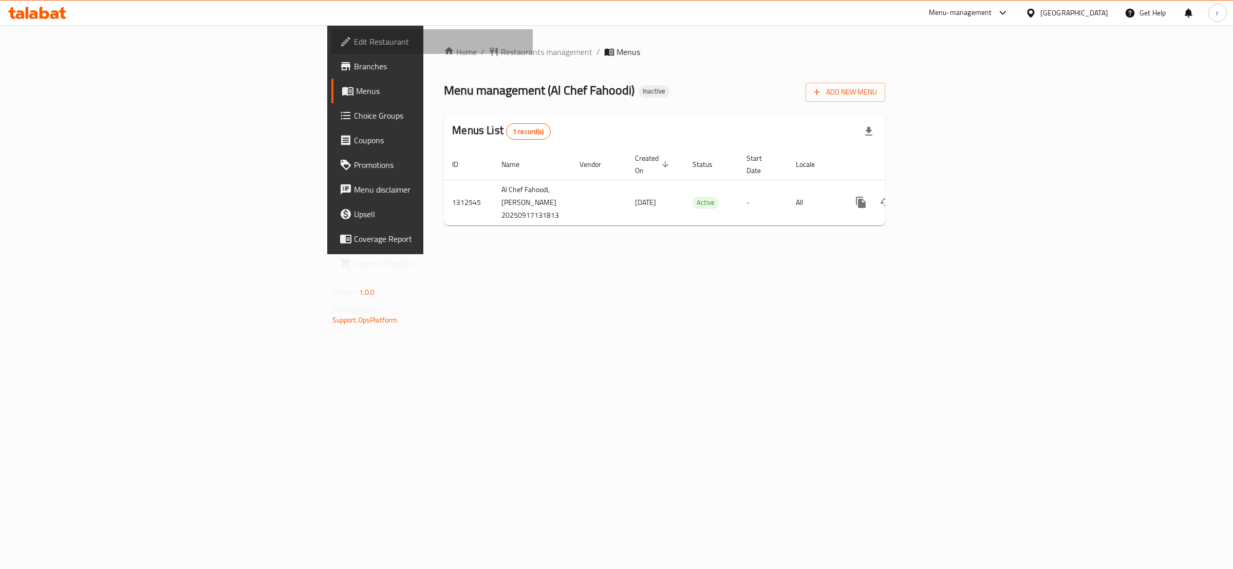
click at [354, 35] on span "Edit Restaurant" at bounding box center [439, 41] width 171 height 12
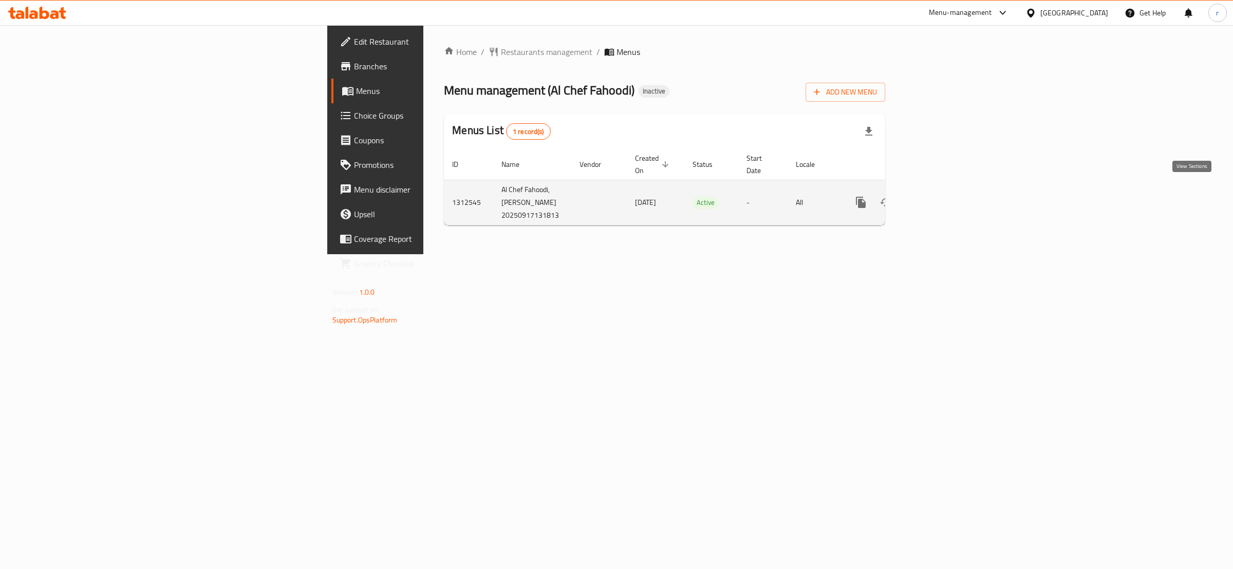
click at [941, 196] on icon "enhanced table" at bounding box center [935, 202] width 12 height 12
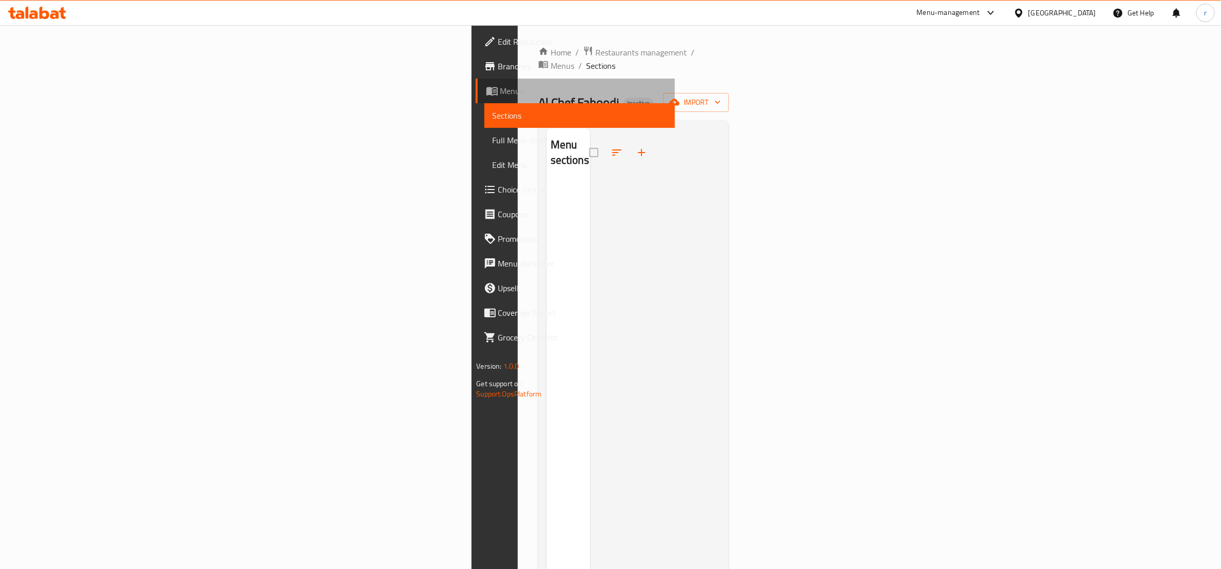
click at [500, 96] on span "Menus" at bounding box center [583, 91] width 167 height 12
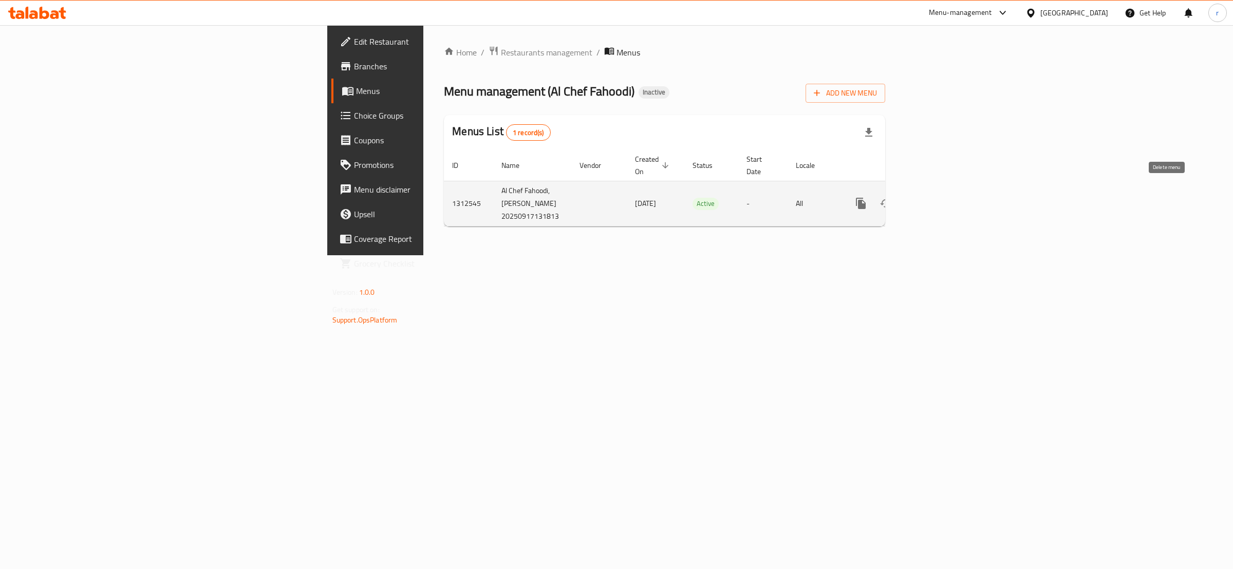
click at [923, 194] on button "enhanced table" at bounding box center [910, 203] width 25 height 25
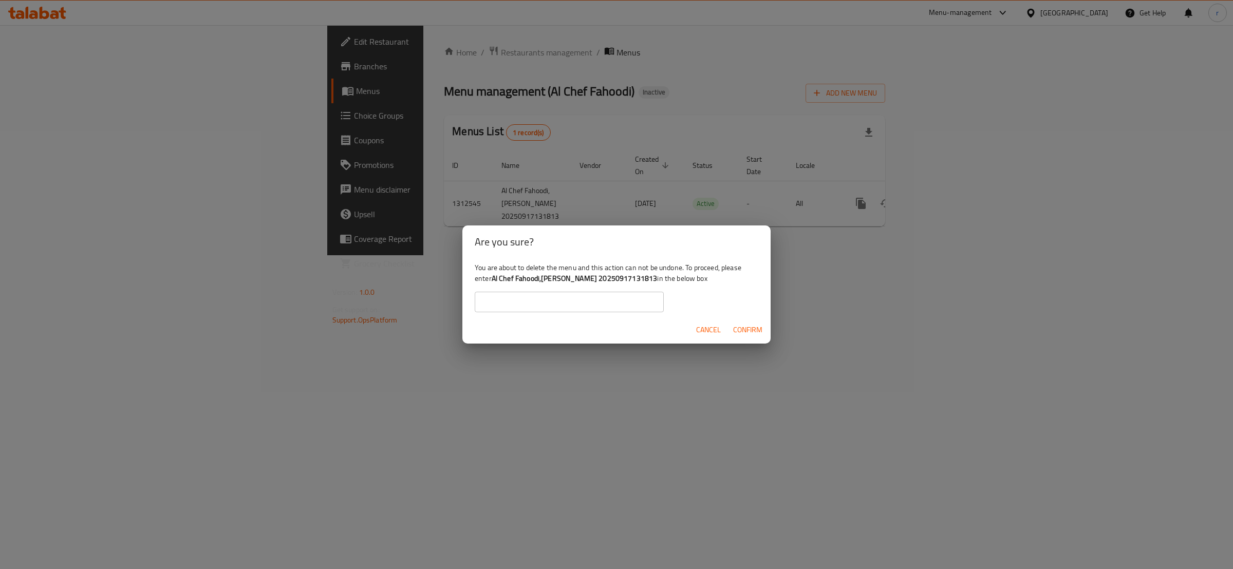
click at [490, 281] on div "You are about to delete the menu and this action can not be undone. To proceed,…" at bounding box center [616, 287] width 308 height 58
drag, startPoint x: 493, startPoint y: 280, endPoint x: 623, endPoint y: 279, distance: 129.5
click at [623, 279] on b "Al Chef Fahoodi,[PERSON_NAME] 20250917131813" at bounding box center [575, 278] width 166 height 13
copy b "Al Chef Fahoodi,[PERSON_NAME] 20250917131813"
click at [547, 301] on input "text" at bounding box center [569, 302] width 189 height 21
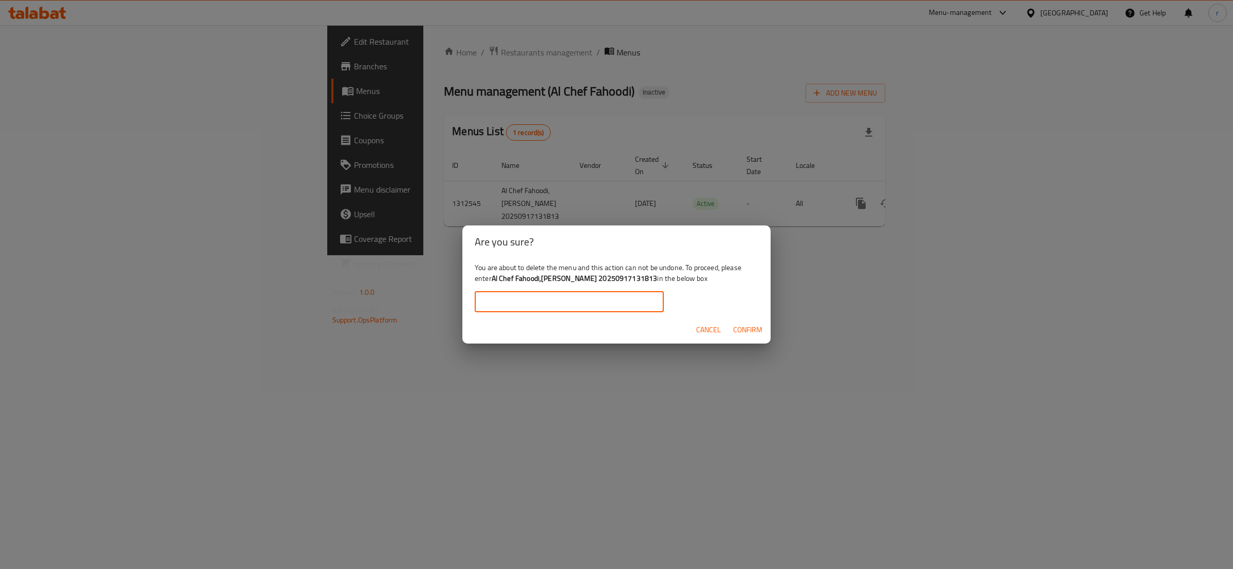
paste input "Al Chef Fahoodi,[PERSON_NAME] 20250917131813"
type input "Al Chef Fahoodi,[PERSON_NAME] 20250917131813"
click at [746, 331] on span "Confirm" at bounding box center [747, 330] width 29 height 13
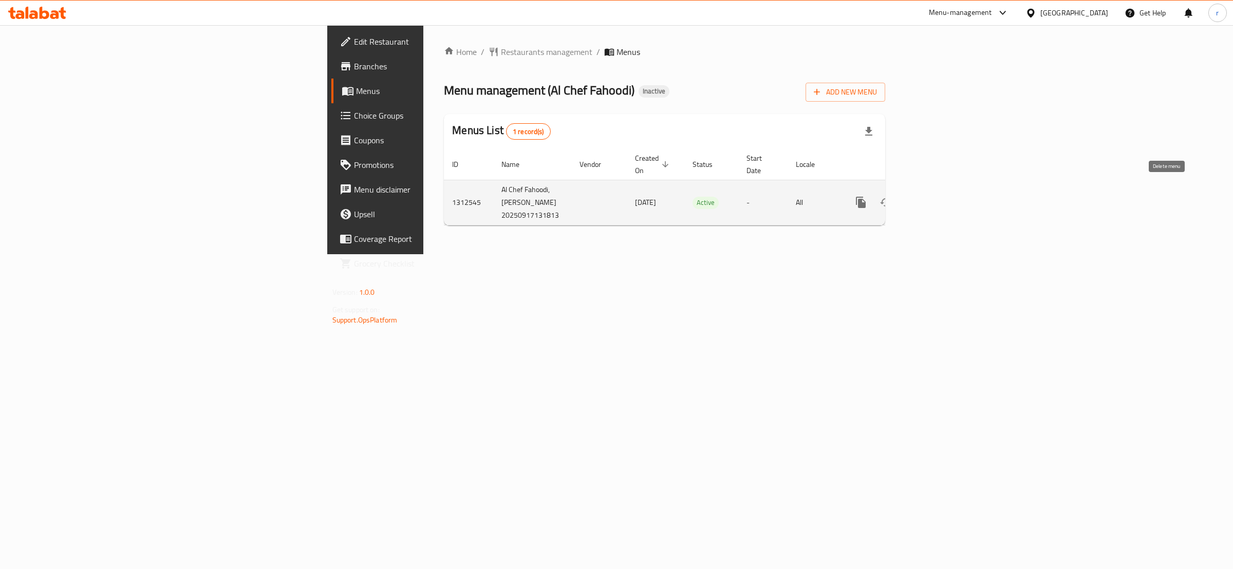
click at [917, 196] on icon "enhanced table" at bounding box center [910, 202] width 12 height 12
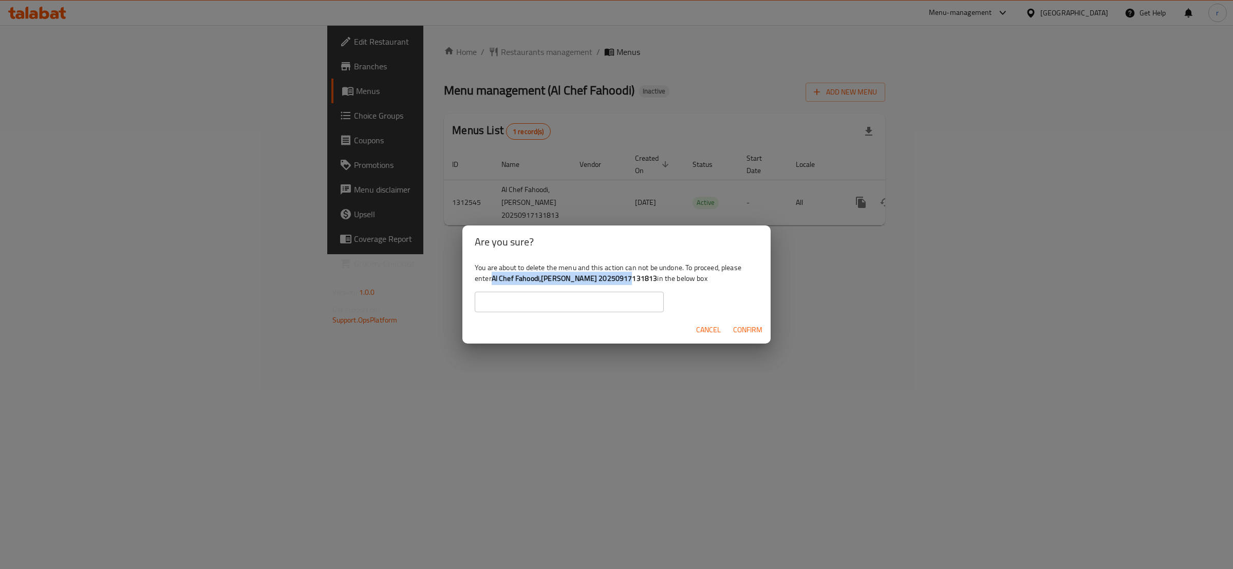
drag, startPoint x: 494, startPoint y: 277, endPoint x: 624, endPoint y: 278, distance: 130.5
click at [624, 278] on div "You are about to delete the menu and this action can not be undone. To proceed,…" at bounding box center [616, 287] width 308 height 58
copy b "Al Chef Fahoodi,[PERSON_NAME] 20250917131813"
click at [499, 304] on input "text" at bounding box center [569, 302] width 189 height 21
paste input "Al Chef Fahoodi,[PERSON_NAME] 20250917131813"
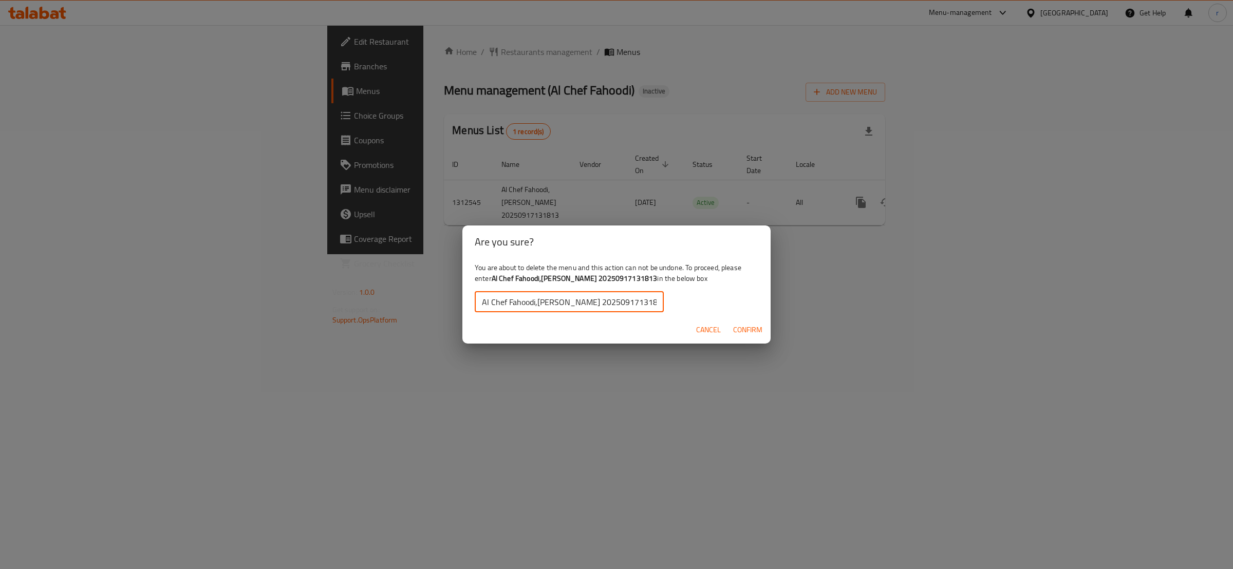
type input "Al Chef Fahoodi,[PERSON_NAME] 20250917131813"
click at [744, 330] on span "Confirm" at bounding box center [747, 330] width 29 height 13
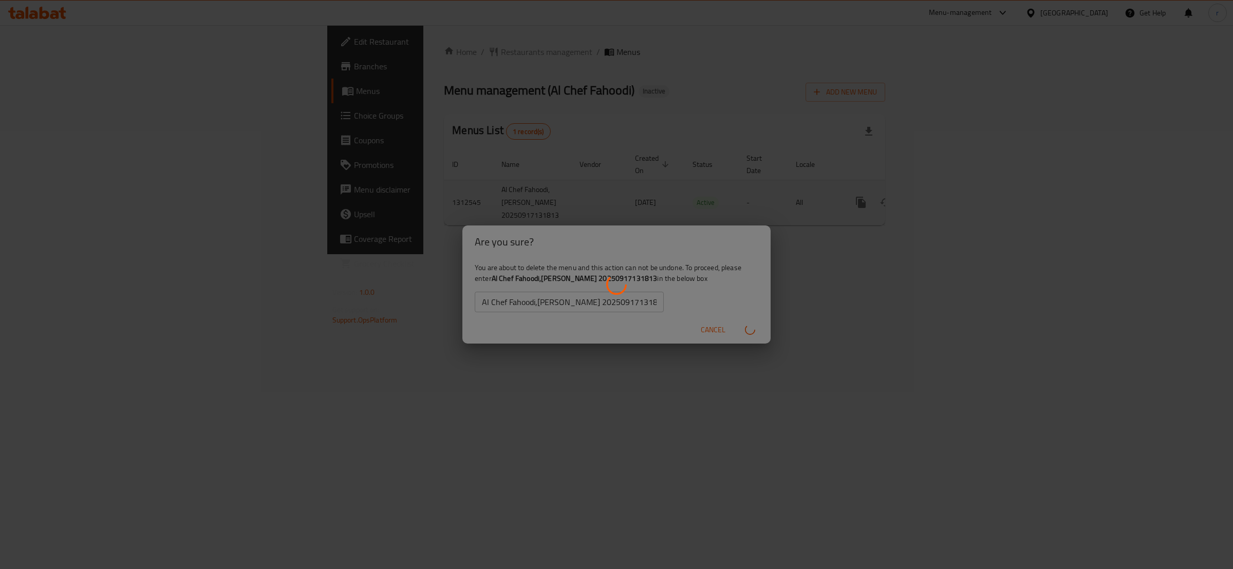
click at [552, 433] on div "enhanced table" at bounding box center [616, 284] width 1233 height 569
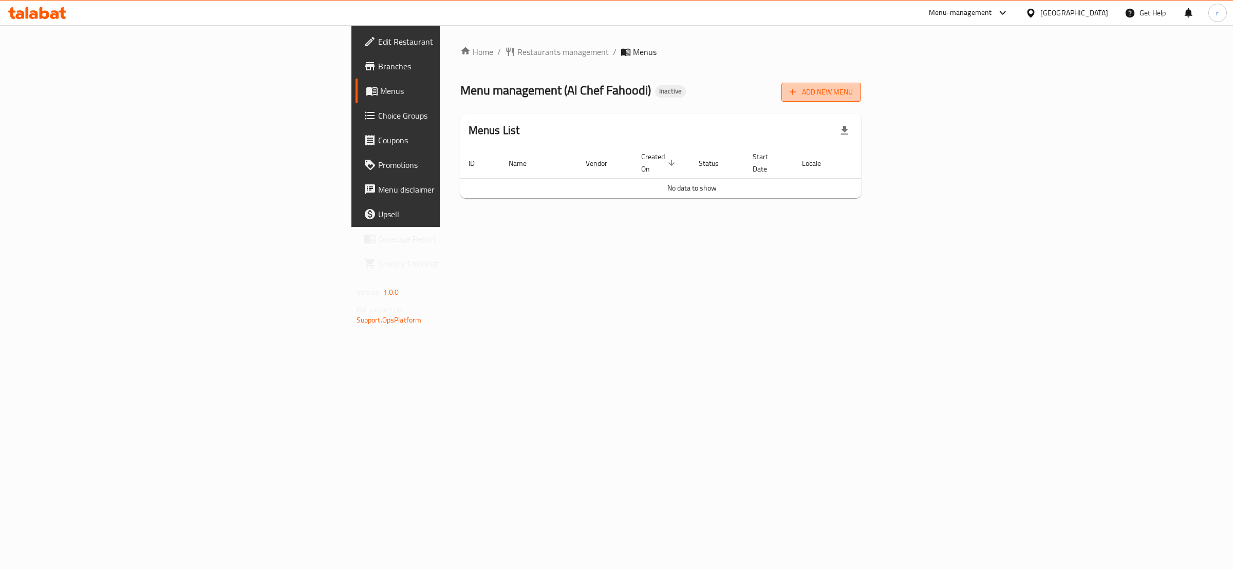
click at [861, 85] on button "Add New Menu" at bounding box center [821, 92] width 80 height 19
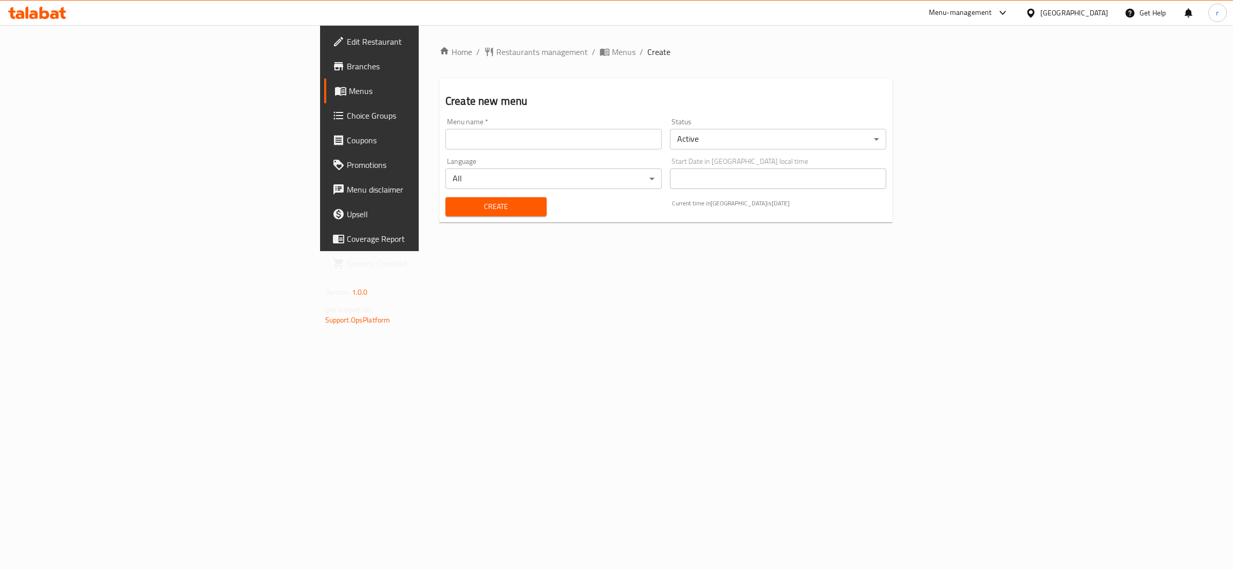
click at [445, 133] on input "text" at bounding box center [553, 139] width 216 height 21
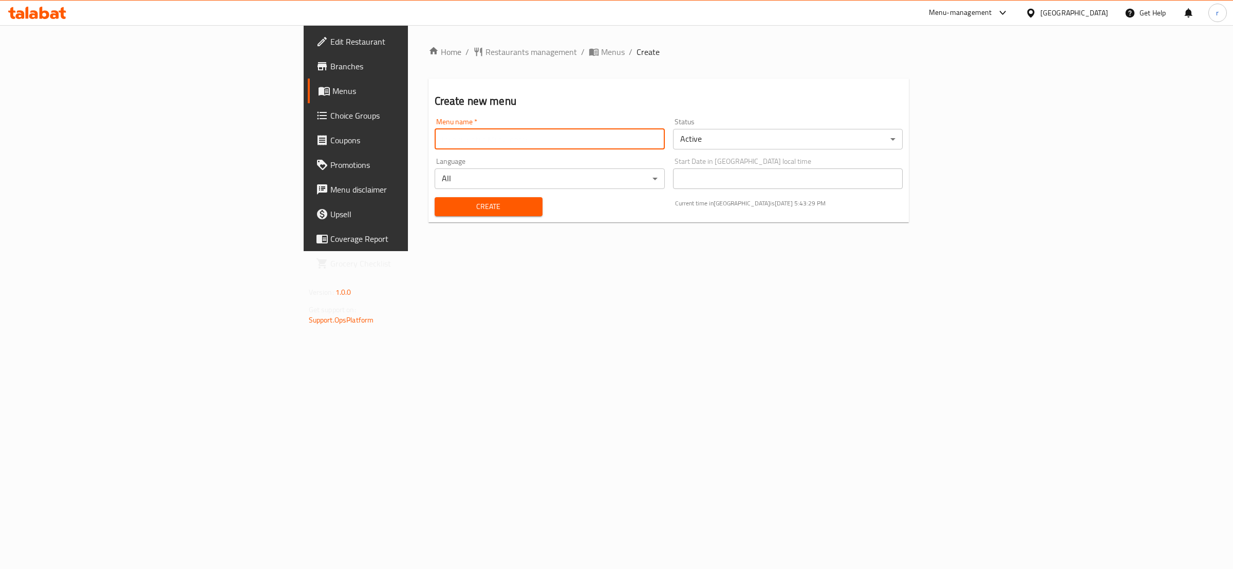
type input "rahma"
click at [443, 207] on span "Create" at bounding box center [488, 206] width 91 height 13
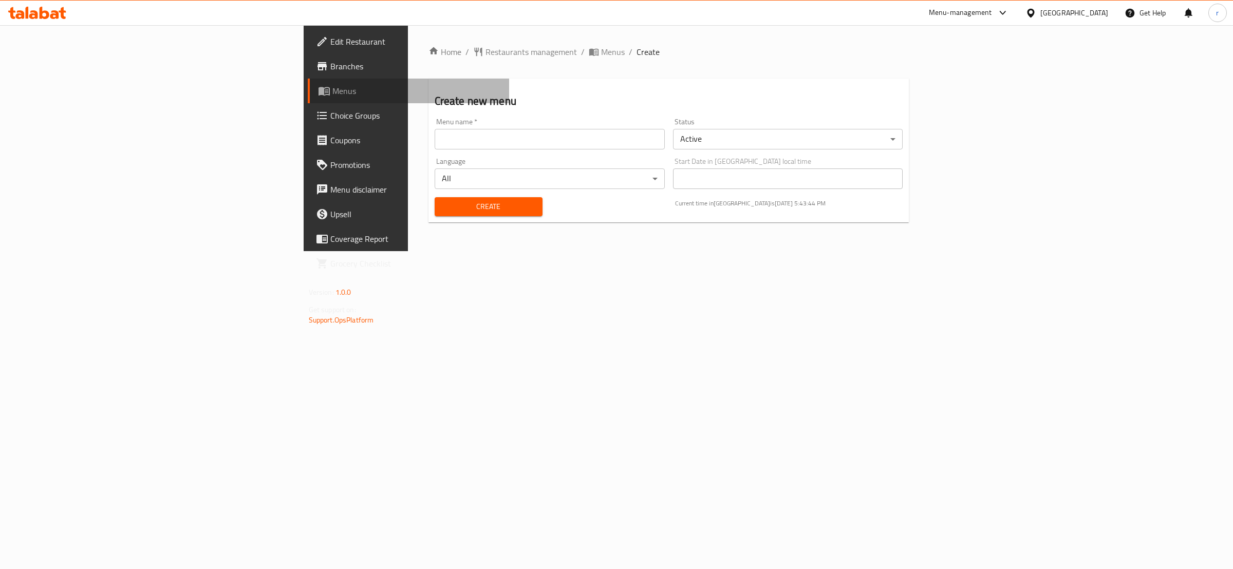
click at [308, 97] on link "Menus" at bounding box center [409, 91] width 202 height 25
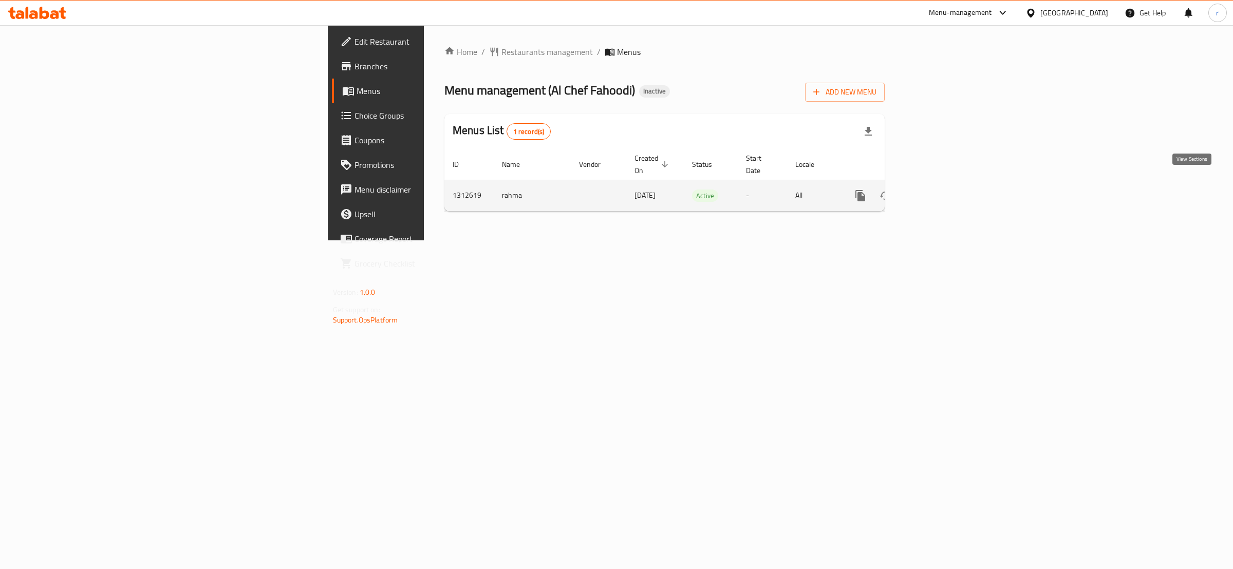
click at [941, 190] on icon "enhanced table" at bounding box center [934, 196] width 12 height 12
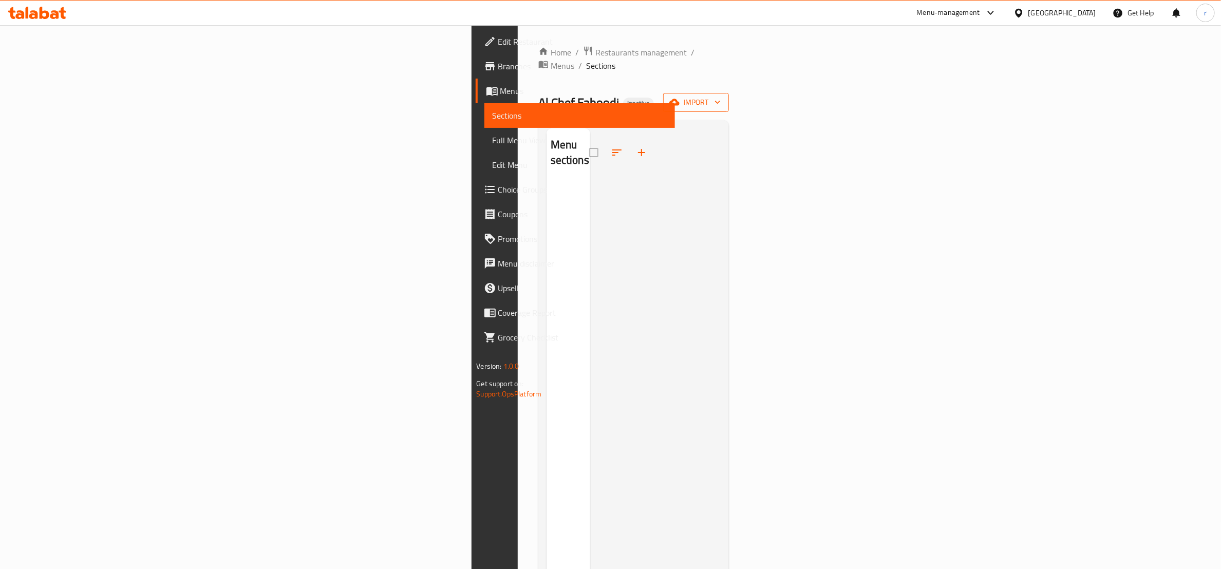
click at [721, 96] on span "import" at bounding box center [696, 102] width 49 height 13
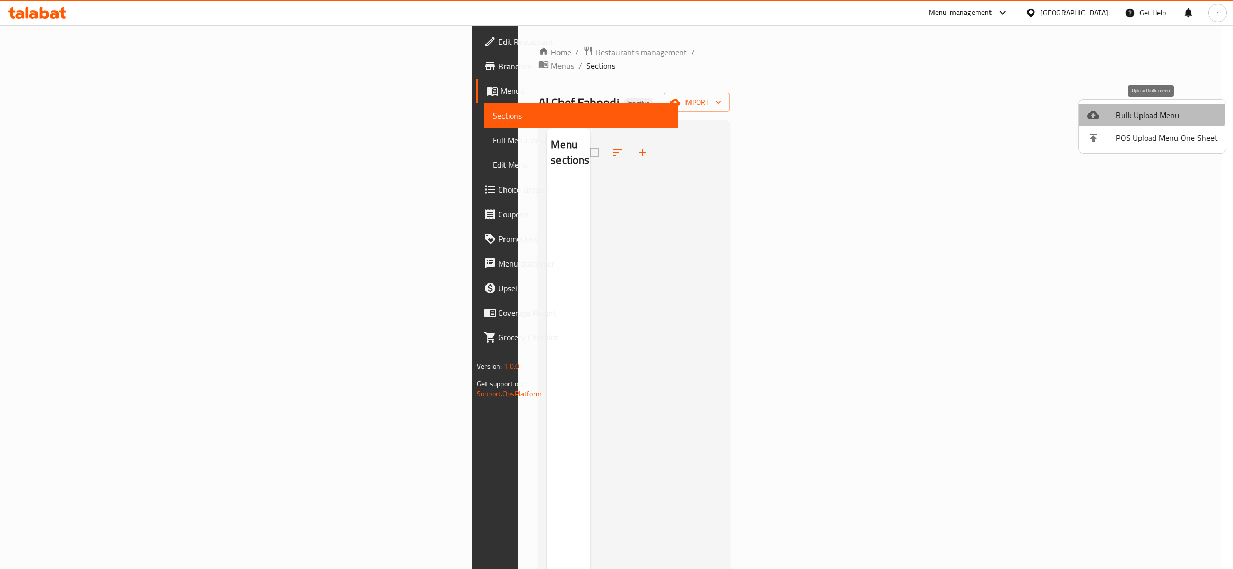
click at [1130, 114] on span "Bulk Upload Menu" at bounding box center [1167, 115] width 102 height 12
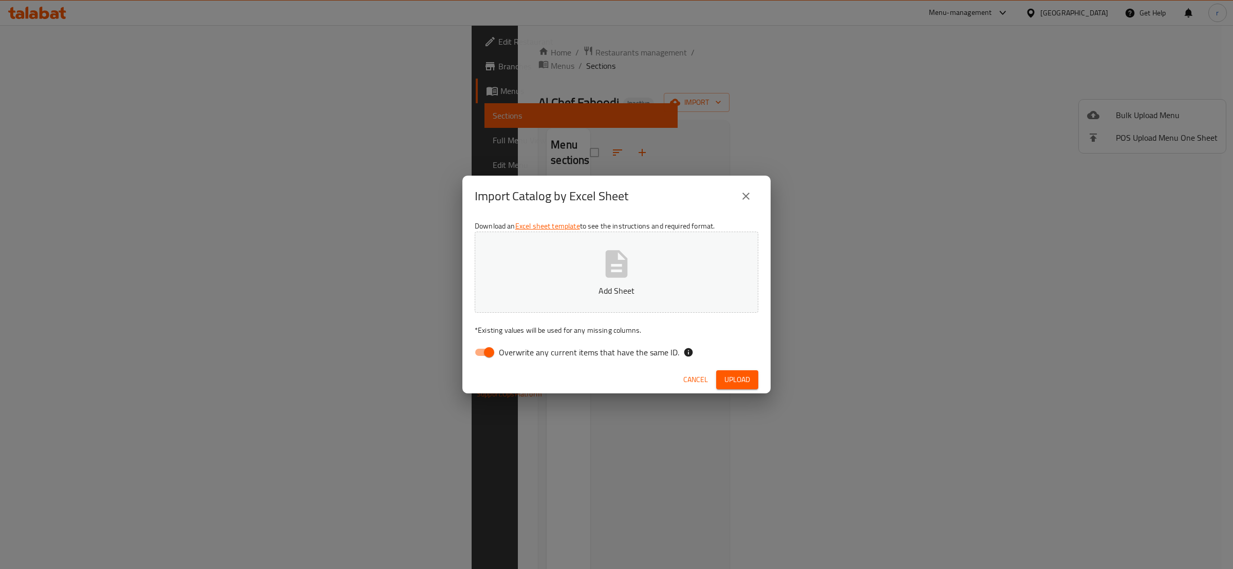
click at [488, 350] on input "Overwrite any current items that have the same ID." at bounding box center [489, 353] width 59 height 20
checkbox input "false"
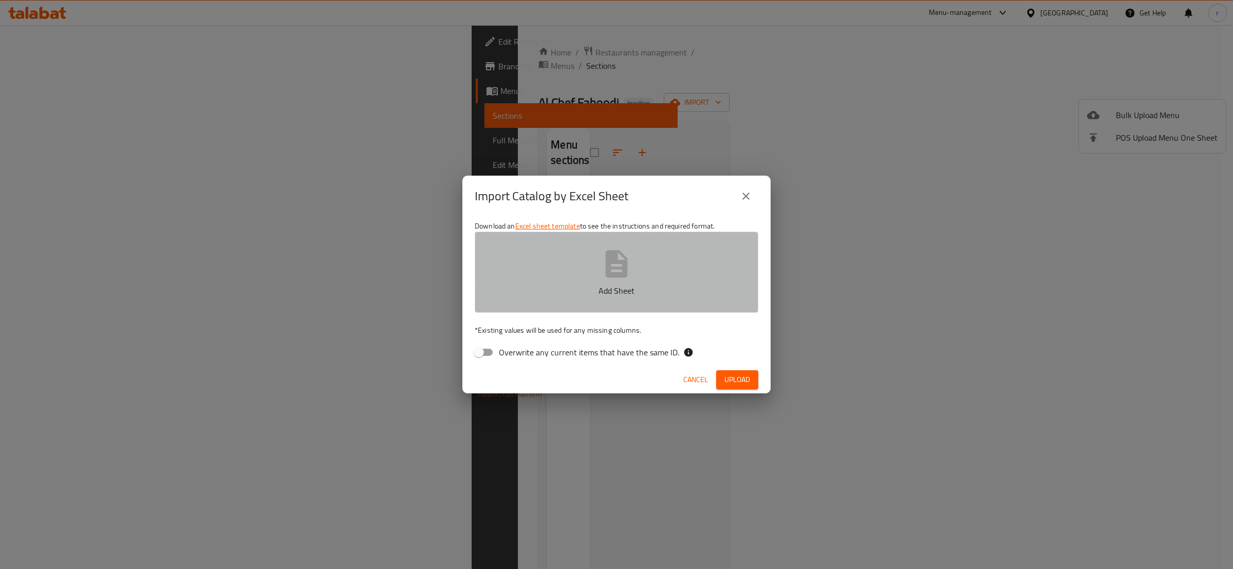
click at [557, 271] on button "Add Sheet" at bounding box center [617, 272] width 284 height 81
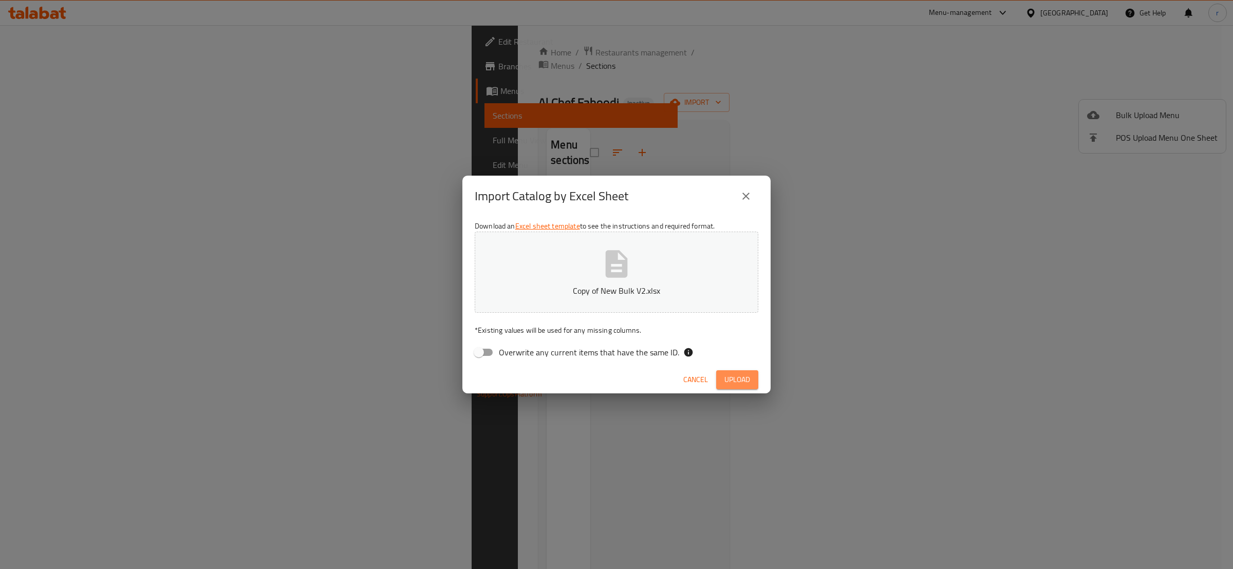
click at [746, 383] on span "Upload" at bounding box center [737, 380] width 26 height 13
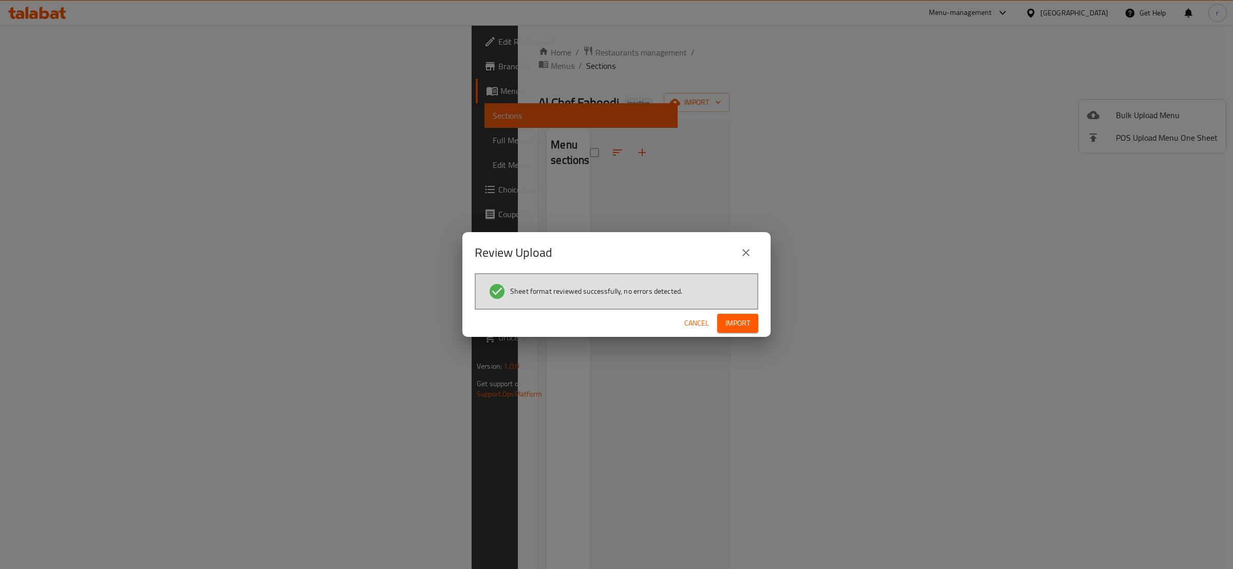
click at [745, 324] on span "Import" at bounding box center [737, 323] width 25 height 13
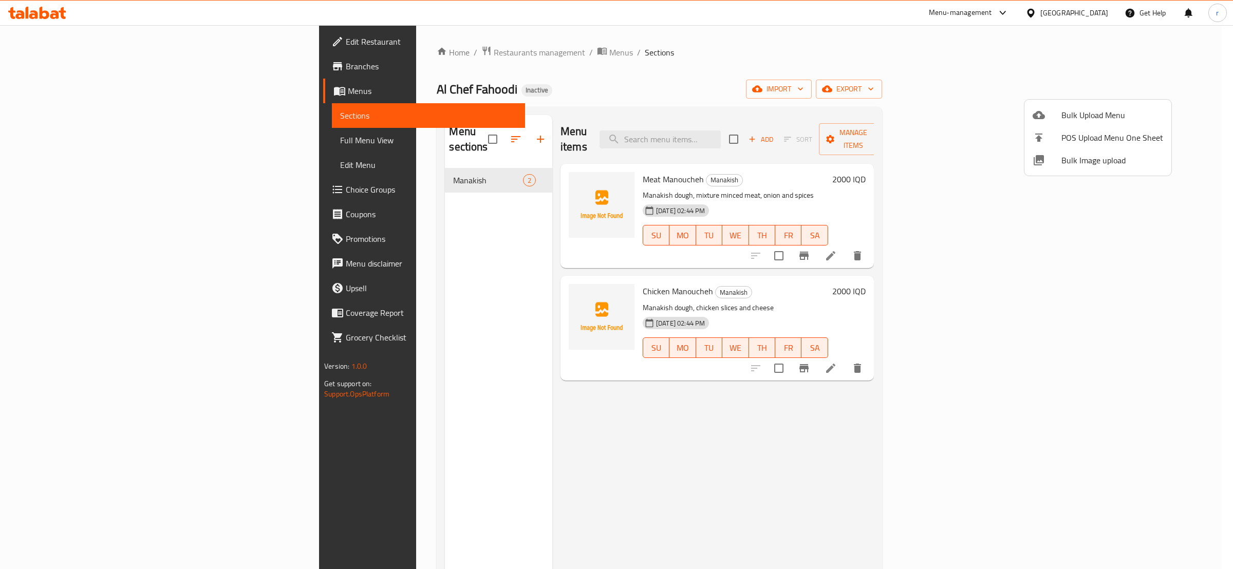
click at [534, 184] on div at bounding box center [616, 284] width 1233 height 569
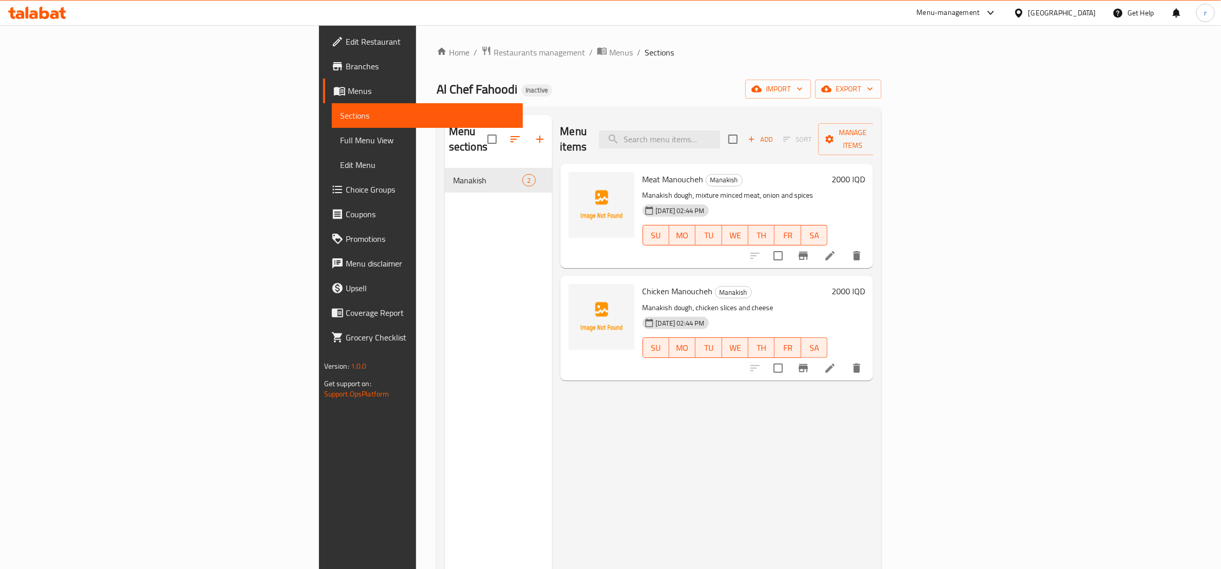
click at [552, 429] on div "Menu items Add Sort Manage items Meat Manoucheh Manakish Manakish dough, mixtur…" at bounding box center [713, 399] width 322 height 569
click at [577, 180] on icon "upload picture" at bounding box center [583, 186] width 12 height 12
click at [643, 284] on span "Chicken Manoucheh" at bounding box center [678, 291] width 70 height 15
click at [573, 292] on span "upload picture" at bounding box center [583, 298] width 21 height 12
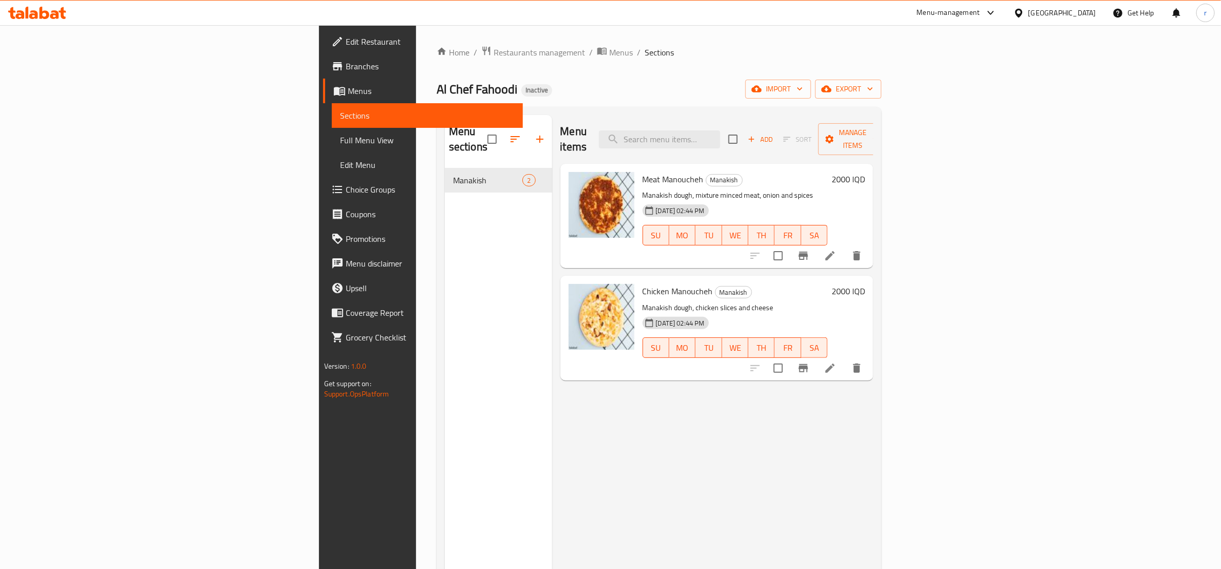
click at [340, 134] on span "Full Menu View" at bounding box center [427, 140] width 175 height 12
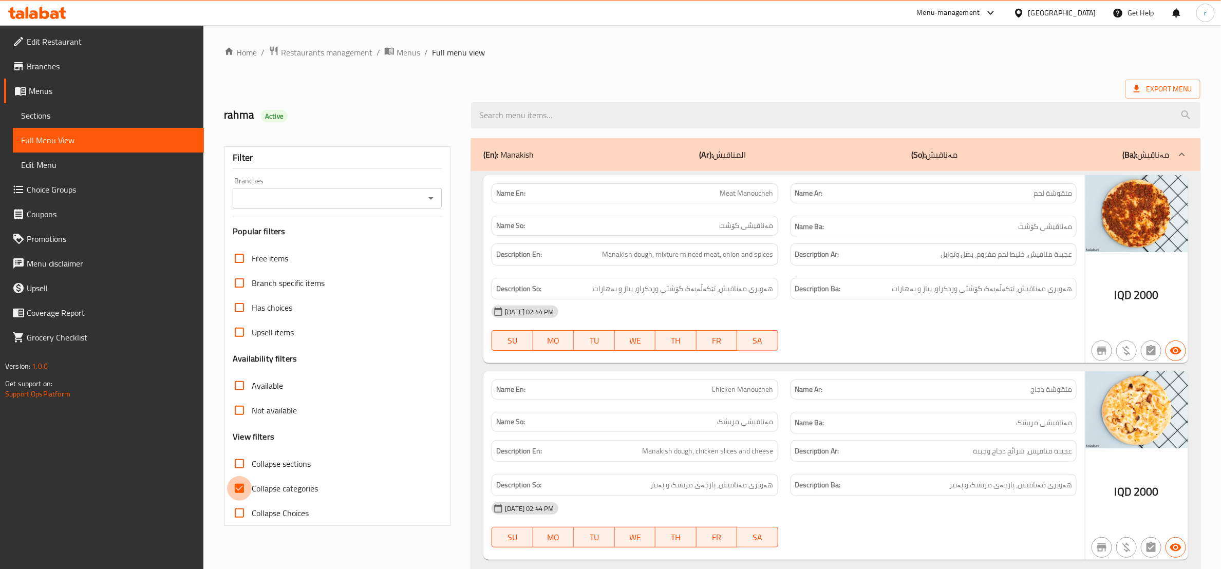
click at [239, 486] on input "Collapse categories" at bounding box center [239, 488] width 25 height 25
checkbox input "false"
click at [432, 200] on icon "Open" at bounding box center [431, 198] width 12 height 12
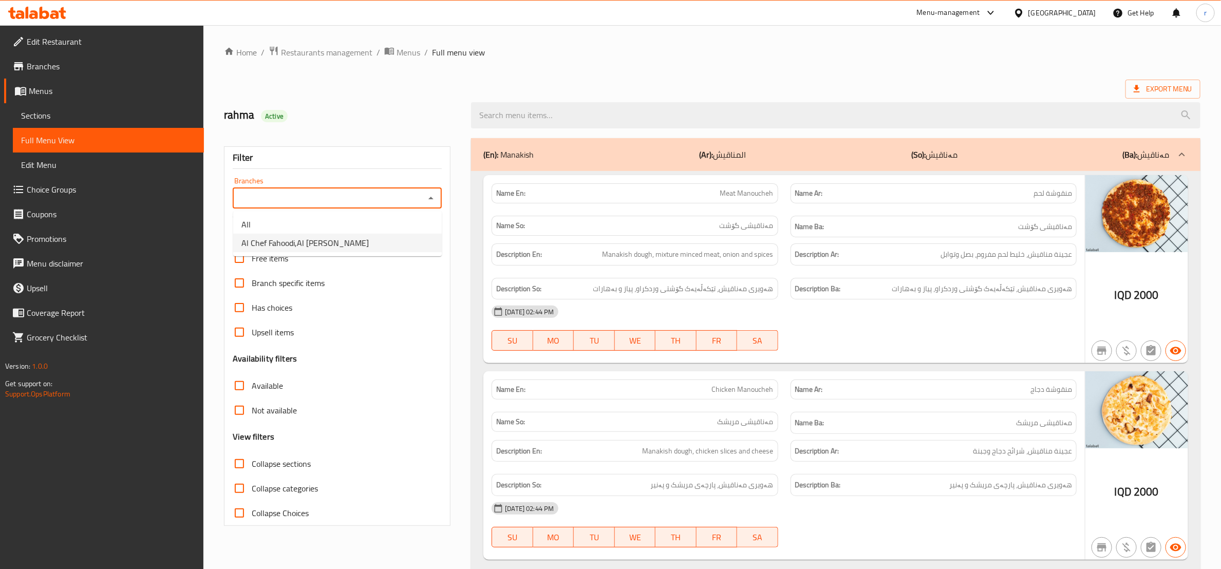
click at [421, 241] on li "Al Chef Fahoodi,Al [PERSON_NAME]" at bounding box center [337, 243] width 209 height 18
type input "Al Chef Fahoodi,Al [PERSON_NAME]"
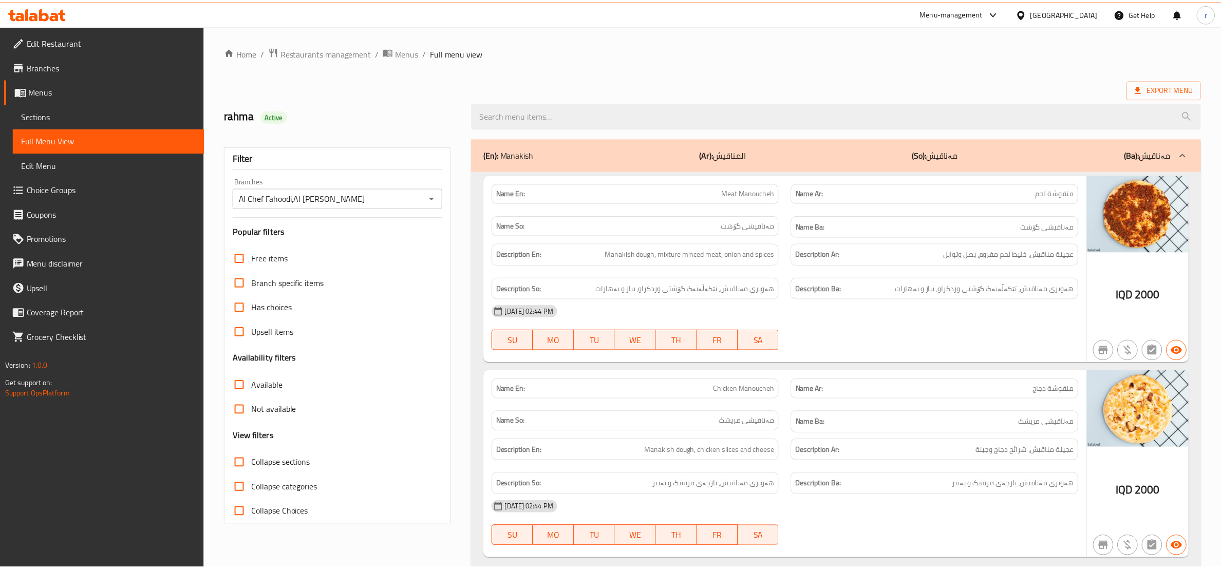
scroll to position [36, 0]
